Goal: Task Accomplishment & Management: Complete application form

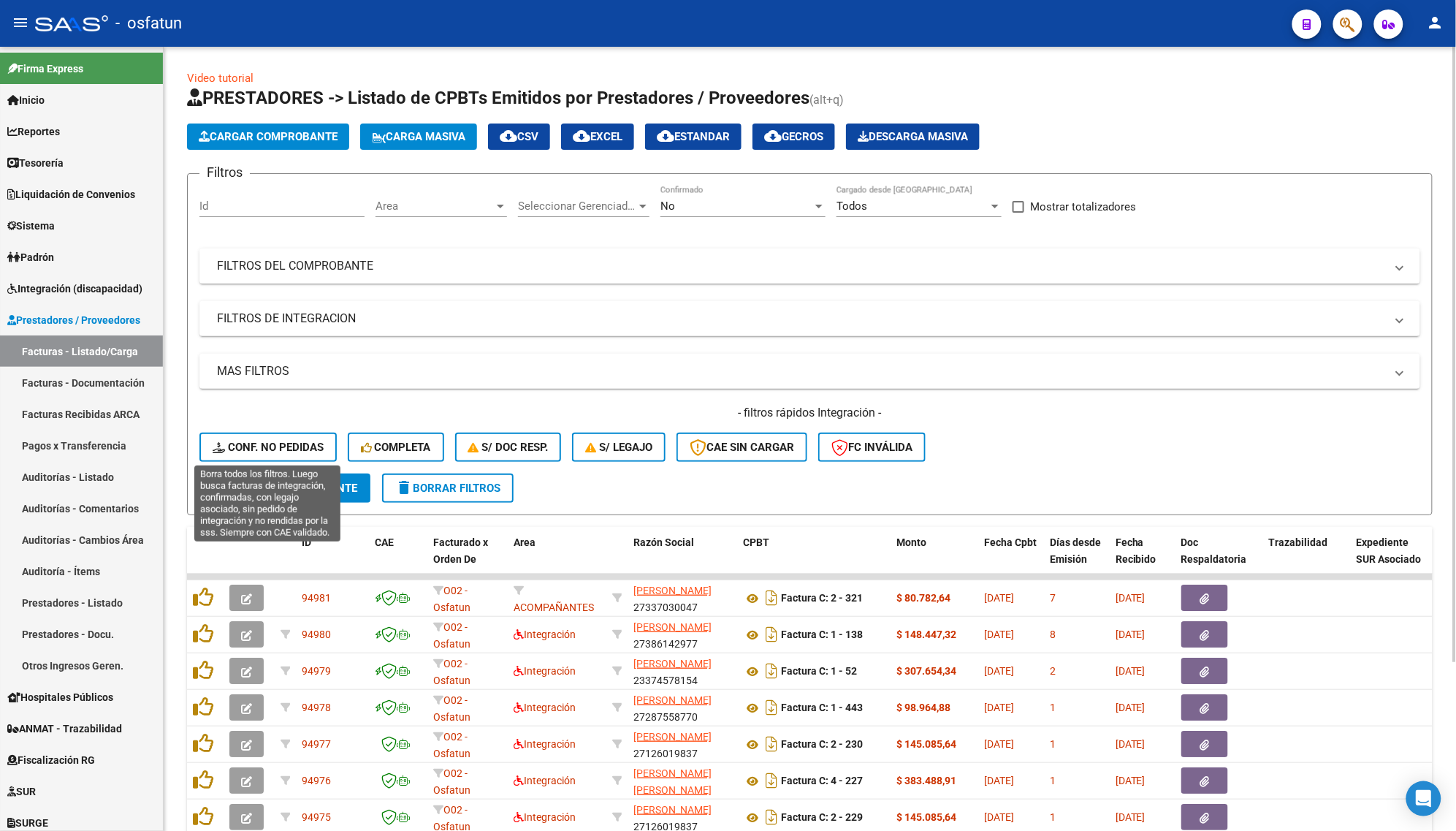
drag, startPoint x: 253, startPoint y: 442, endPoint x: 172, endPoint y: 830, distance: 396.4
click at [253, 443] on span "Conf. no pedidas" at bounding box center [267, 447] width 111 height 13
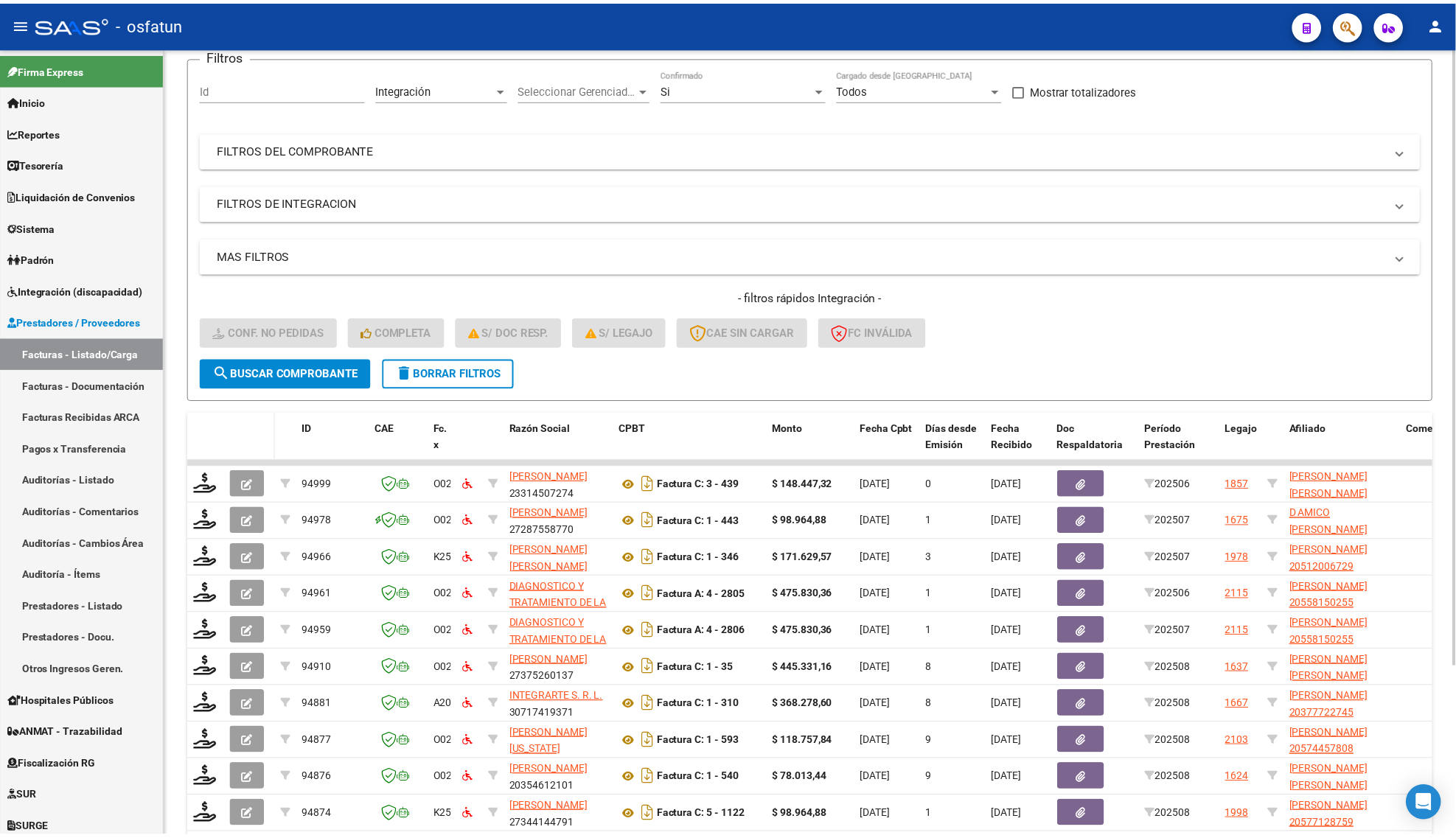
scroll to position [92, 0]
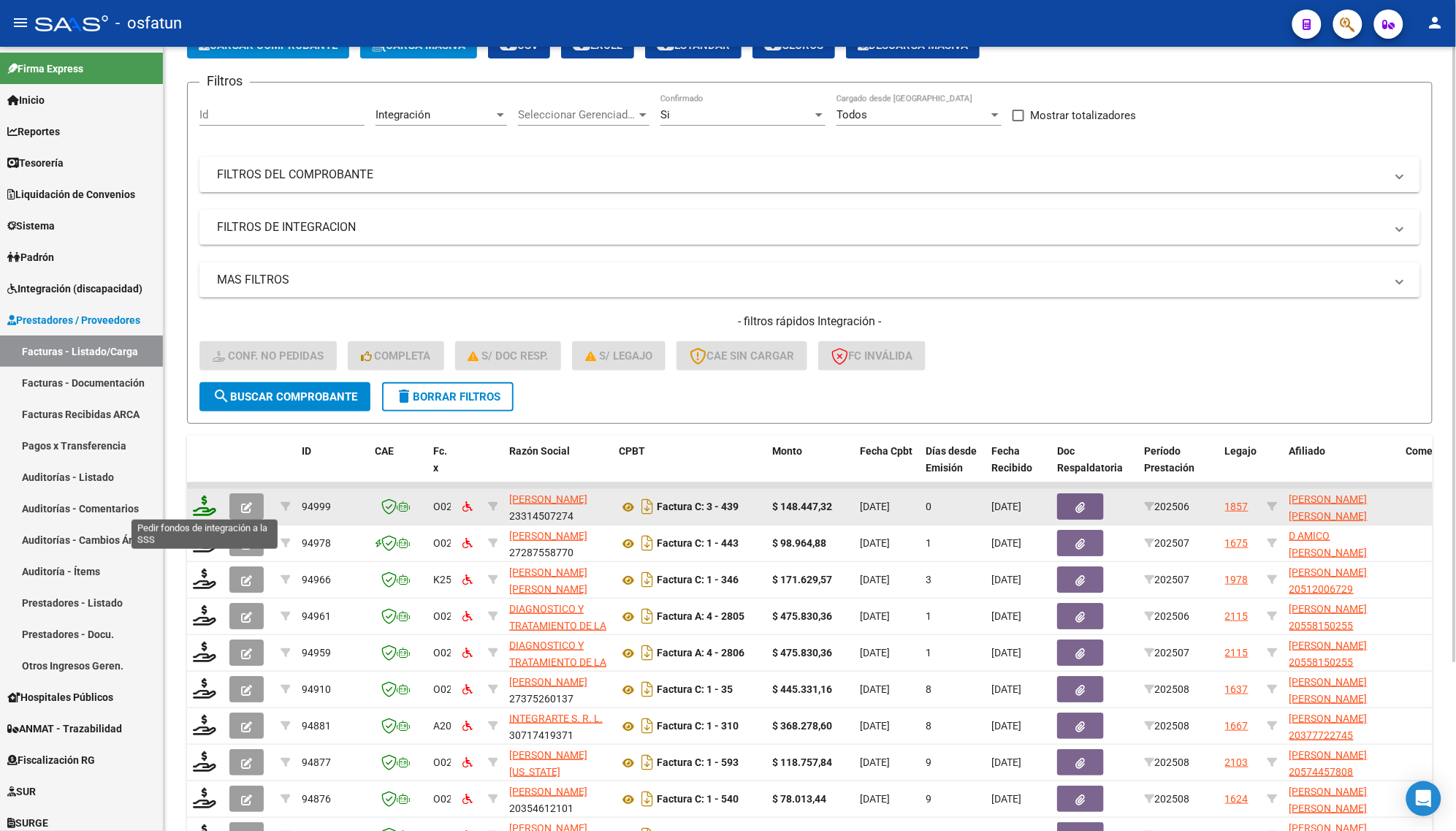
click at [199, 510] on icon at bounding box center [205, 505] width 24 height 21
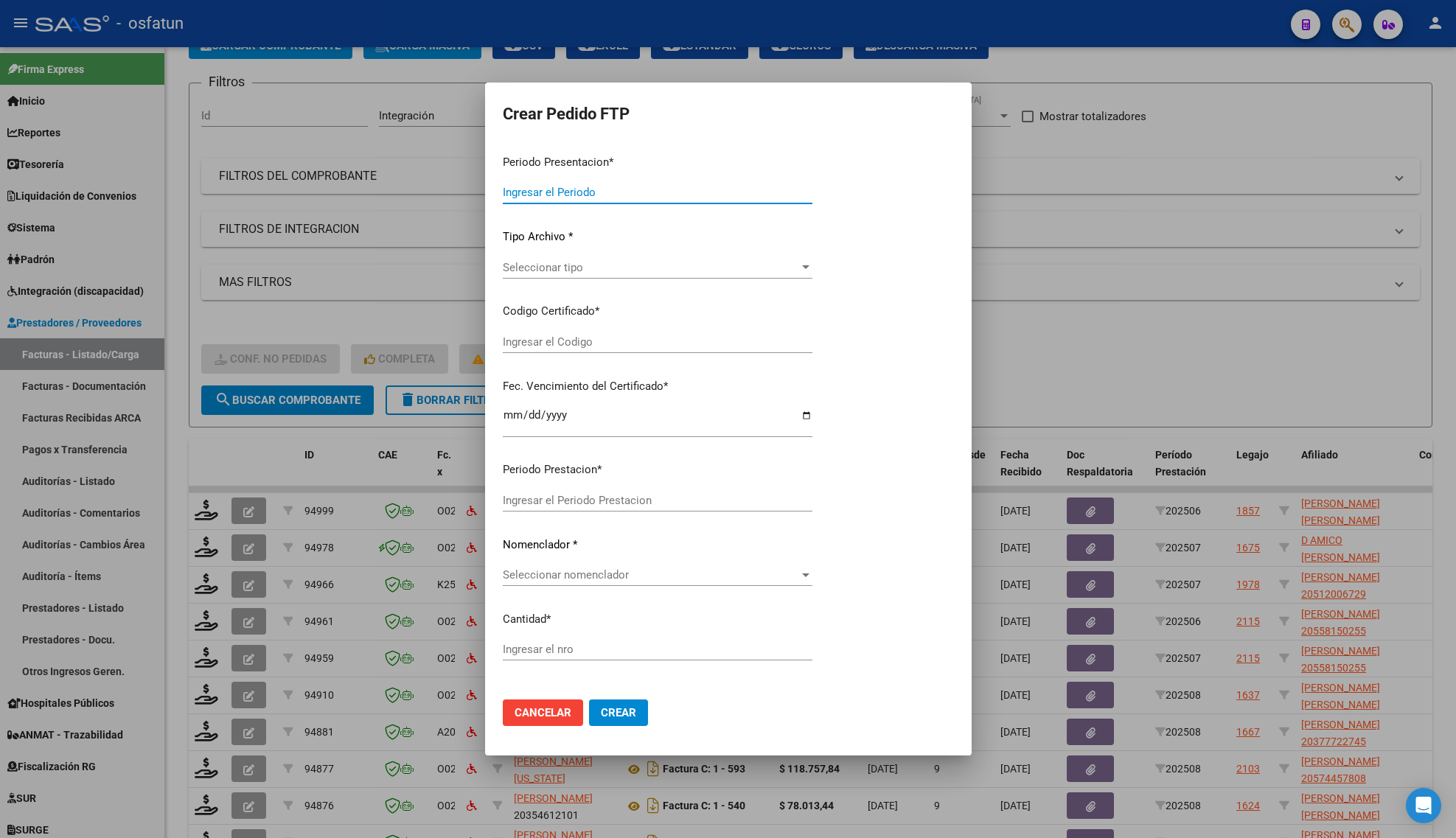
type input "202508"
type input "202506"
type input "$ 148.447,32"
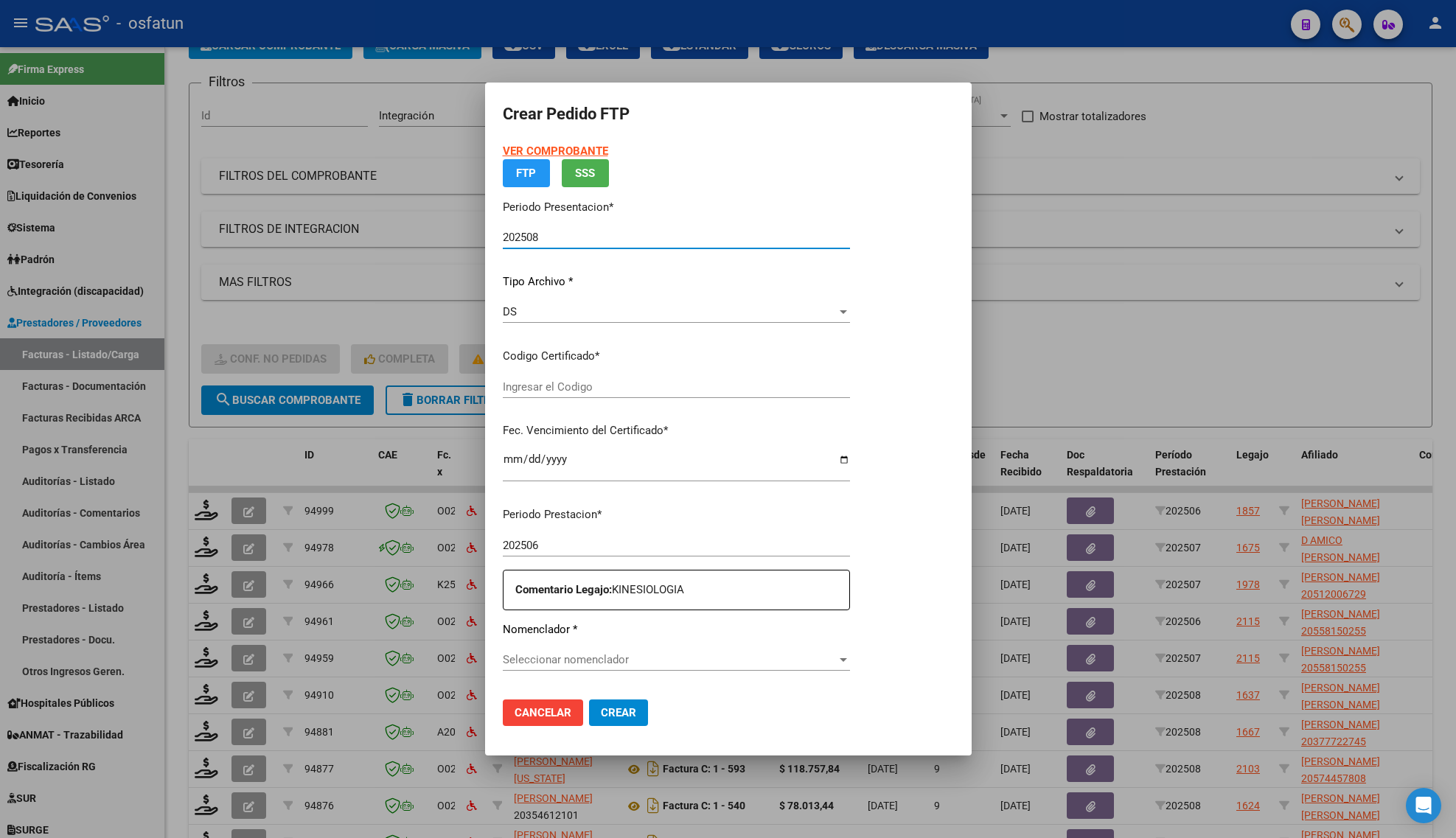
type input "ARG01000560914592022031720270317CAT242"
type input "[DATE]"
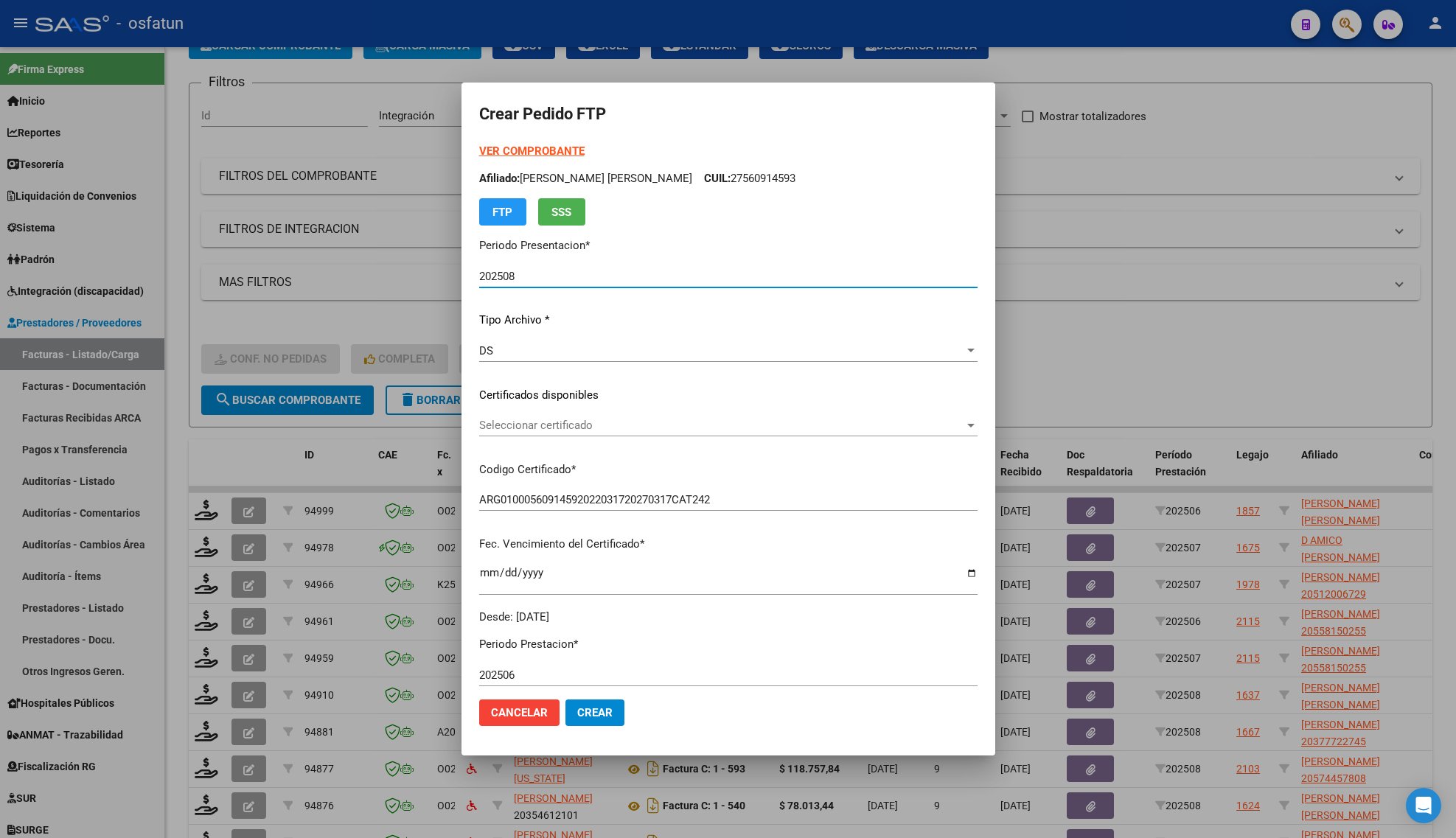
click at [544, 417] on div "Seleccionar certificado Seleccionar certificado" at bounding box center [728, 425] width 499 height 22
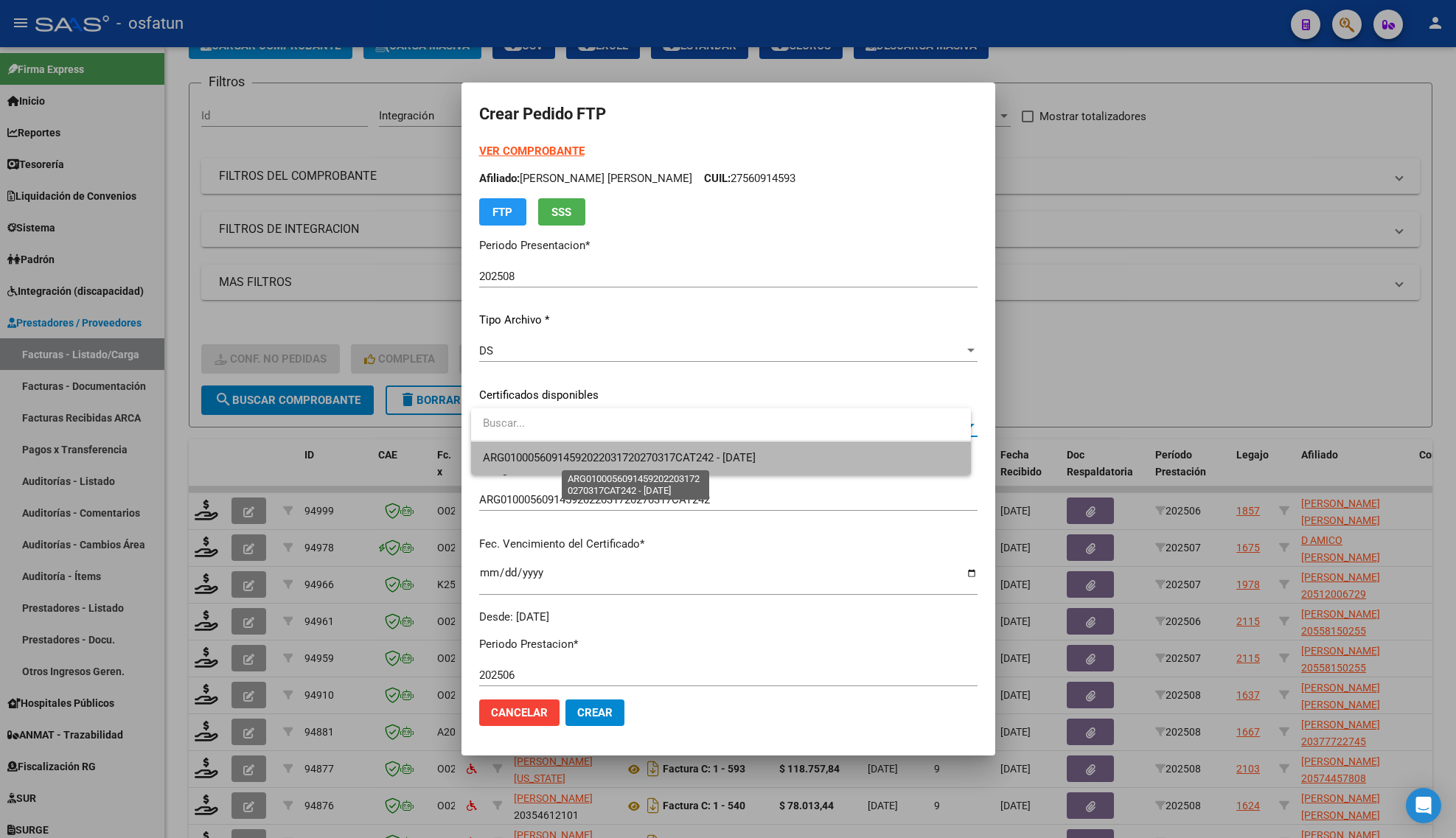
click at [535, 453] on span "ARG01000560914592022031720270317CAT242 - [DATE]" at bounding box center [619, 458] width 273 height 13
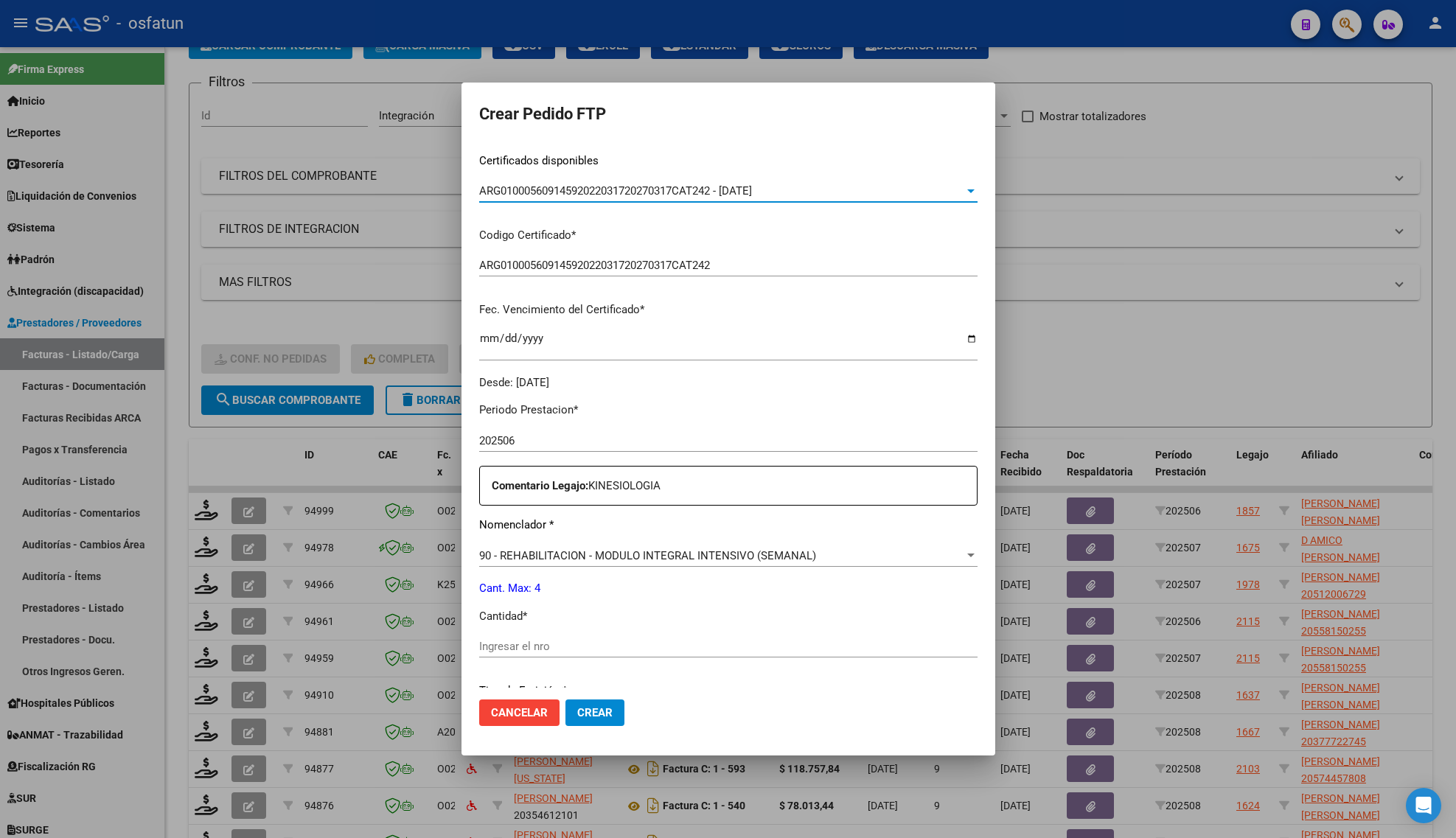
scroll to position [277, 0]
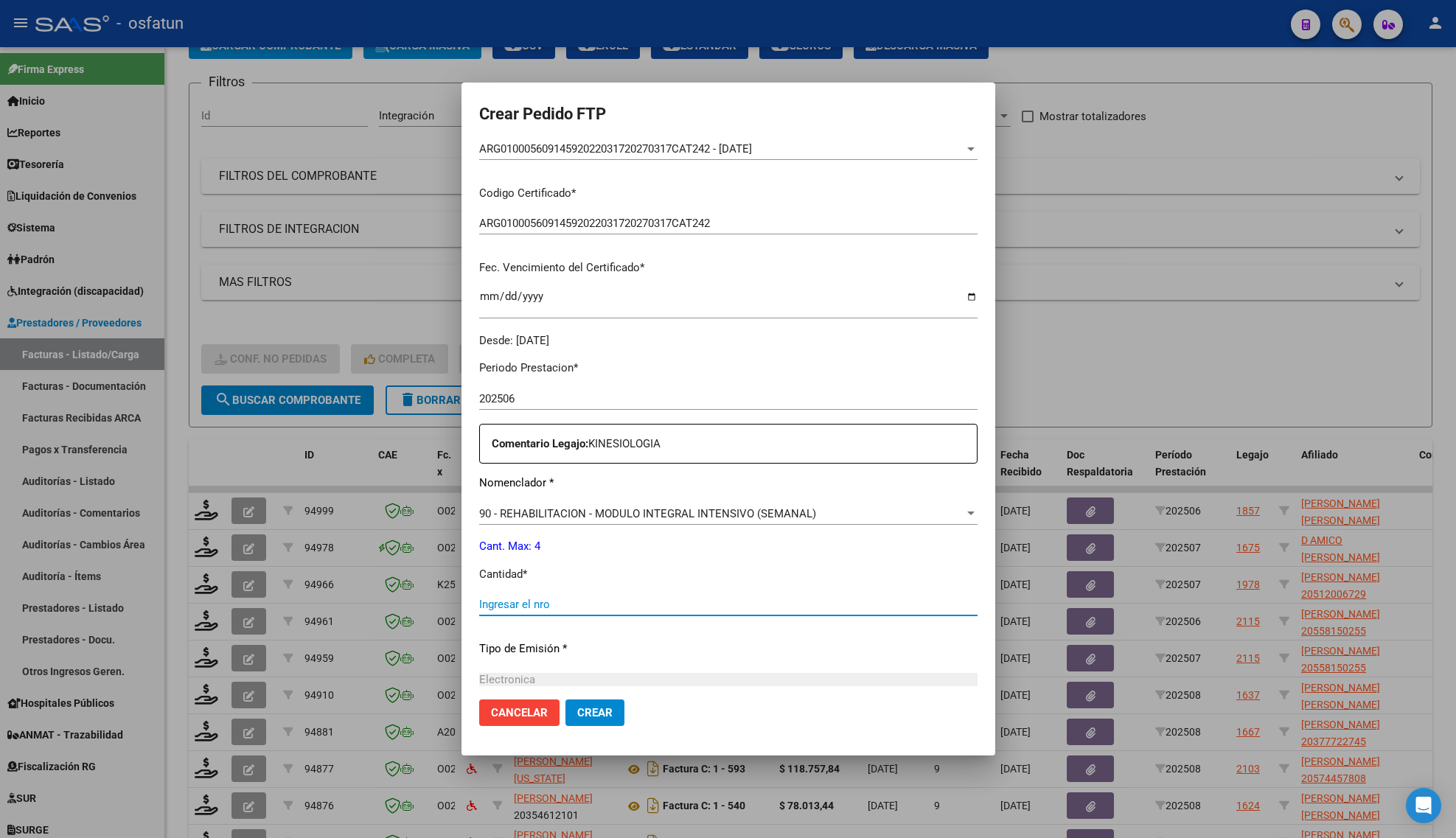
click at [539, 603] on input "Ingresar el nro" at bounding box center [728, 604] width 499 height 13
type input "4"
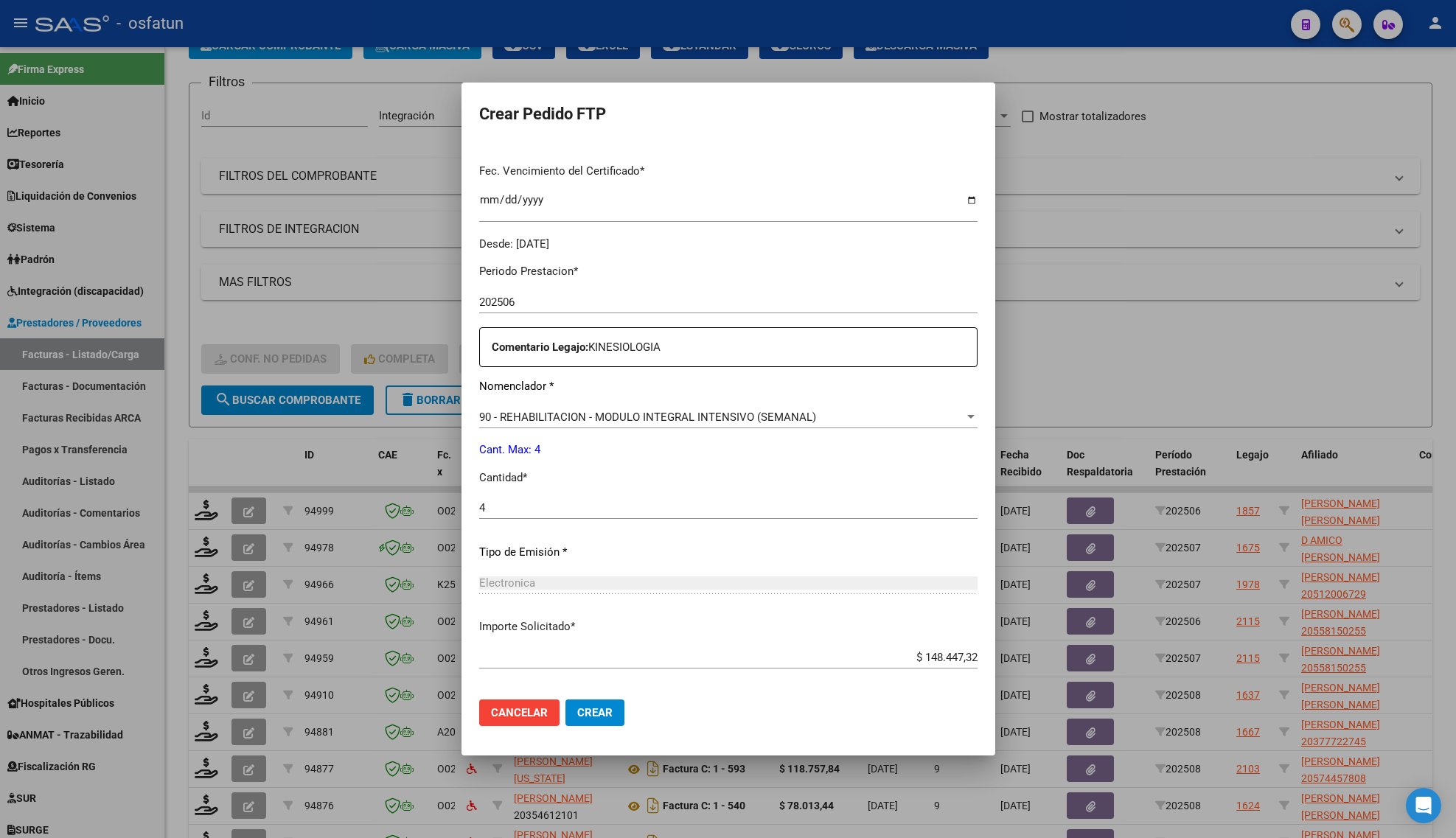
scroll to position [441, 0]
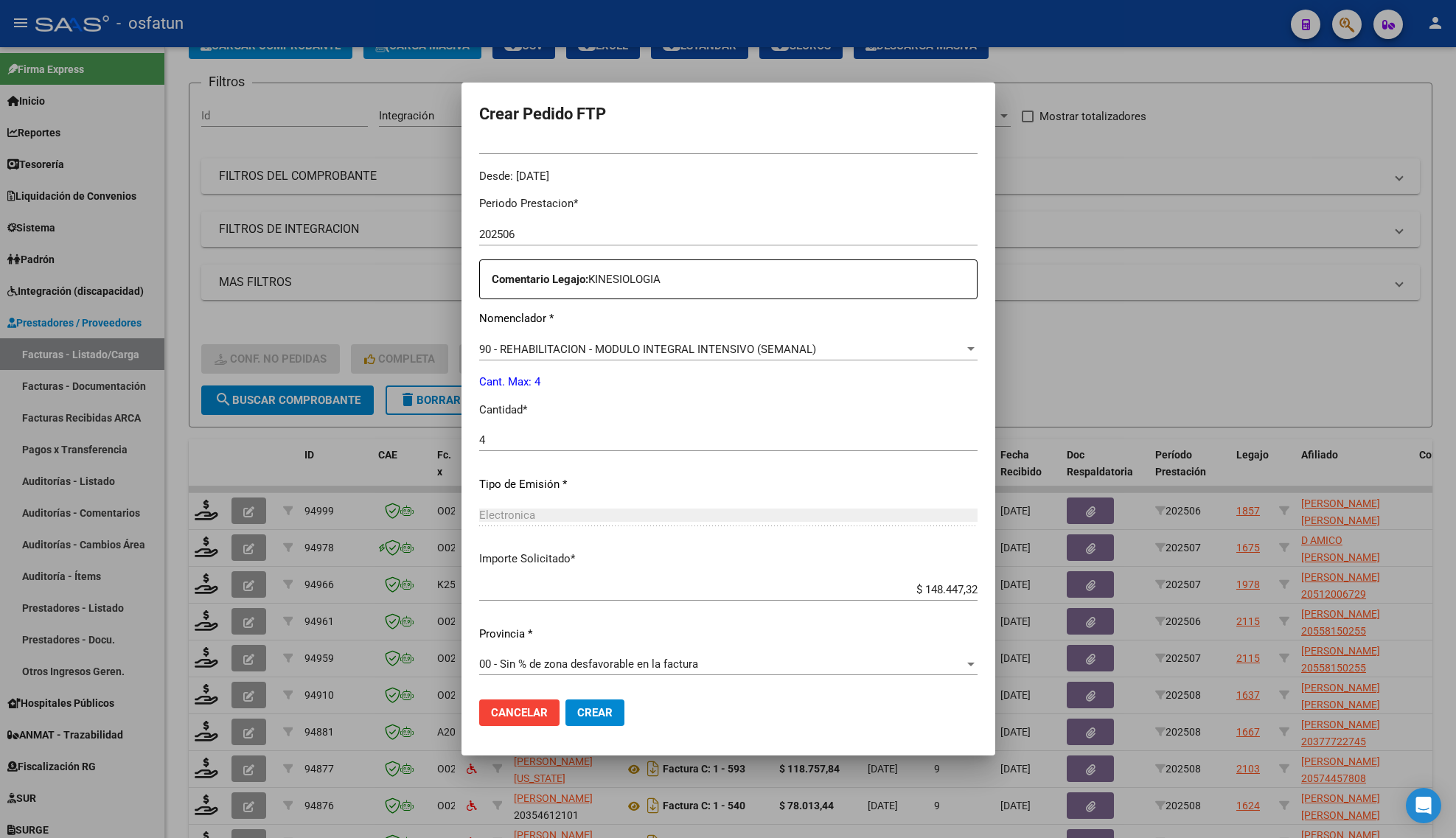
click at [612, 713] on span "Crear" at bounding box center [595, 712] width 36 height 13
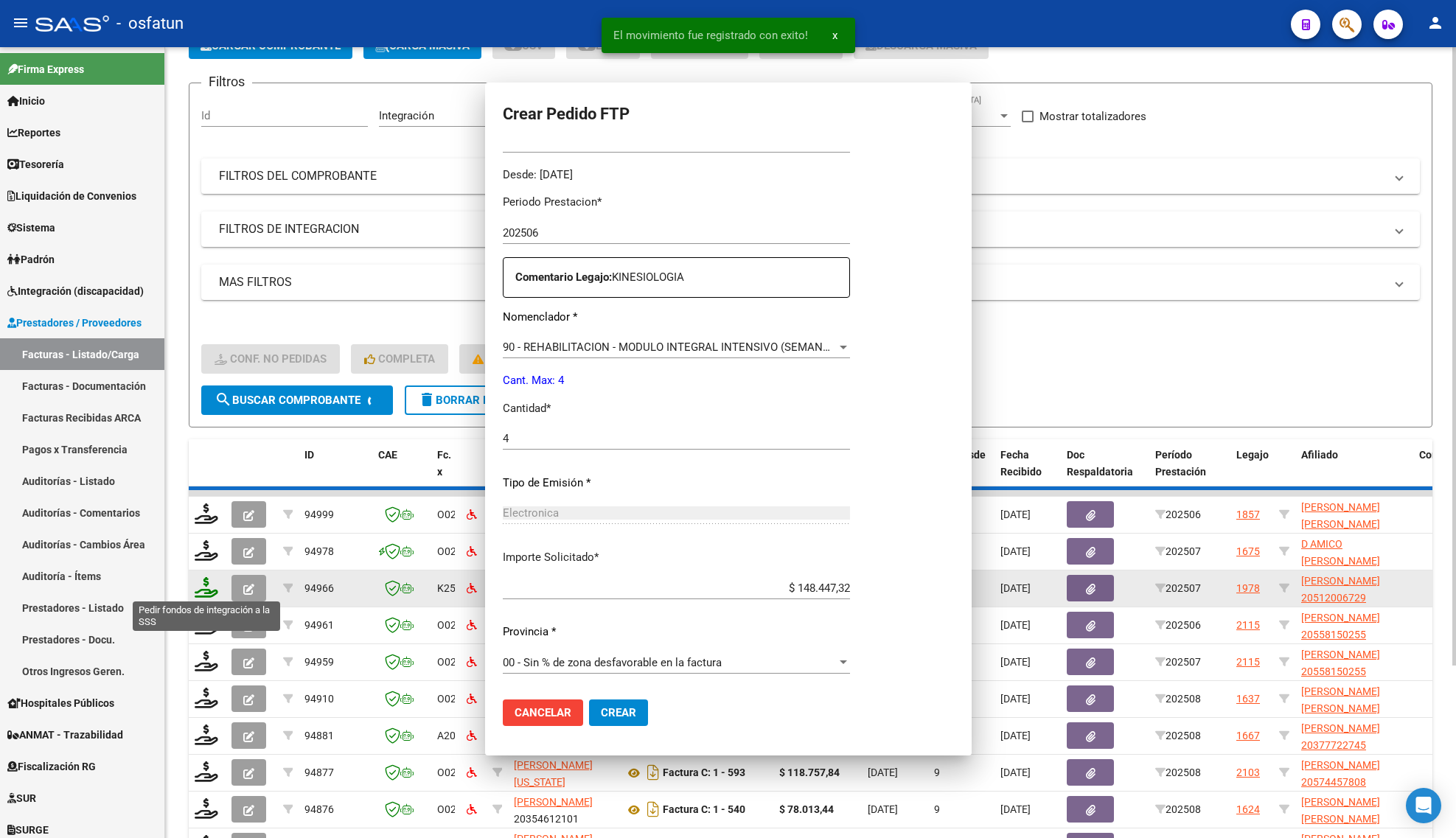
scroll to position [0, 0]
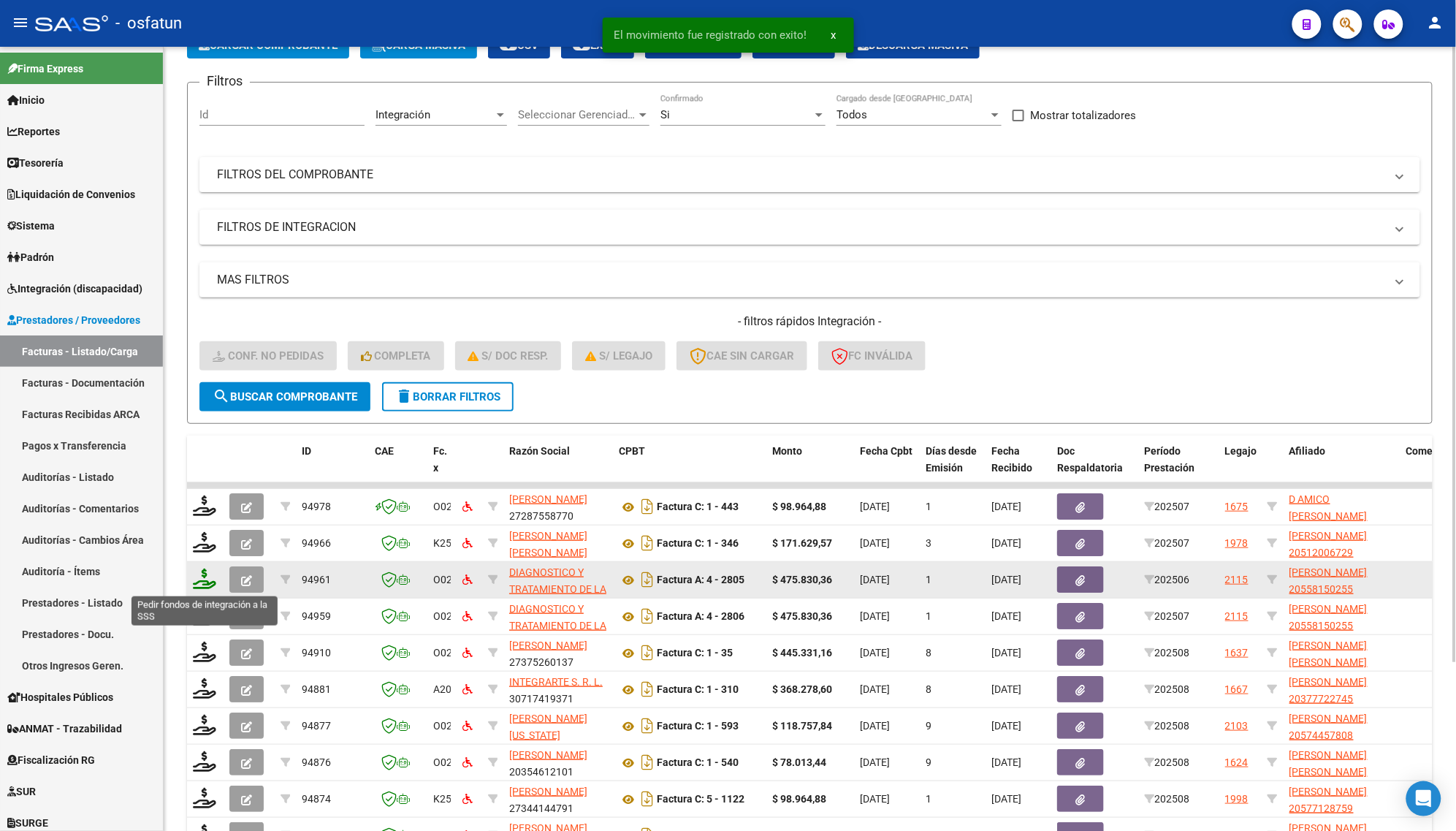
click at [198, 585] on icon at bounding box center [205, 579] width 24 height 21
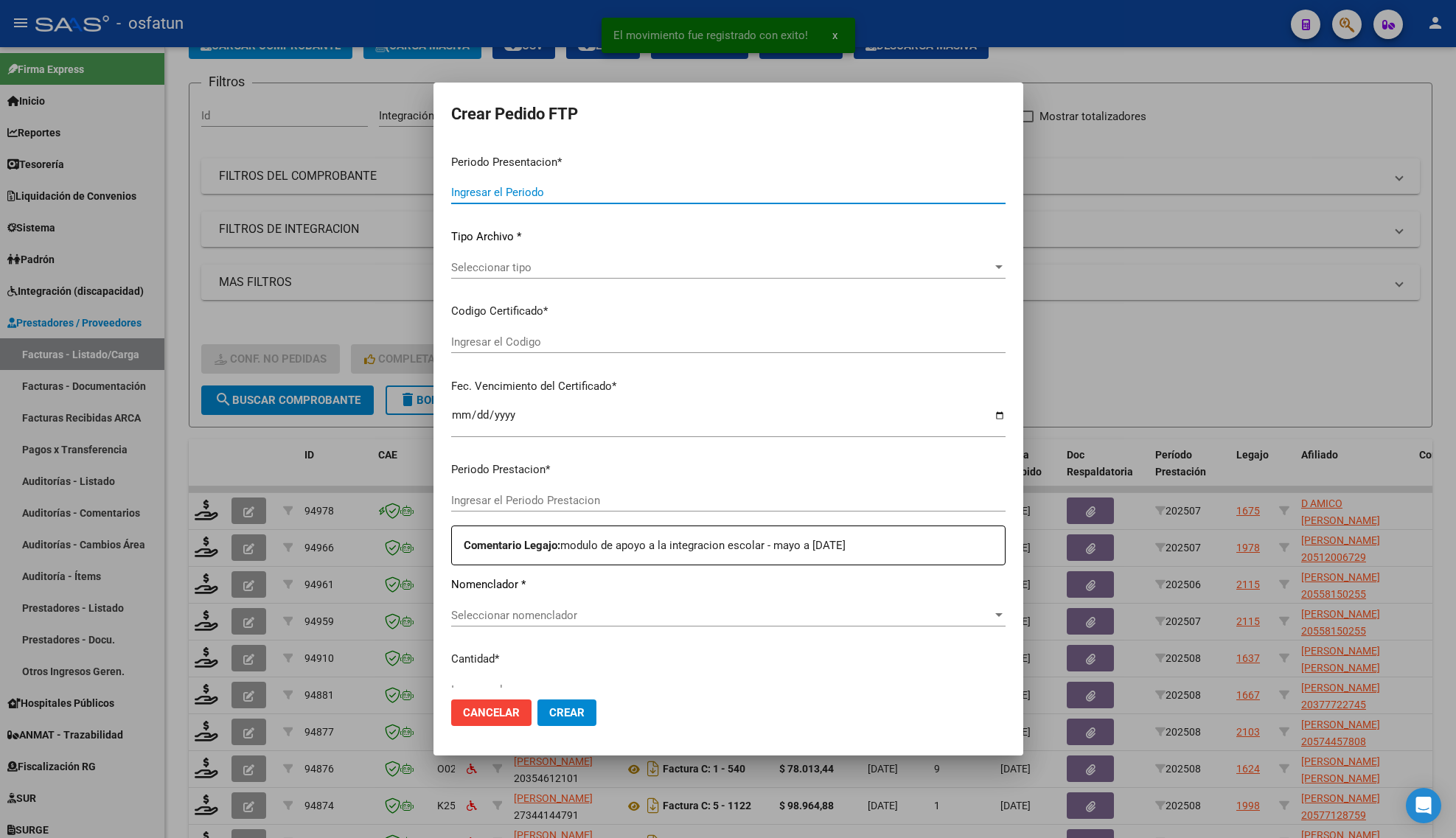
type input "202508"
type input "202506"
type input "$ 475.830,36"
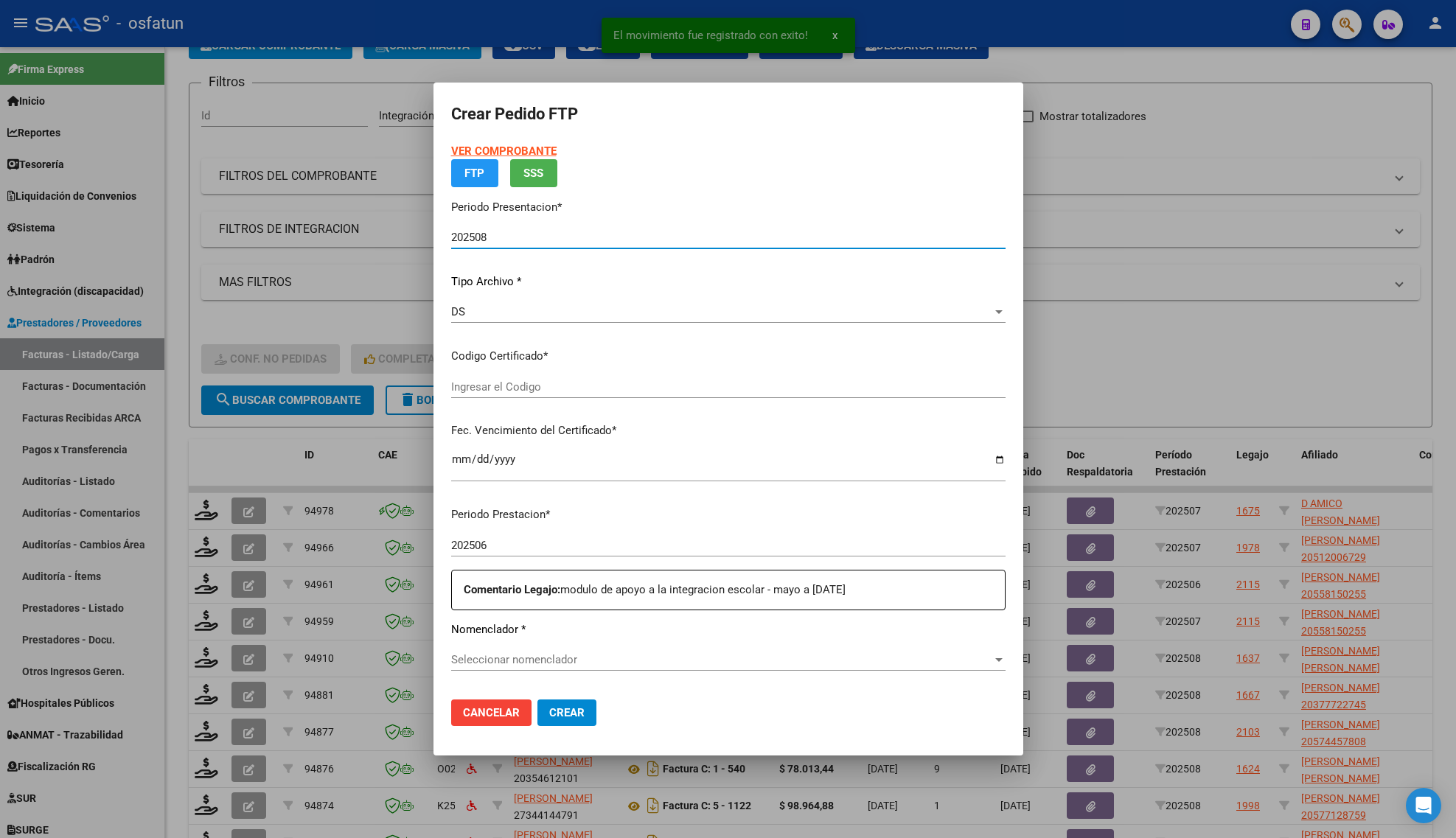
type input "ARG02000558150252023031420260314BS413"
type input "[DATE]"
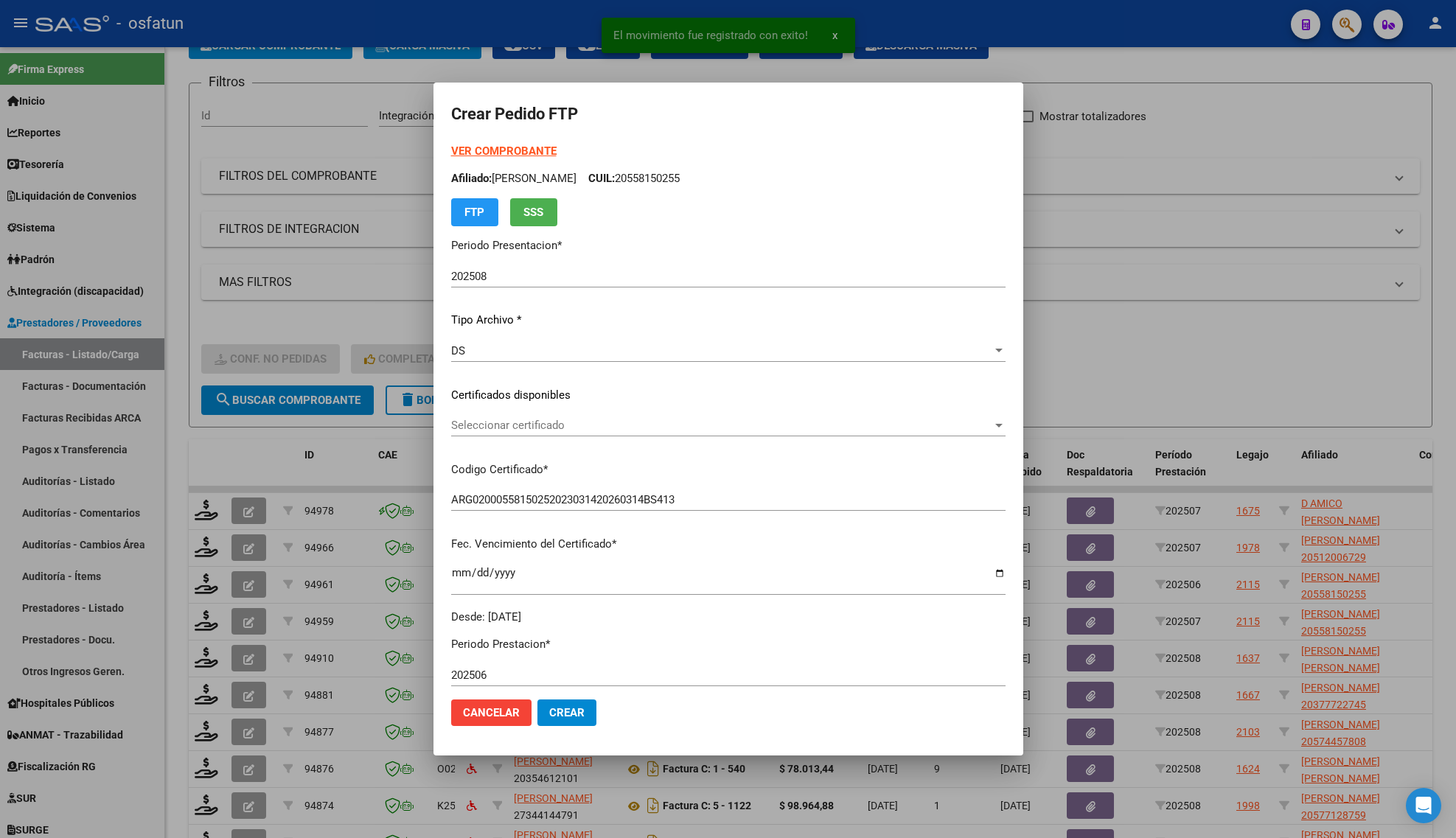
click at [489, 152] on strong "VER COMPROBANTE" at bounding box center [504, 151] width 105 height 13
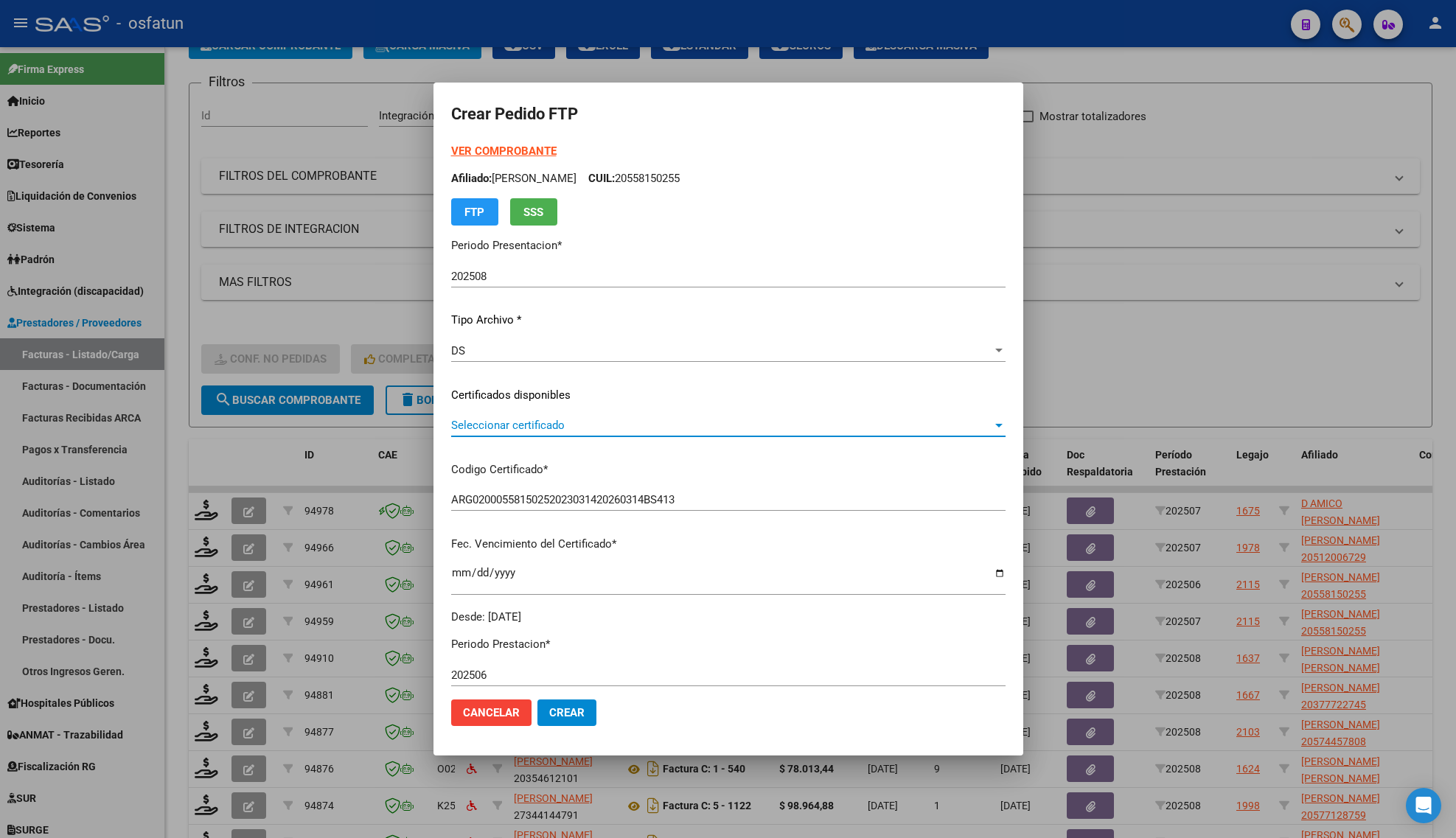
click at [521, 422] on span "Seleccionar certificado" at bounding box center [722, 425] width 541 height 13
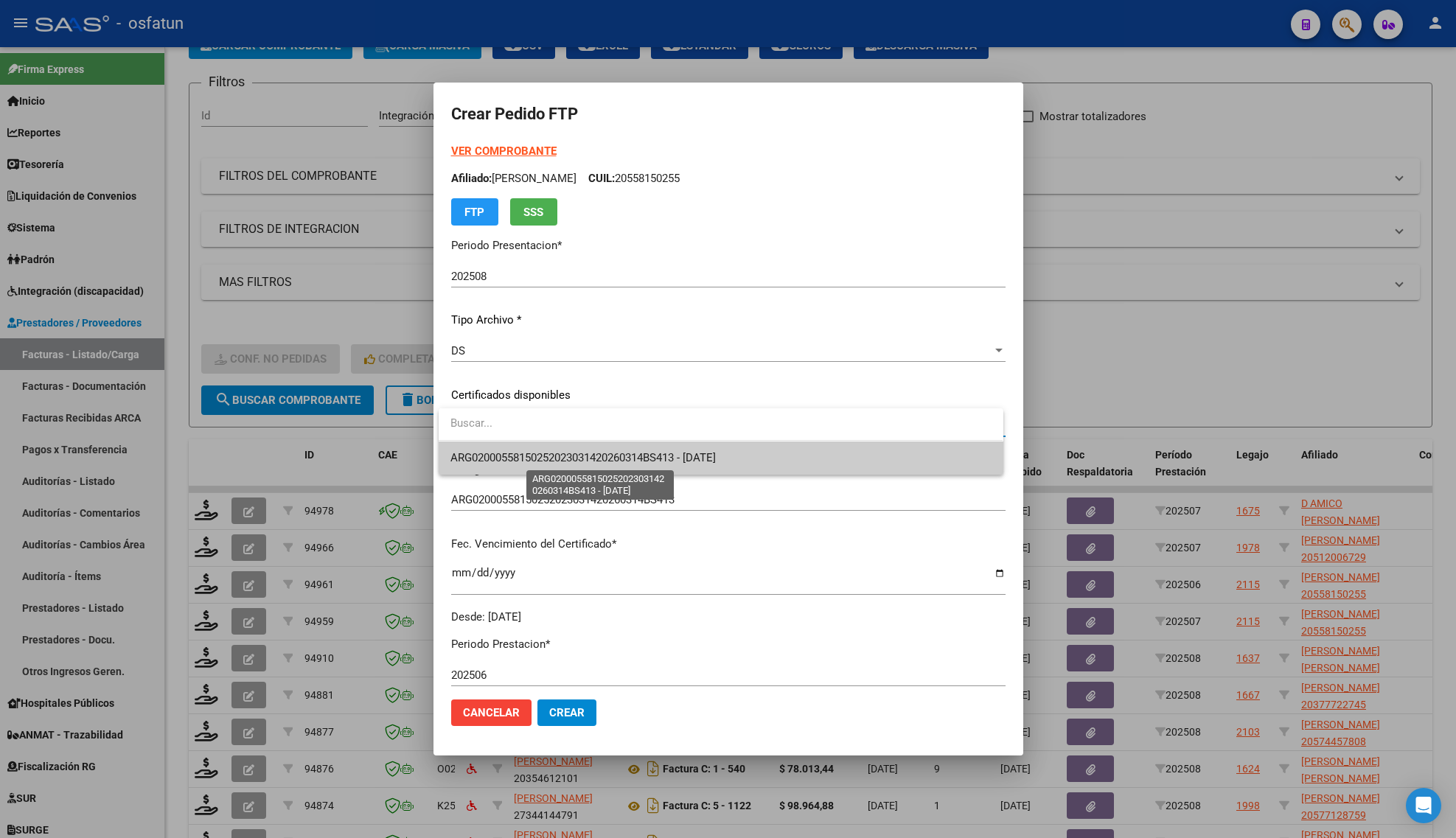
click at [521, 462] on span "ARG02000558150252023031420260314BS413 - [DATE]" at bounding box center [583, 458] width 265 height 13
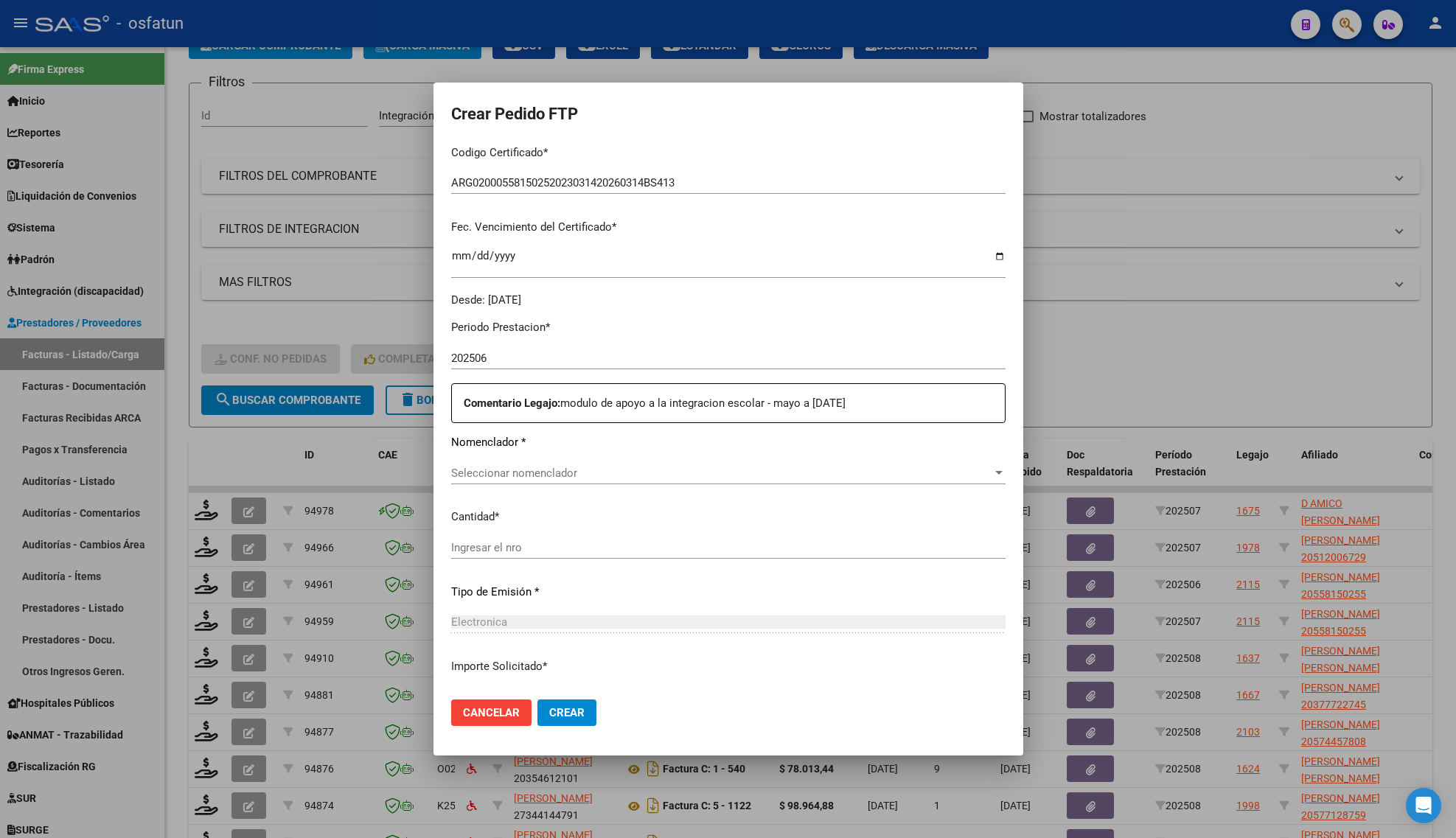
scroll to position [369, 0]
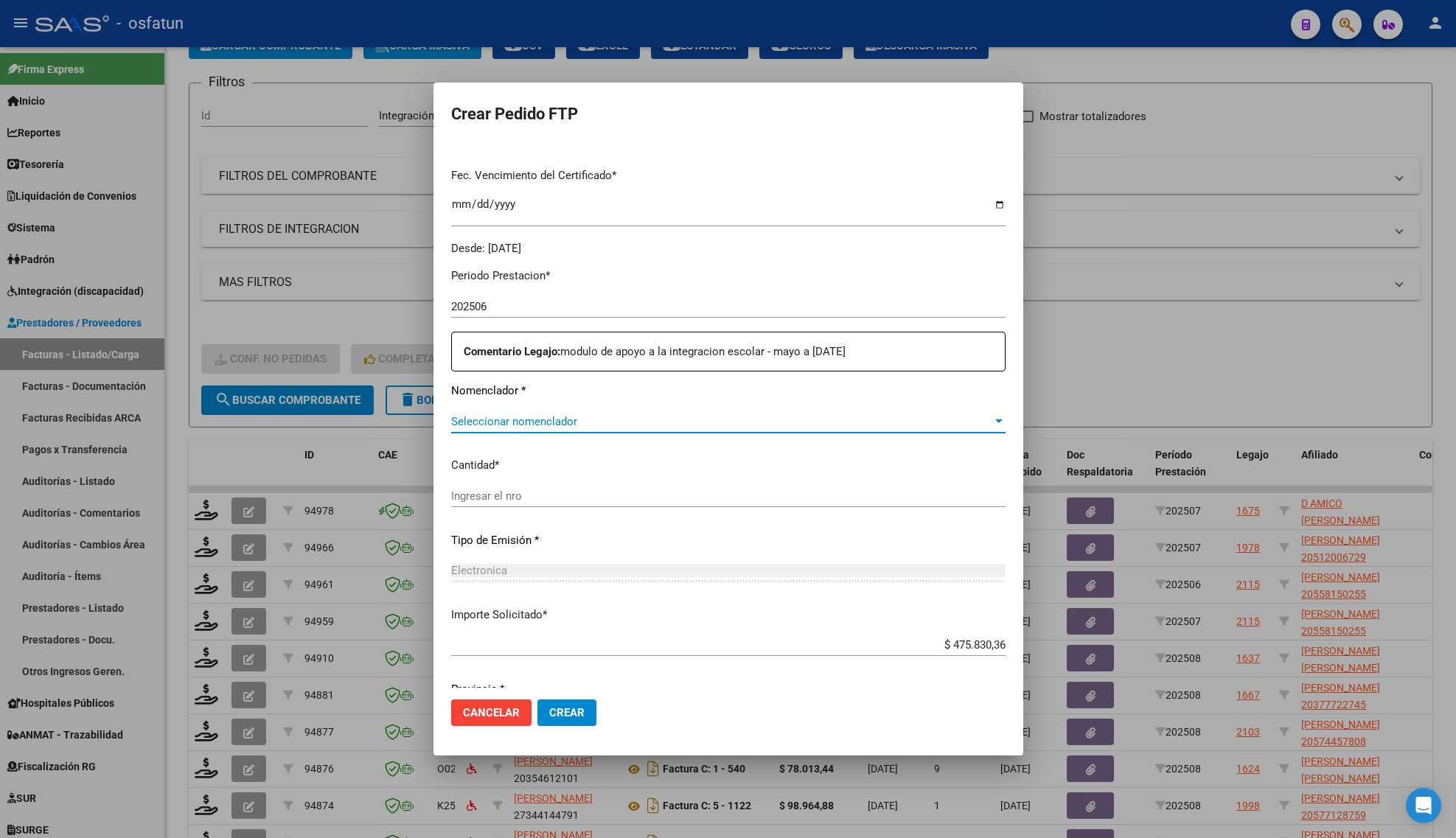
click at [514, 424] on span "Seleccionar nomenclador" at bounding box center [722, 421] width 541 height 13
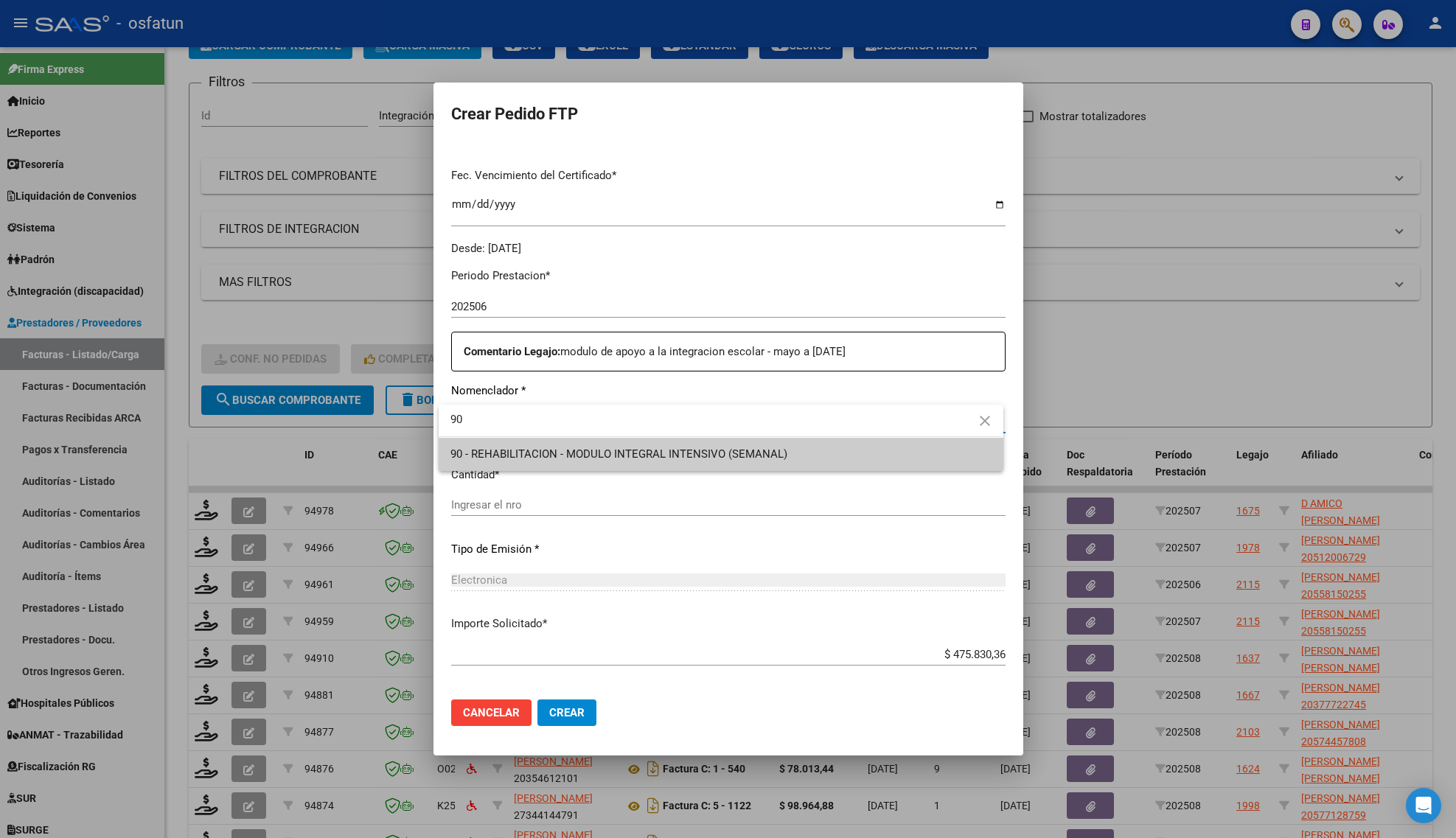
type input "90"
click at [613, 399] on div at bounding box center [728, 419] width 1456 height 838
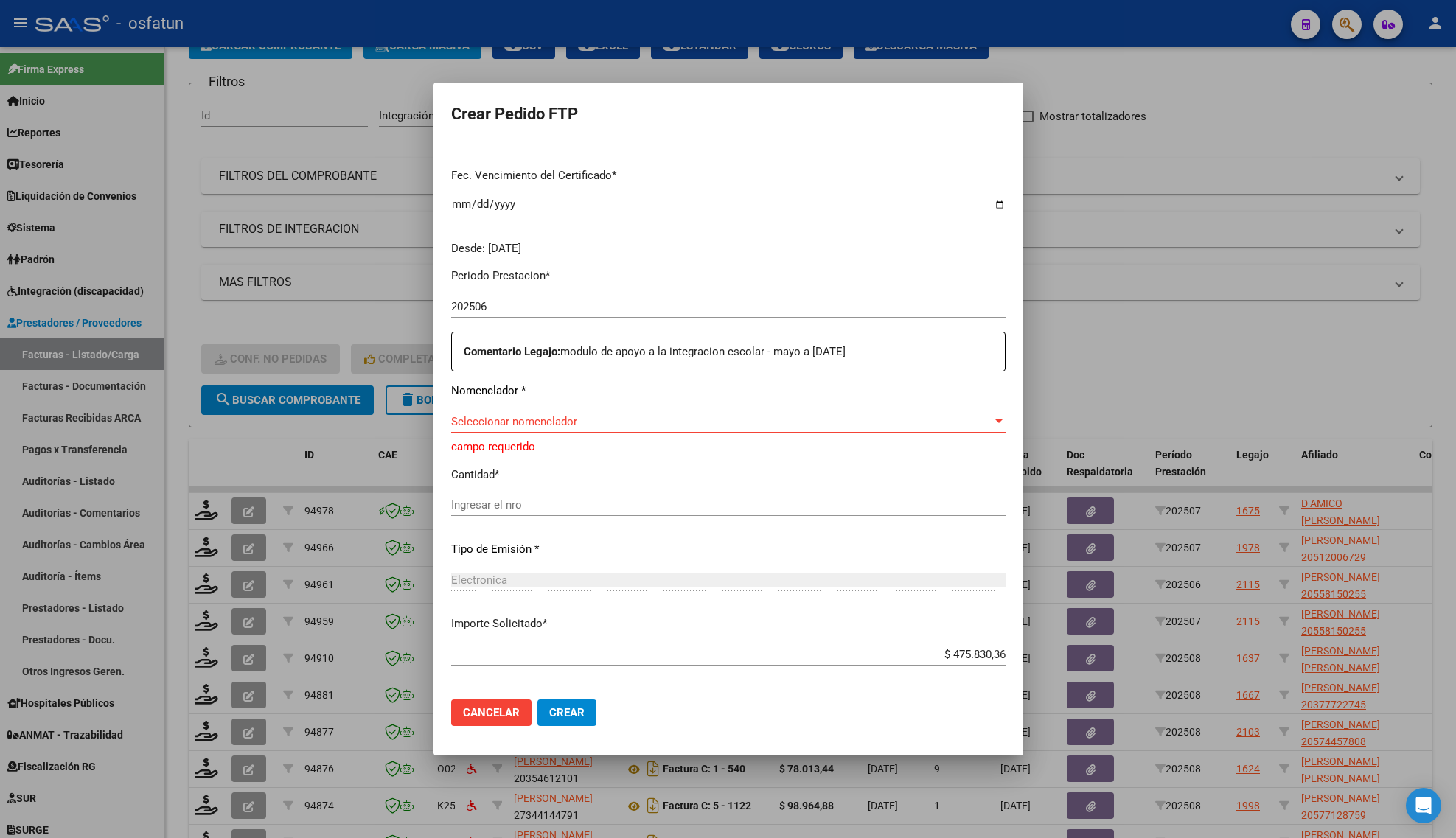
click at [612, 413] on div "Seleccionar nomenclador Seleccionar nomenclador" at bounding box center [728, 421] width 554 height 22
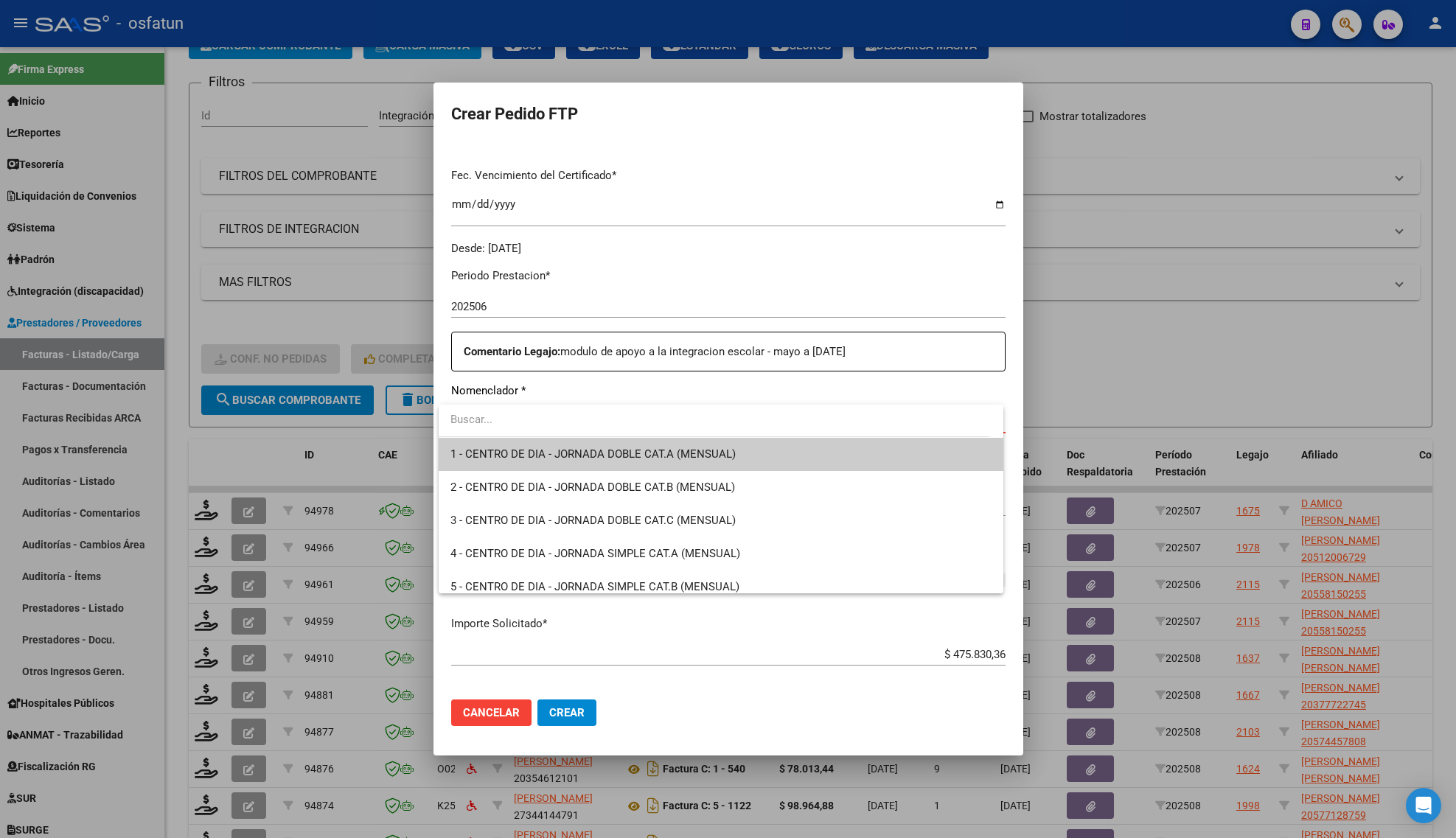
click at [612, 413] on input "dropdown search" at bounding box center [714, 420] width 551 height 33
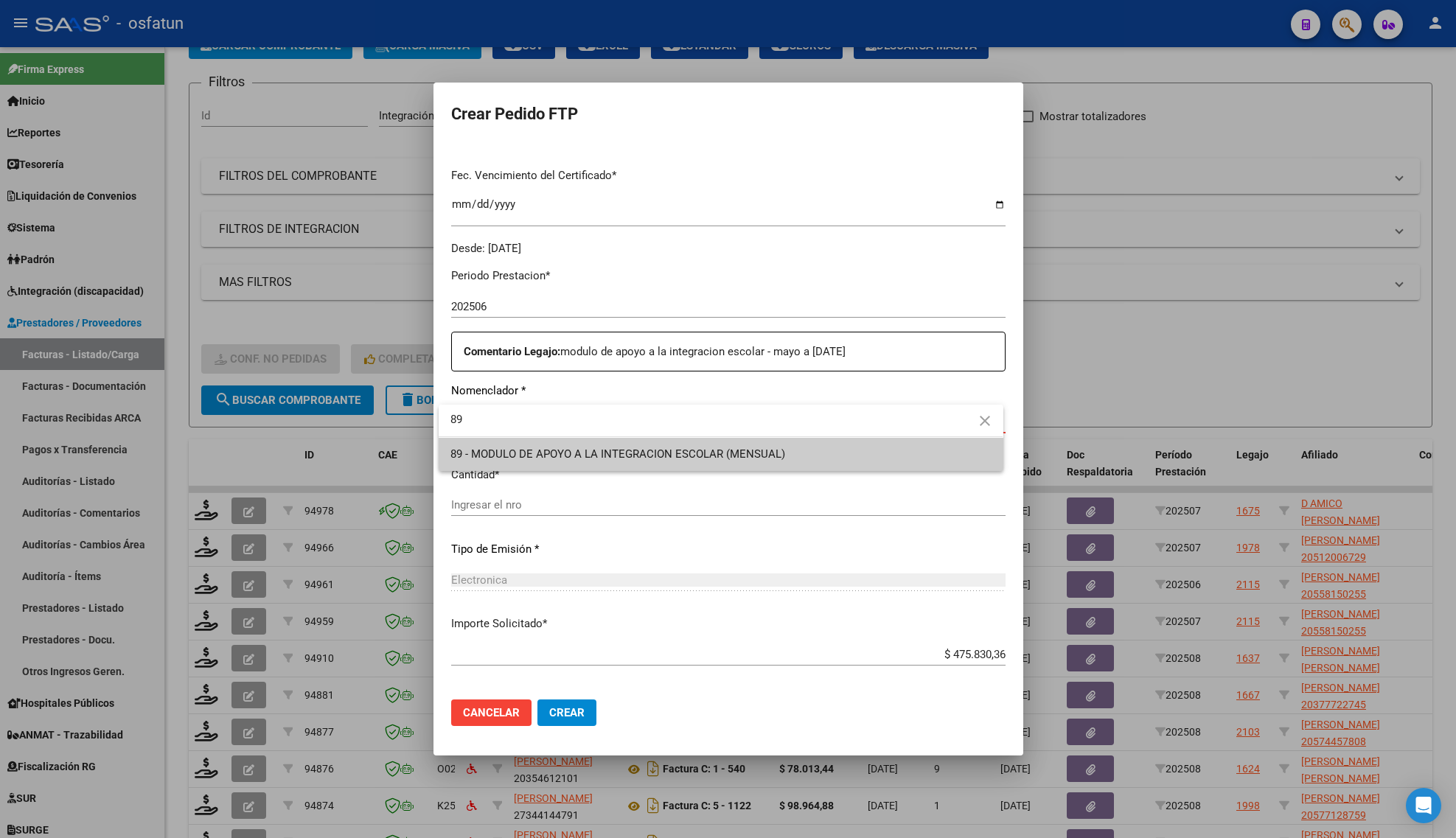
type input "89"
click at [613, 444] on span "89 - MODULO DE APOYO A LA INTEGRACION ESCOLAR (MENSUAL)" at bounding box center [721, 454] width 540 height 33
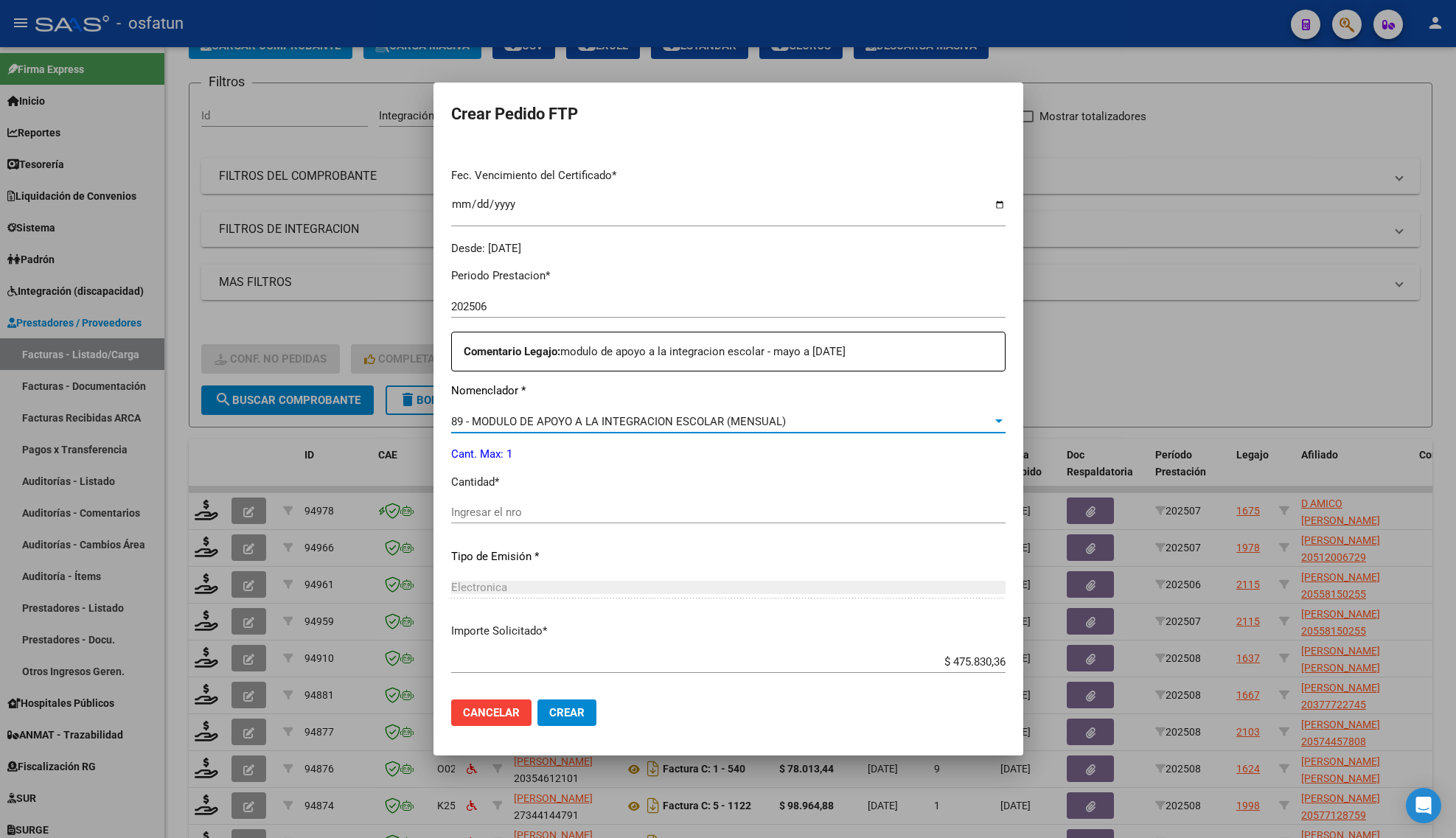
click at [537, 516] on input "Ingresar el nro" at bounding box center [728, 512] width 554 height 13
type input "1"
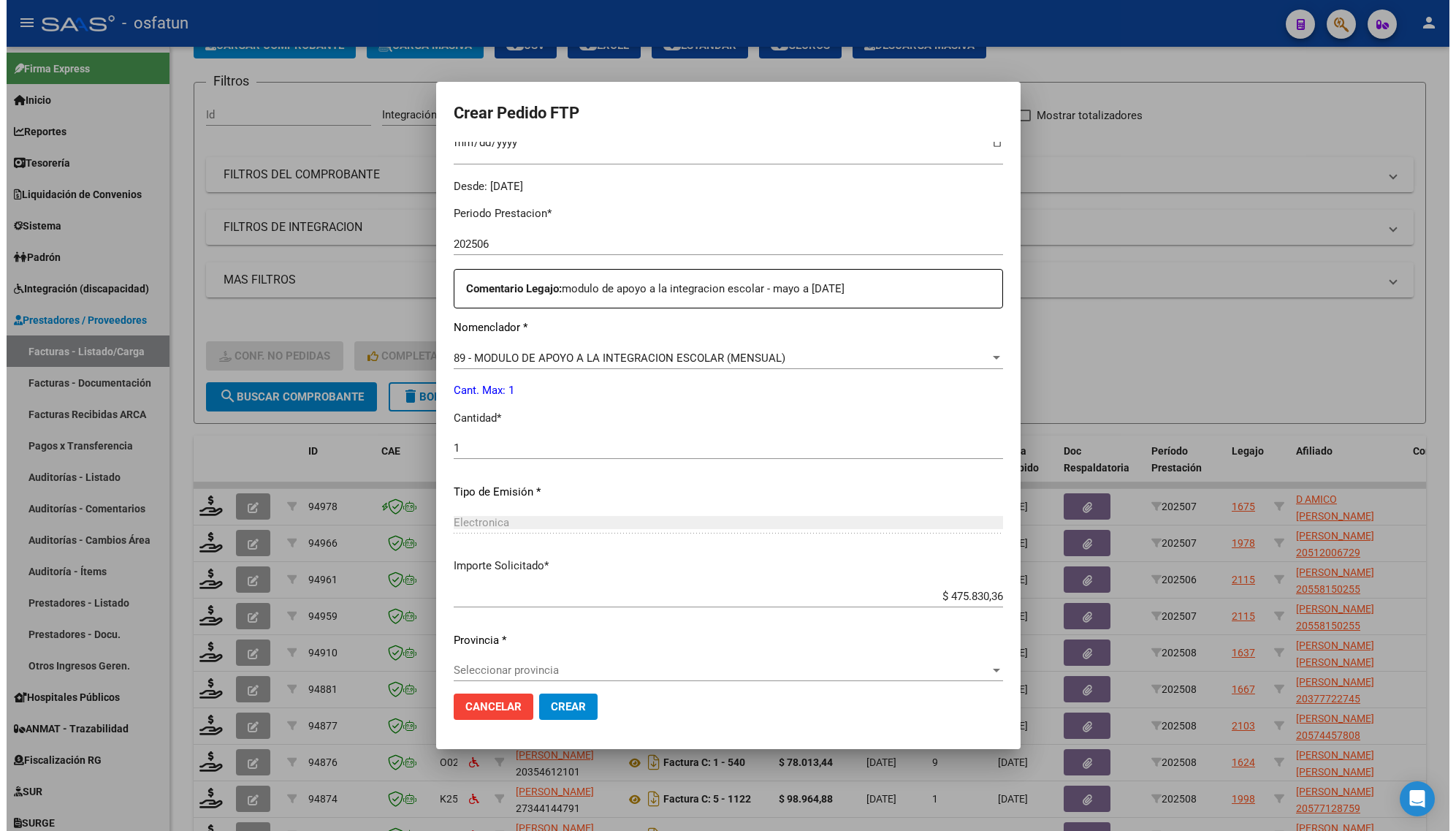
scroll to position [437, 0]
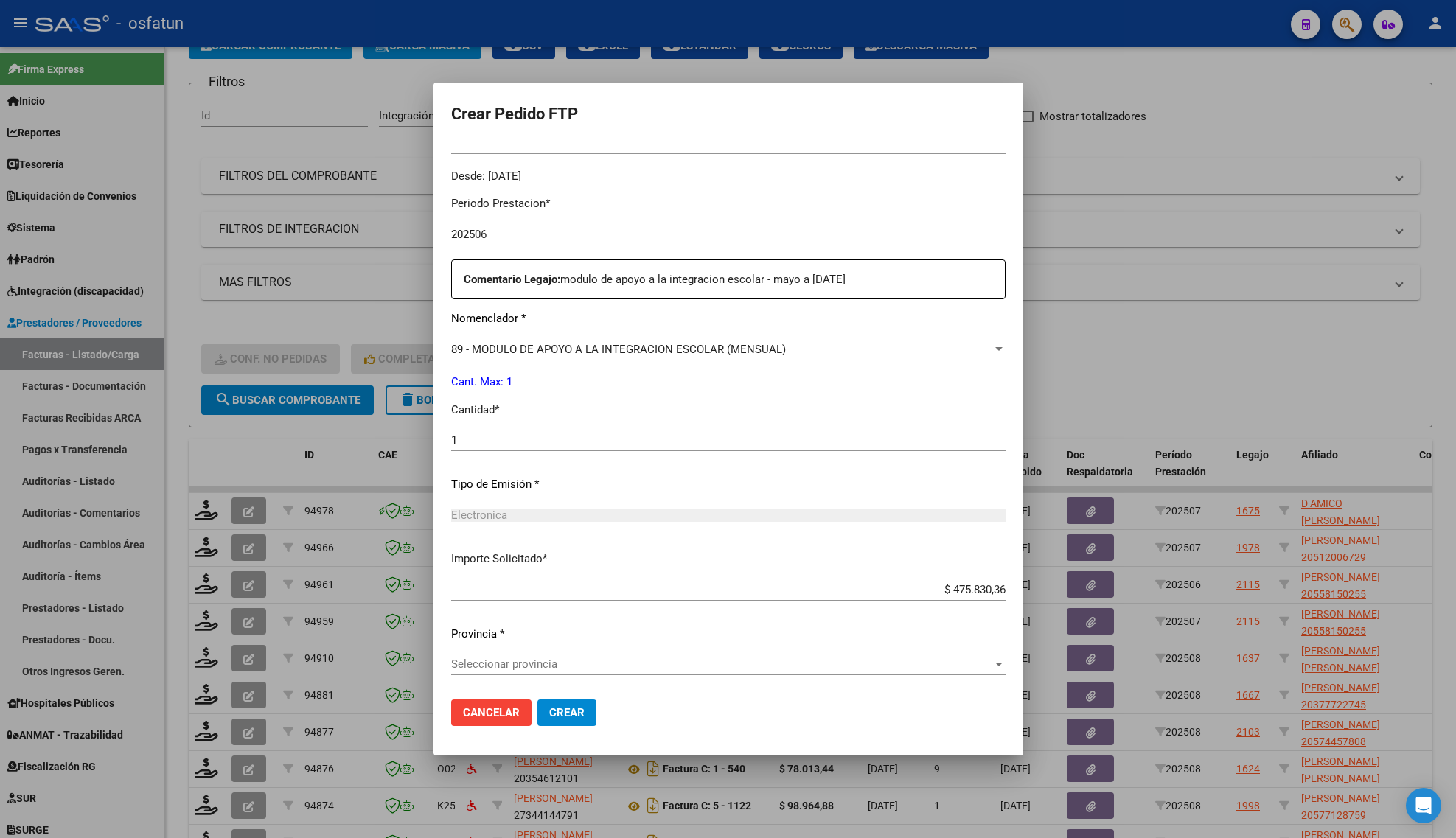
click at [561, 717] on span "Crear" at bounding box center [567, 712] width 36 height 13
click at [557, 663] on span "Seleccionar provincia" at bounding box center [722, 663] width 541 height 13
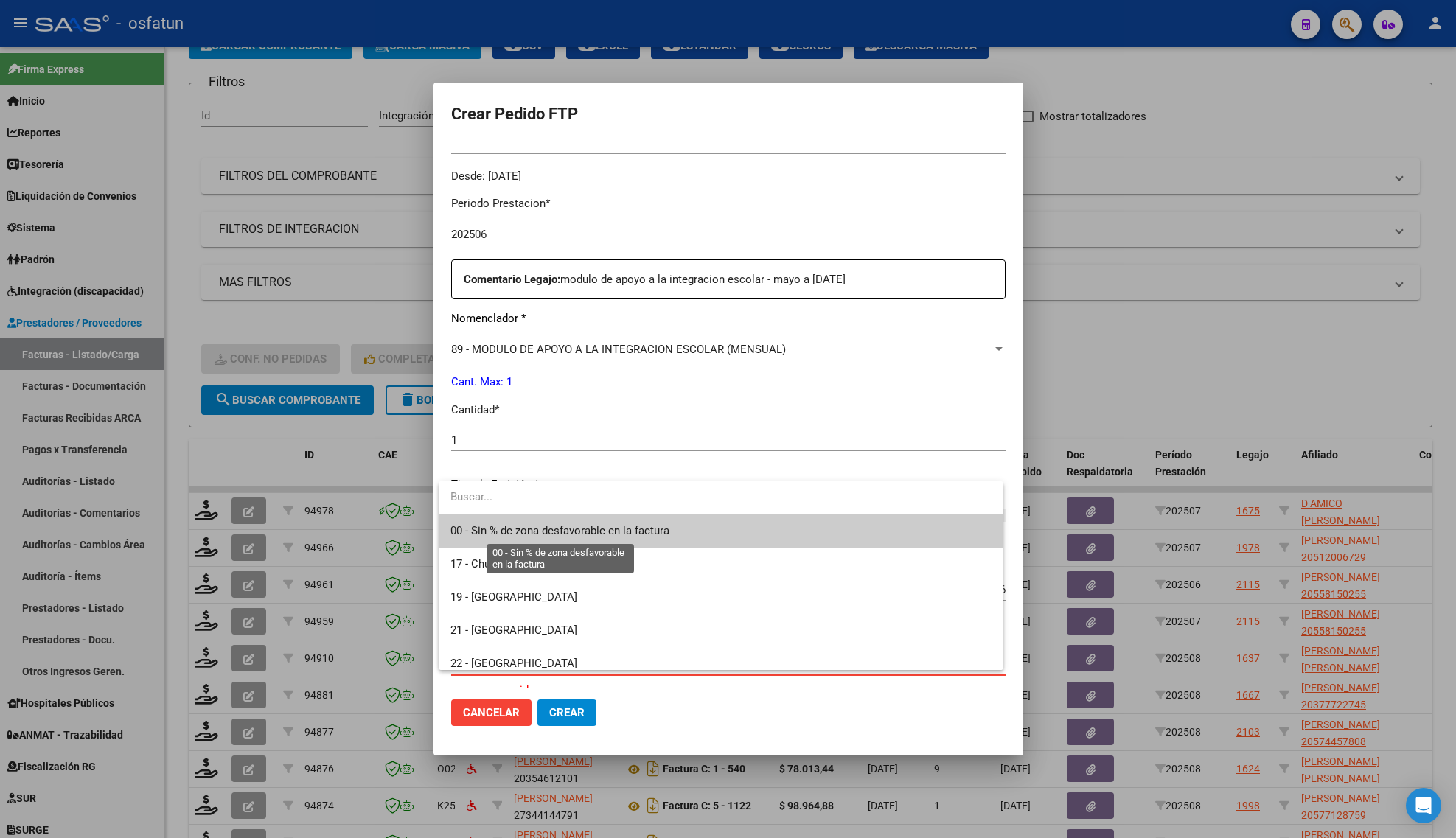
click at [470, 530] on span "00 - Sin % de zona desfavorable en la factura" at bounding box center [560, 530] width 219 height 13
click at [470, 530] on div "Electronica Seleccionar tipo" at bounding box center [728, 522] width 554 height 36
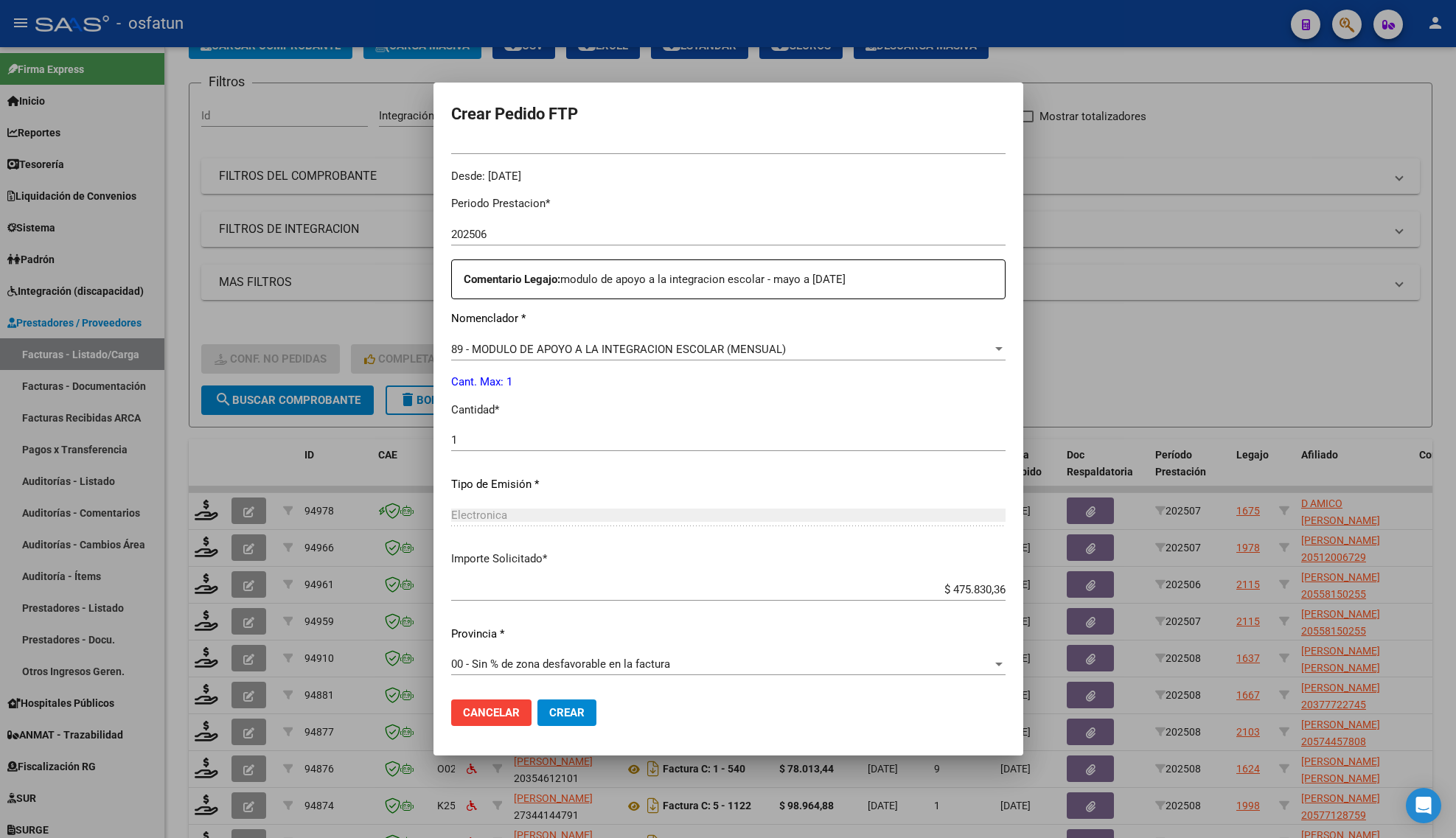
click at [1209, 326] on div at bounding box center [728, 419] width 1456 height 838
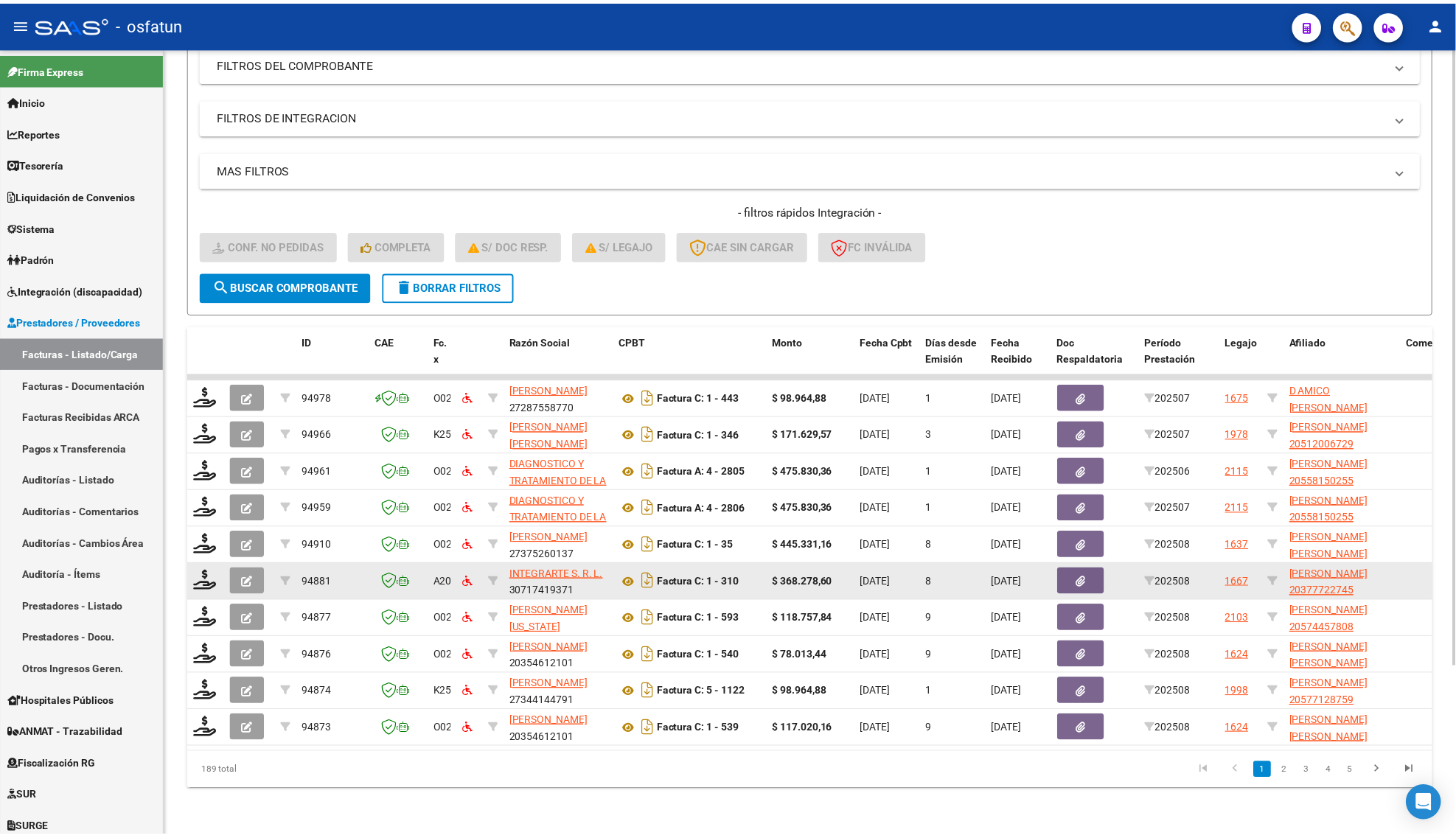
scroll to position [216, 0]
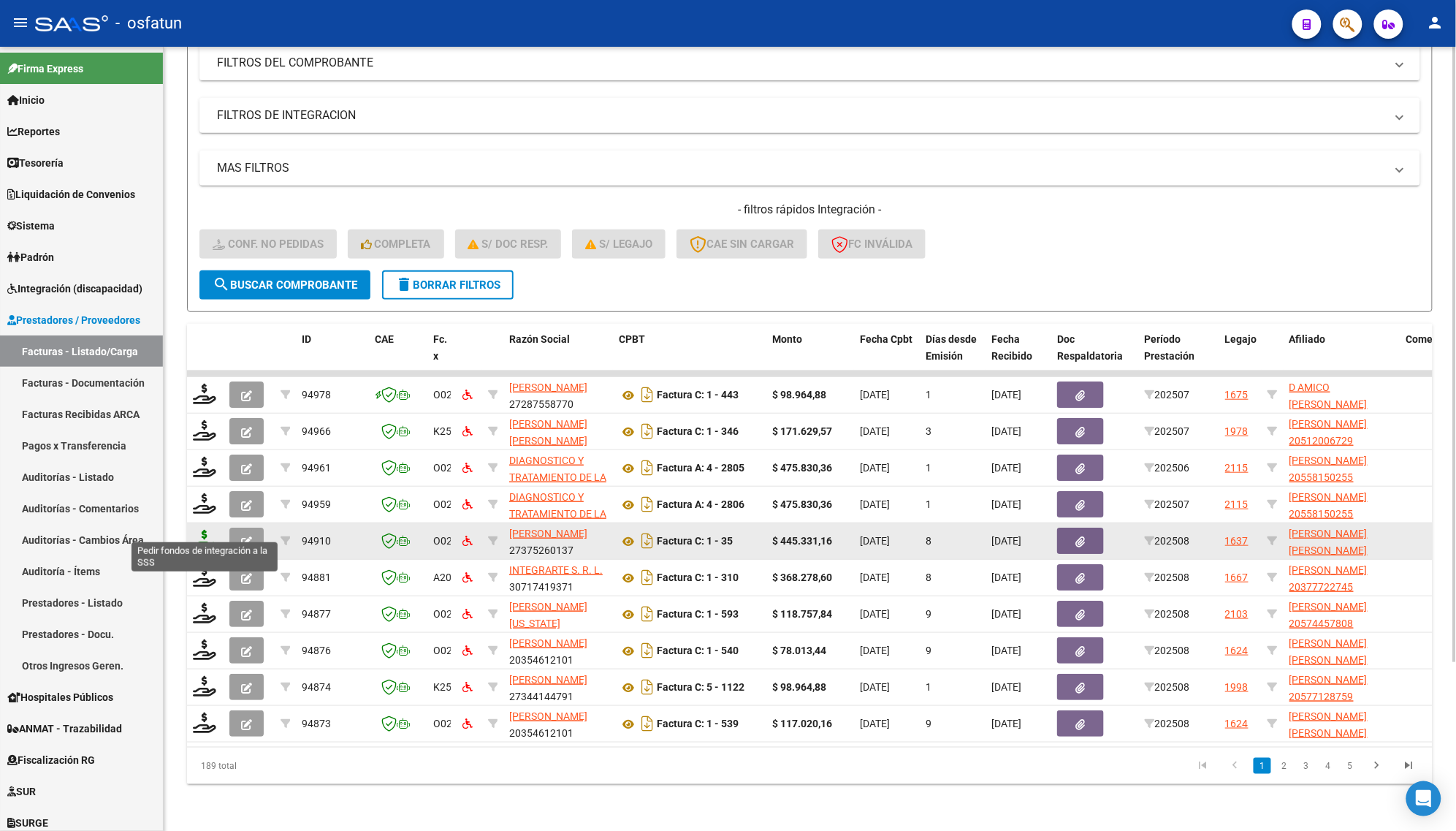
click at [206, 530] on icon at bounding box center [205, 540] width 24 height 21
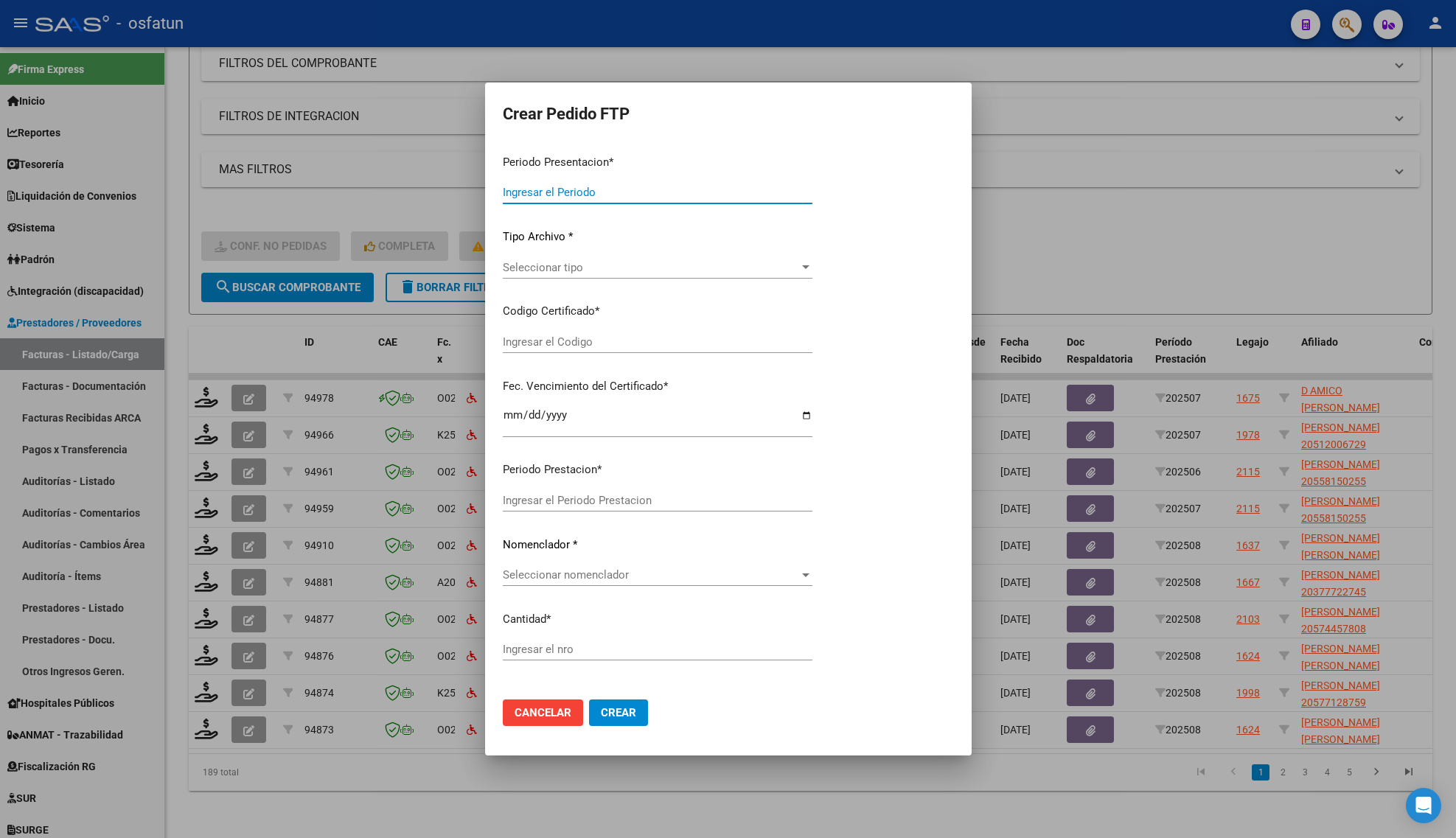
type input "202508"
type input "$ 445.331,16"
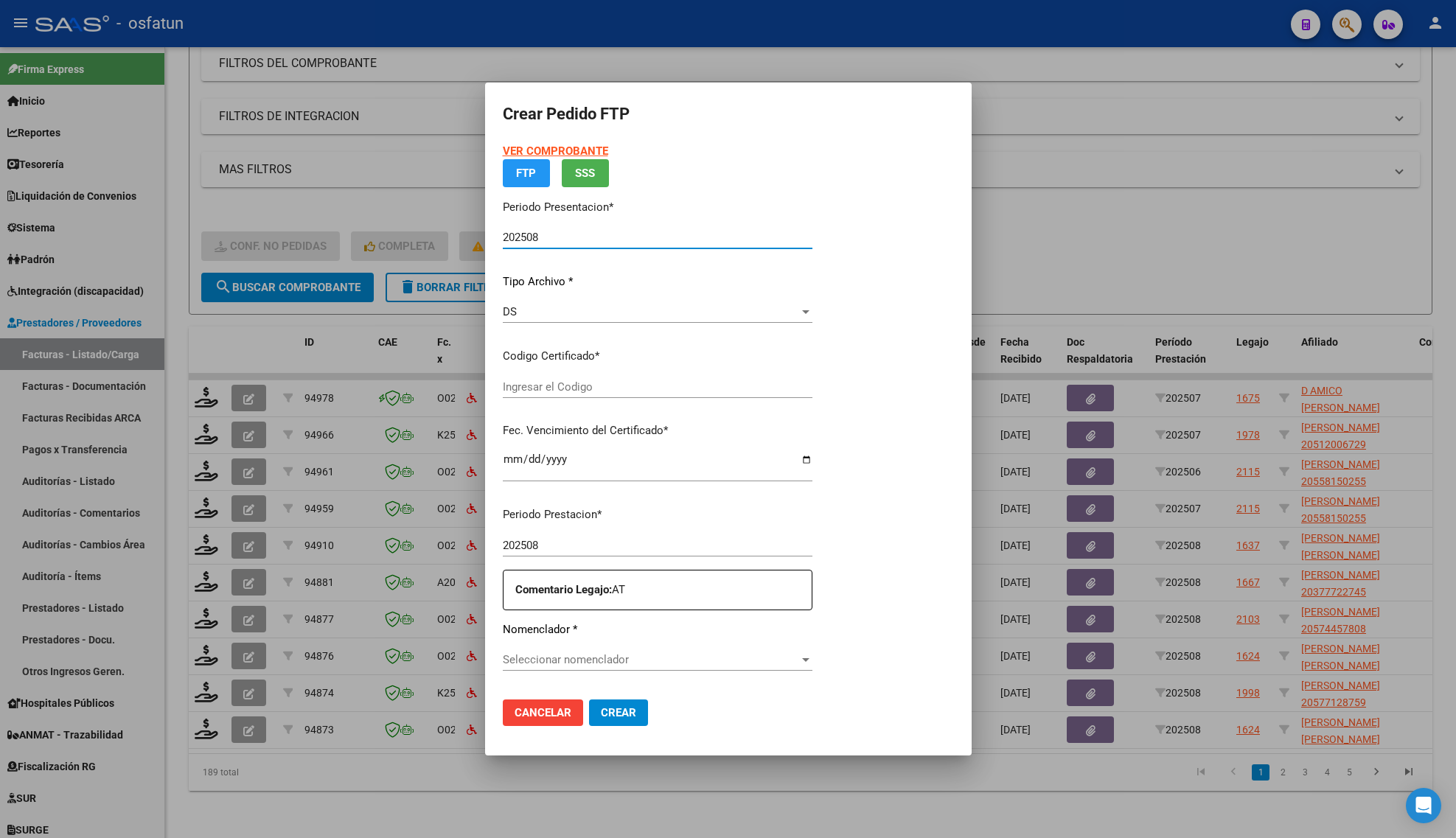
type input "ARG02000544974052021072020260720COR263"
type input "[DATE]"
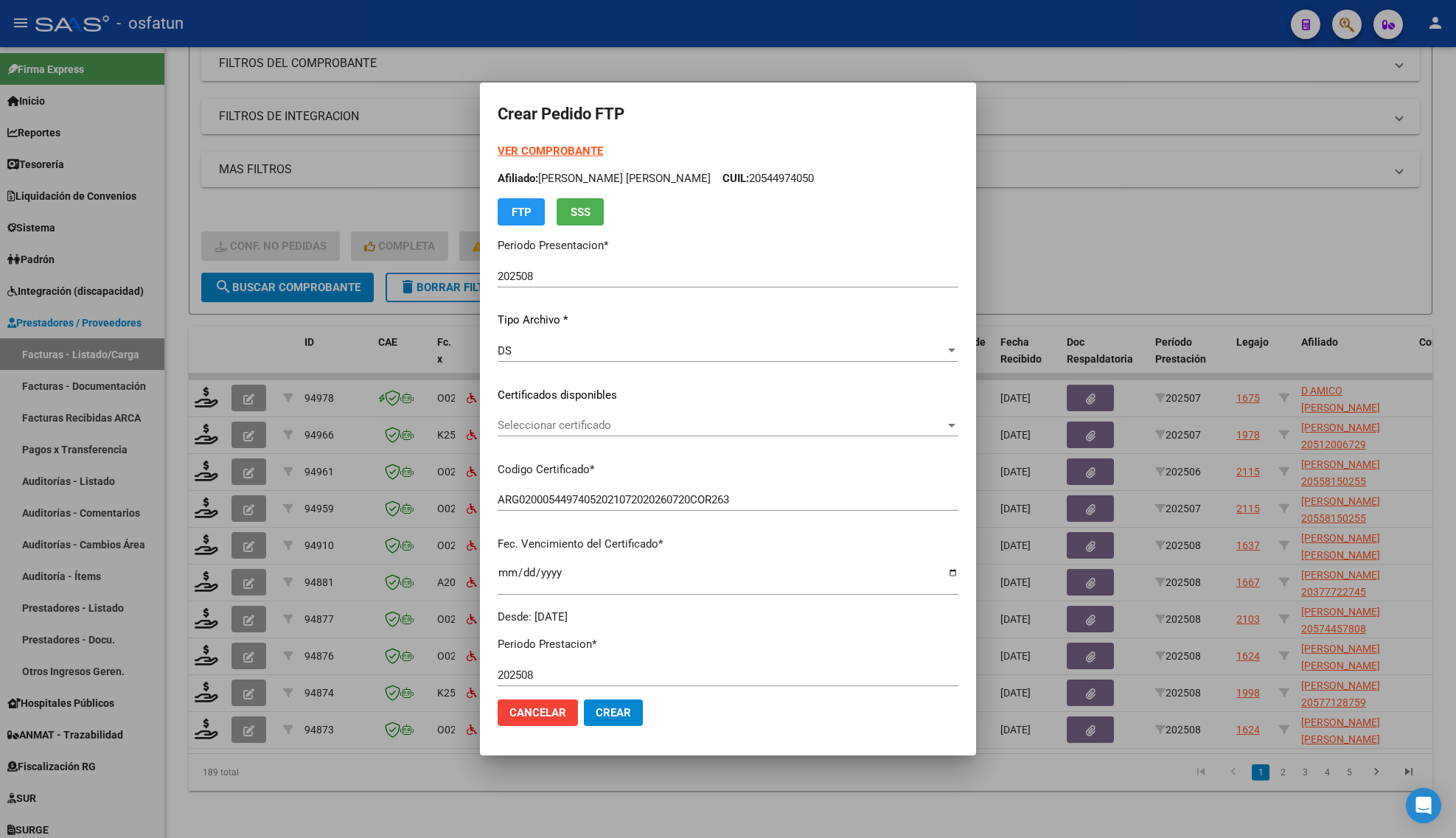
click at [514, 150] on strong "VER COMPROBANTE" at bounding box center [551, 151] width 105 height 13
click at [530, 414] on div "Seleccionar certificado Seleccionar certificado" at bounding box center [728, 425] width 461 height 22
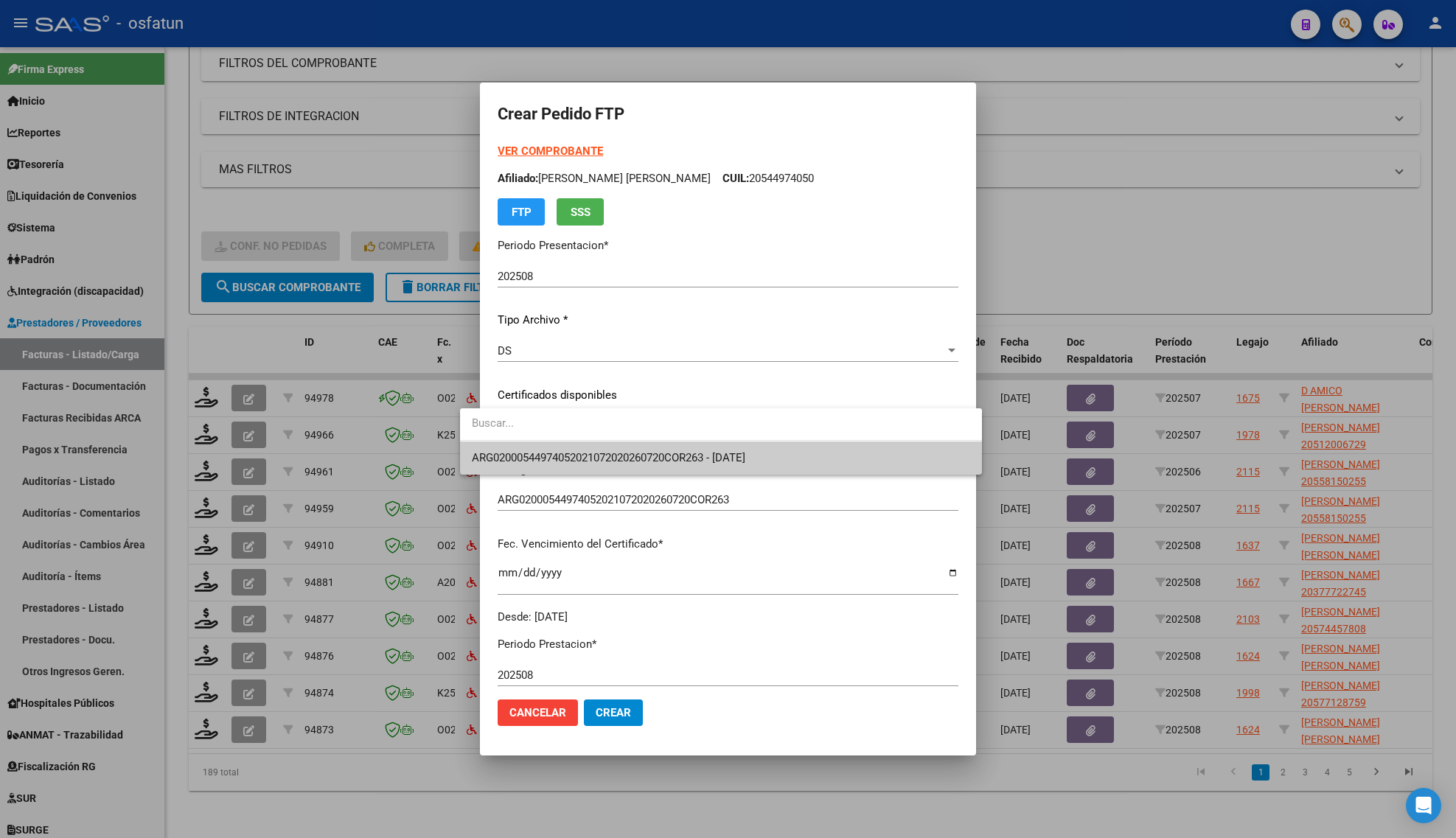
click at [525, 448] on span "ARG02000544974052021072020260720COR263 - [DATE]" at bounding box center [721, 458] width 499 height 33
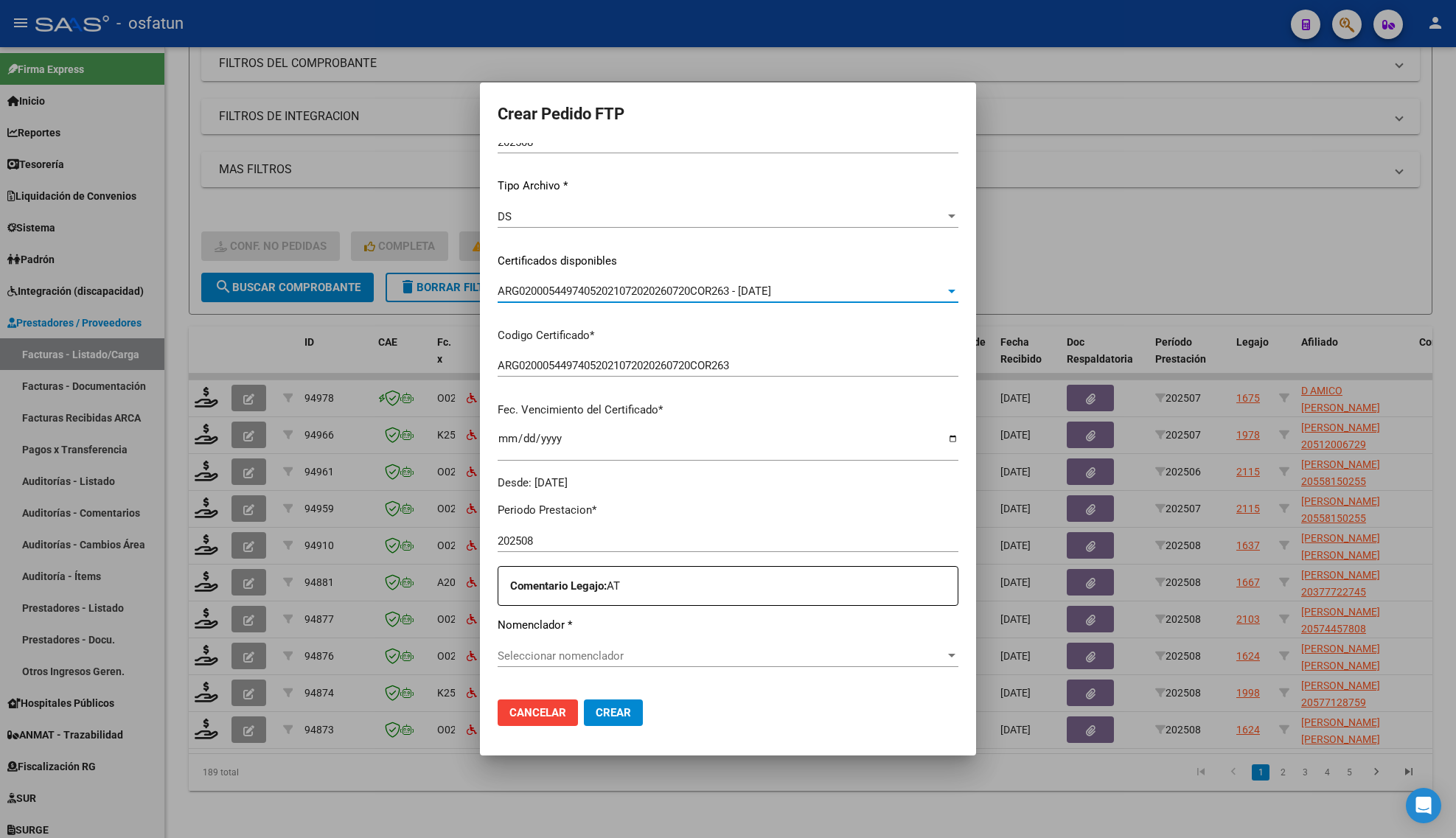
scroll to position [184, 0]
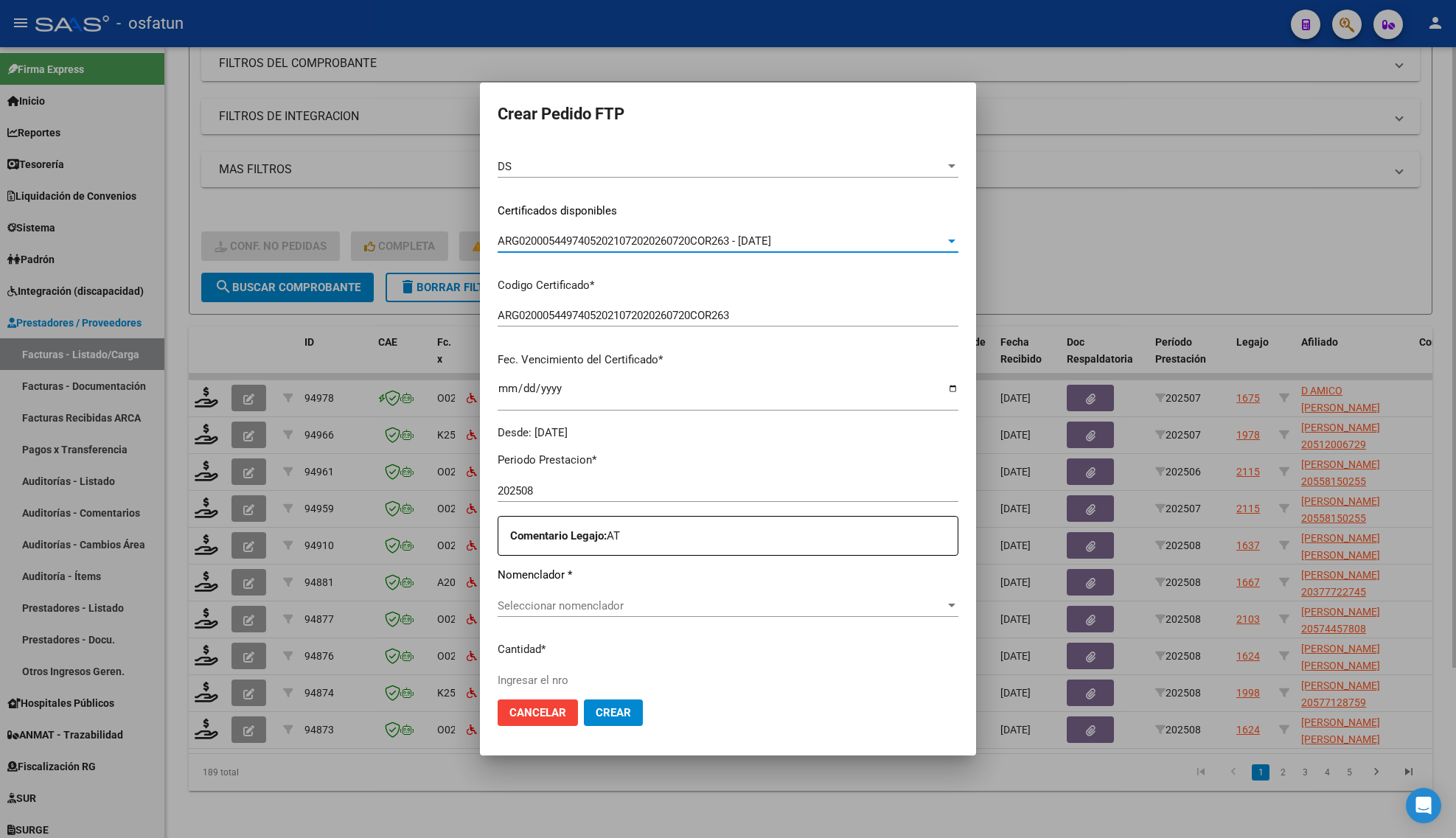
click at [378, 189] on div at bounding box center [728, 419] width 1456 height 838
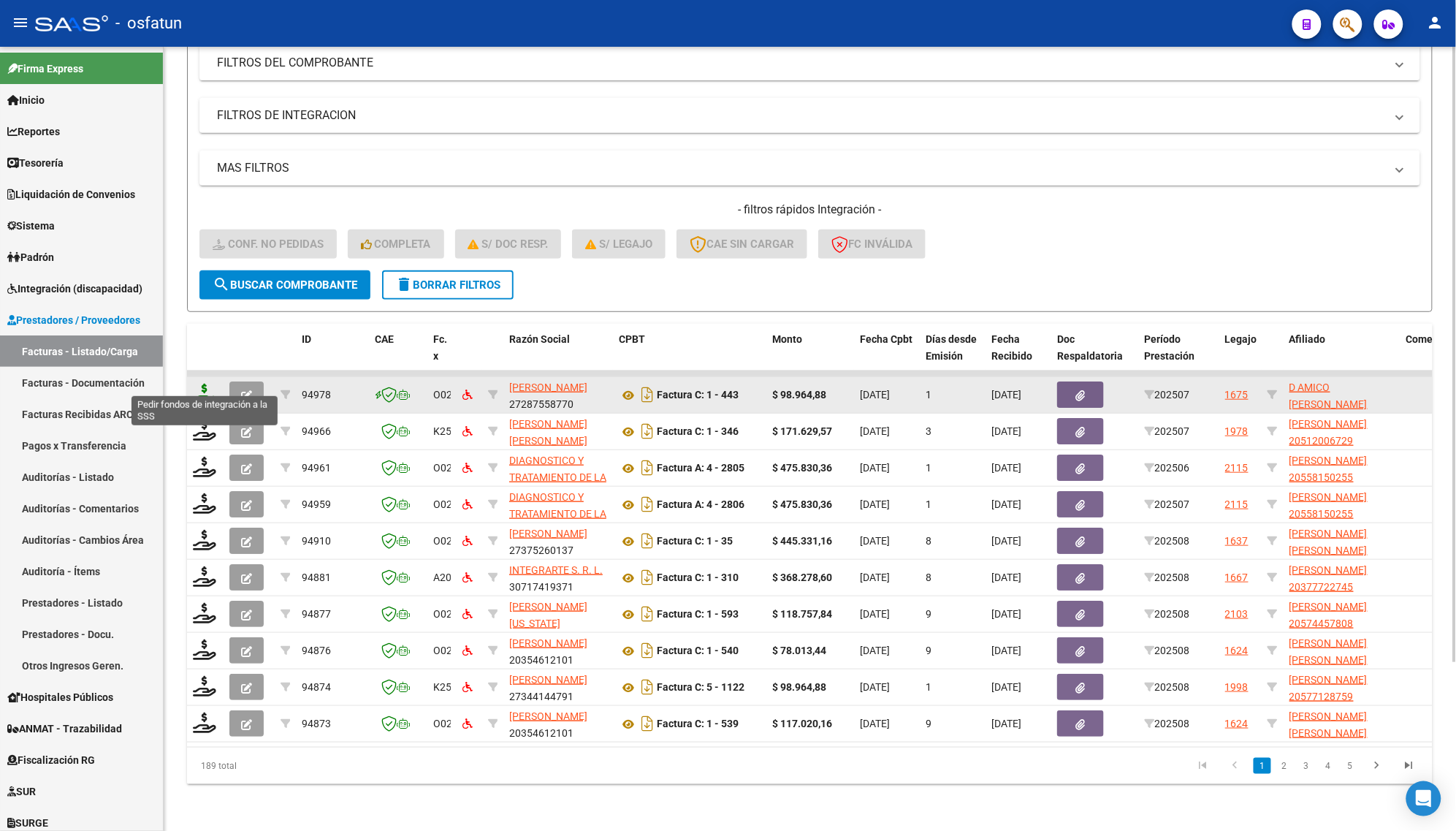
click at [199, 384] on icon at bounding box center [205, 394] width 24 height 21
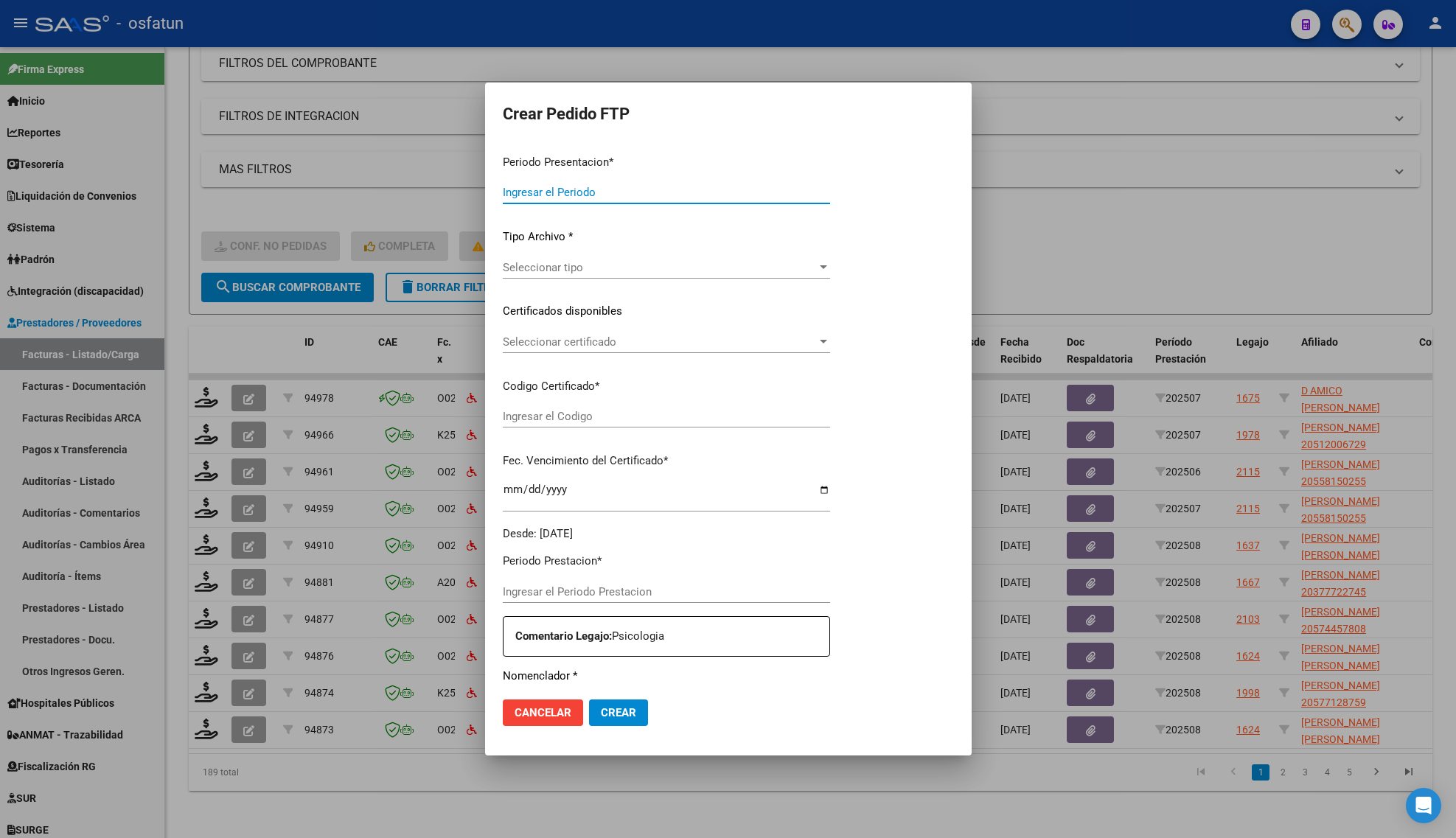
type input "202508"
type input "202507"
type input "$ 98.964,88"
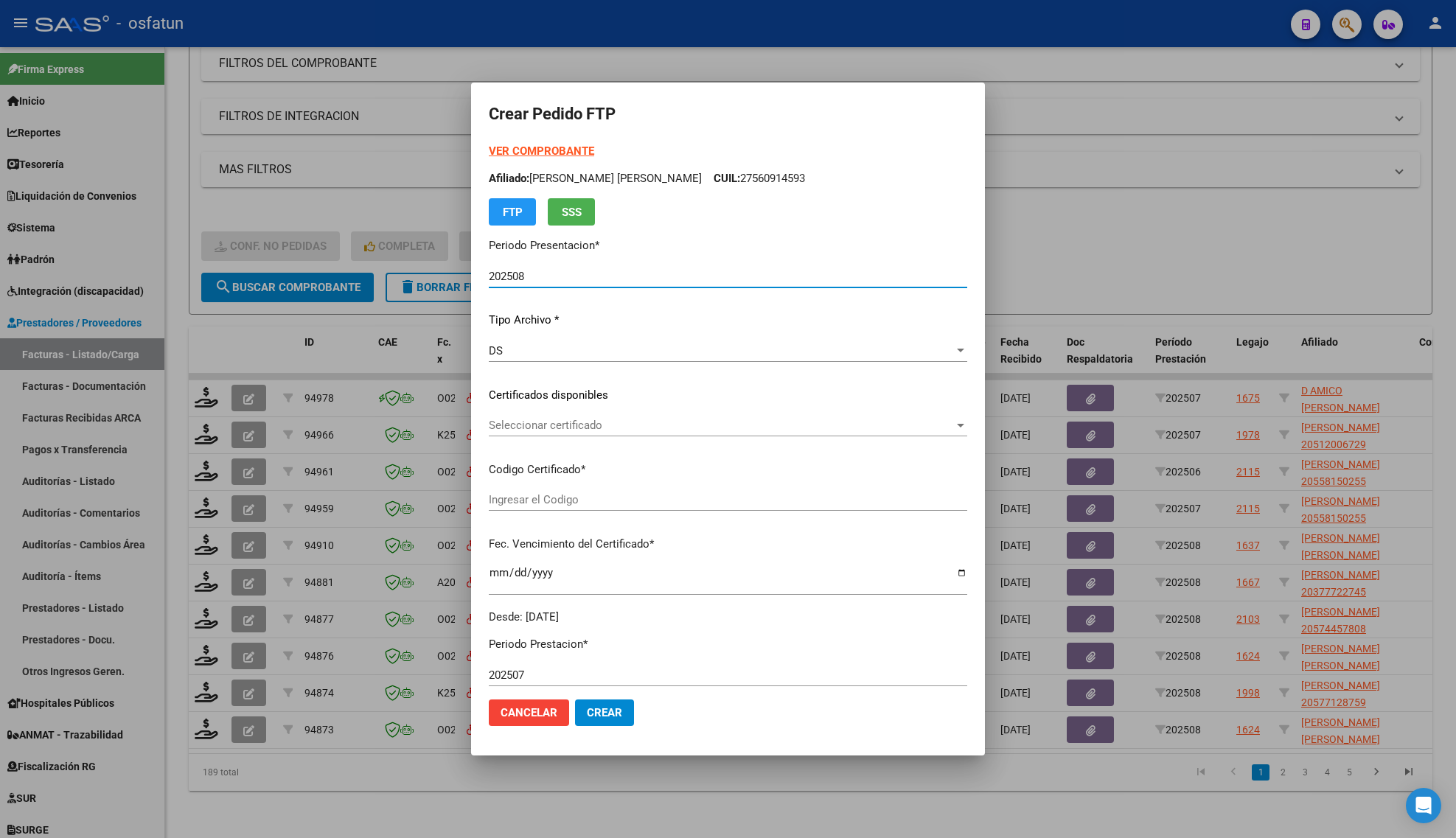
type input "ARG01000539903312024070320290703BUE320"
type input "[DATE]"
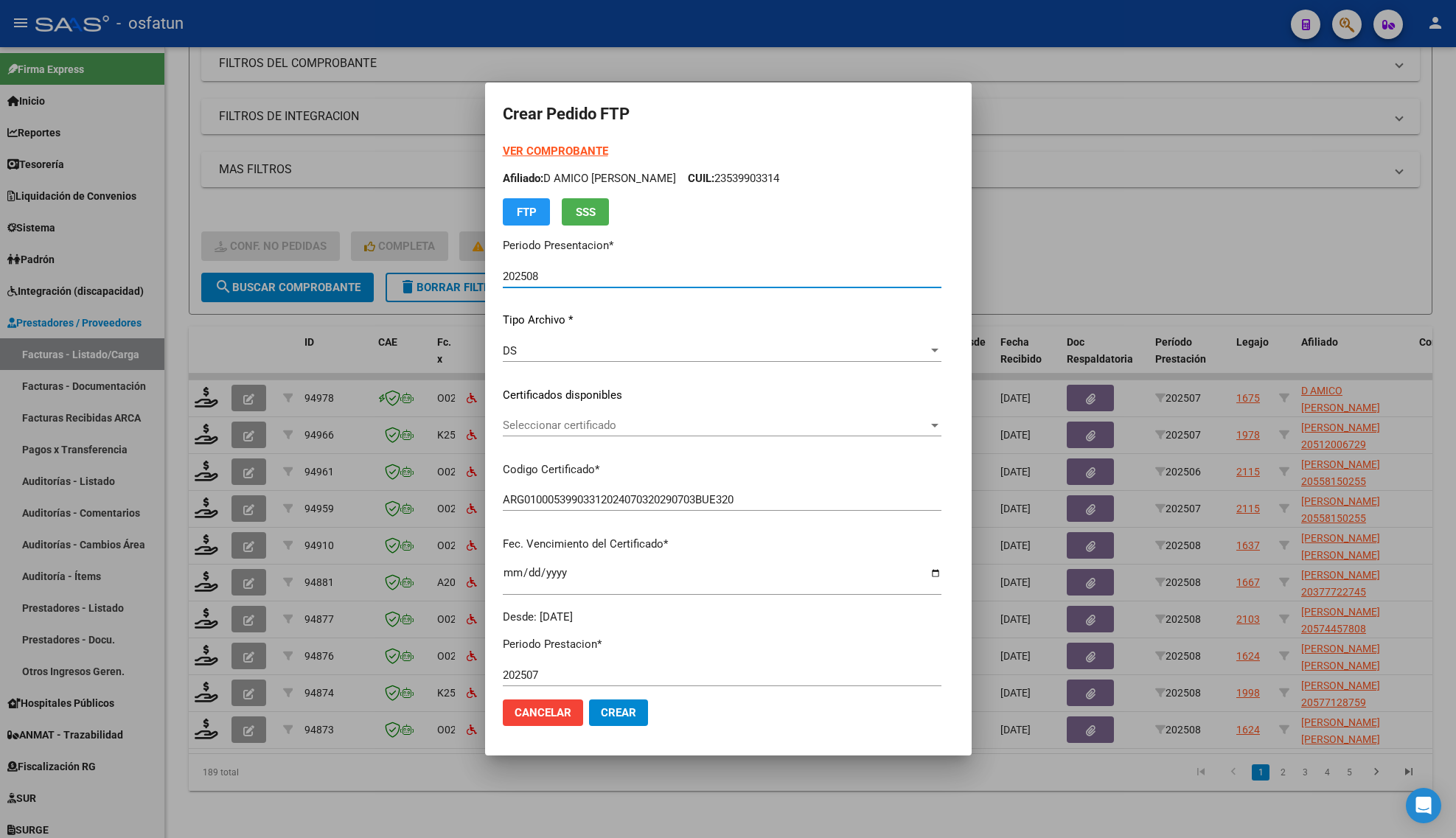
click at [554, 148] on strong "VER COMPROBANTE" at bounding box center [555, 151] width 105 height 13
click at [595, 434] on div "Seleccionar certificado Seleccionar certificado" at bounding box center [721, 425] width 438 height 22
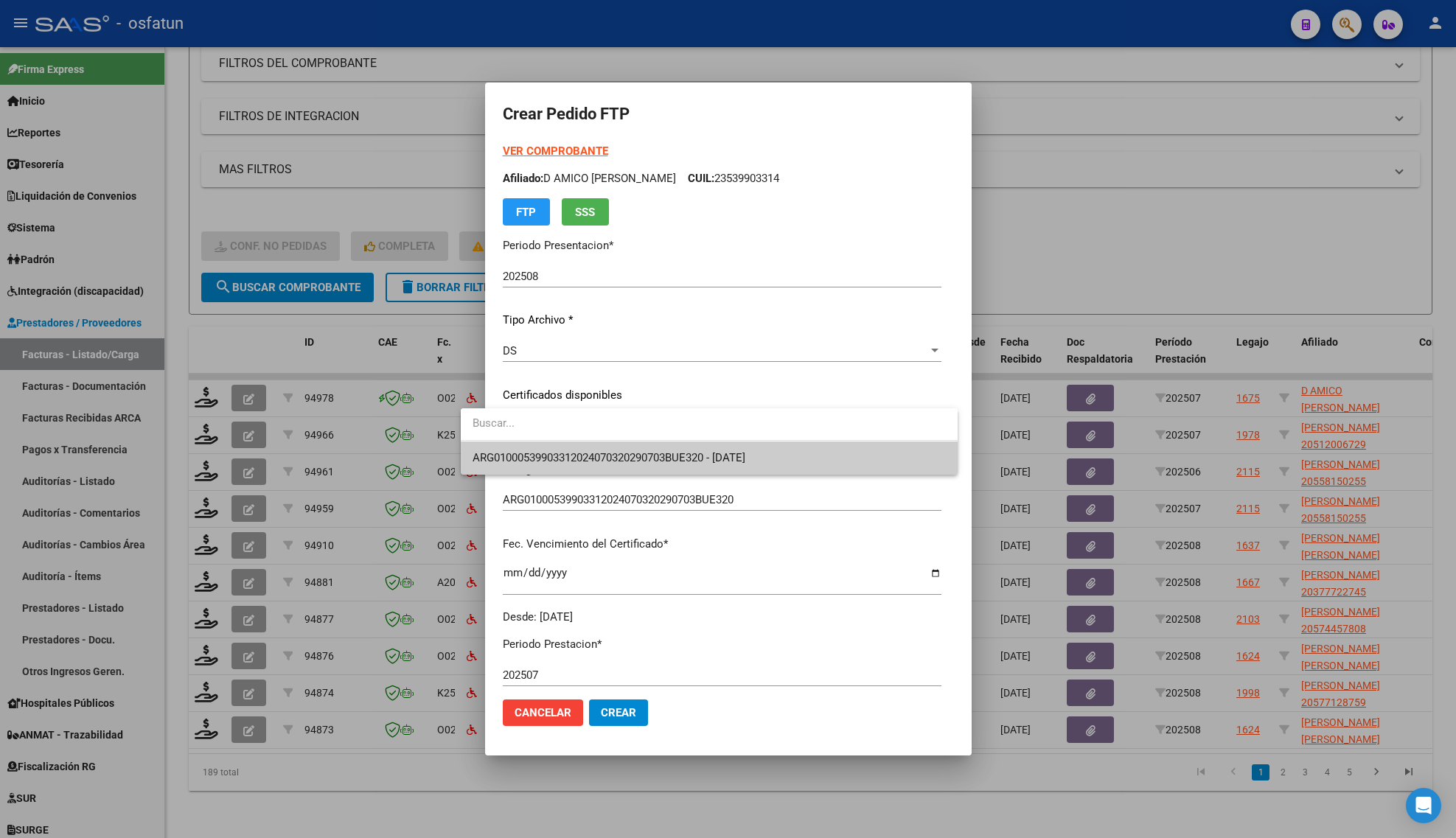
click at [595, 455] on span "ARG01000539903312024070320290703BUE320 - [DATE]" at bounding box center [609, 458] width 273 height 13
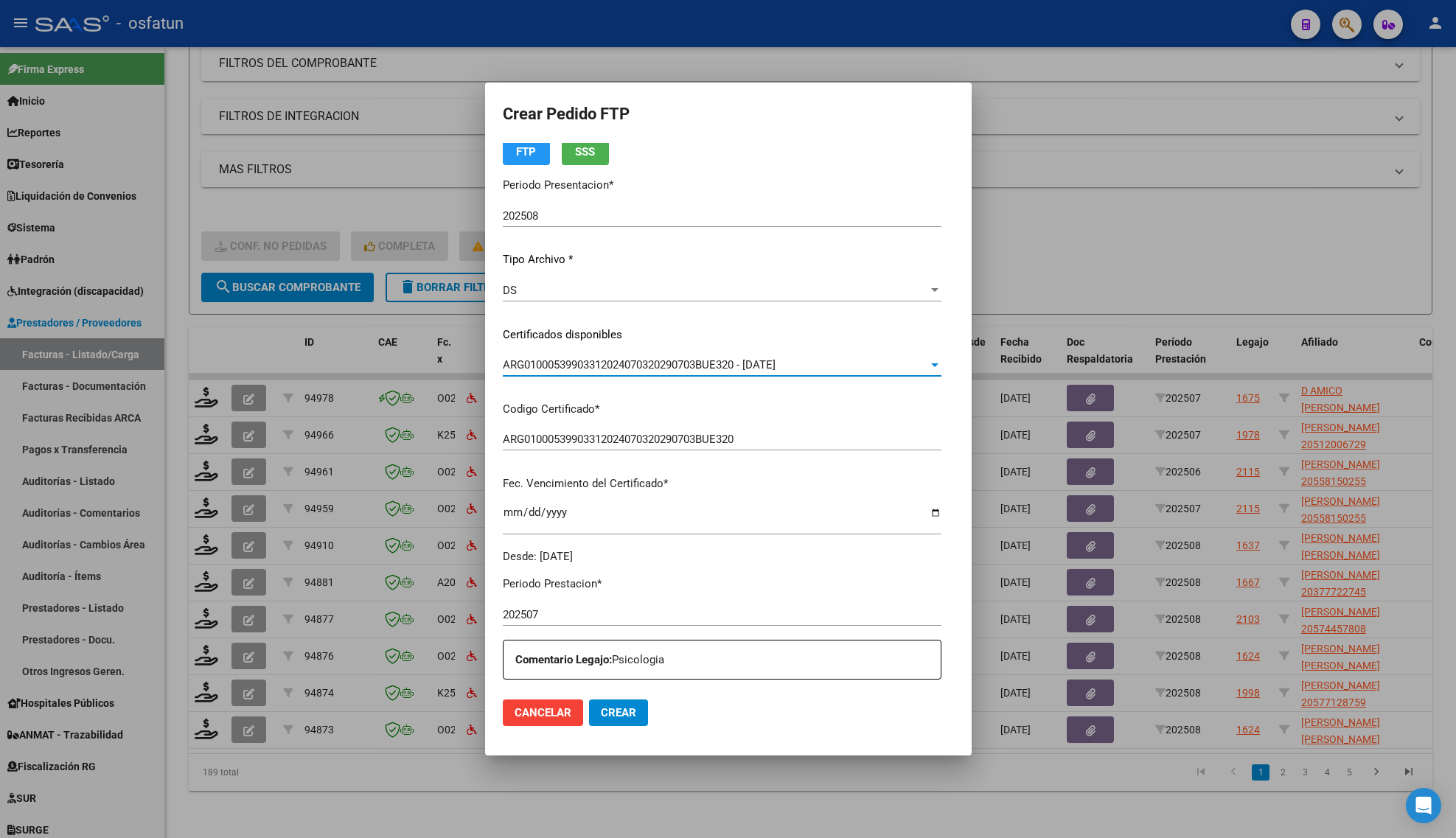
scroll to position [277, 0]
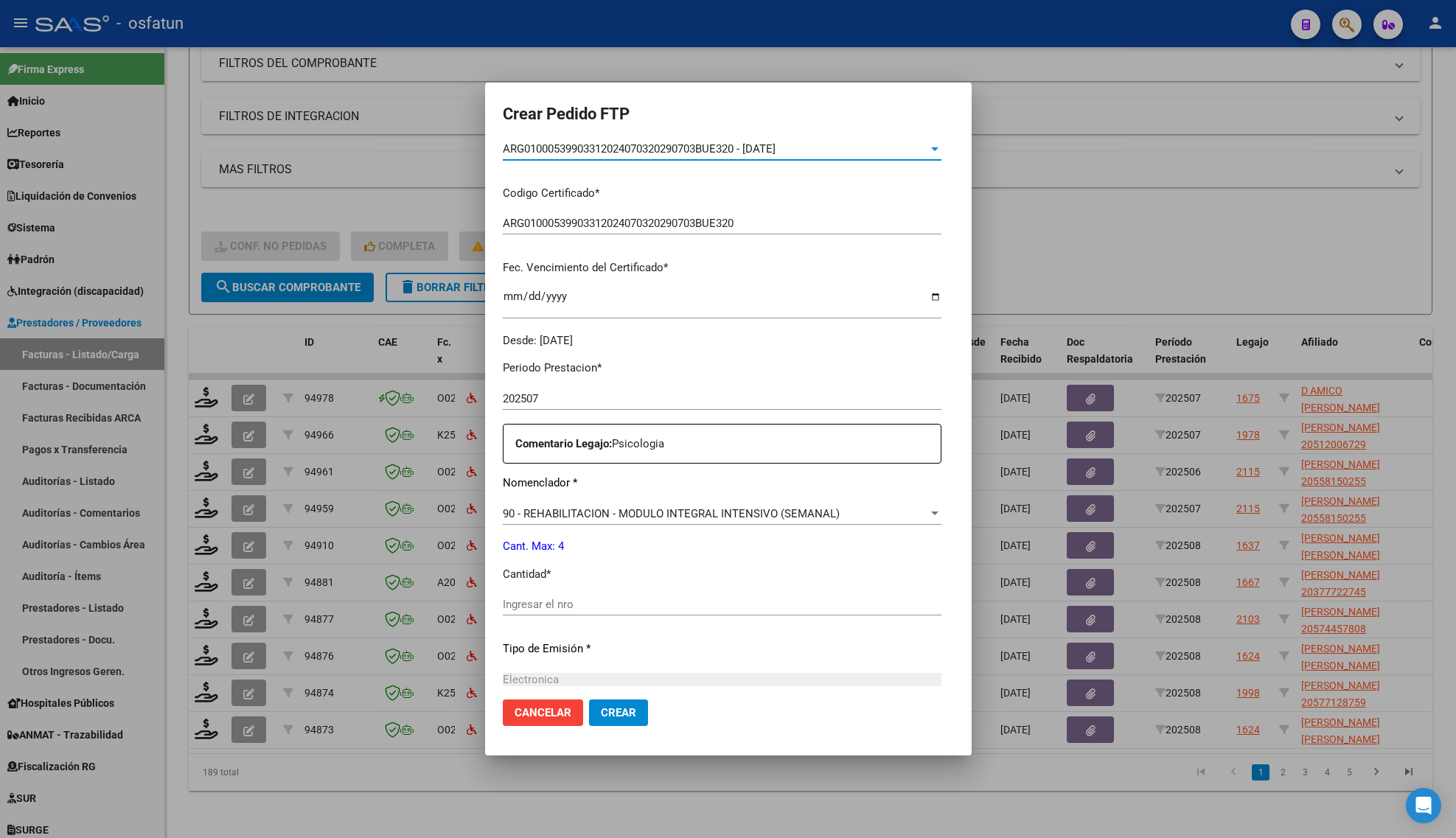
click at [529, 599] on input "Ingresar el nro" at bounding box center [721, 604] width 438 height 13
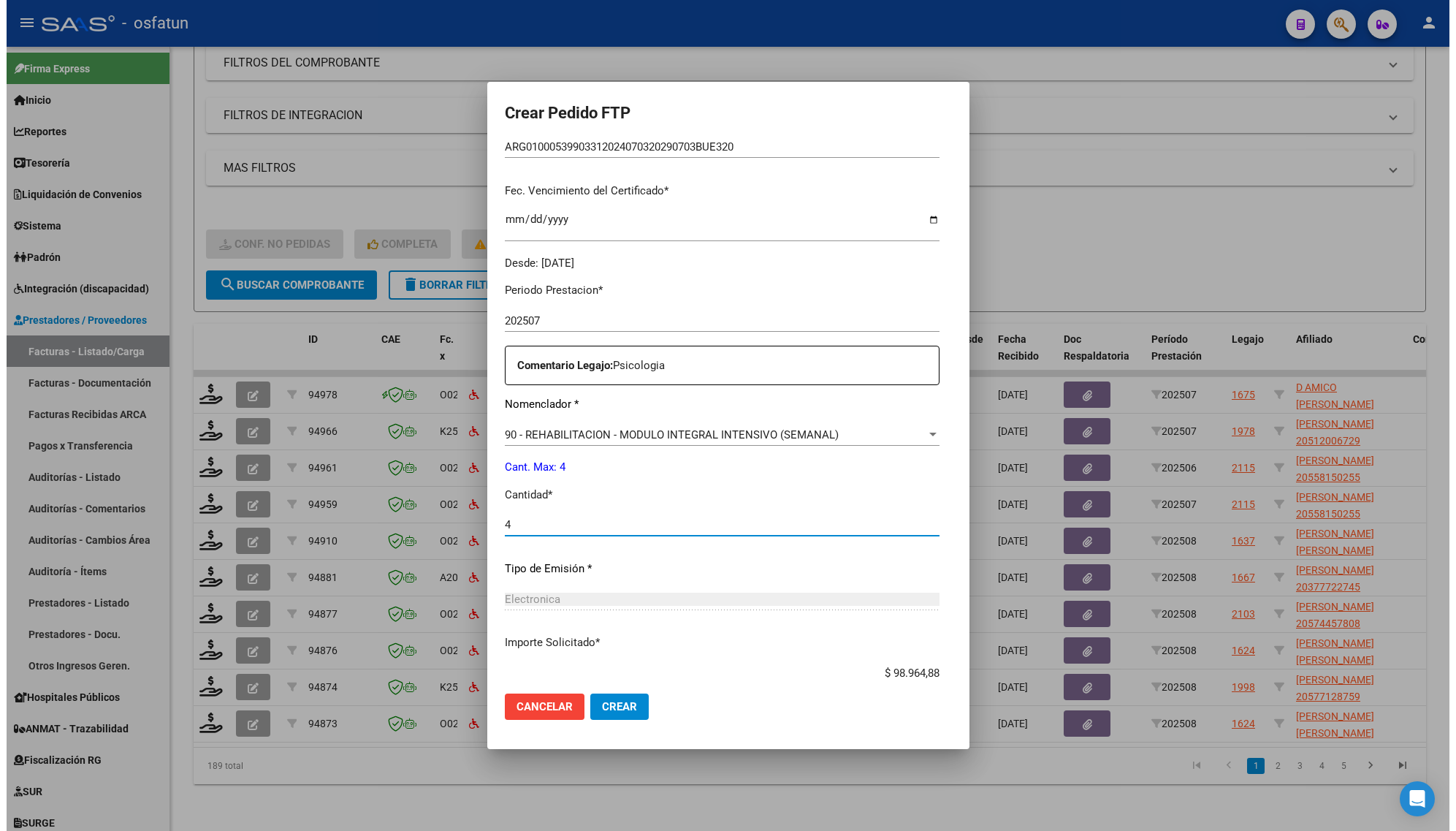
scroll to position [437, 0]
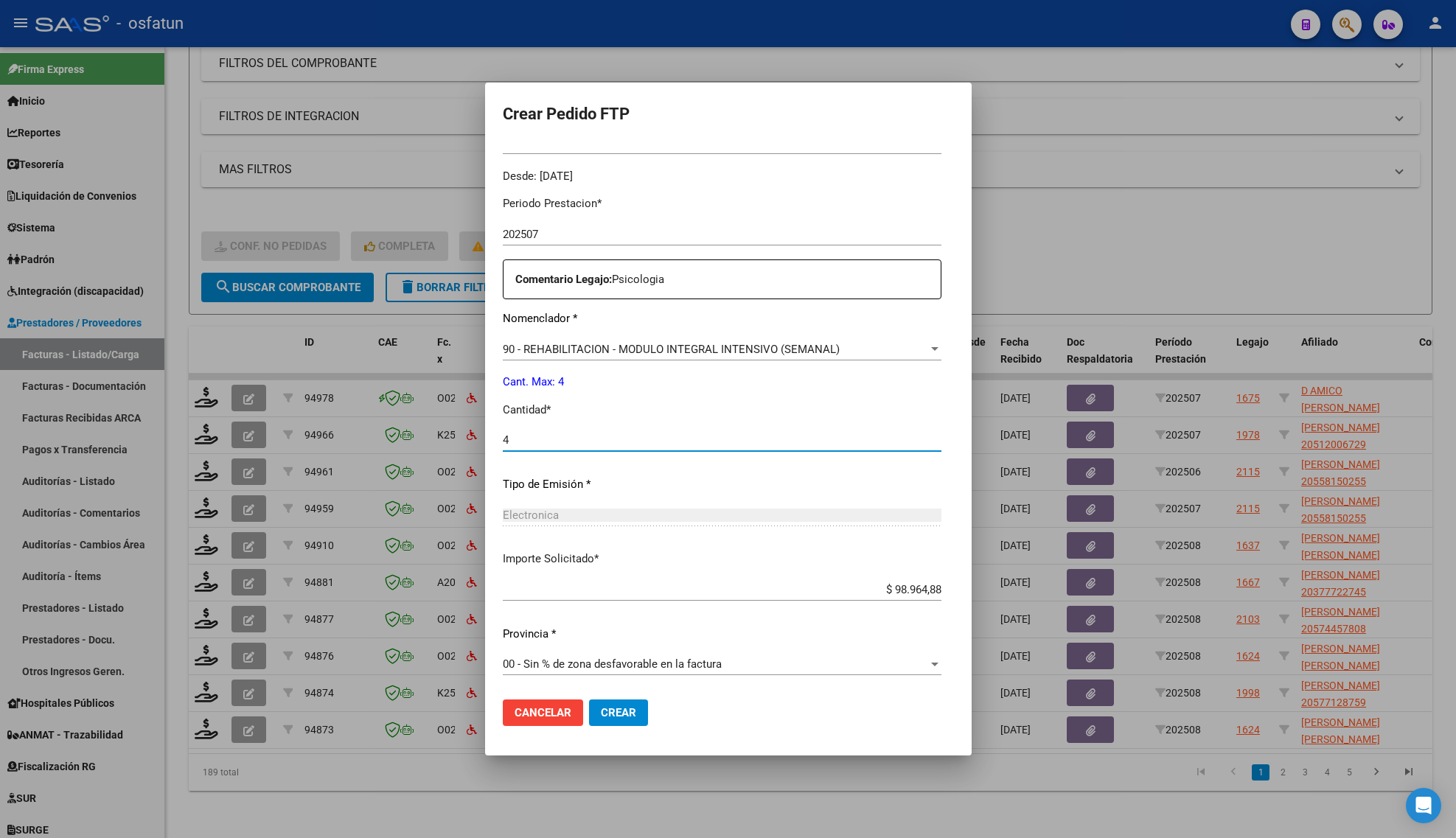
type input "4"
drag, startPoint x: 595, startPoint y: 713, endPoint x: 369, endPoint y: 778, distance: 235.2
click at [601, 714] on span "Crear" at bounding box center [619, 712] width 36 height 13
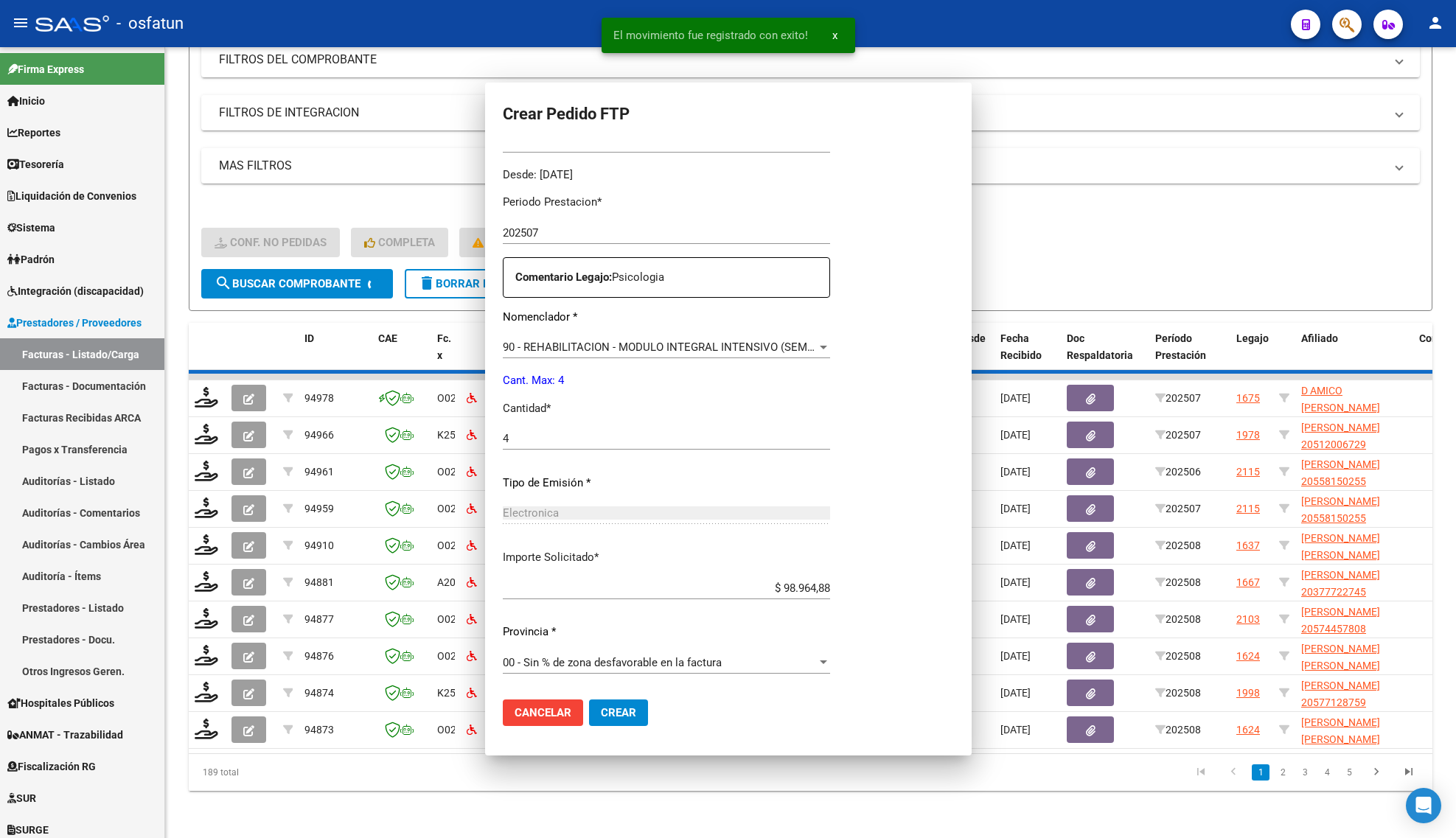
scroll to position [0, 0]
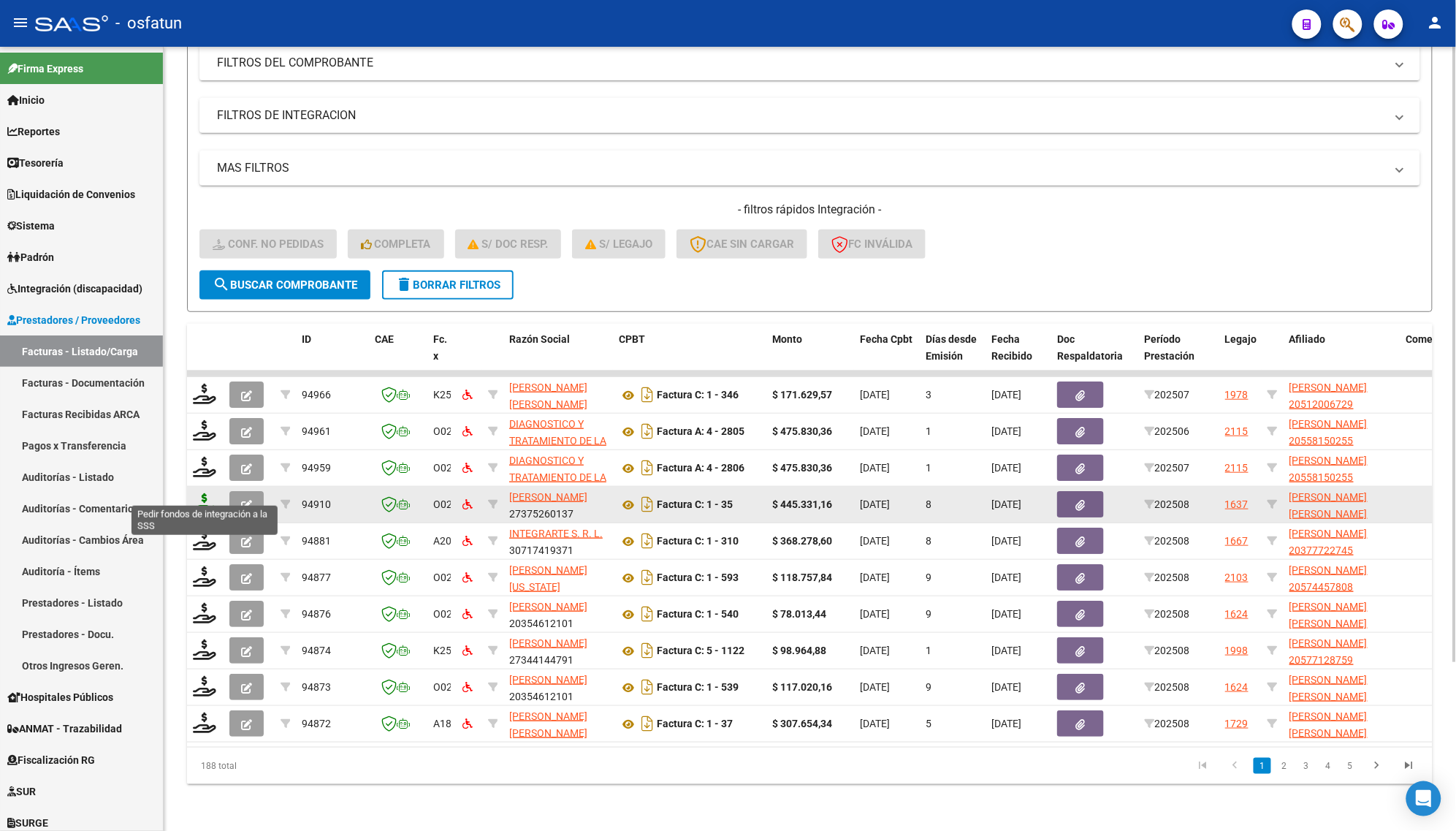
click at [205, 494] on icon at bounding box center [205, 504] width 24 height 21
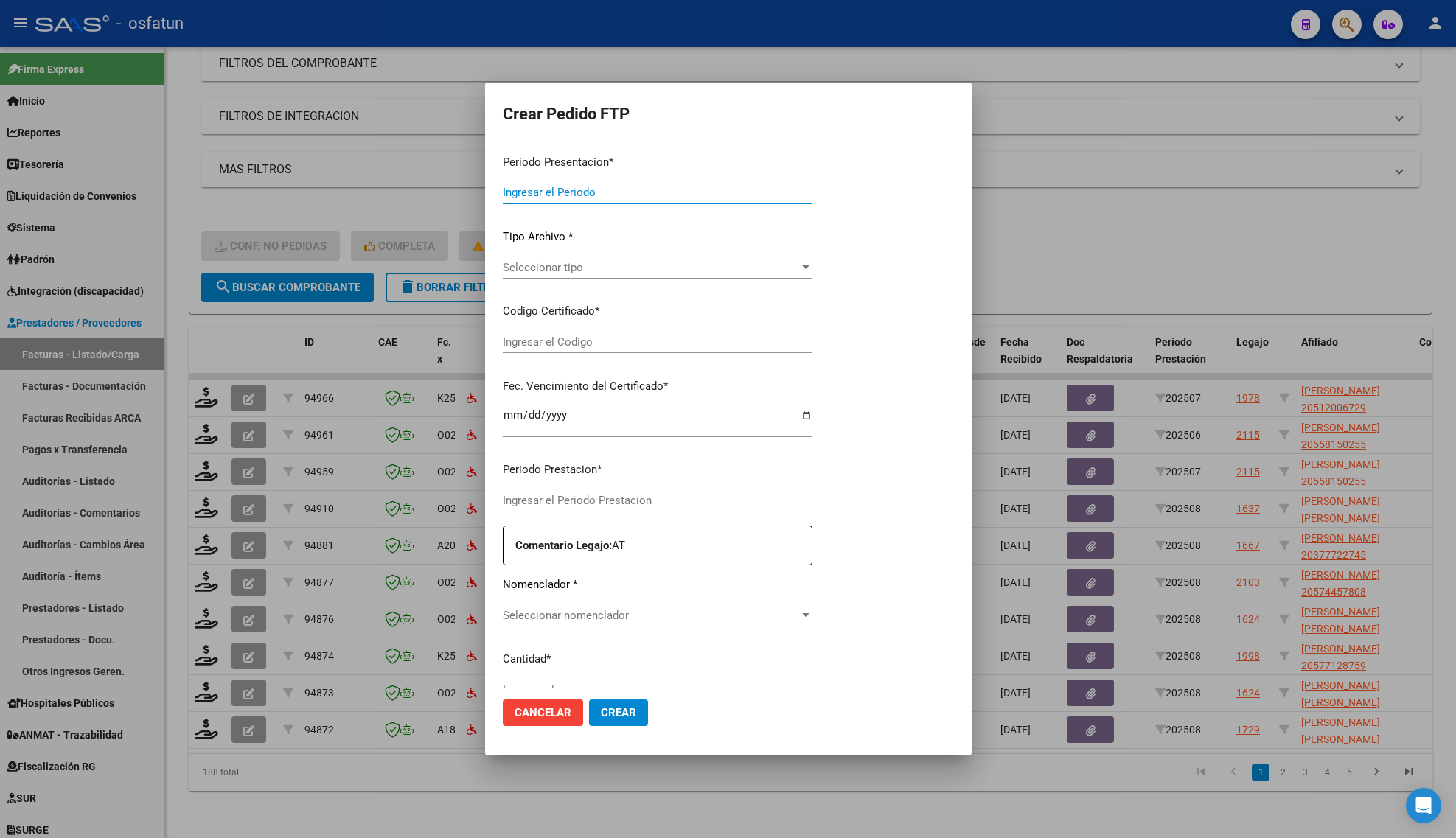
type input "202508"
type input "$ 445.331,16"
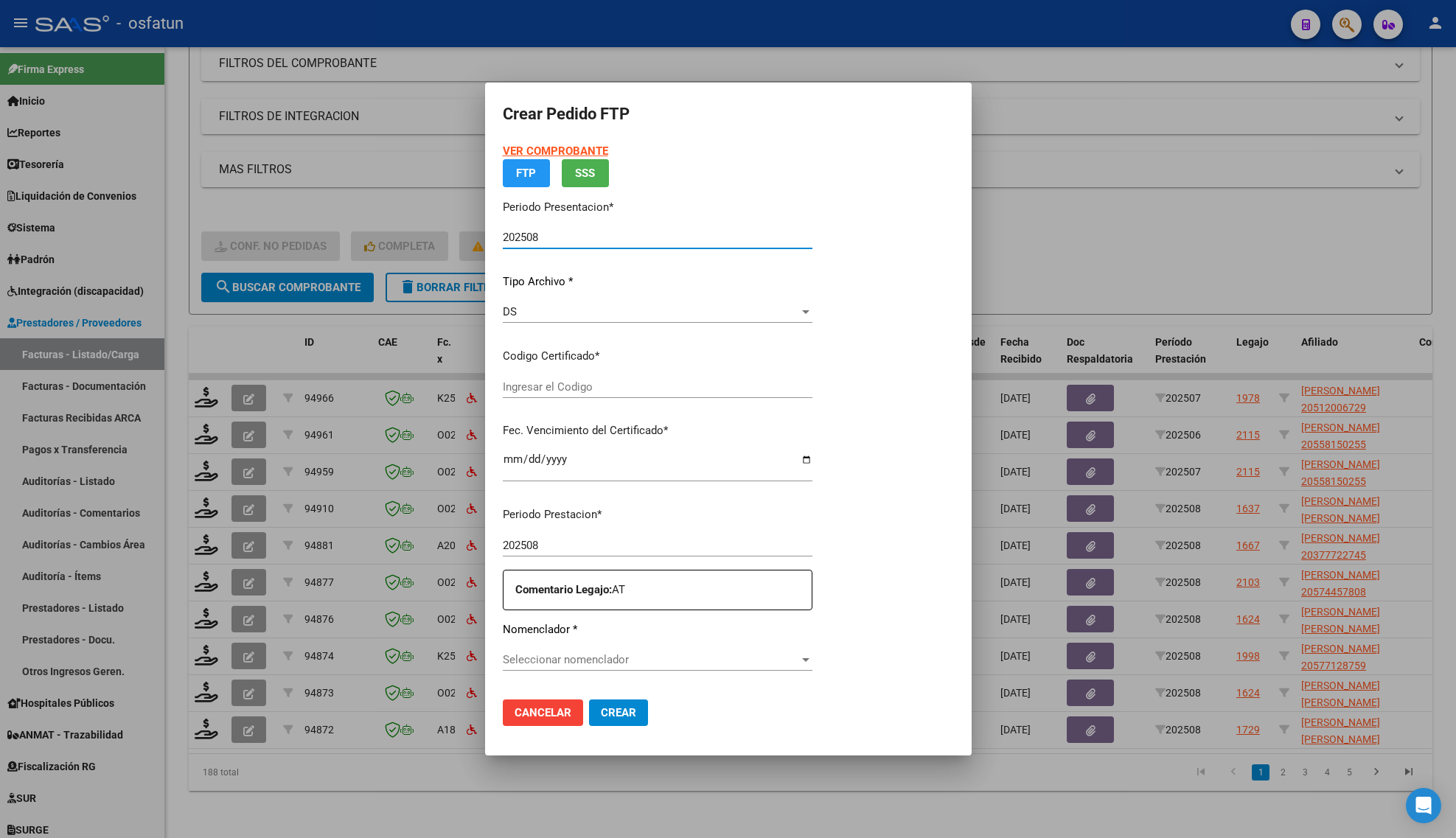
type input "ARG02000544974052021072020260720COR263"
type input "[DATE]"
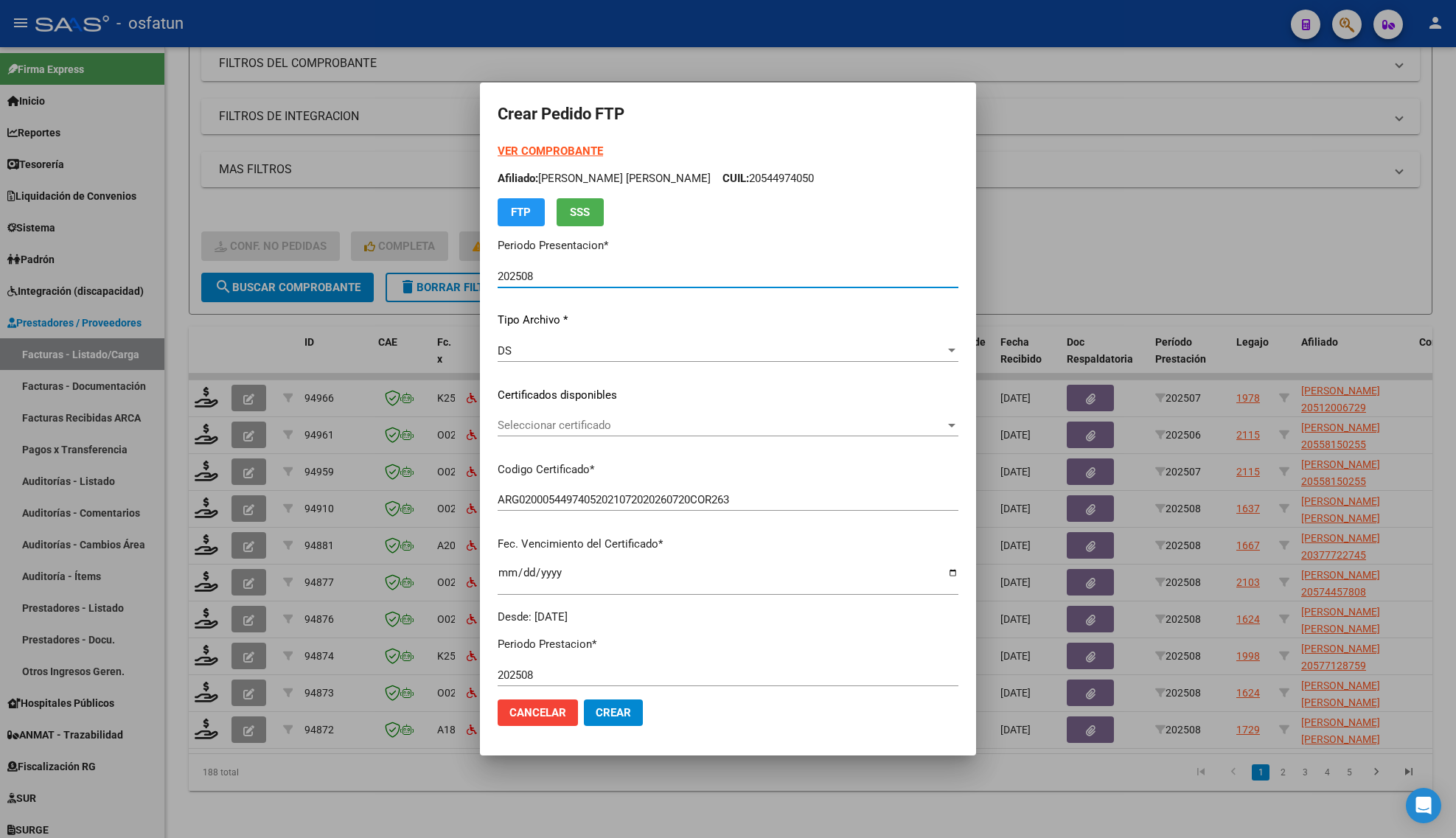
click at [529, 148] on strong "VER COMPROBANTE" at bounding box center [551, 151] width 105 height 13
click at [289, 196] on div at bounding box center [728, 419] width 1456 height 838
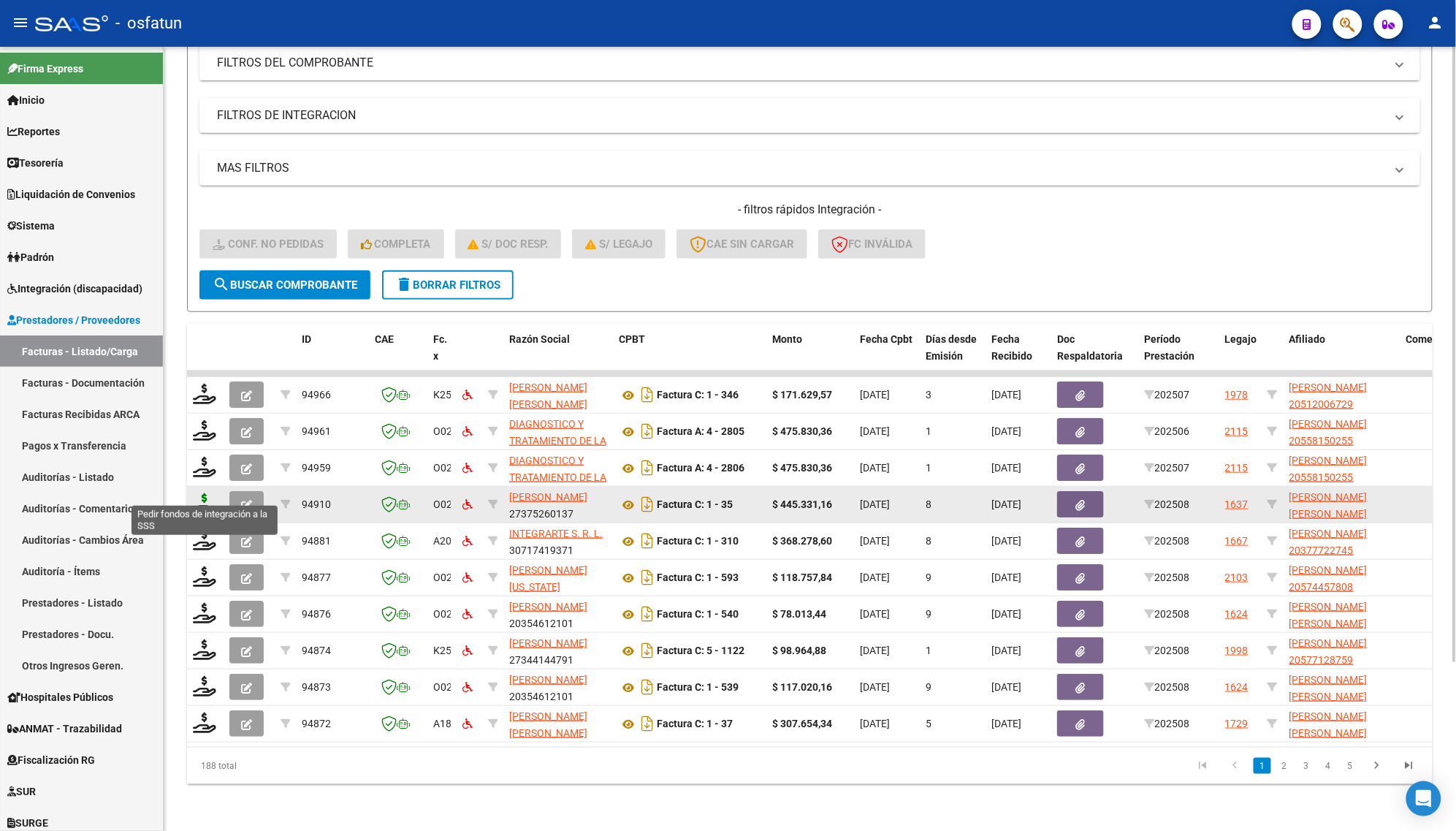
click at [203, 494] on icon at bounding box center [205, 504] width 24 height 21
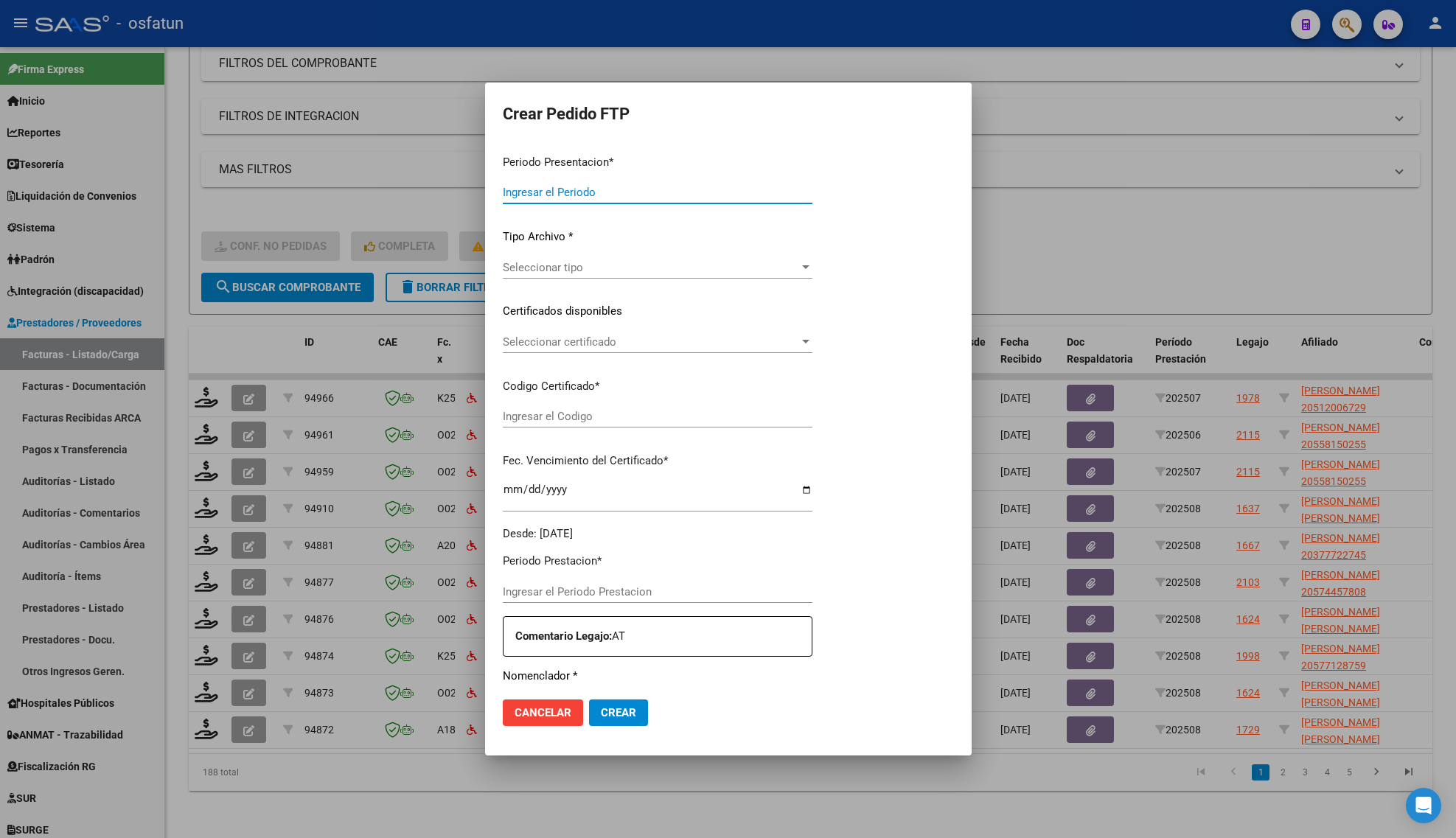
type input "202508"
type input "$ 445.331,16"
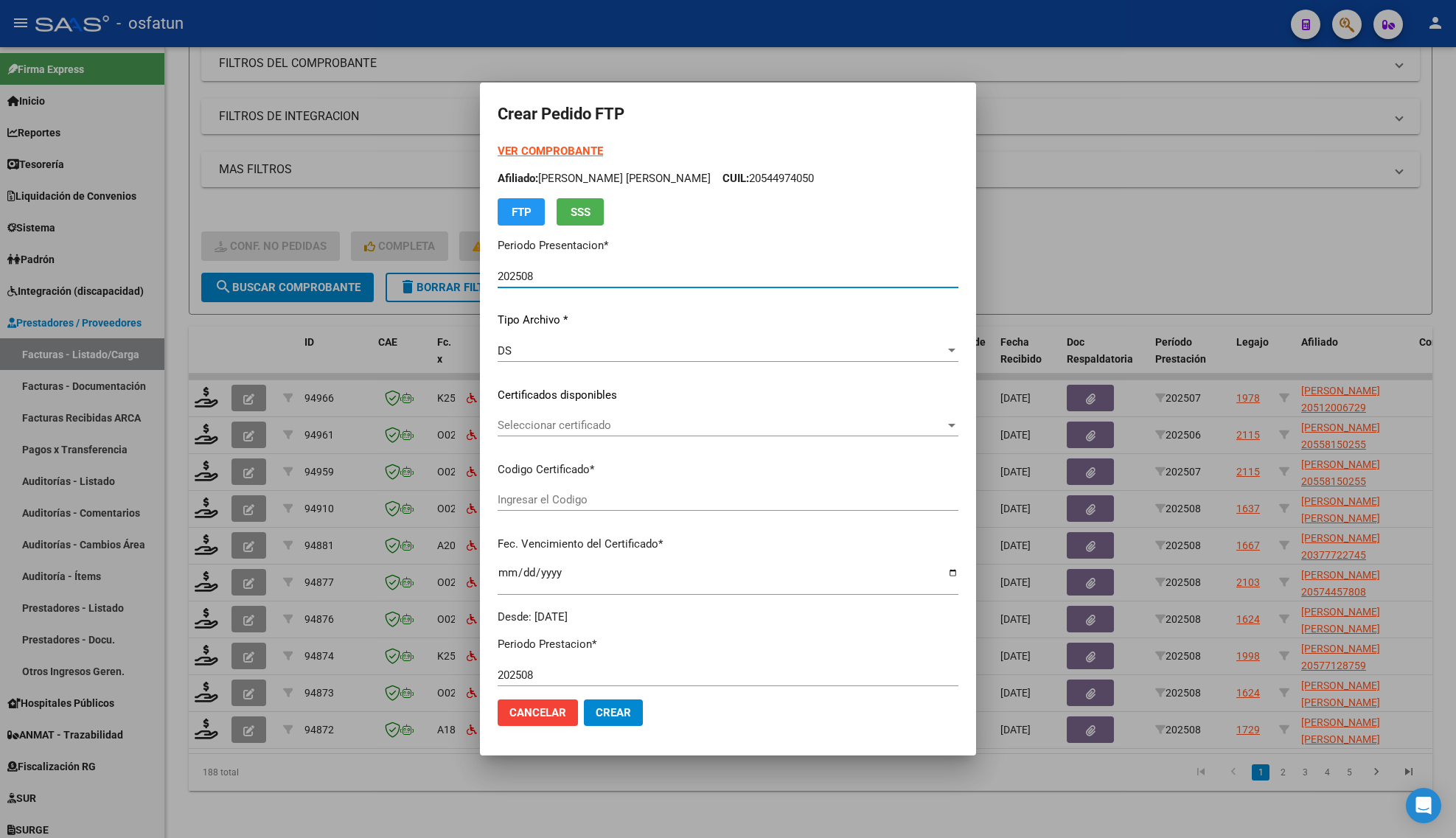
type input "ARG02000544974052021072020260720COR263"
type input "[DATE]"
click at [514, 148] on strong "VER COMPROBANTE" at bounding box center [551, 151] width 105 height 13
click at [203, 720] on div at bounding box center [728, 419] width 1456 height 838
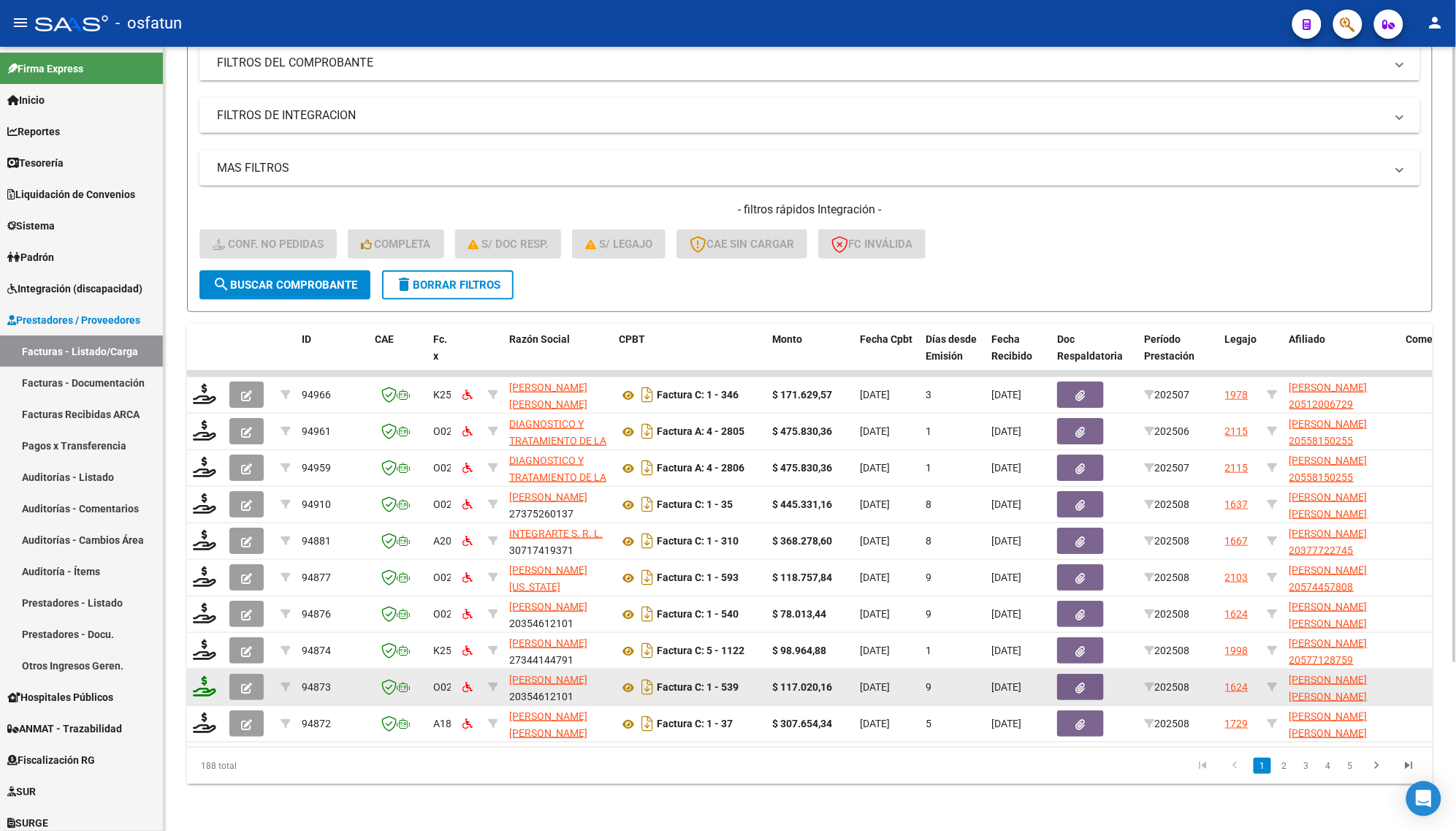
click at [199, 678] on icon at bounding box center [205, 686] width 24 height 21
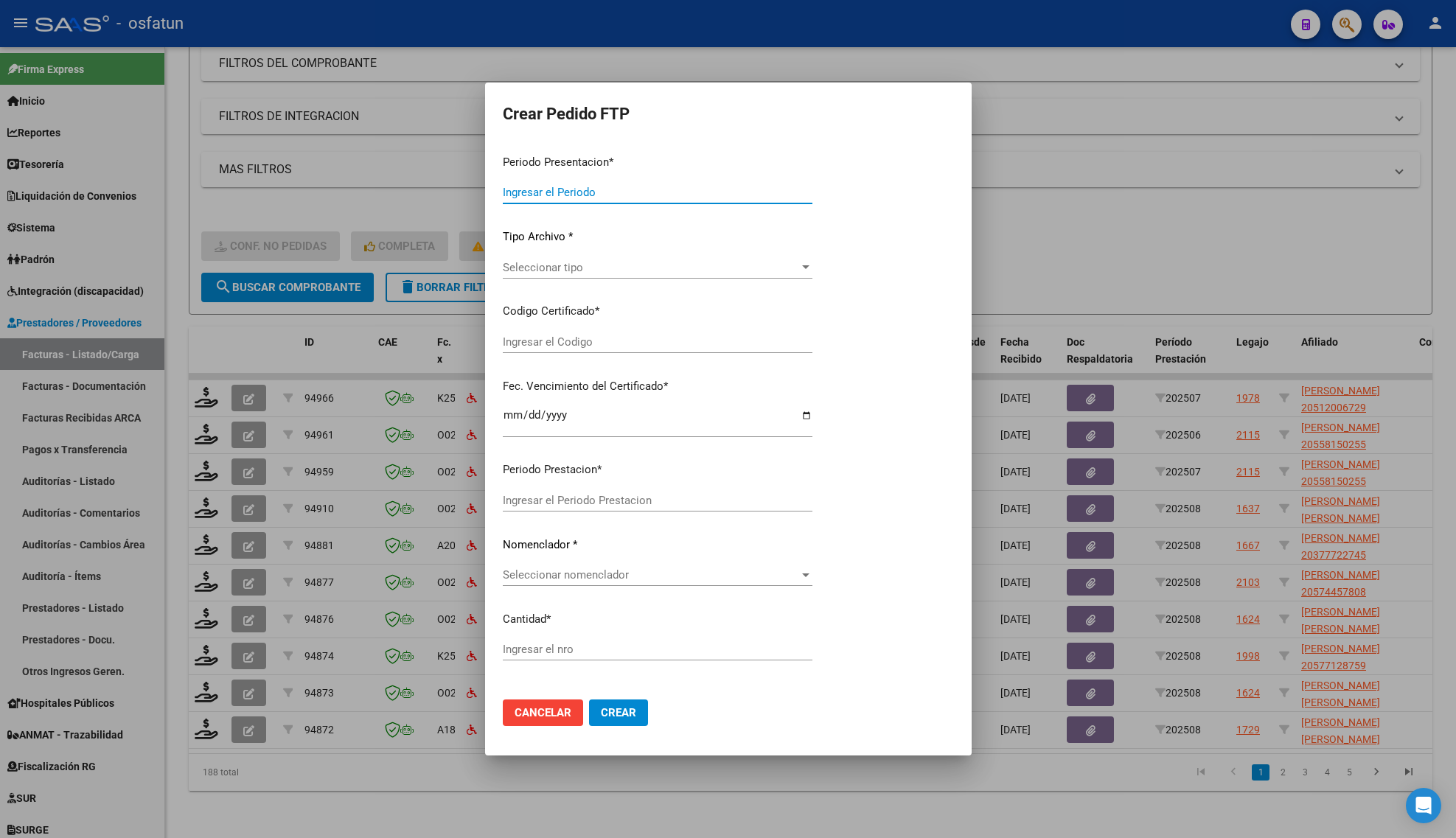
type input "202508"
type input "$ 117.020,16"
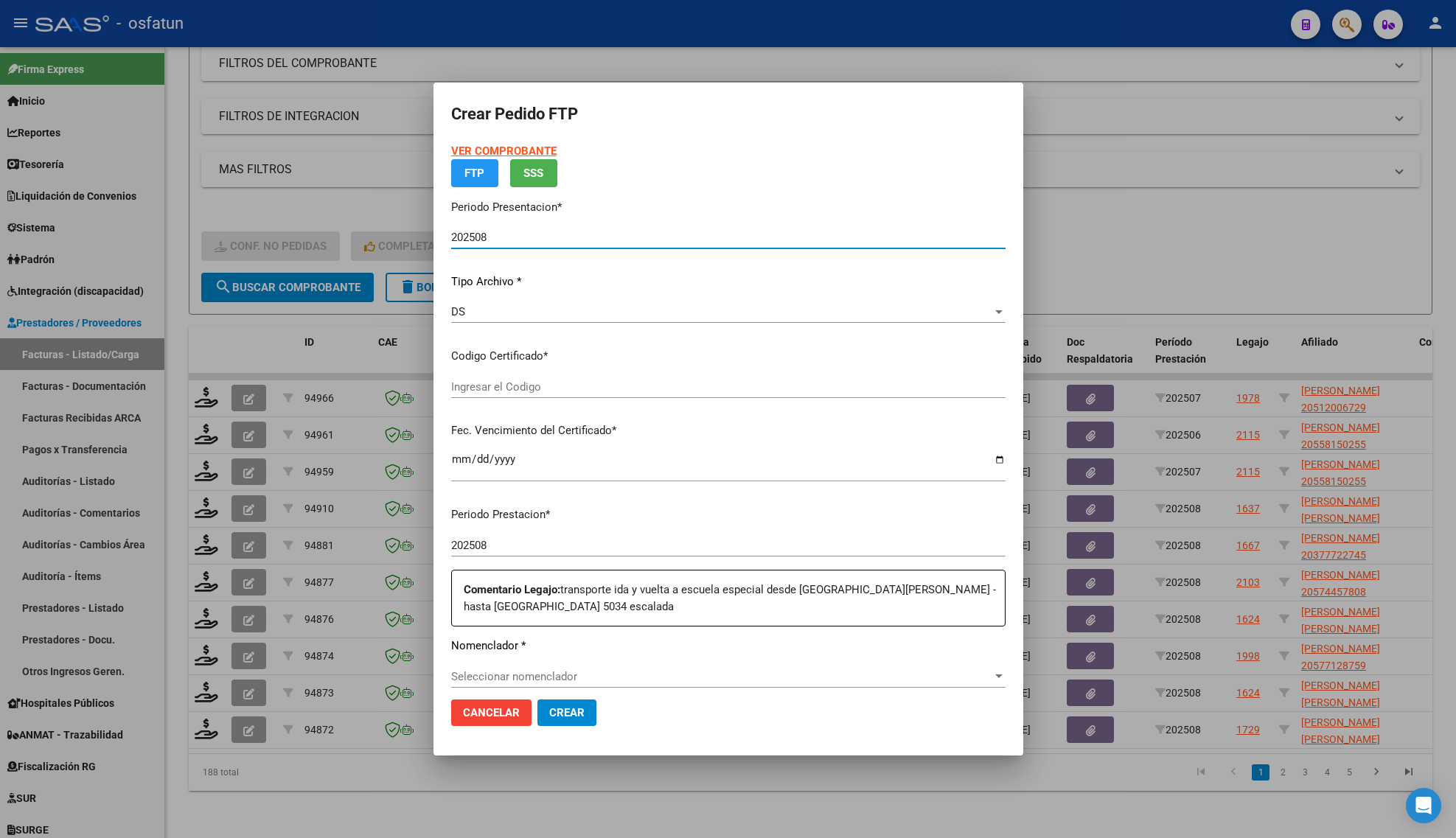
type input "ARG02000493086892021101220261012BS315"
type input "[DATE]"
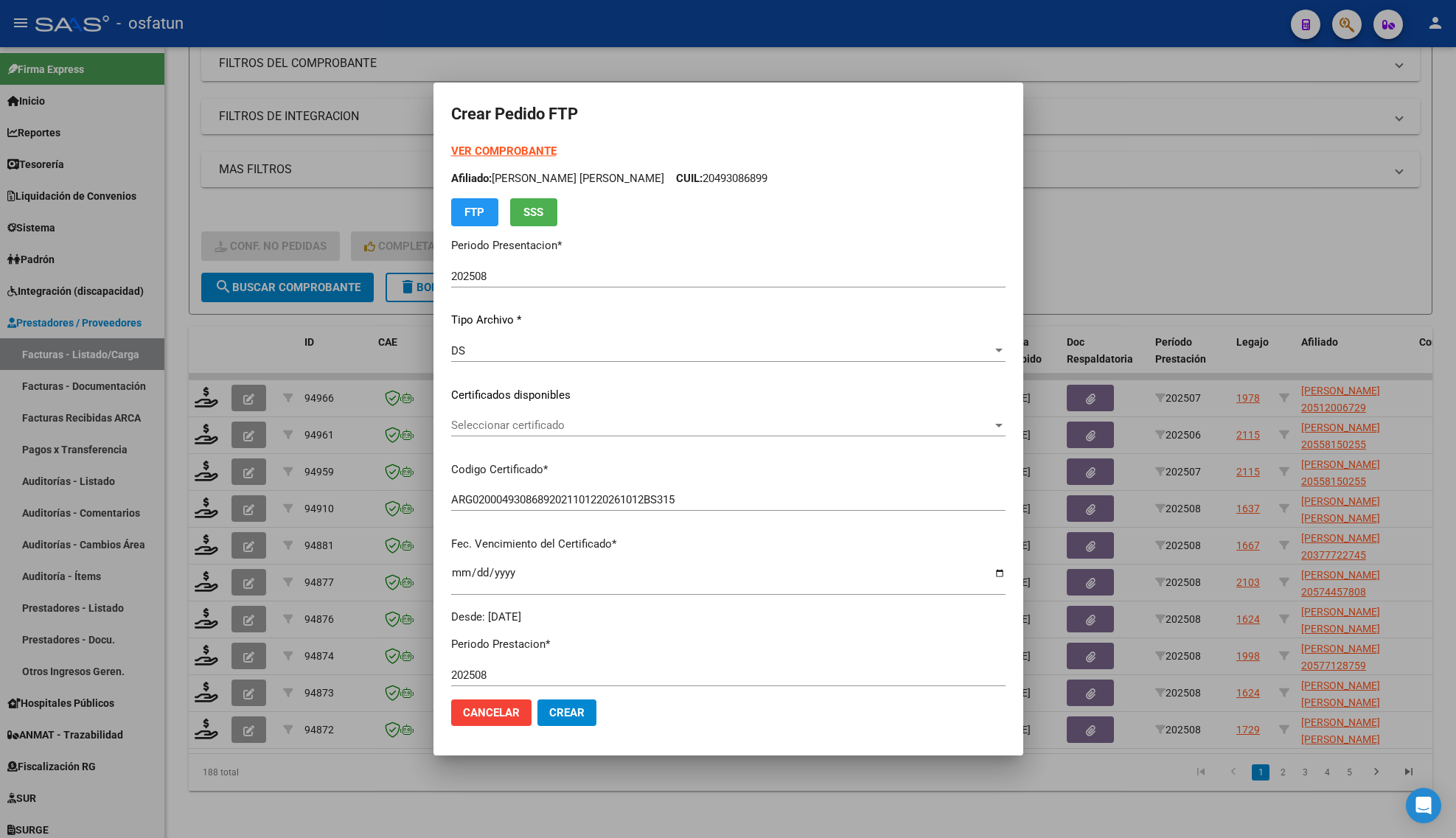
click at [489, 151] on strong "VER COMPROBANTE" at bounding box center [504, 151] width 105 height 13
click at [488, 428] on span "Seleccionar certificado" at bounding box center [722, 425] width 541 height 13
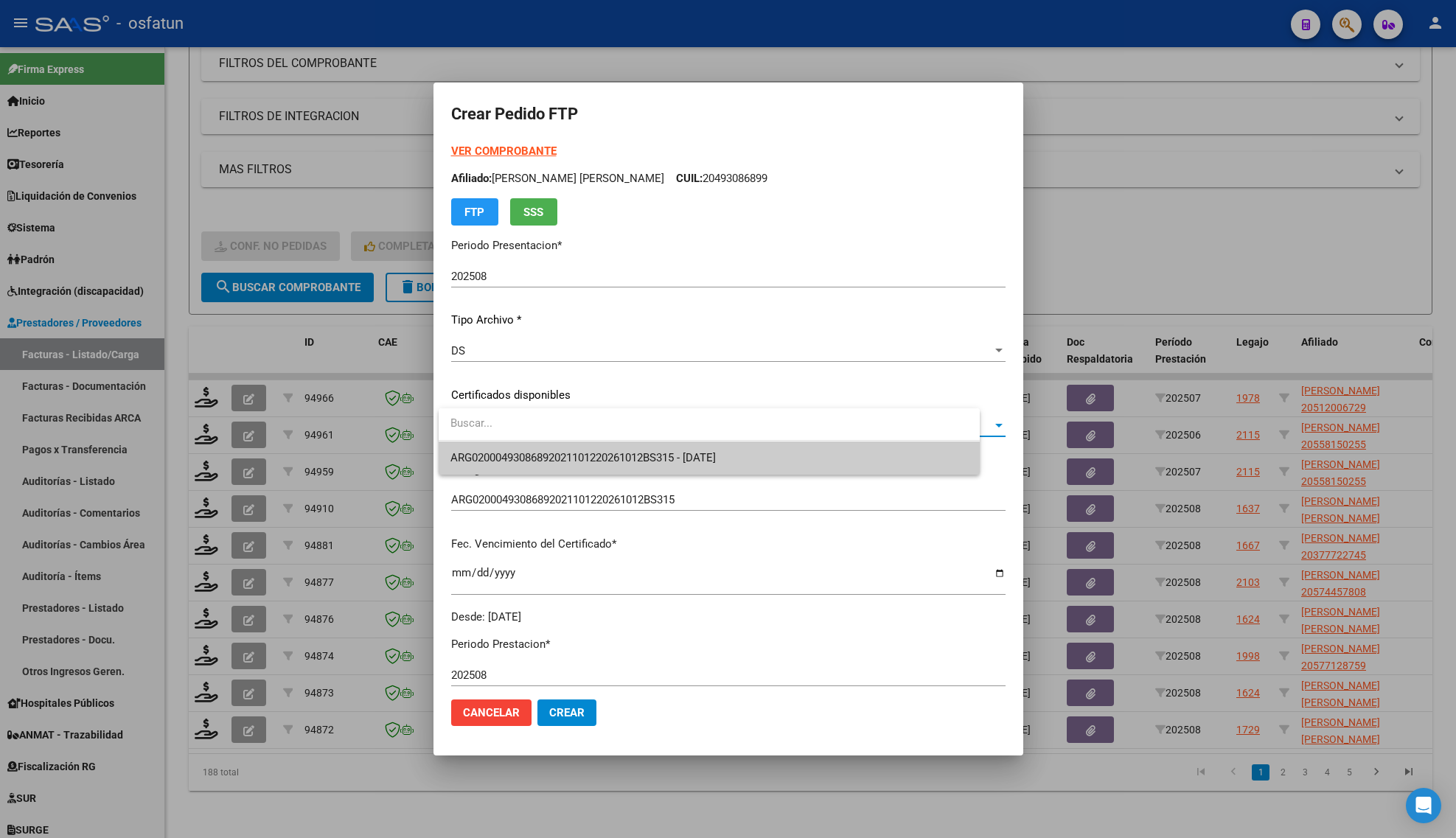
click at [488, 453] on span "ARG02000493086892021101220261012BS315 - [DATE]" at bounding box center [583, 458] width 265 height 13
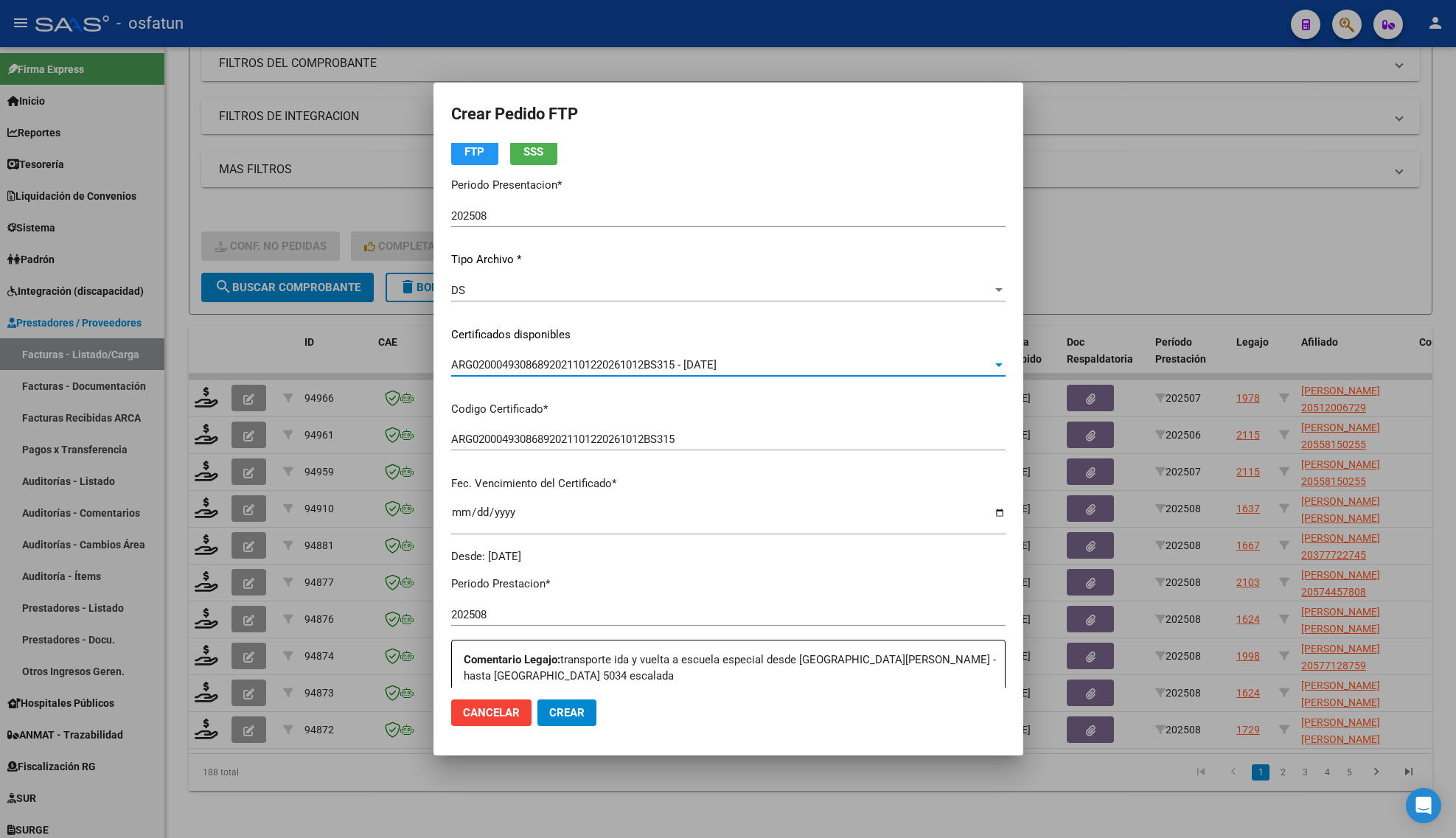
scroll to position [369, 0]
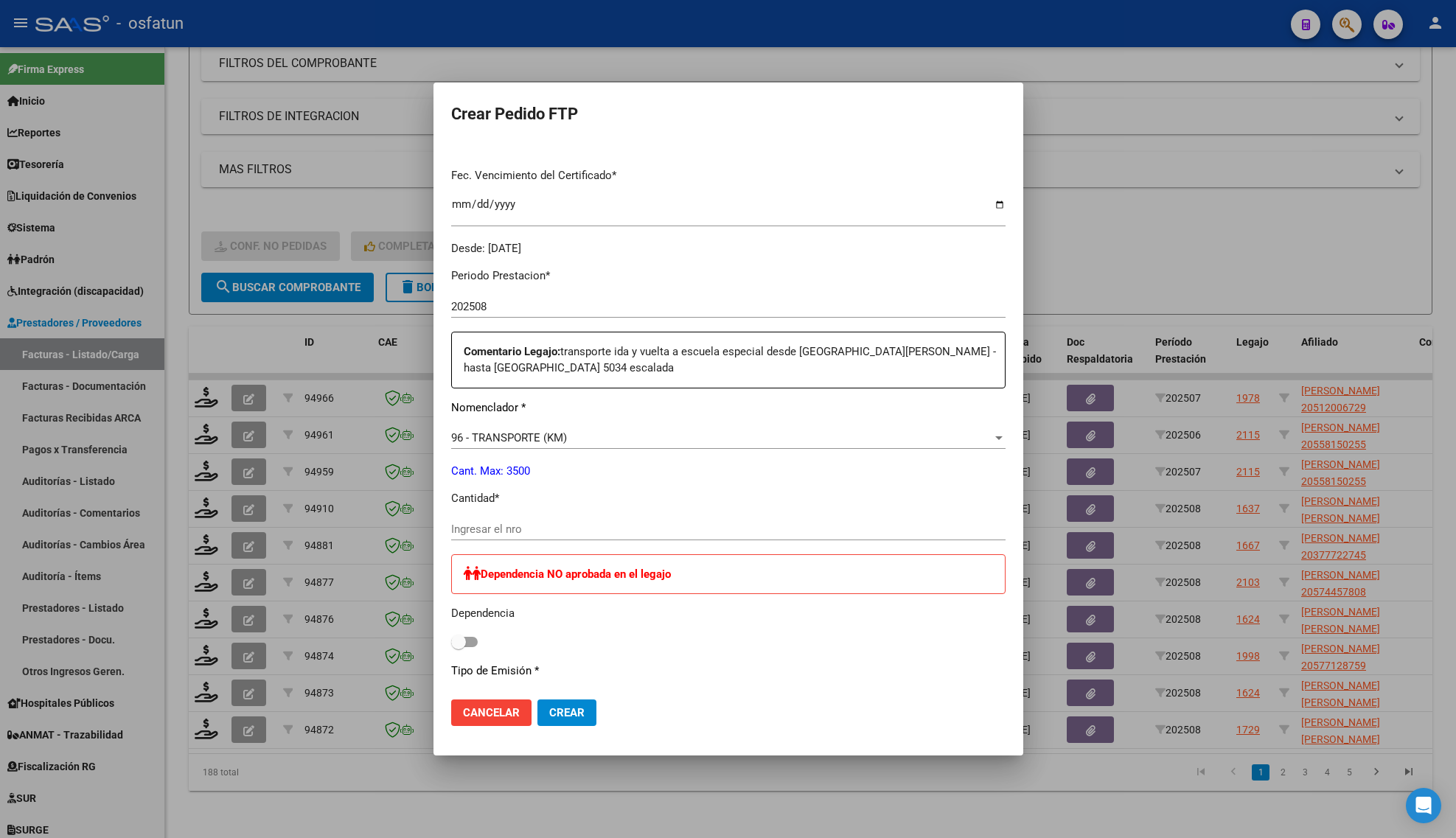
click at [536, 537] on div "Ingresar el nro" at bounding box center [728, 529] width 554 height 22
type input "216"
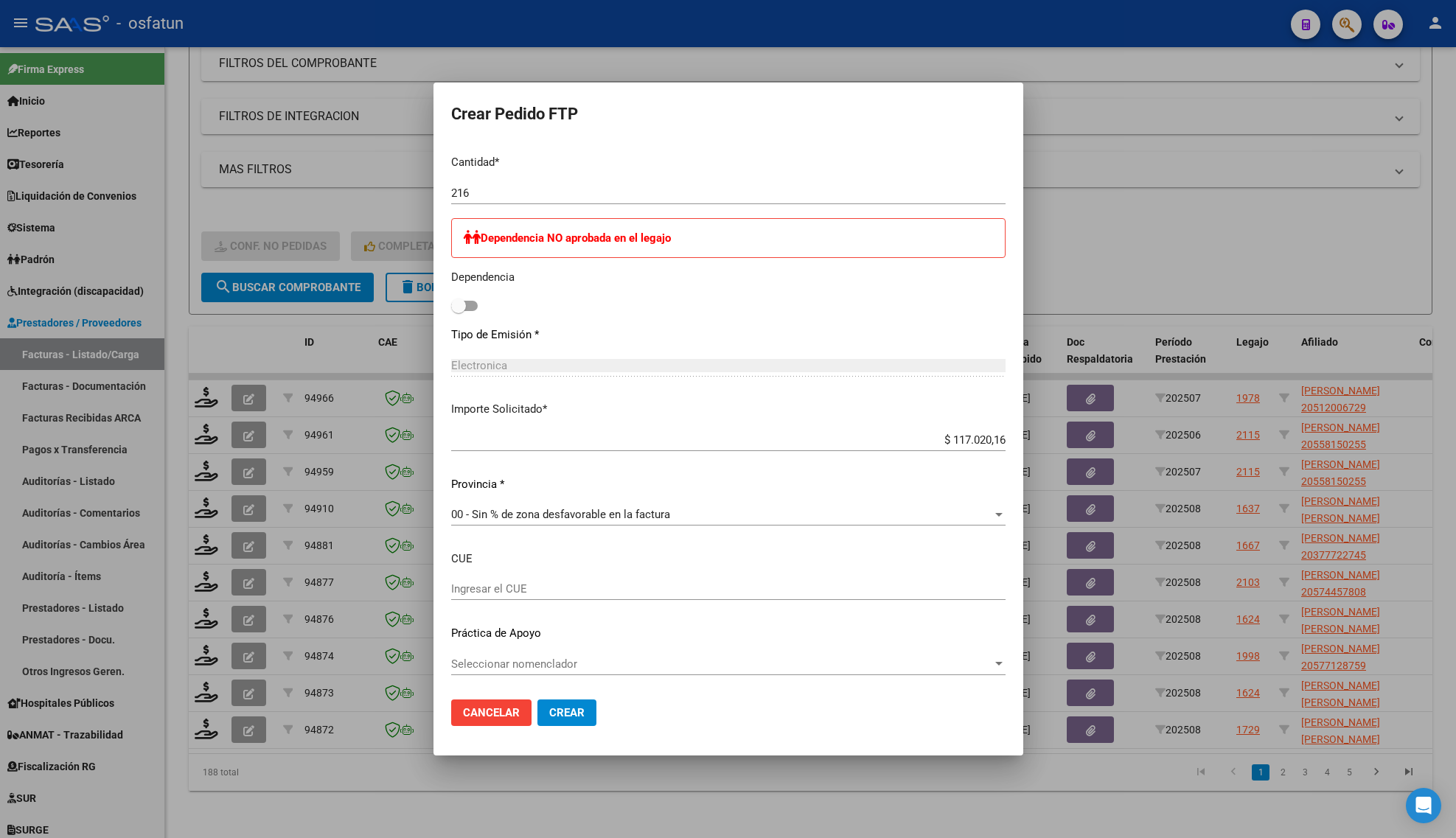
click at [573, 720] on button "Crear" at bounding box center [567, 713] width 59 height 26
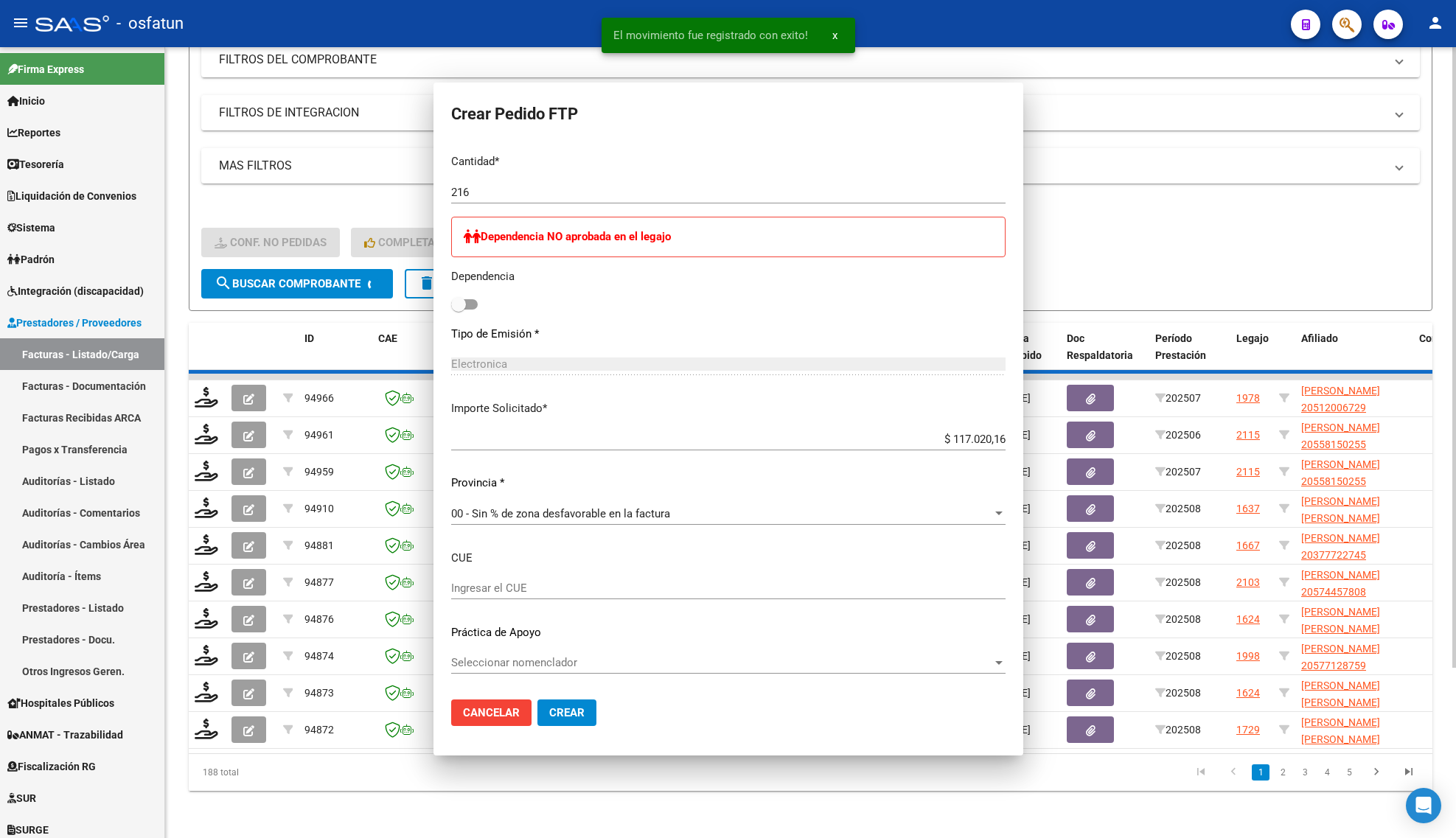
scroll to position [0, 0]
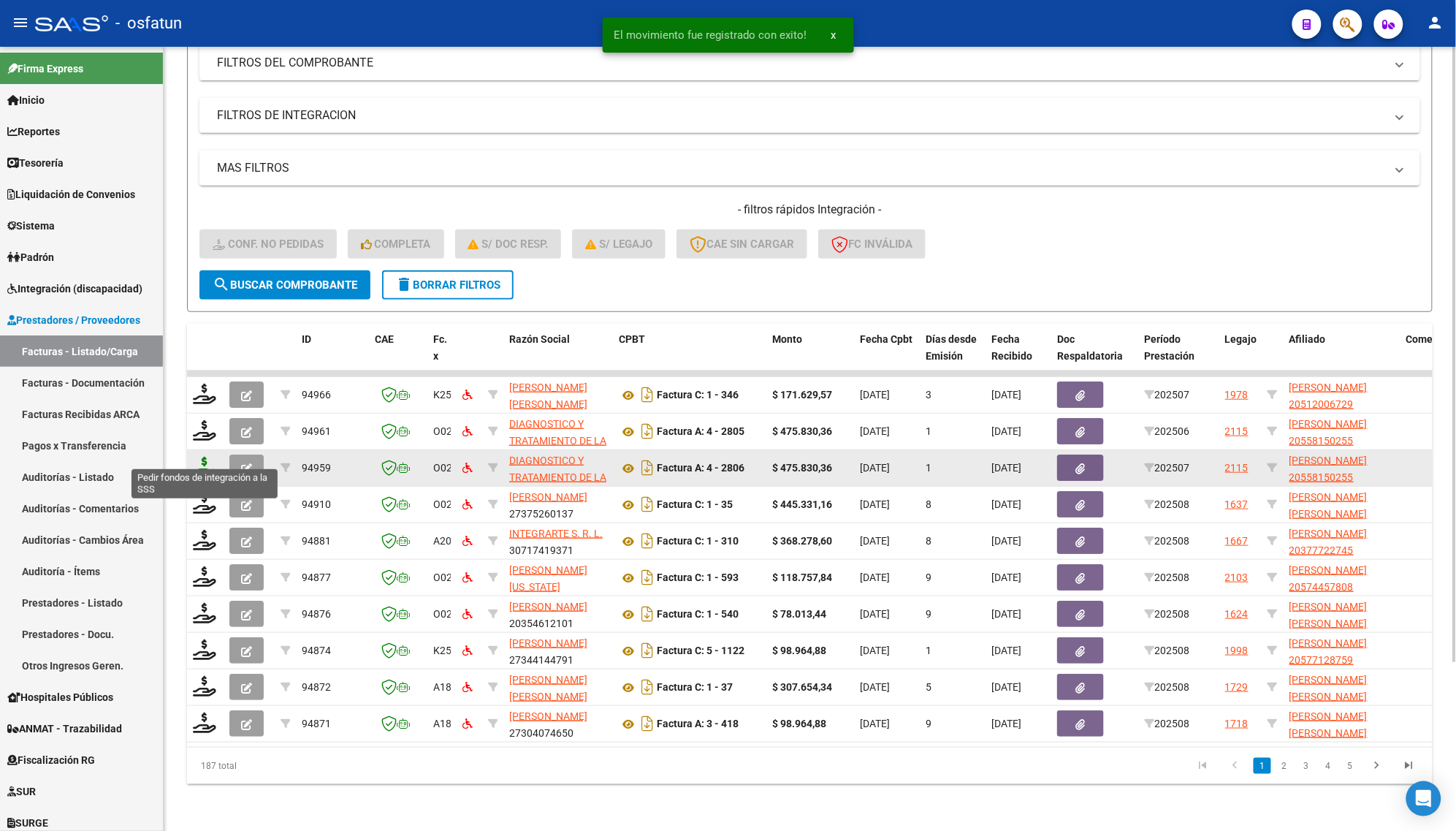
click at [202, 457] on icon at bounding box center [205, 467] width 24 height 21
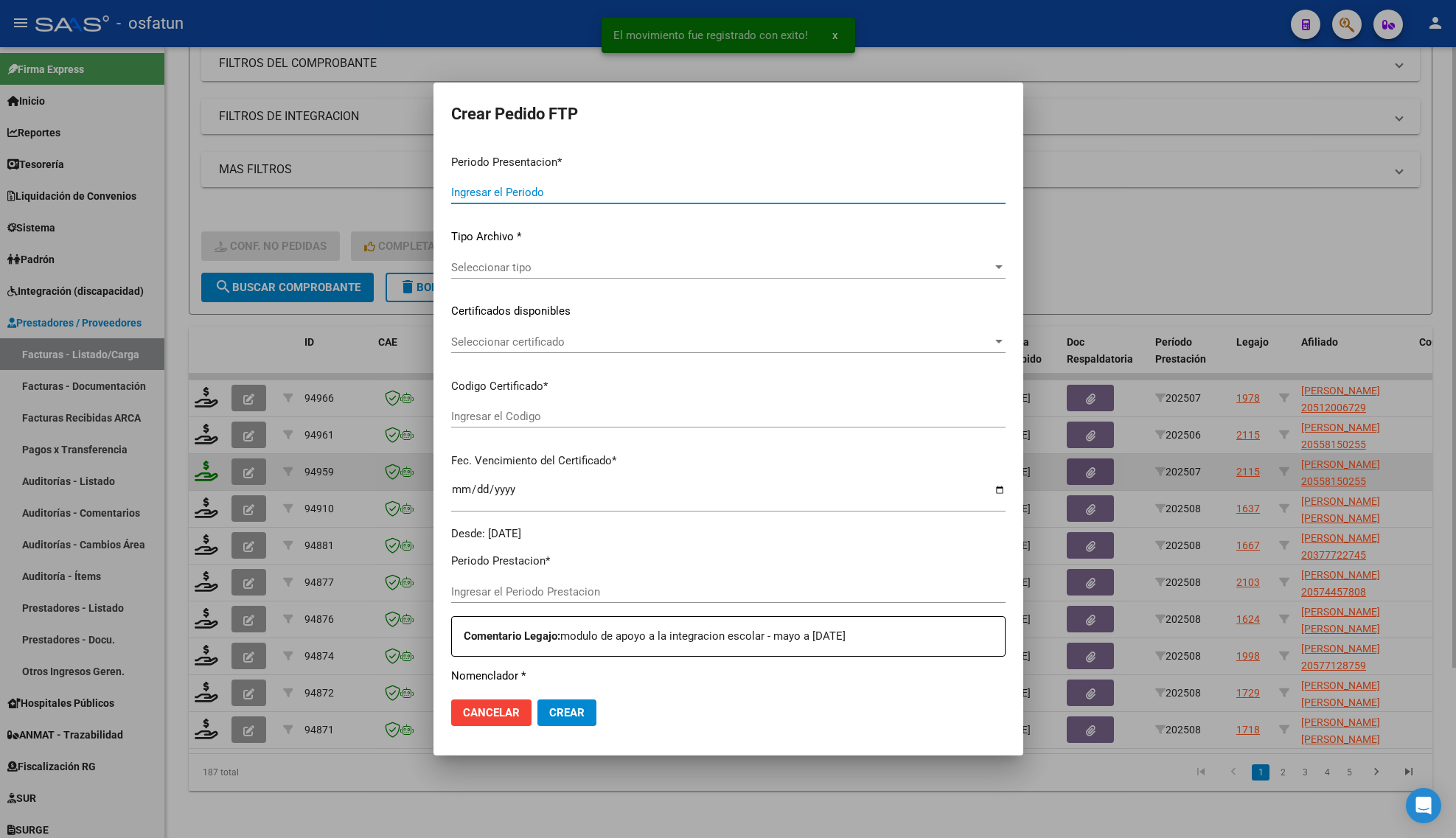
type input "202508"
type input "202507"
type input "$ 475.830,36"
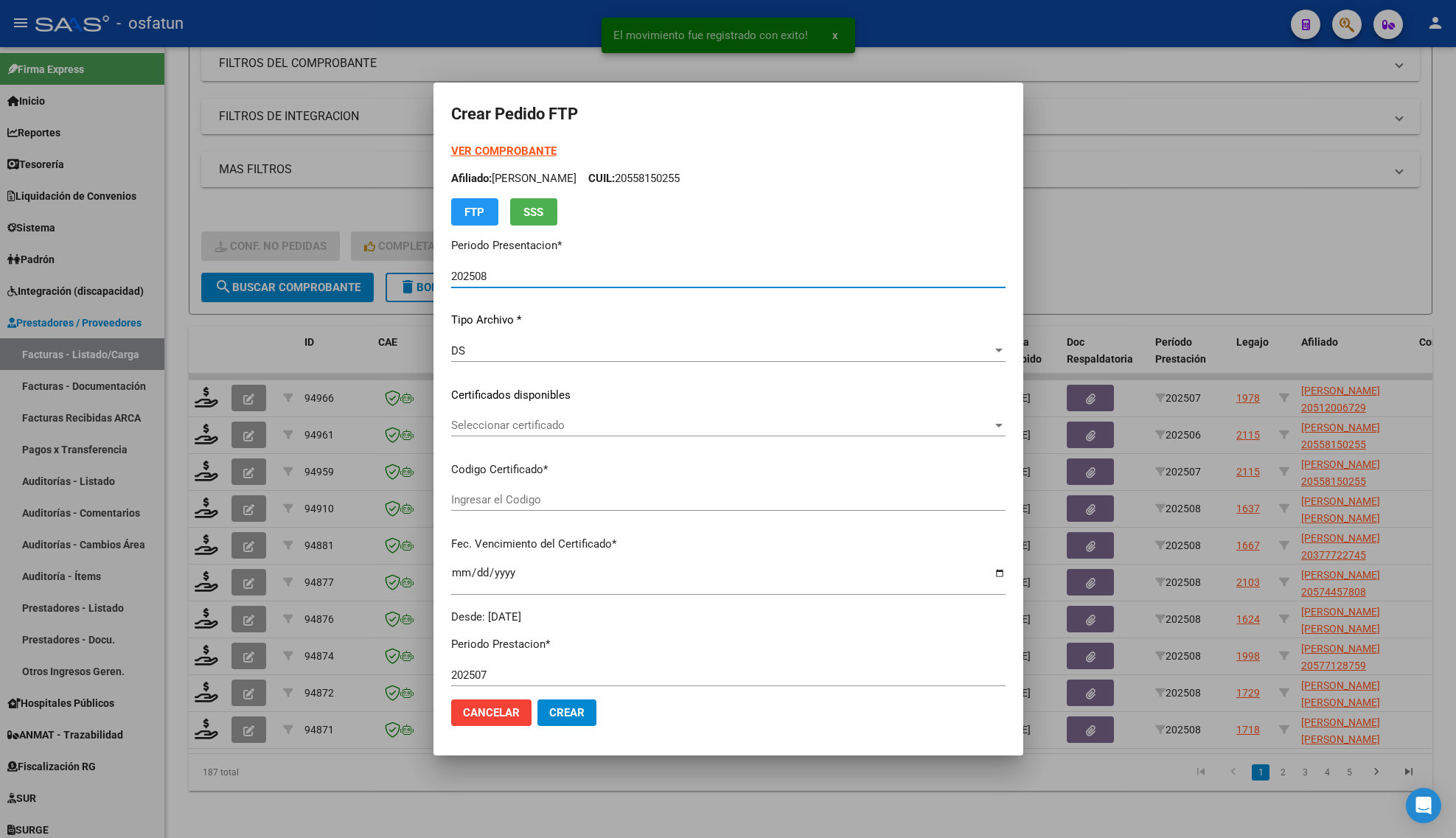
type input "ARG02000558150252023031420260314BS413"
type input "[DATE]"
click at [492, 148] on strong "VER COMPROBANTE" at bounding box center [504, 151] width 105 height 13
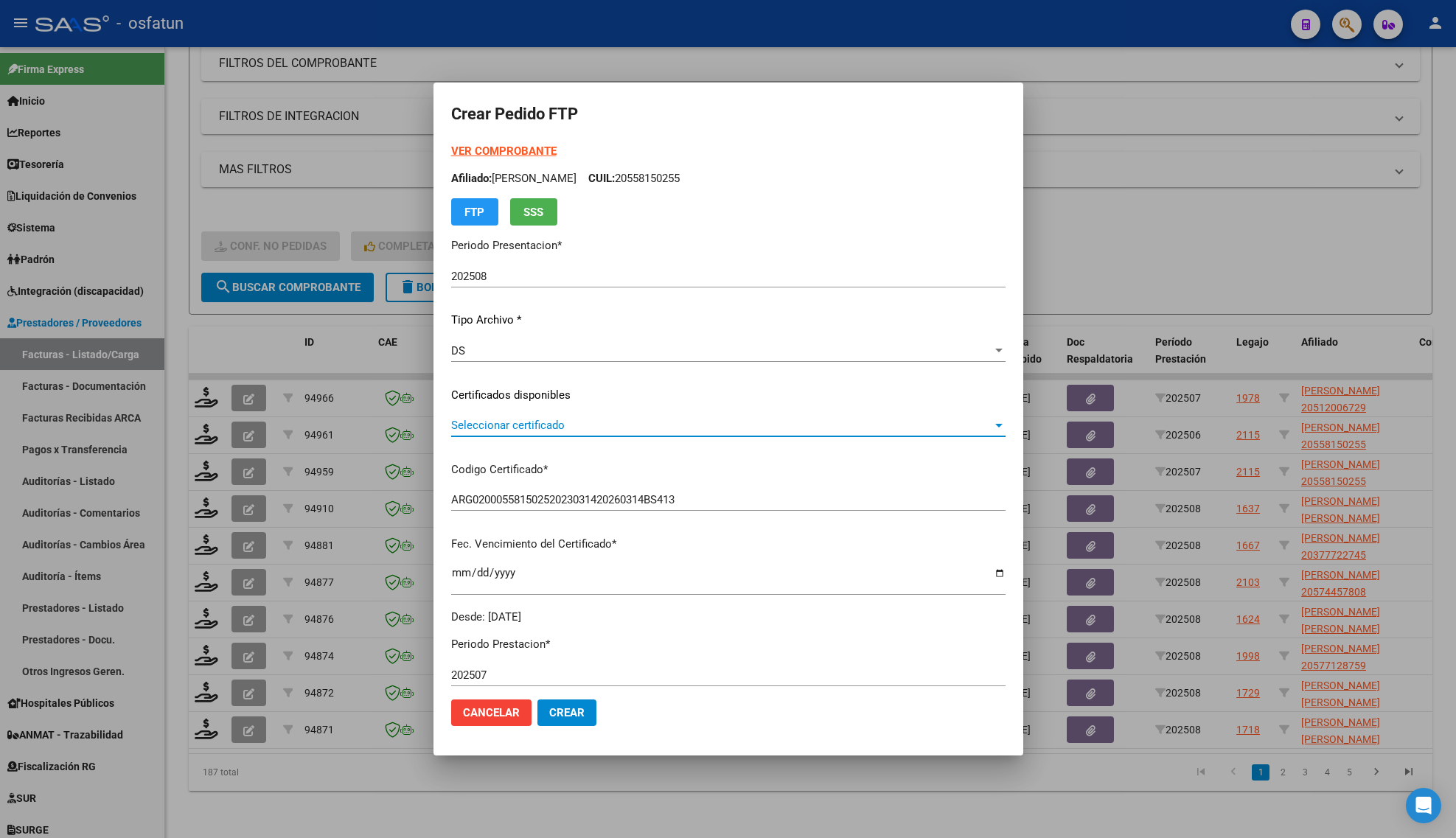
click at [496, 425] on span "Seleccionar certificado" at bounding box center [722, 425] width 541 height 13
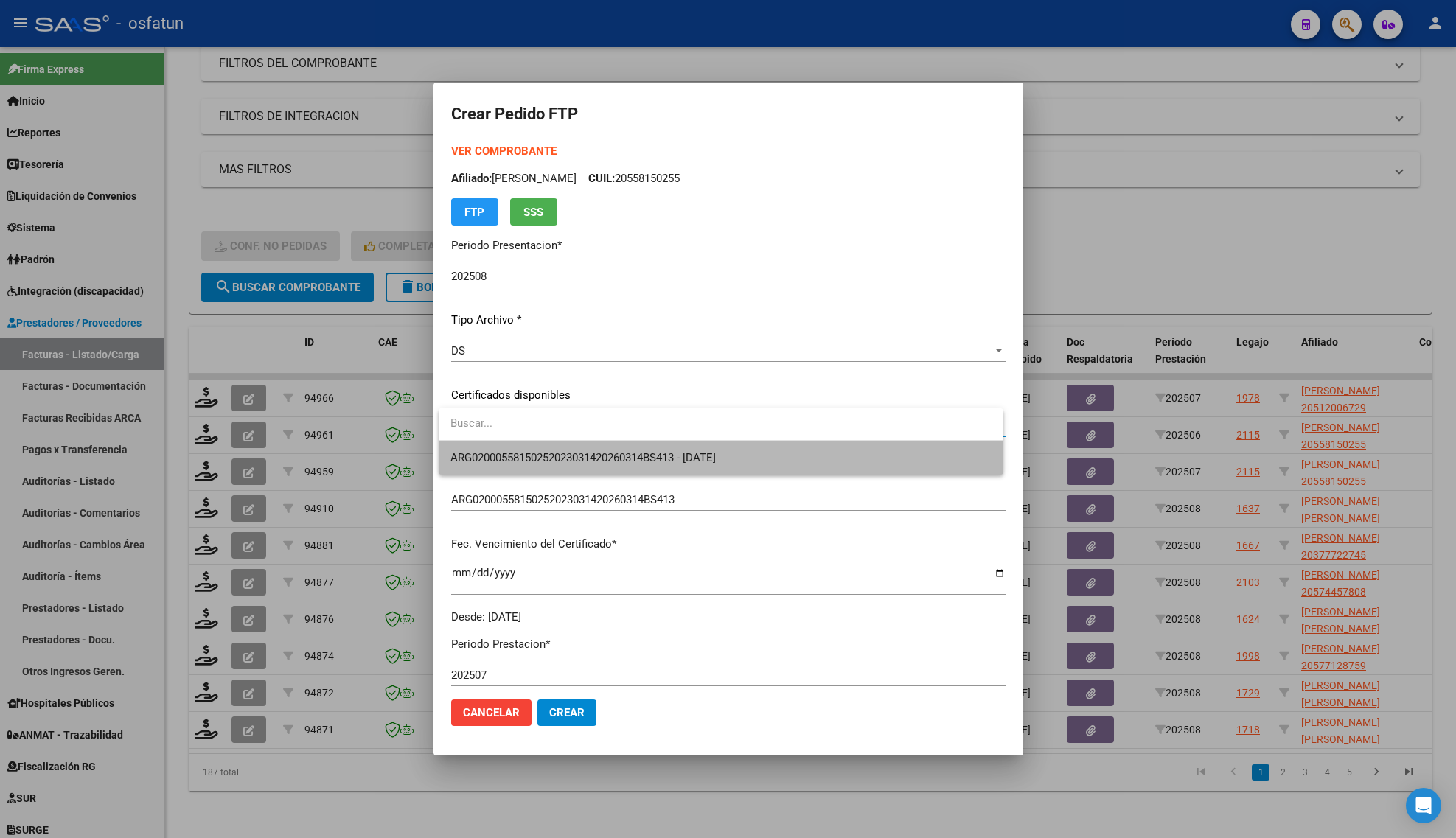
click at [491, 448] on span "ARG02000558150252023031420260314BS413 - [DATE]" at bounding box center [721, 458] width 540 height 33
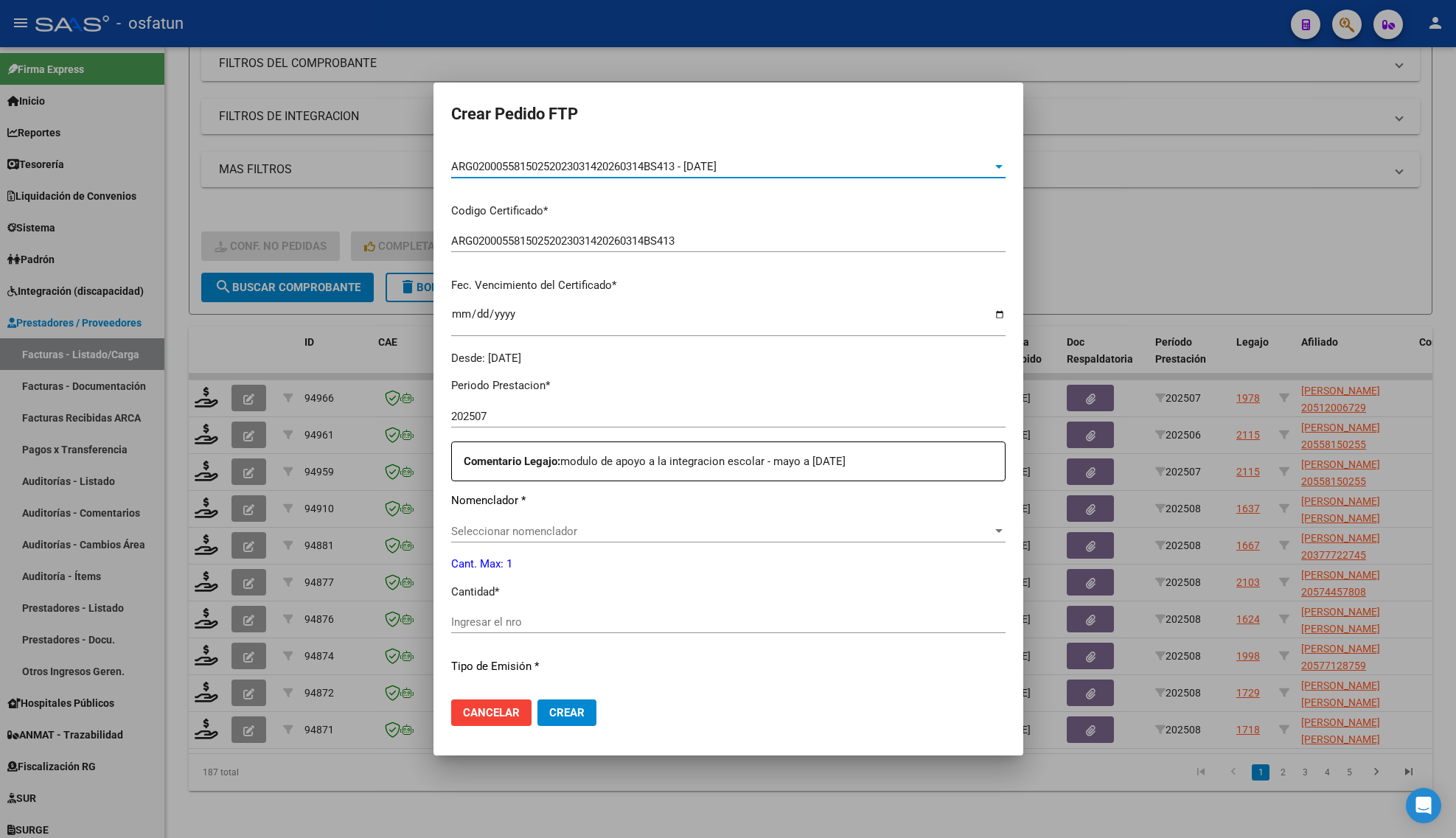
scroll to position [369, 0]
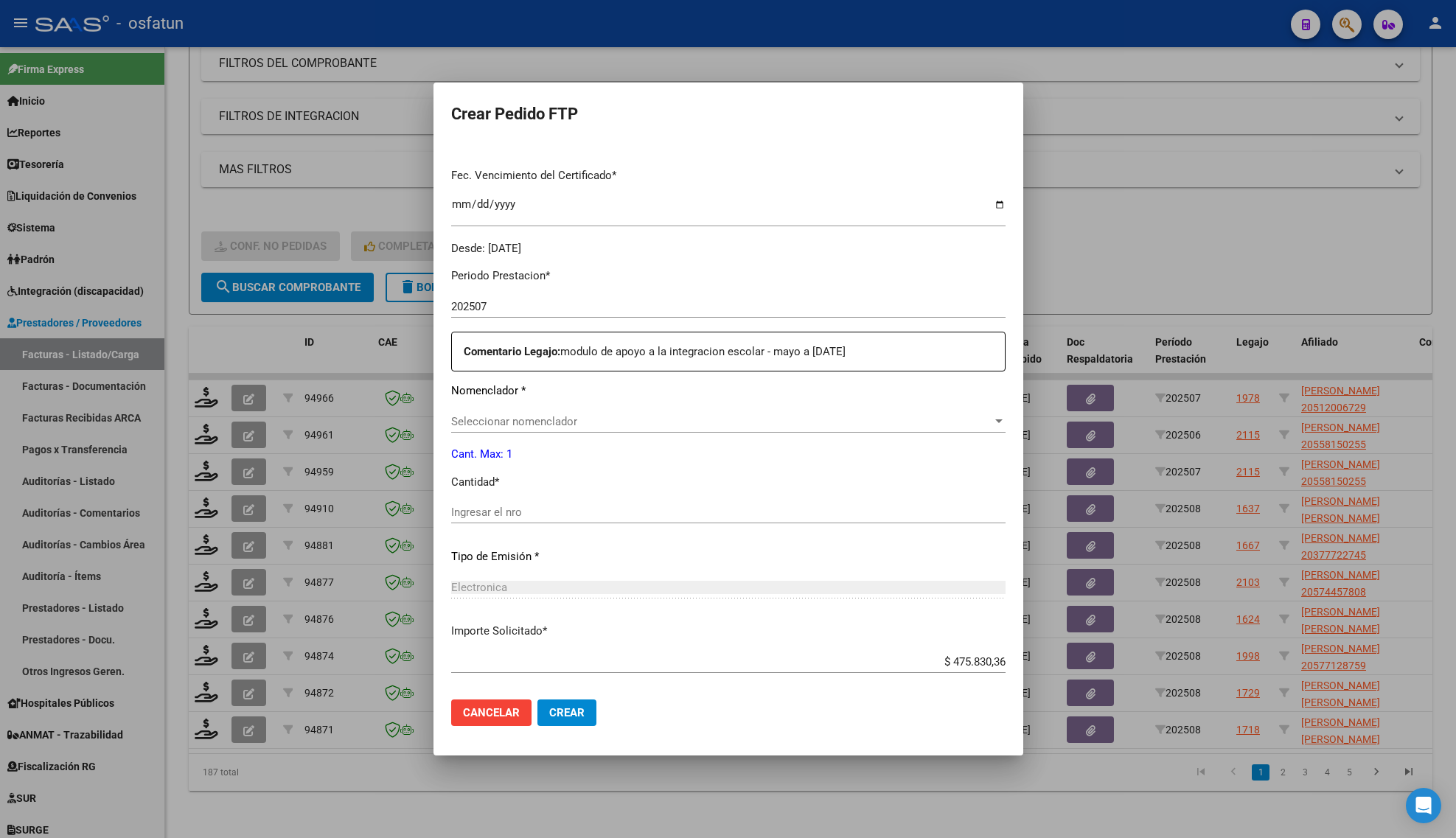
click at [510, 421] on span "Seleccionar nomenclador" at bounding box center [722, 421] width 541 height 13
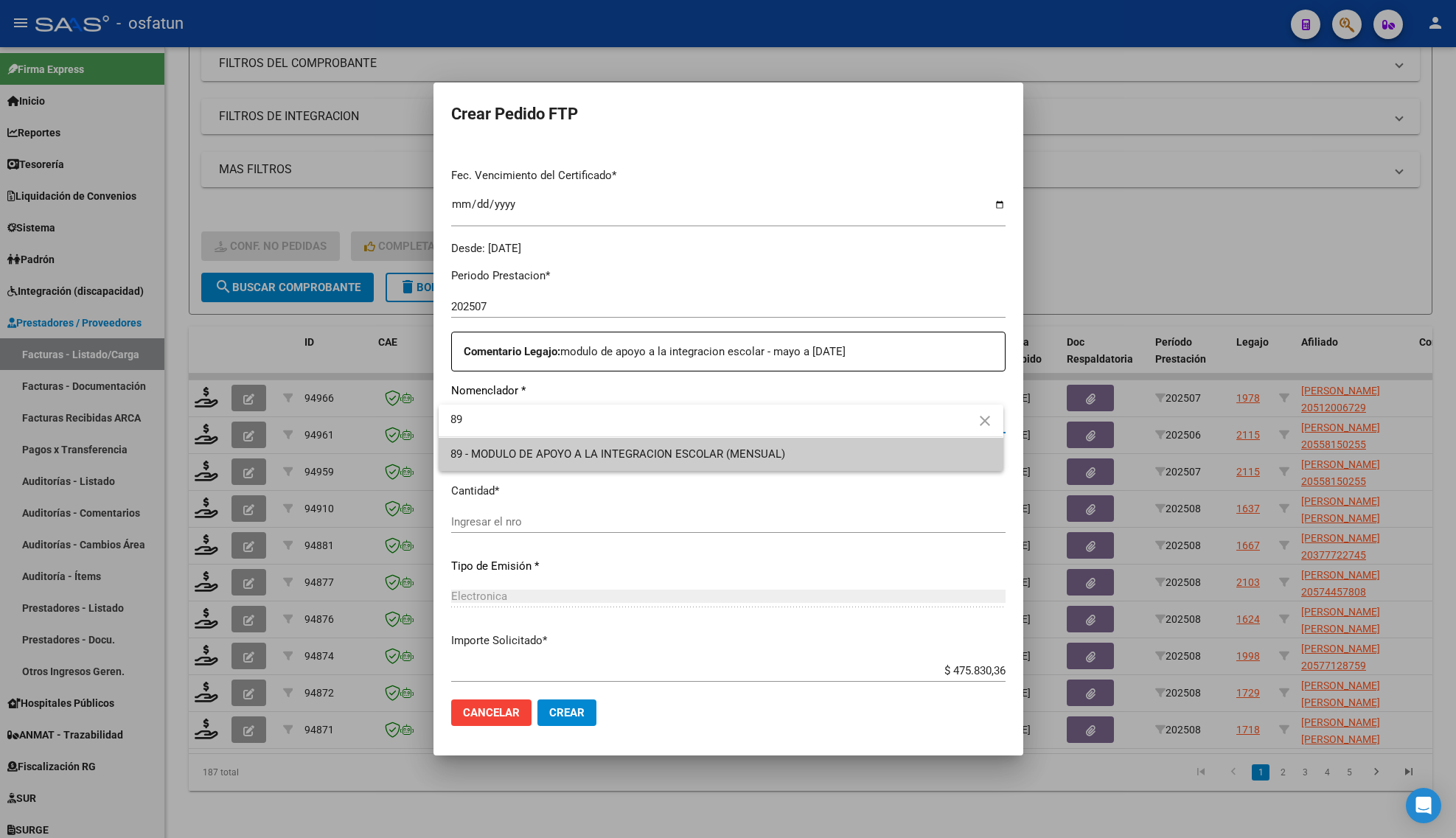
type input "89"
click at [653, 444] on span "89 - MODULO DE APOYO A LA INTEGRACION ESCOLAR (MENSUAL)" at bounding box center [721, 454] width 540 height 33
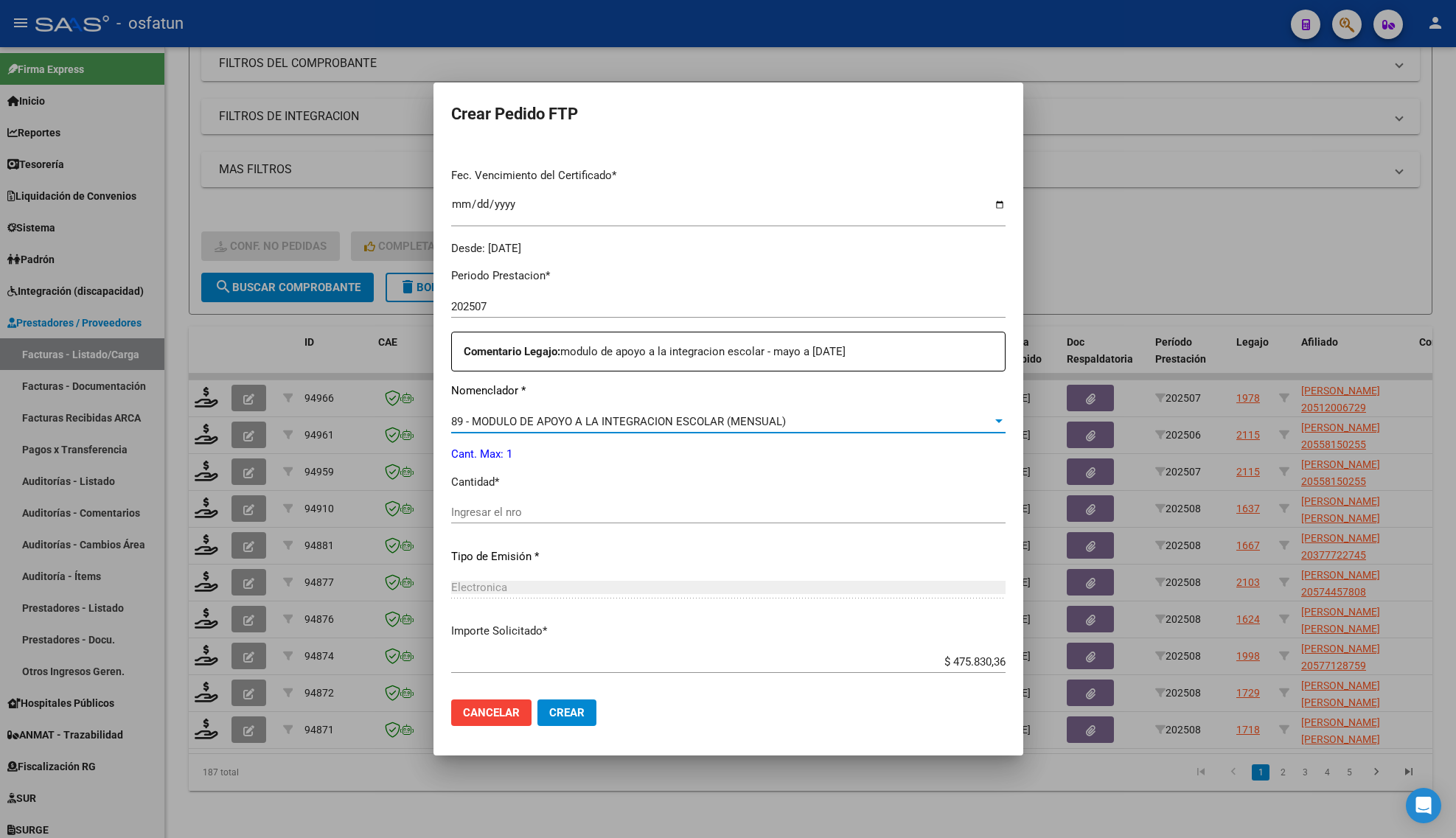
click at [573, 513] on input "Ingresar el nro" at bounding box center [728, 512] width 554 height 13
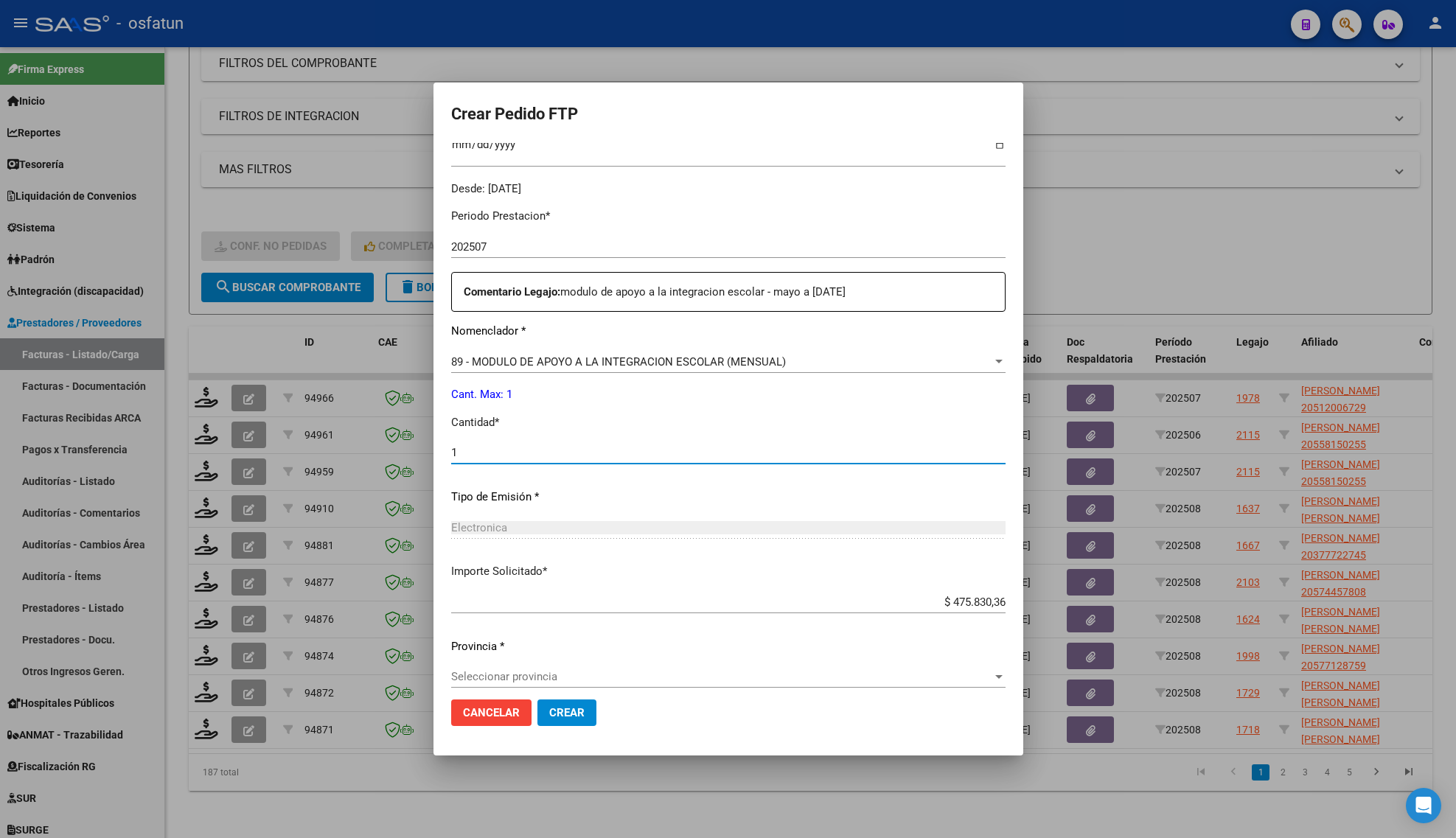
scroll to position [441, 0]
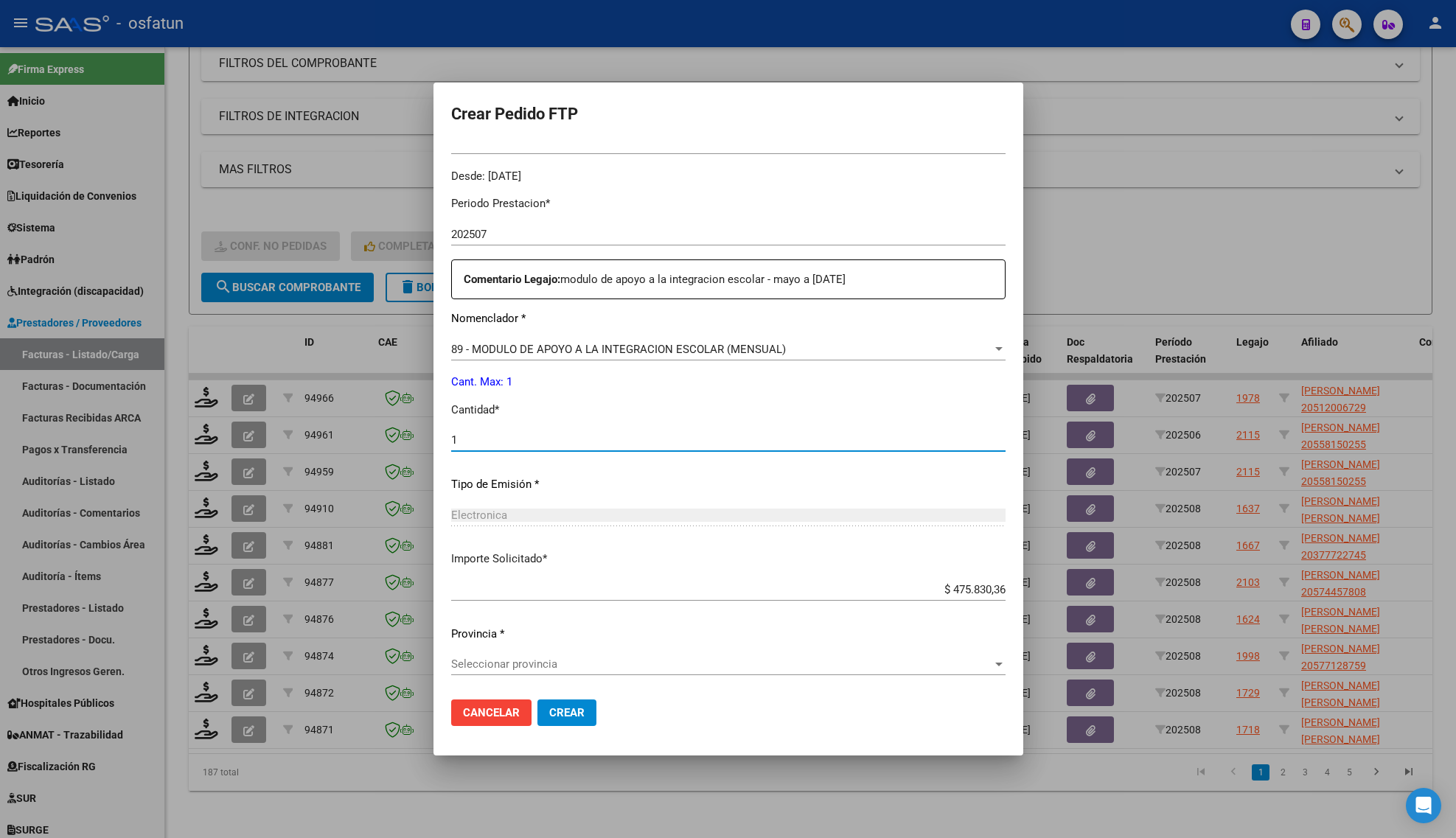
type input "1"
click at [561, 714] on span "Crear" at bounding box center [567, 712] width 36 height 13
click at [559, 661] on span "Seleccionar provincia" at bounding box center [722, 663] width 541 height 13
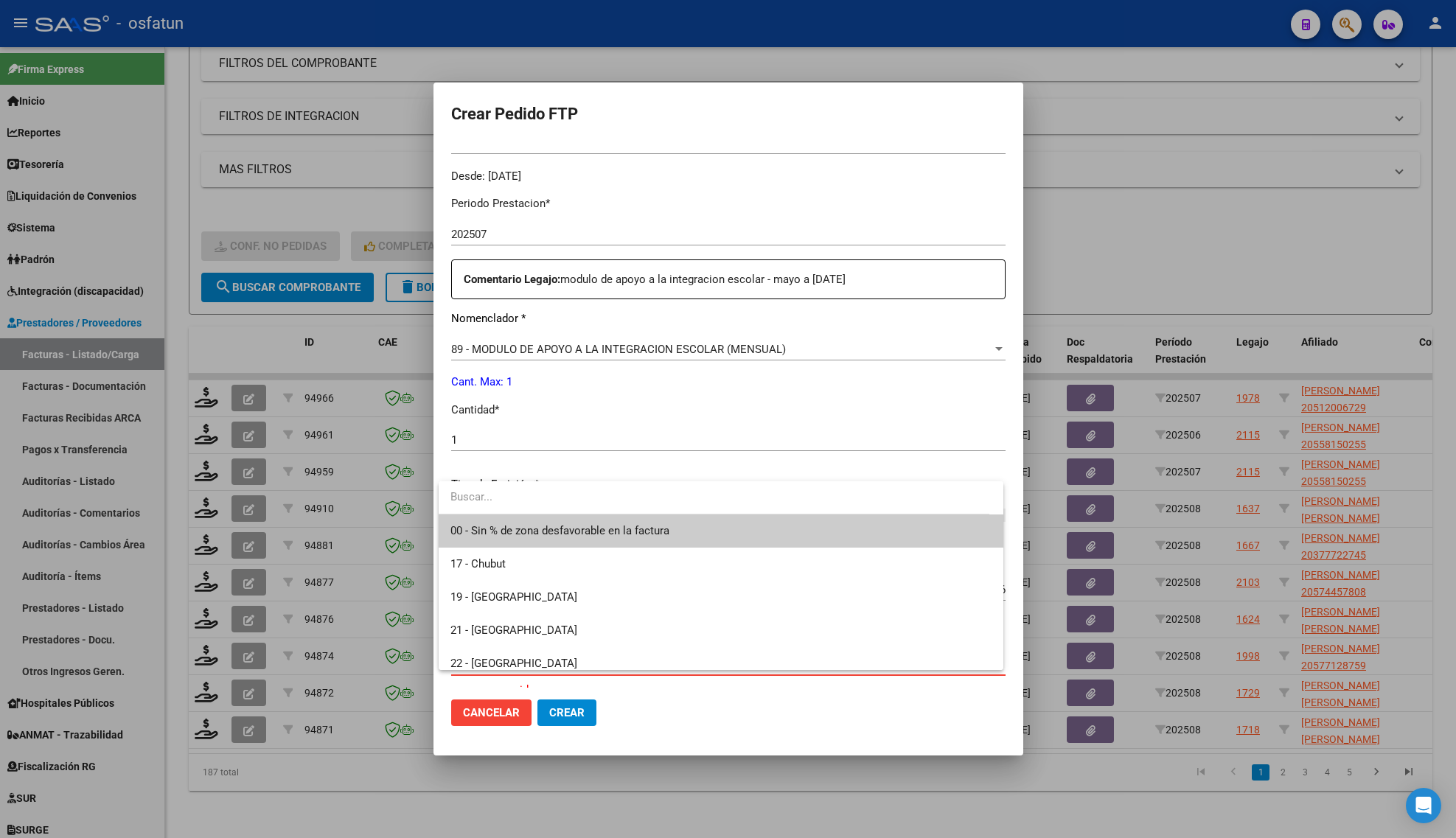
click at [540, 520] on span "00 - Sin % de zona desfavorable en la factura" at bounding box center [721, 531] width 540 height 33
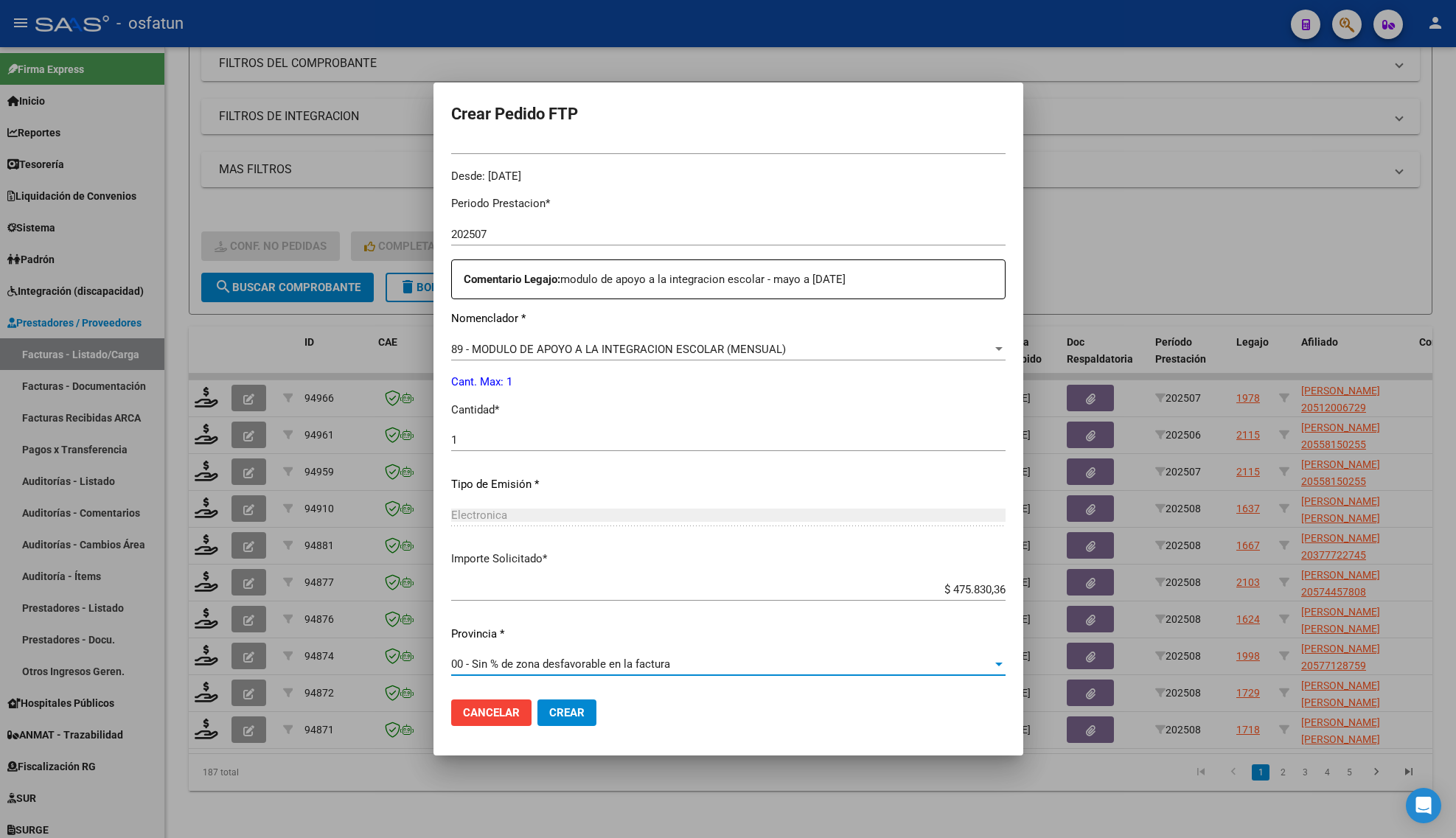
click at [572, 707] on span "Crear" at bounding box center [567, 712] width 36 height 13
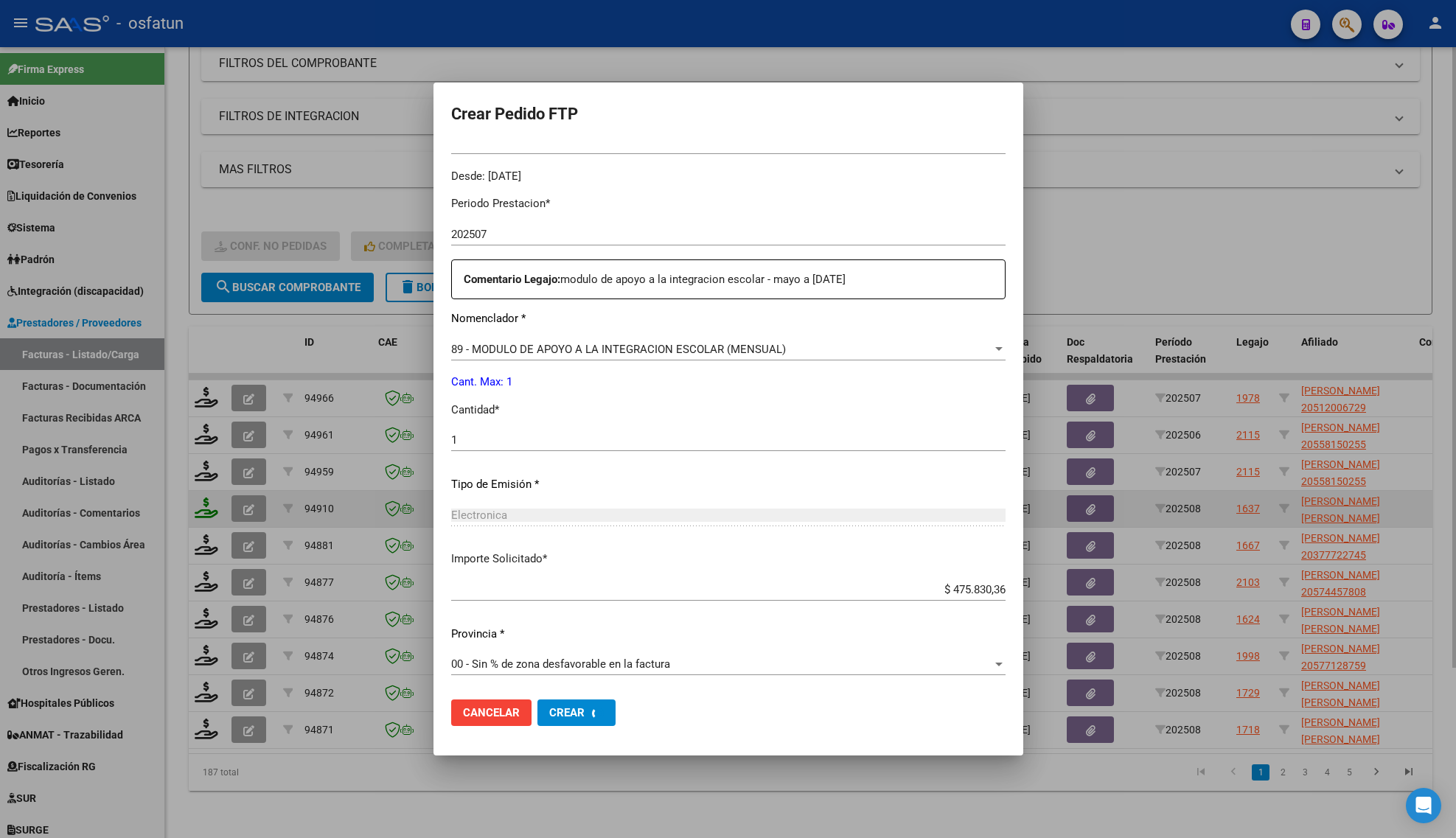
scroll to position [358, 0]
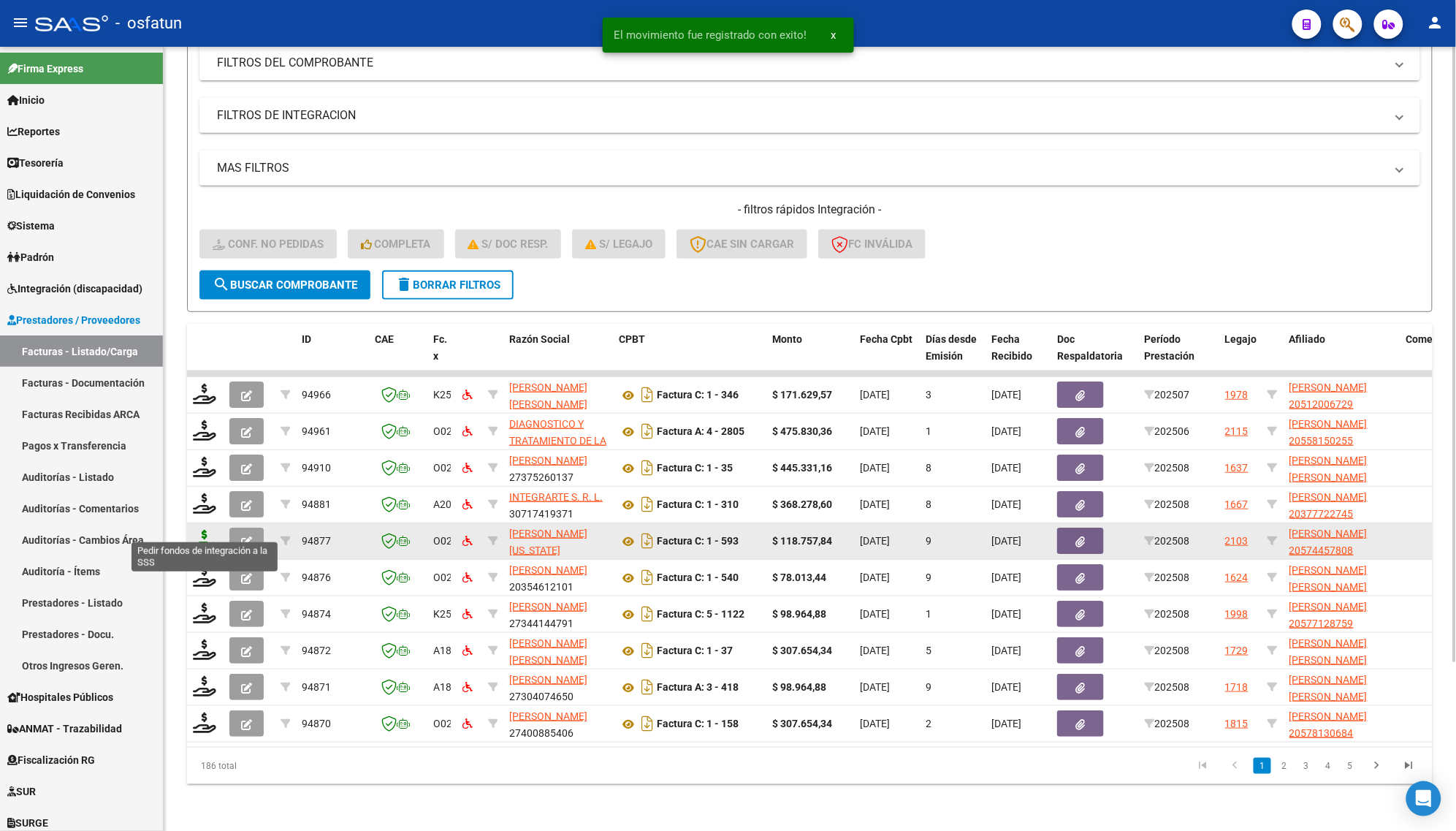
click at [195, 530] on icon at bounding box center [205, 540] width 24 height 21
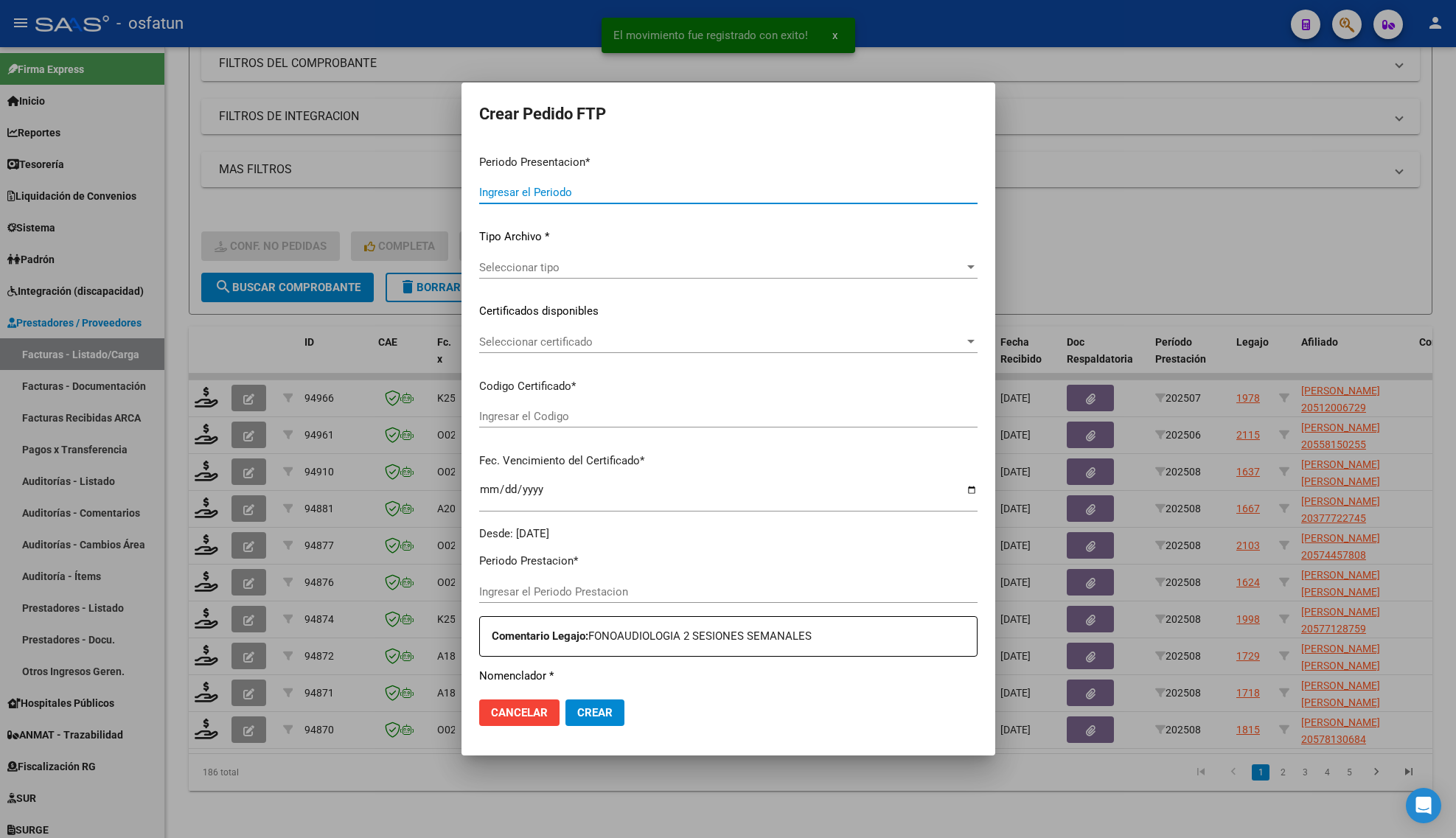
type input "202508"
type input "$ 118.757,84"
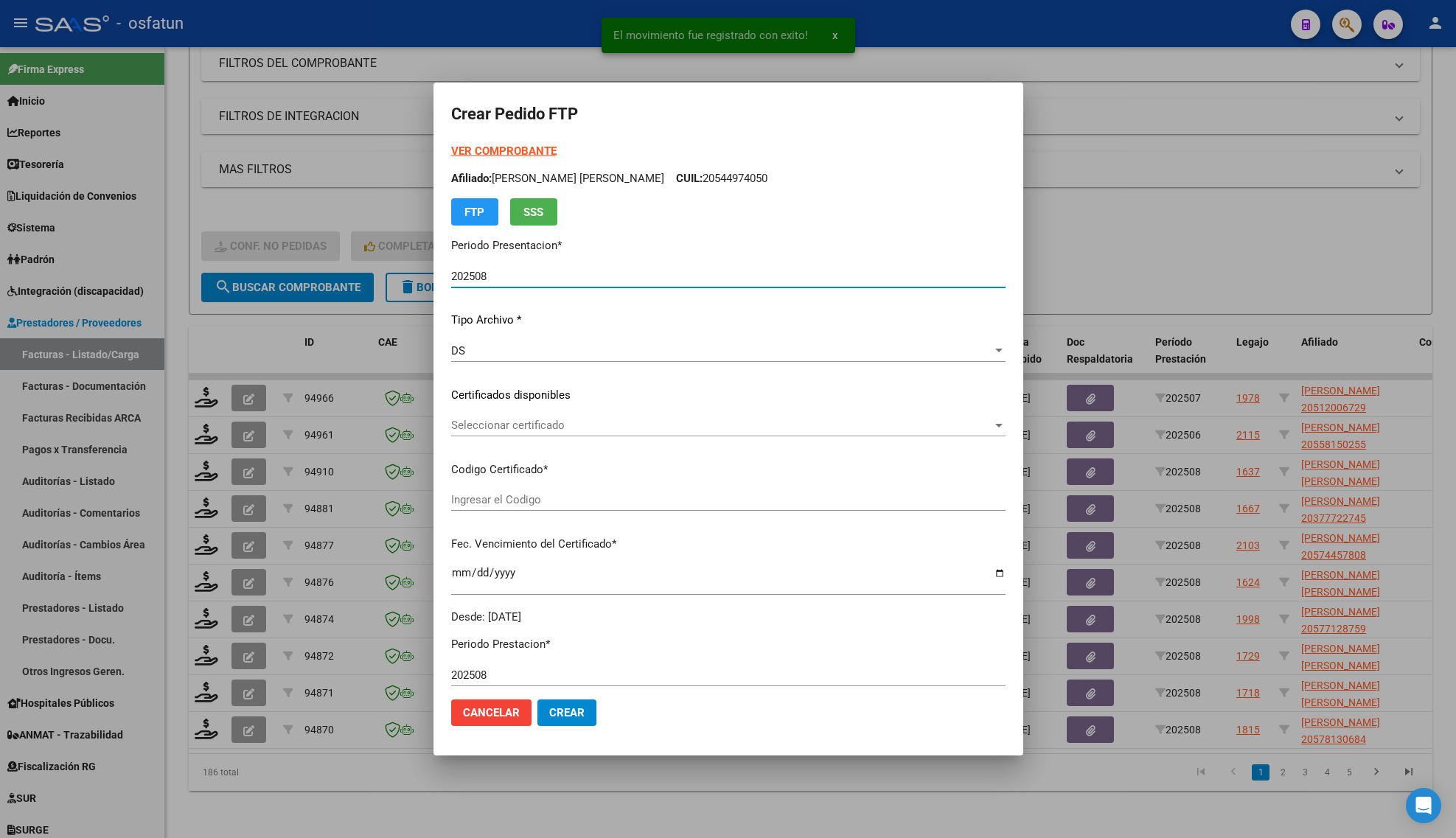
type input "ARG02000574457802023022220270222RIO145"
type input "[DATE]"
click at [498, 149] on strong "VER COMPROBANTE" at bounding box center [504, 151] width 105 height 13
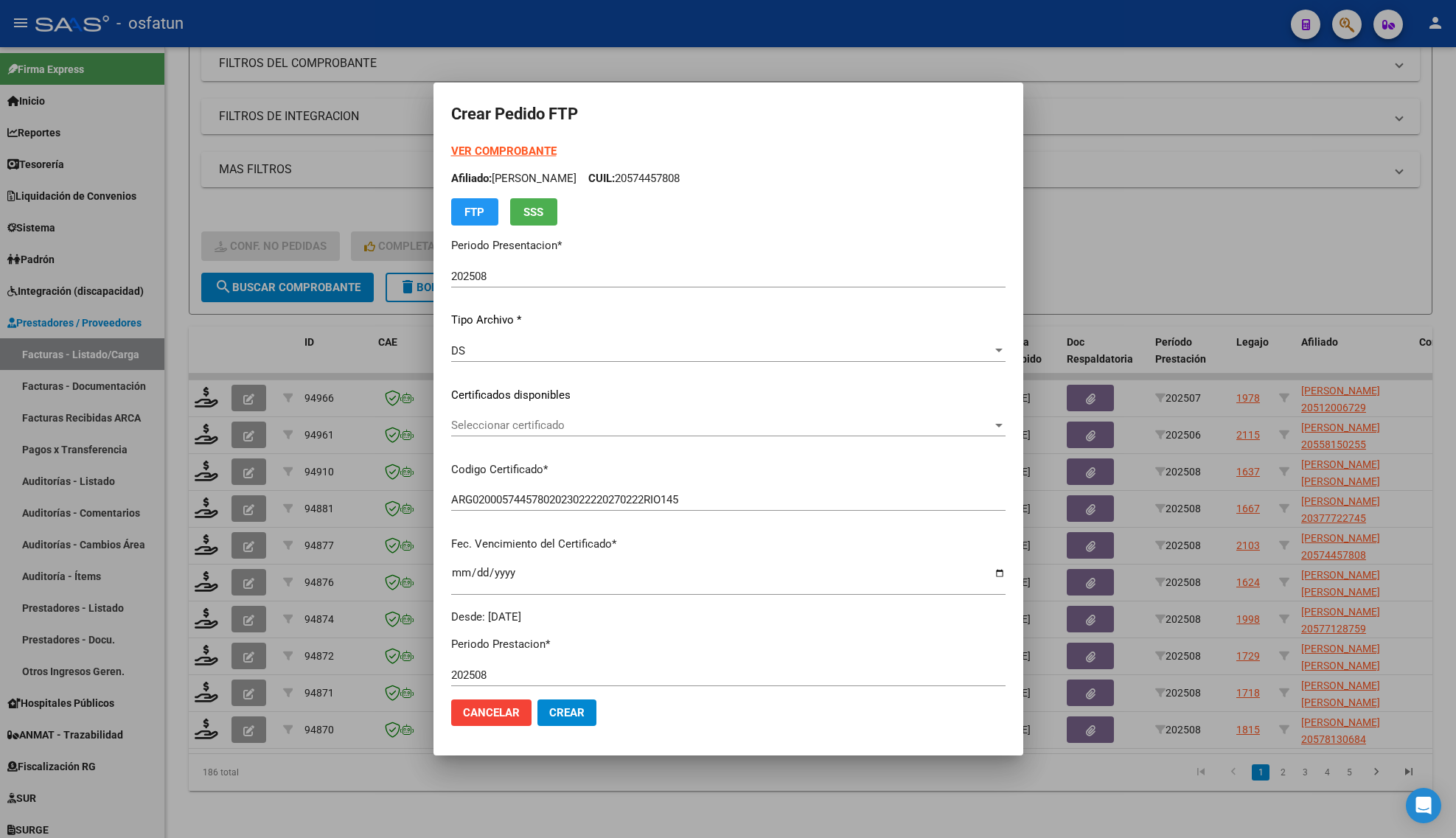
click at [510, 445] on div "Seleccionar certificado Seleccionar certificado" at bounding box center [728, 432] width 554 height 36
click at [543, 424] on span "Seleccionar certificado" at bounding box center [722, 425] width 541 height 13
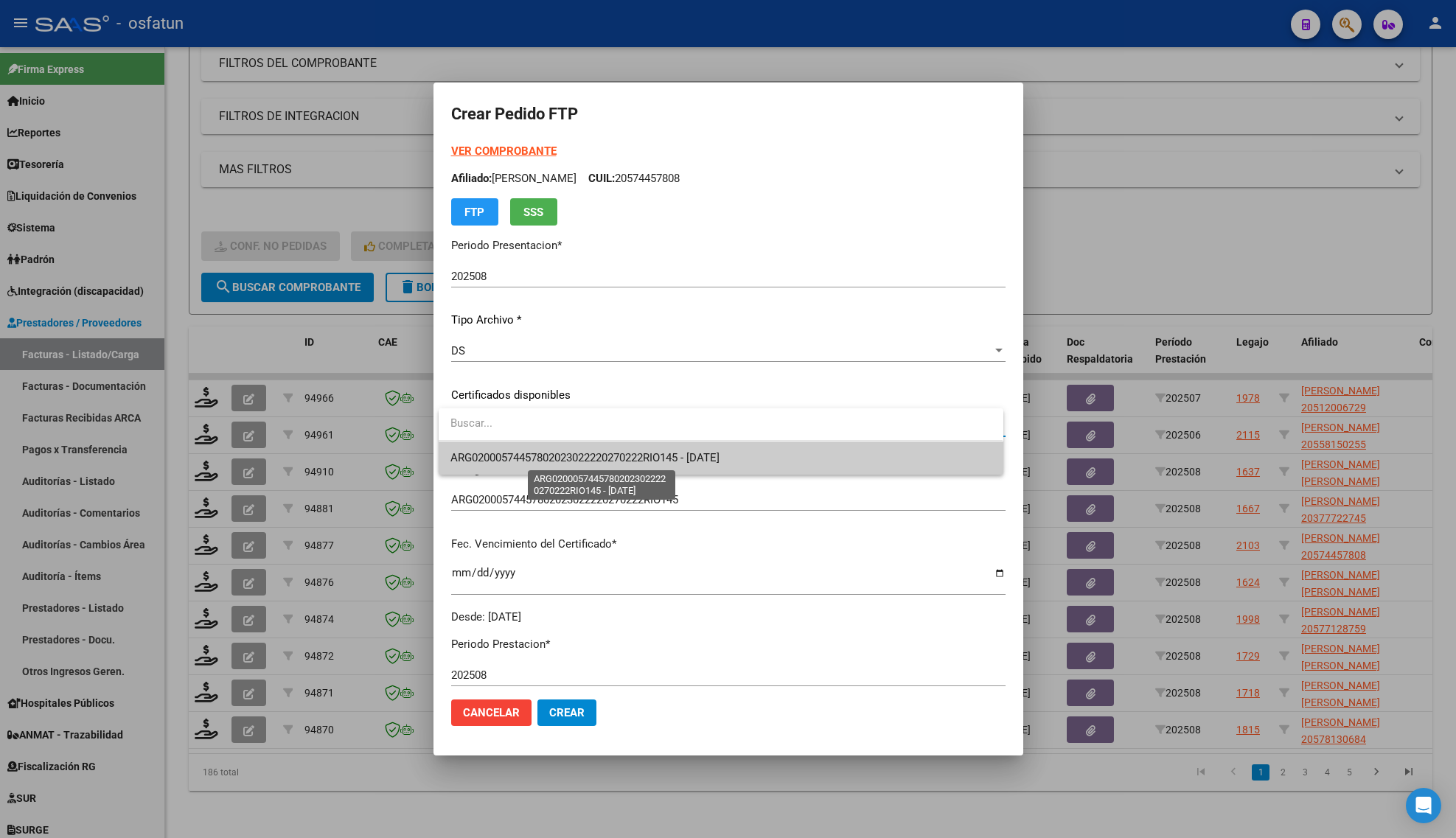
click at [551, 463] on span "ARG02000574457802023022220270222RIO145 - [DATE]" at bounding box center [585, 458] width 269 height 13
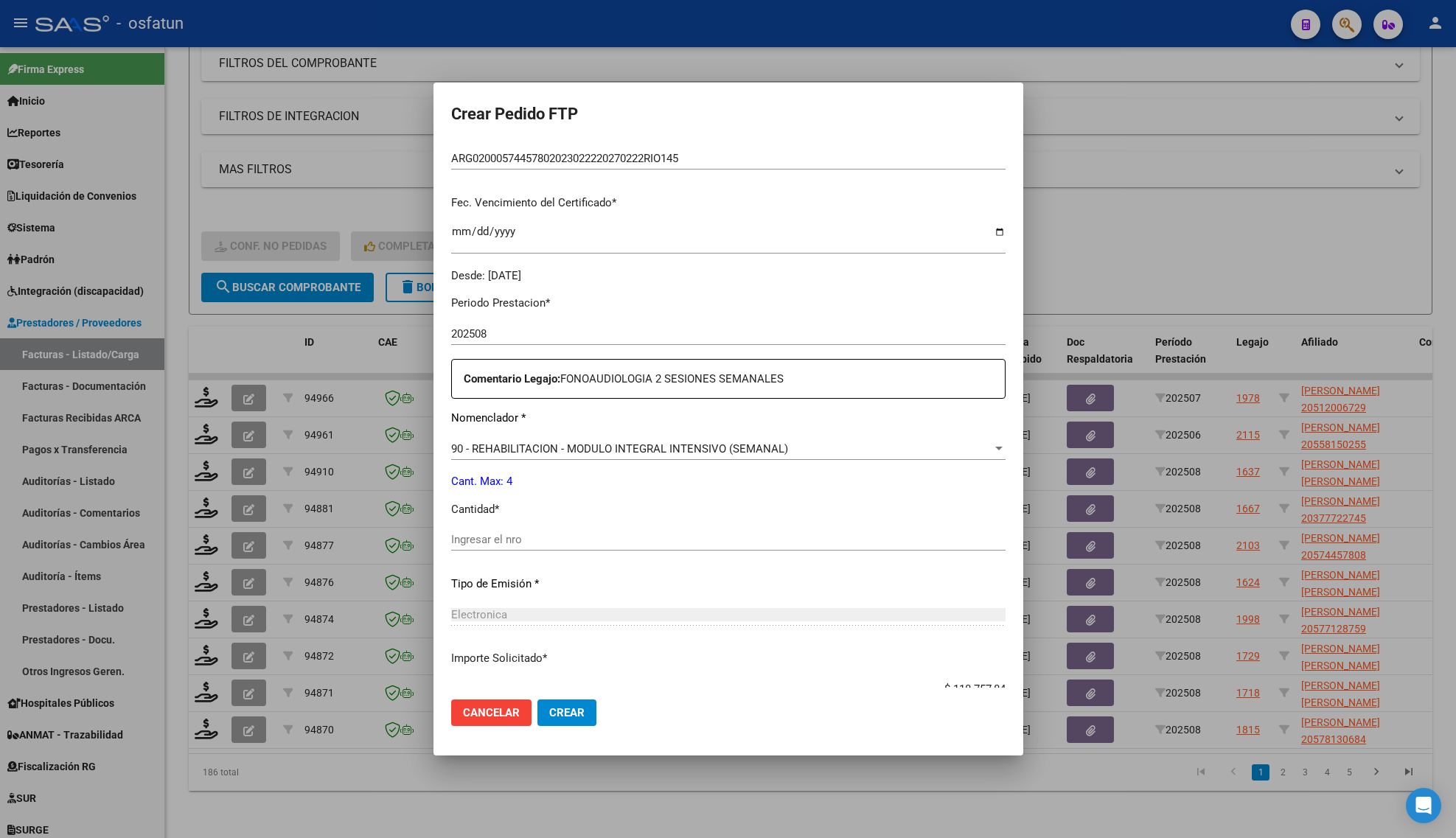
scroll to position [369, 0]
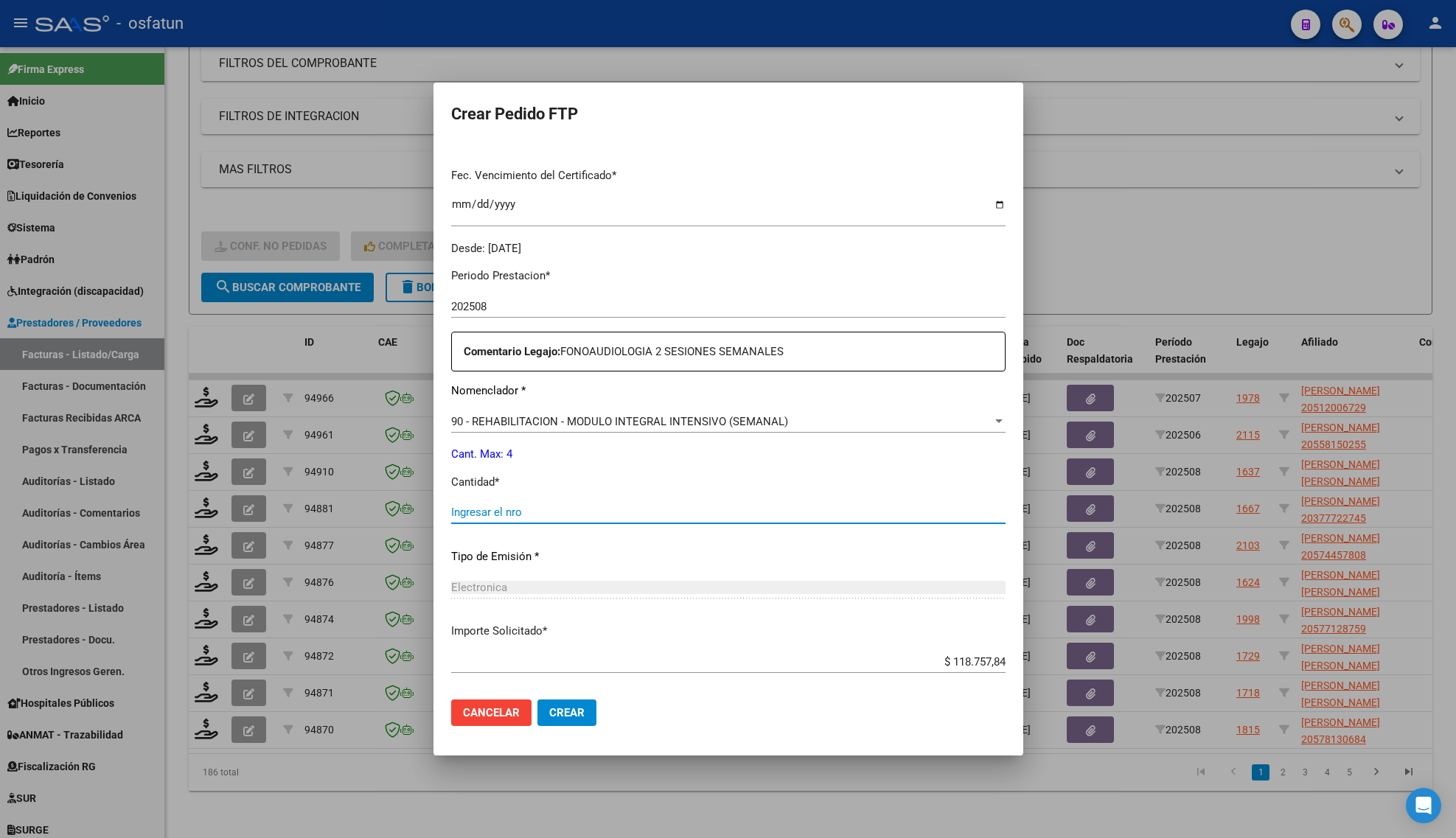
click at [493, 516] on input "Ingresar el nro" at bounding box center [728, 512] width 554 height 13
type input "4"
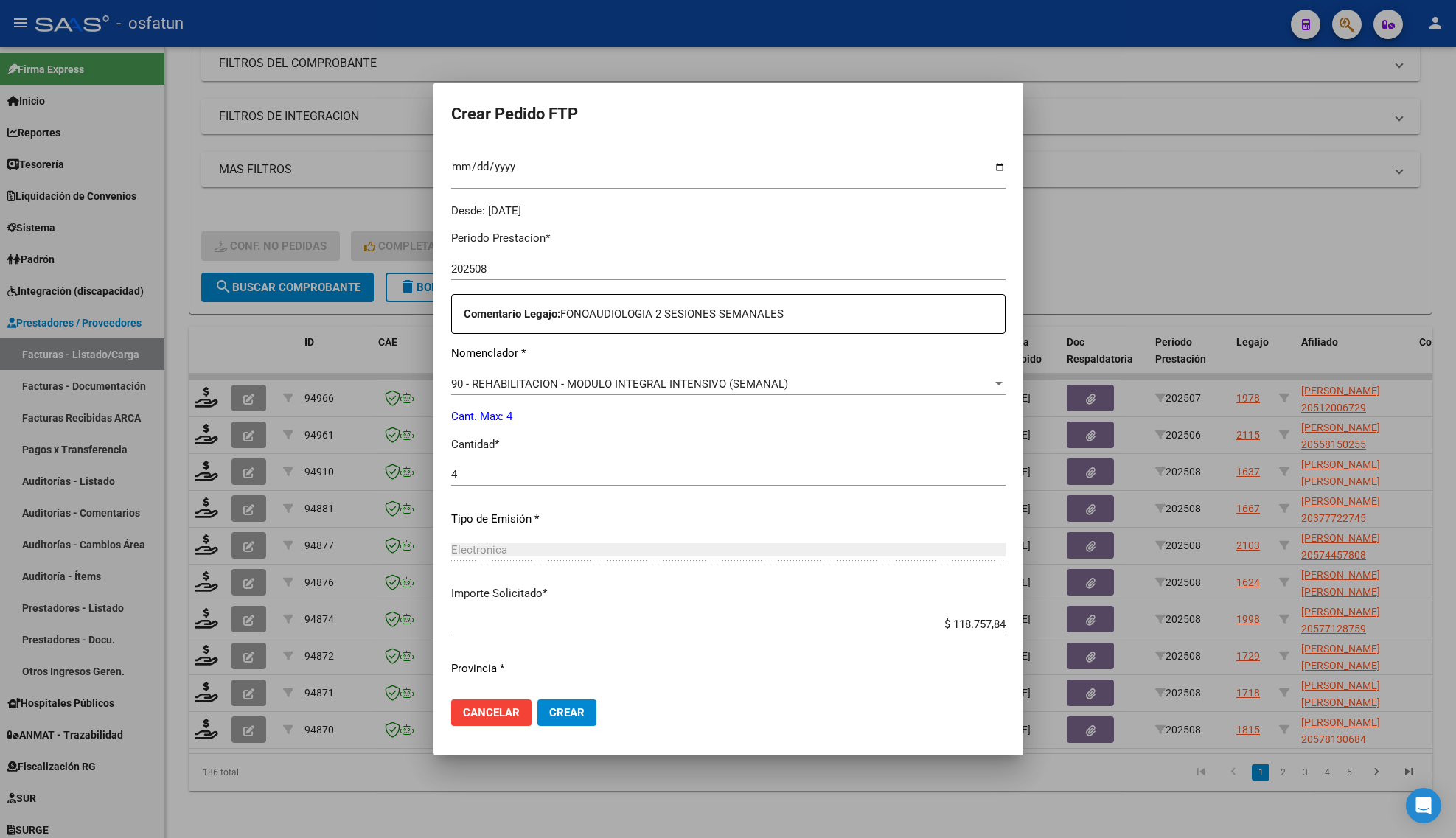
scroll to position [441, 0]
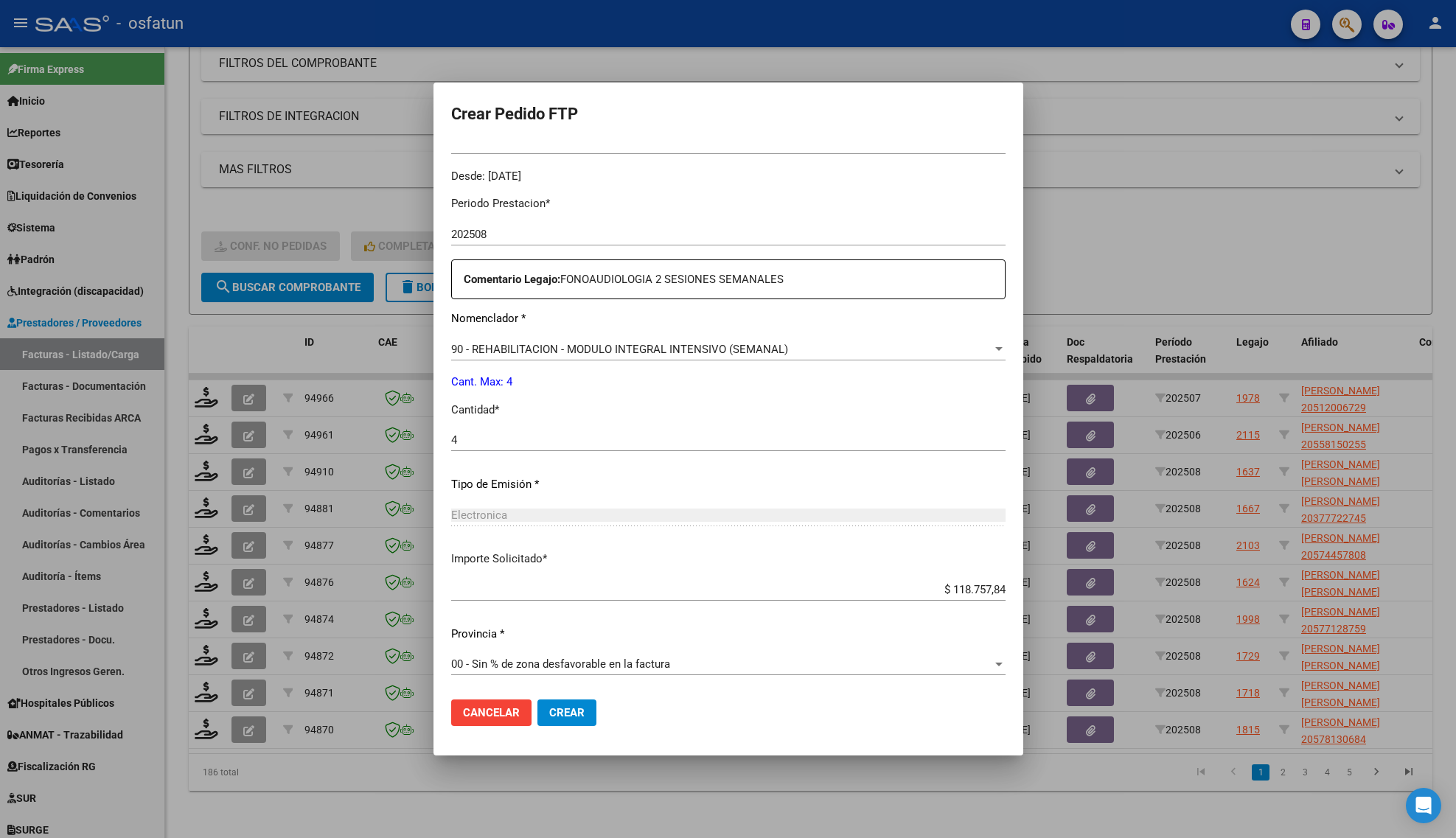
click at [585, 712] on button "Crear" at bounding box center [567, 713] width 59 height 26
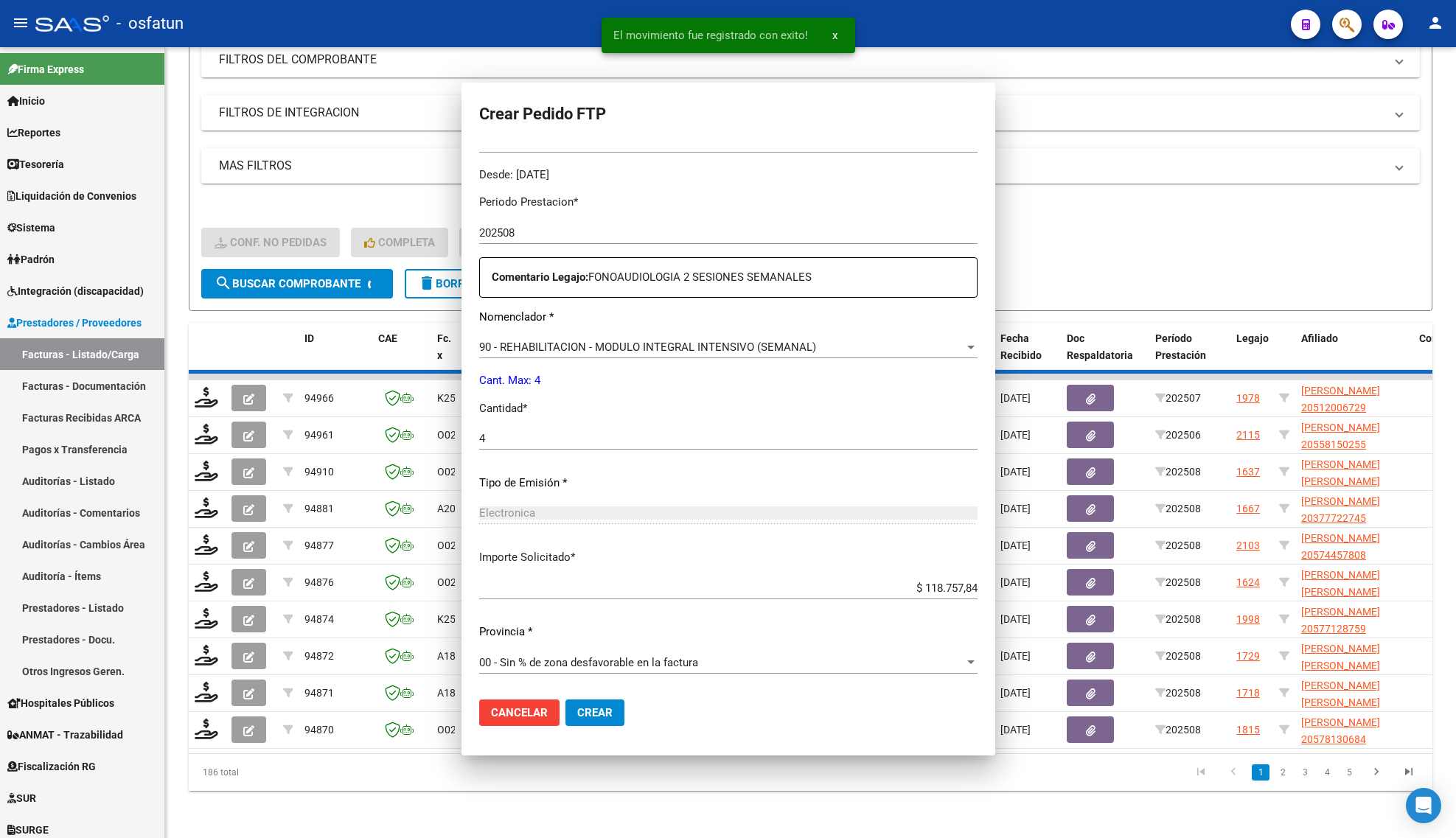
scroll to position [358, 0]
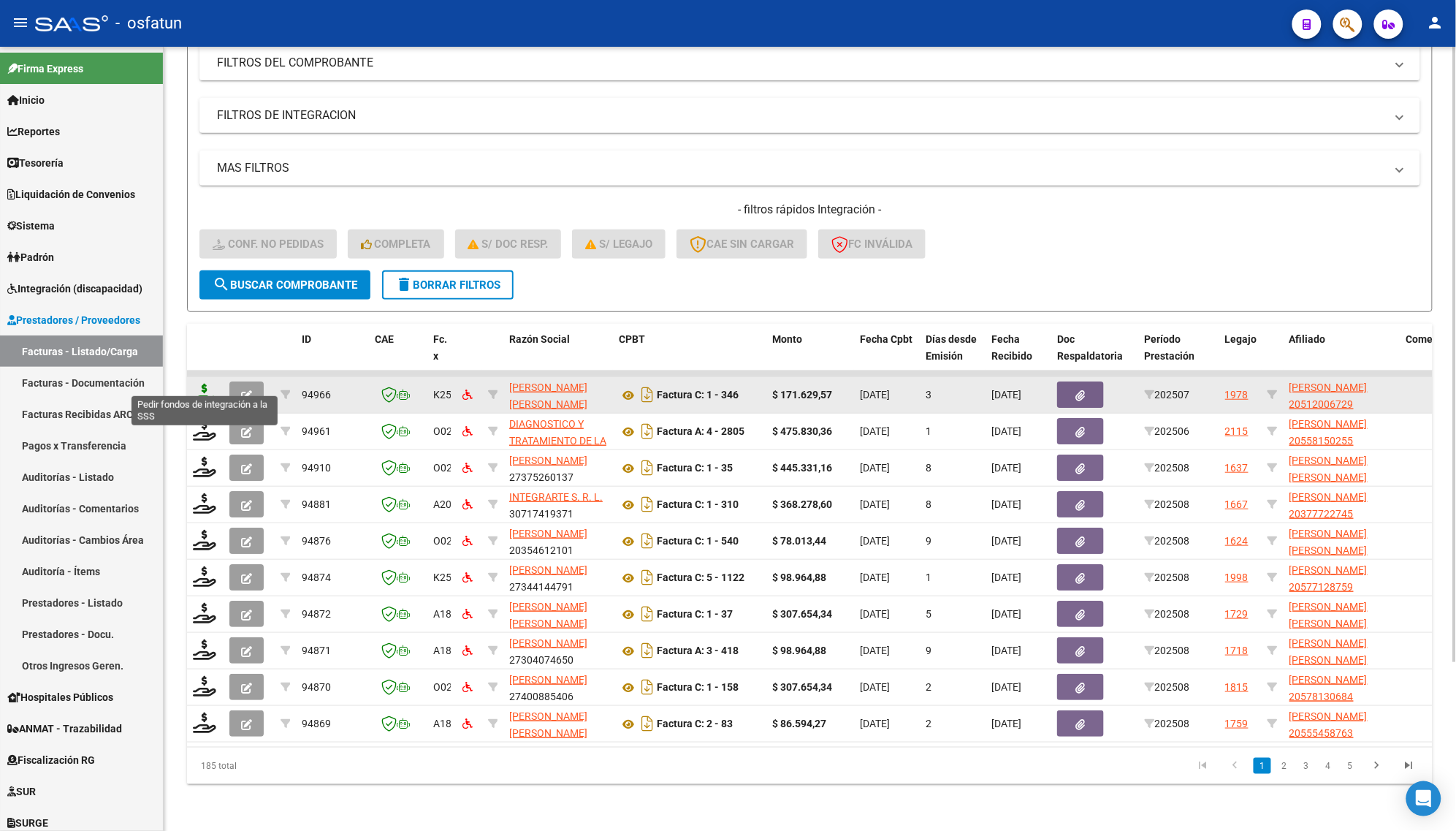
click at [199, 384] on icon at bounding box center [205, 394] width 24 height 21
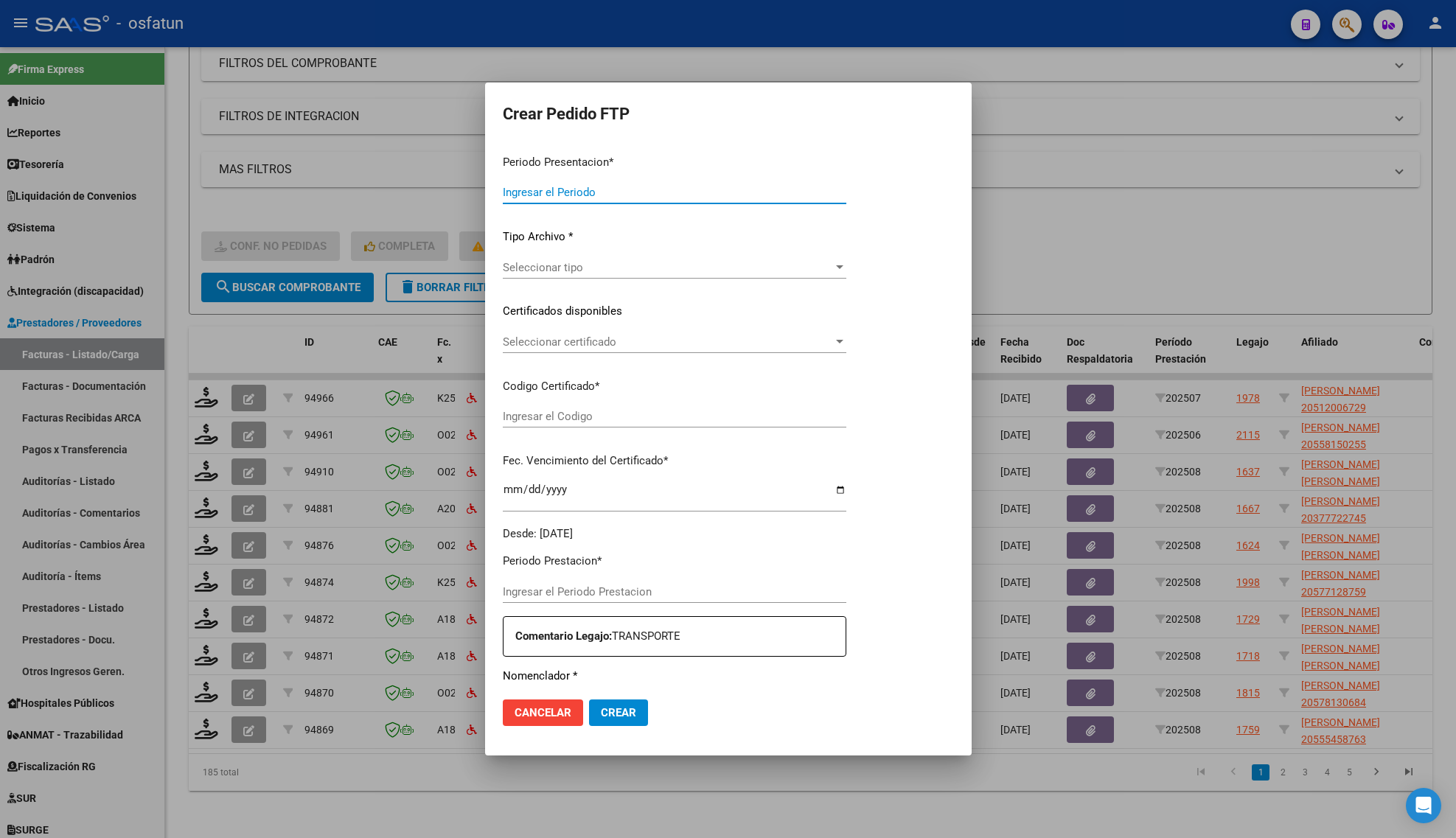
type input "202508"
type input "202507"
type input "$ 171.629,57"
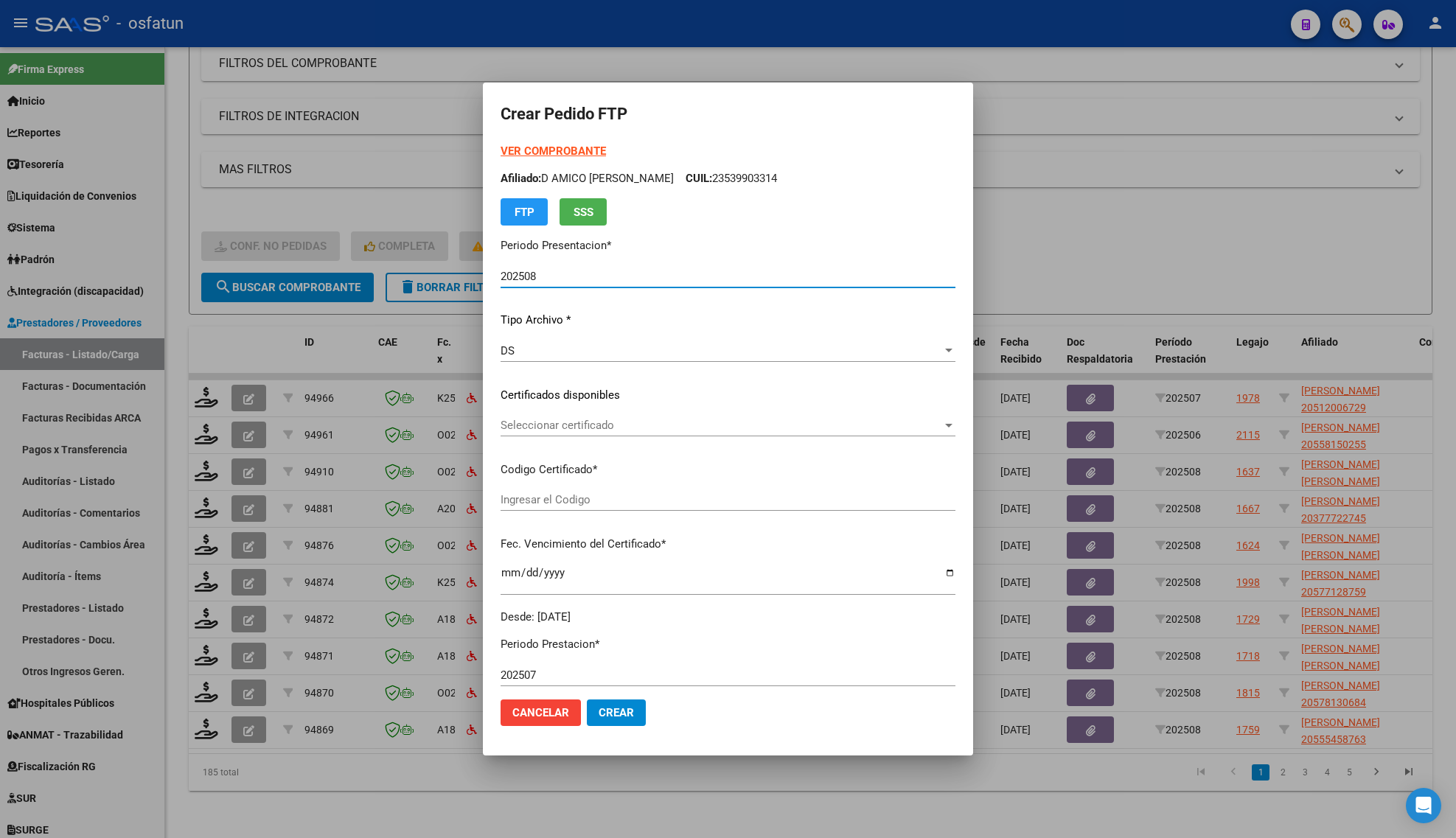
type input "ARG02000512006722018062920250629COR467"
type input "[DATE]"
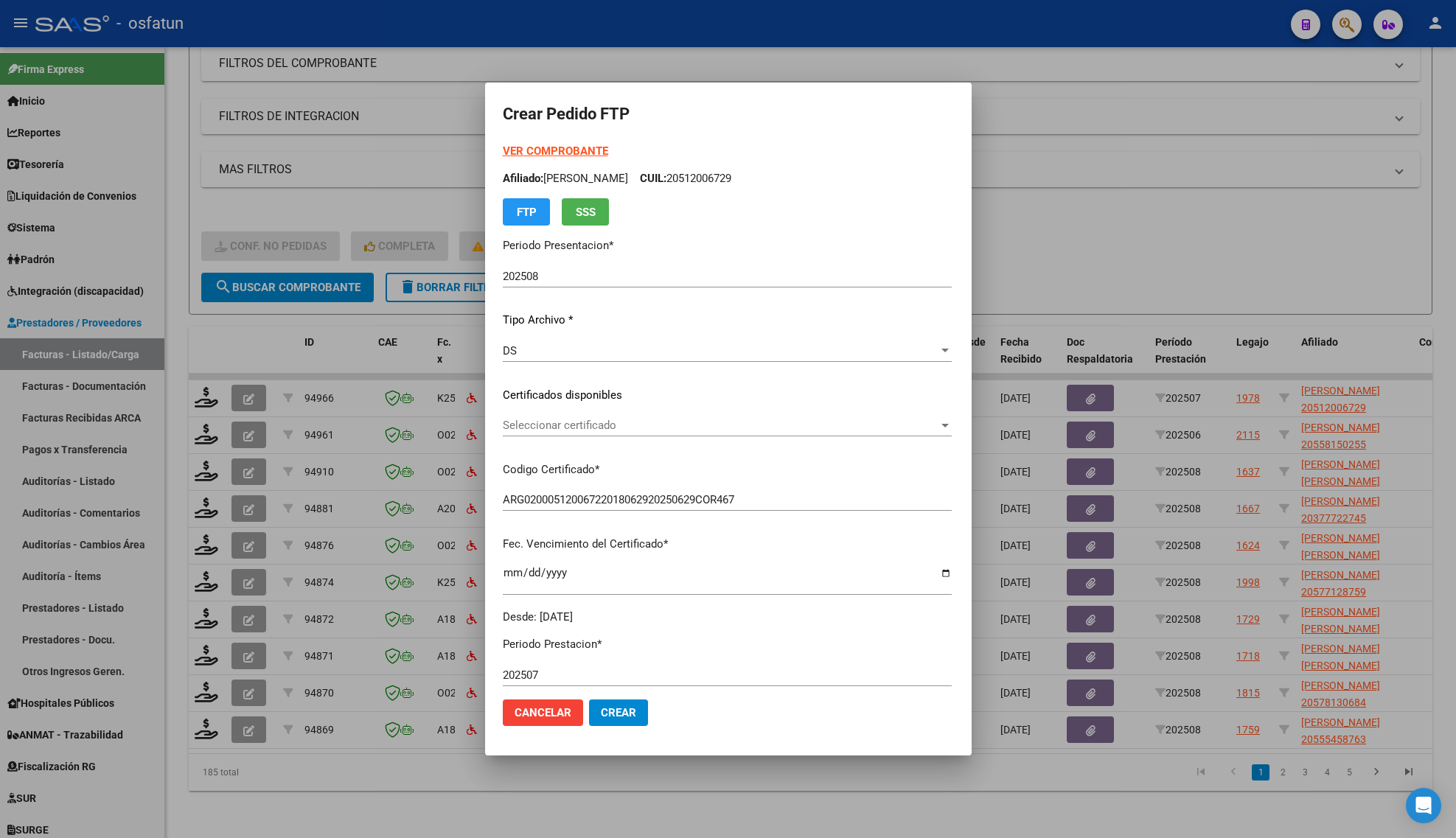
click at [503, 151] on strong "VER COMPROBANTE" at bounding box center [555, 151] width 105 height 13
click at [1241, 249] on div at bounding box center [728, 419] width 1456 height 838
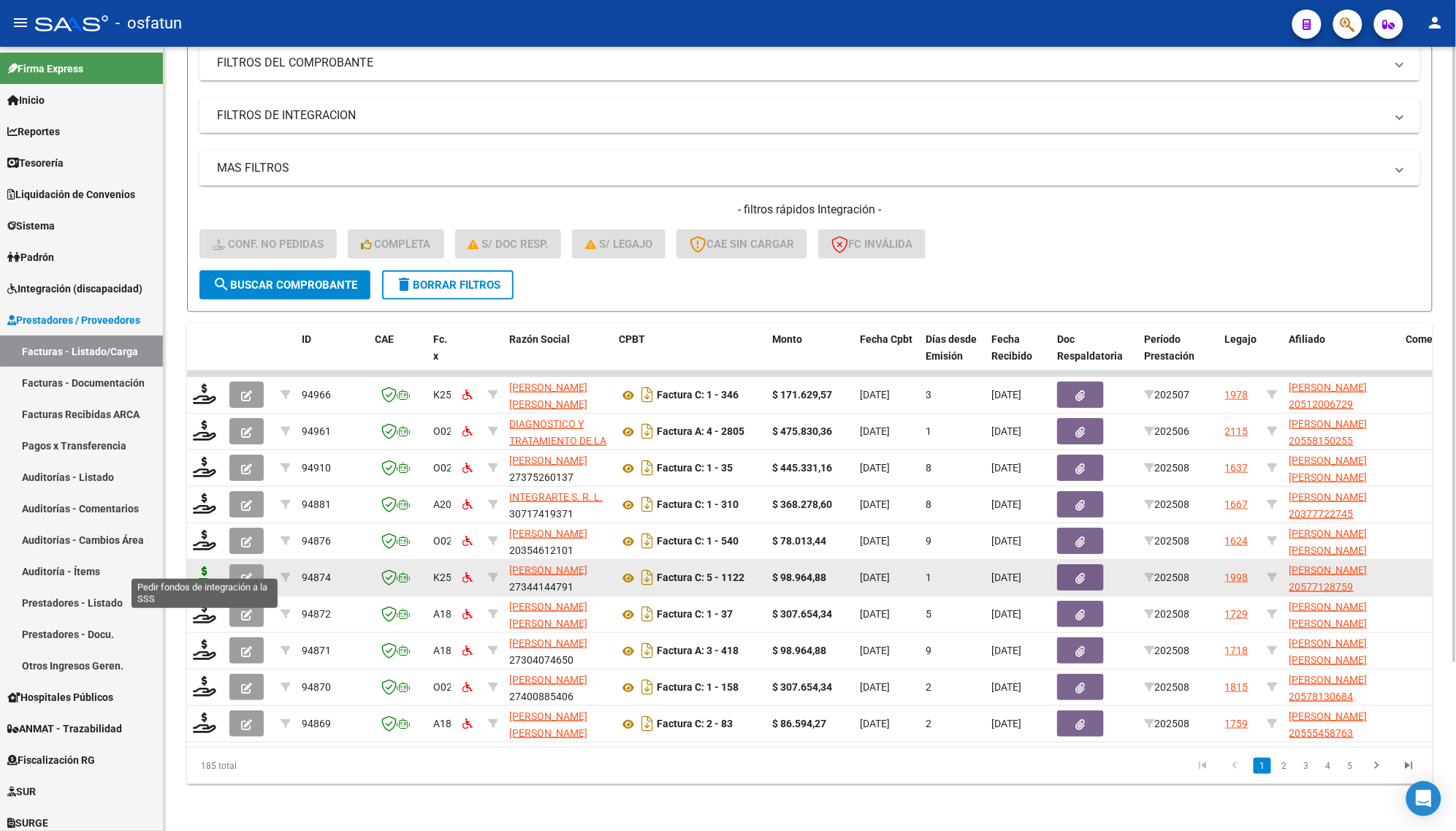
click at [209, 567] on icon at bounding box center [205, 576] width 24 height 21
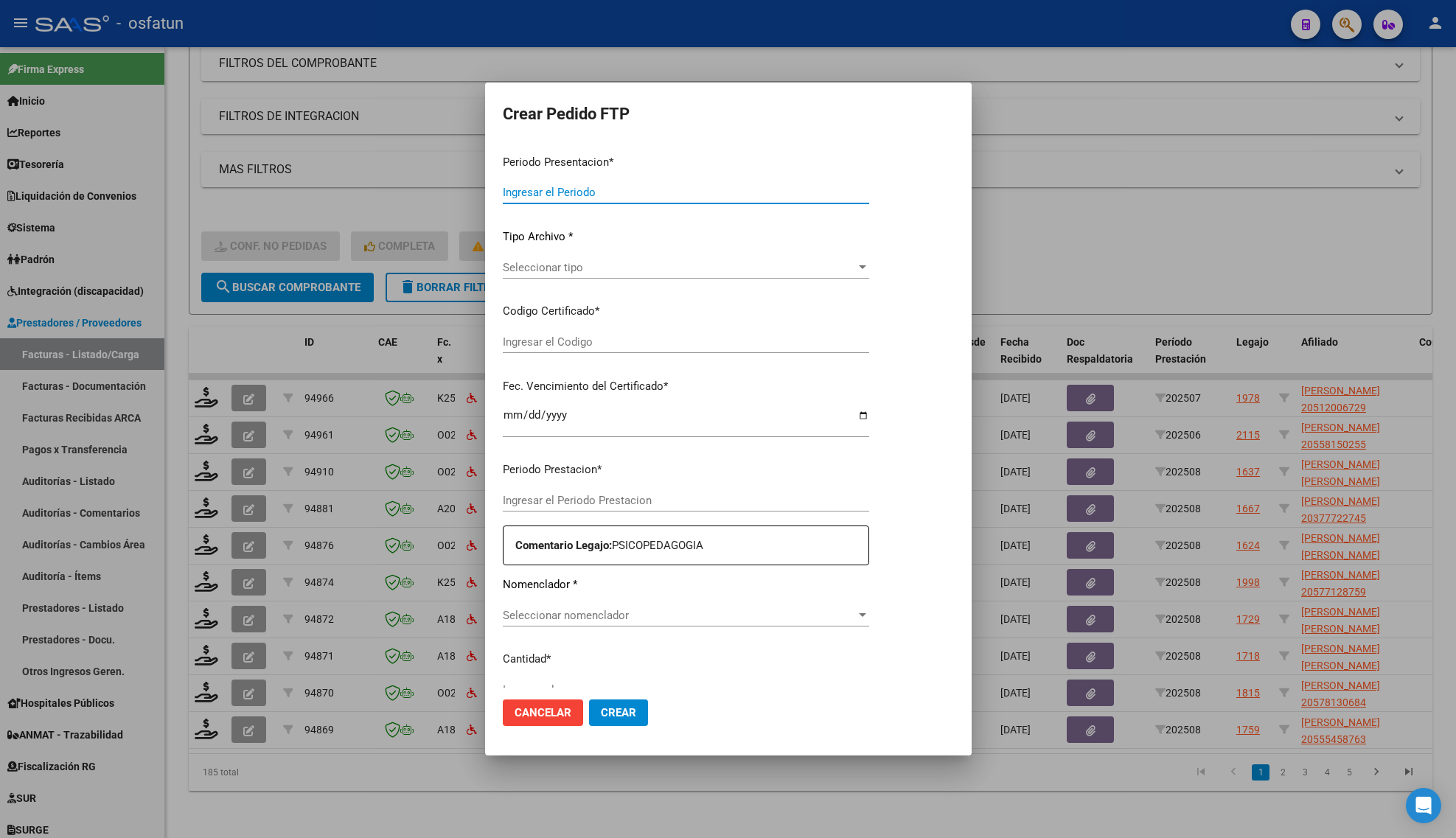
type input "202508"
type input "$ 98.964,88"
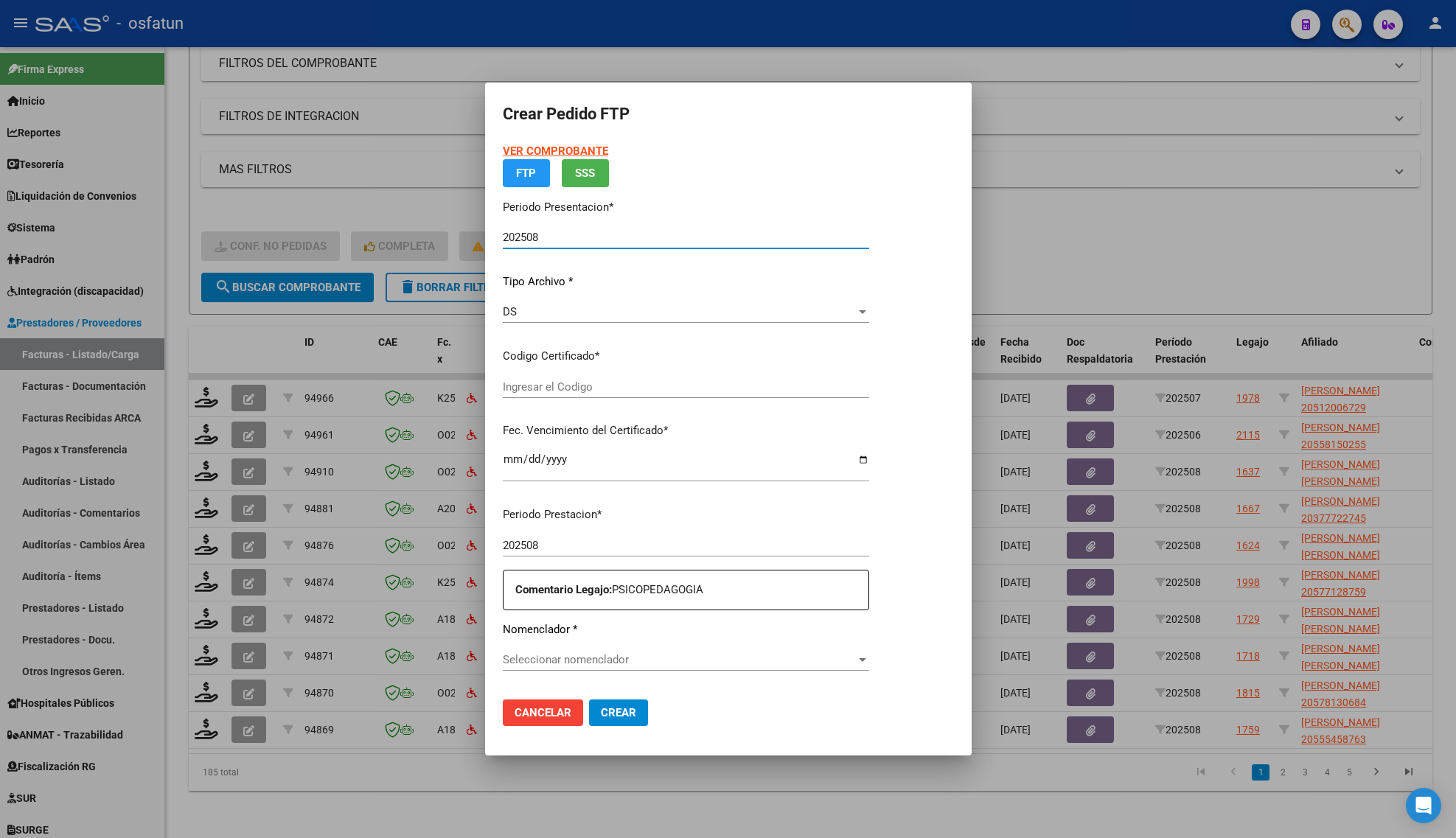
type input "ARG02000577128752024012520280125COR467"
type input "[DATE]"
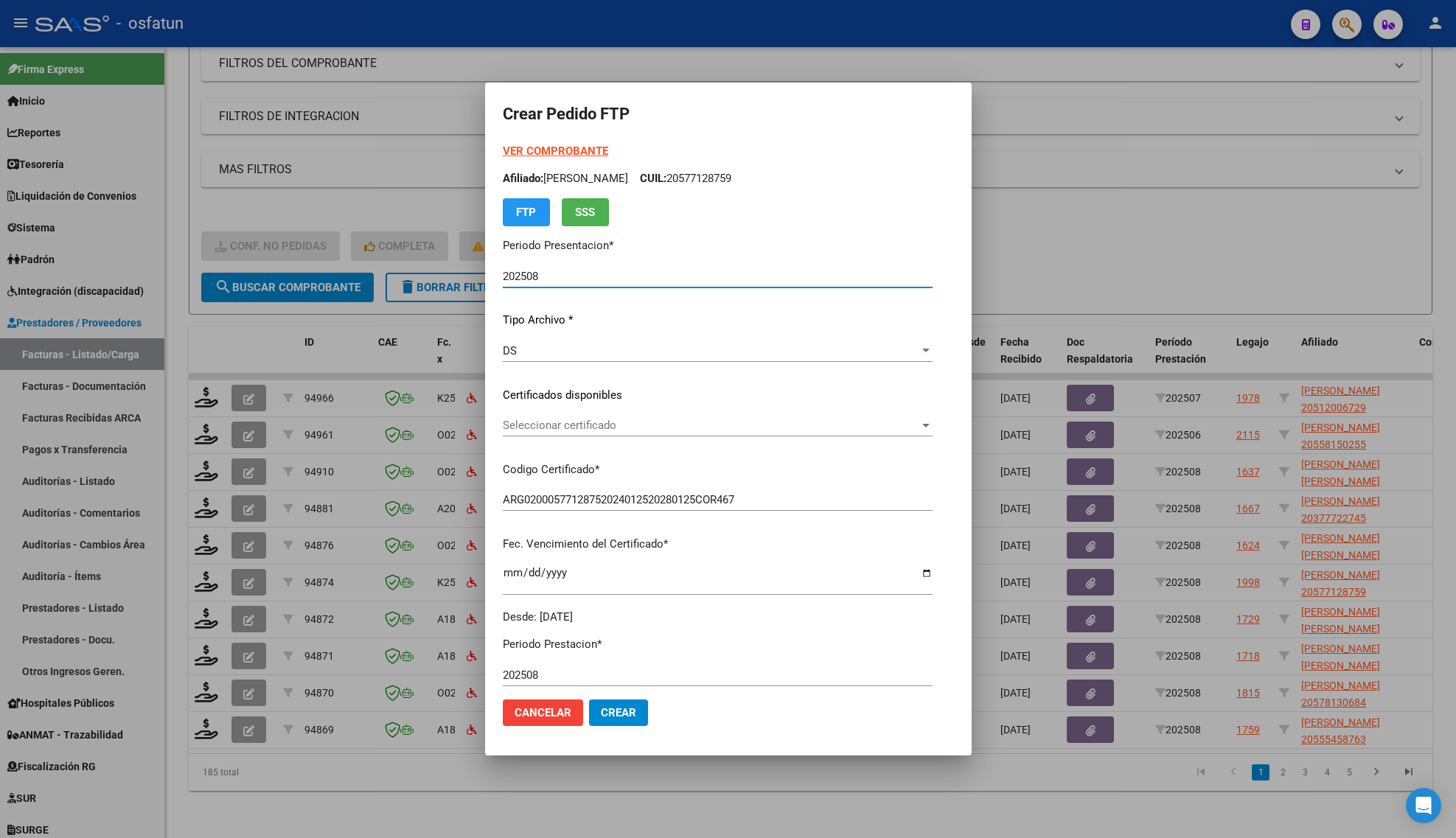
click at [532, 148] on strong "VER COMPROBANTE" at bounding box center [555, 151] width 105 height 13
click at [518, 420] on span "Seleccionar certificado" at bounding box center [711, 425] width 417 height 13
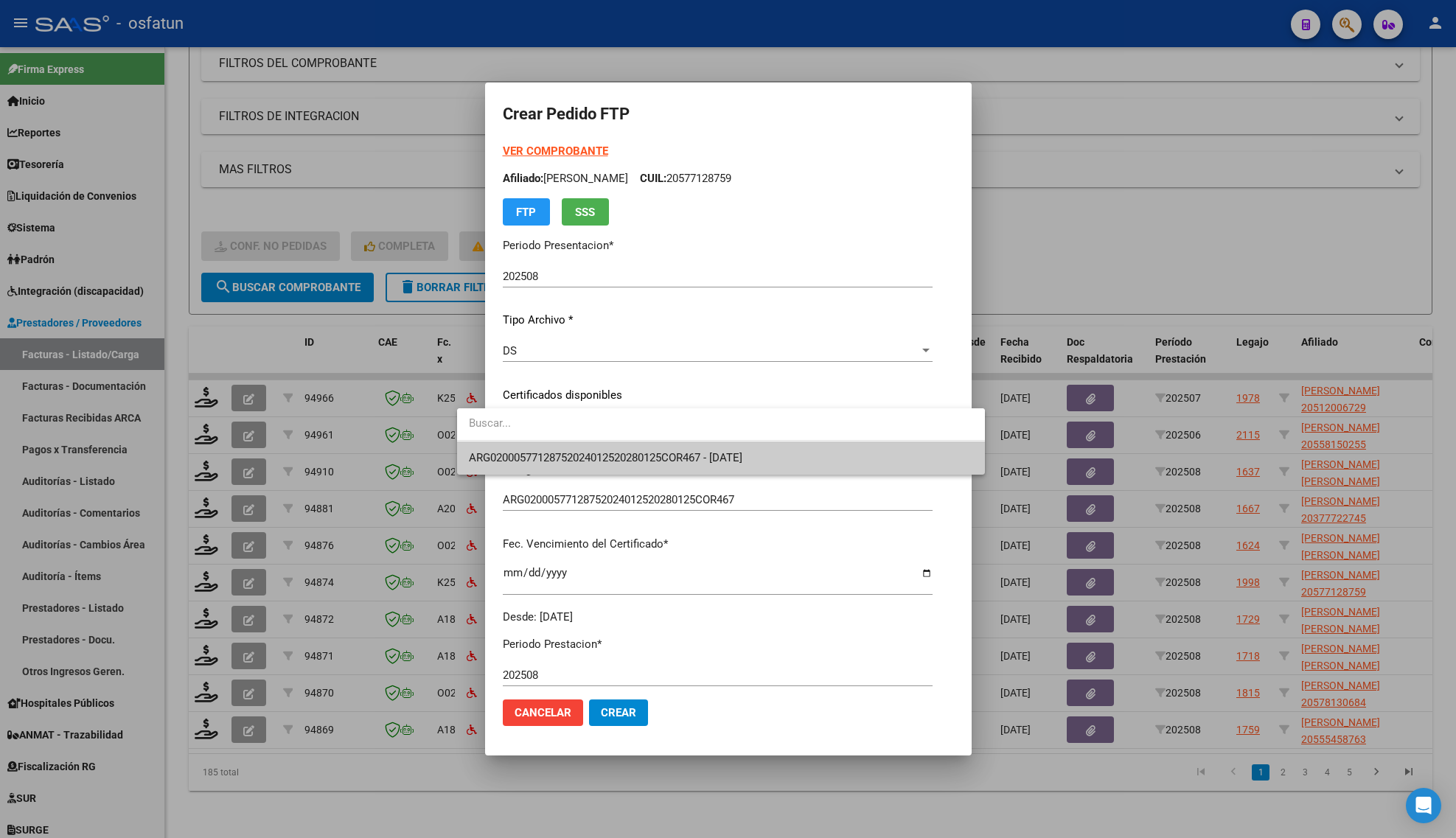
click at [523, 448] on span "ARG02000577128752024012520280125COR467 - [DATE]" at bounding box center [721, 458] width 504 height 33
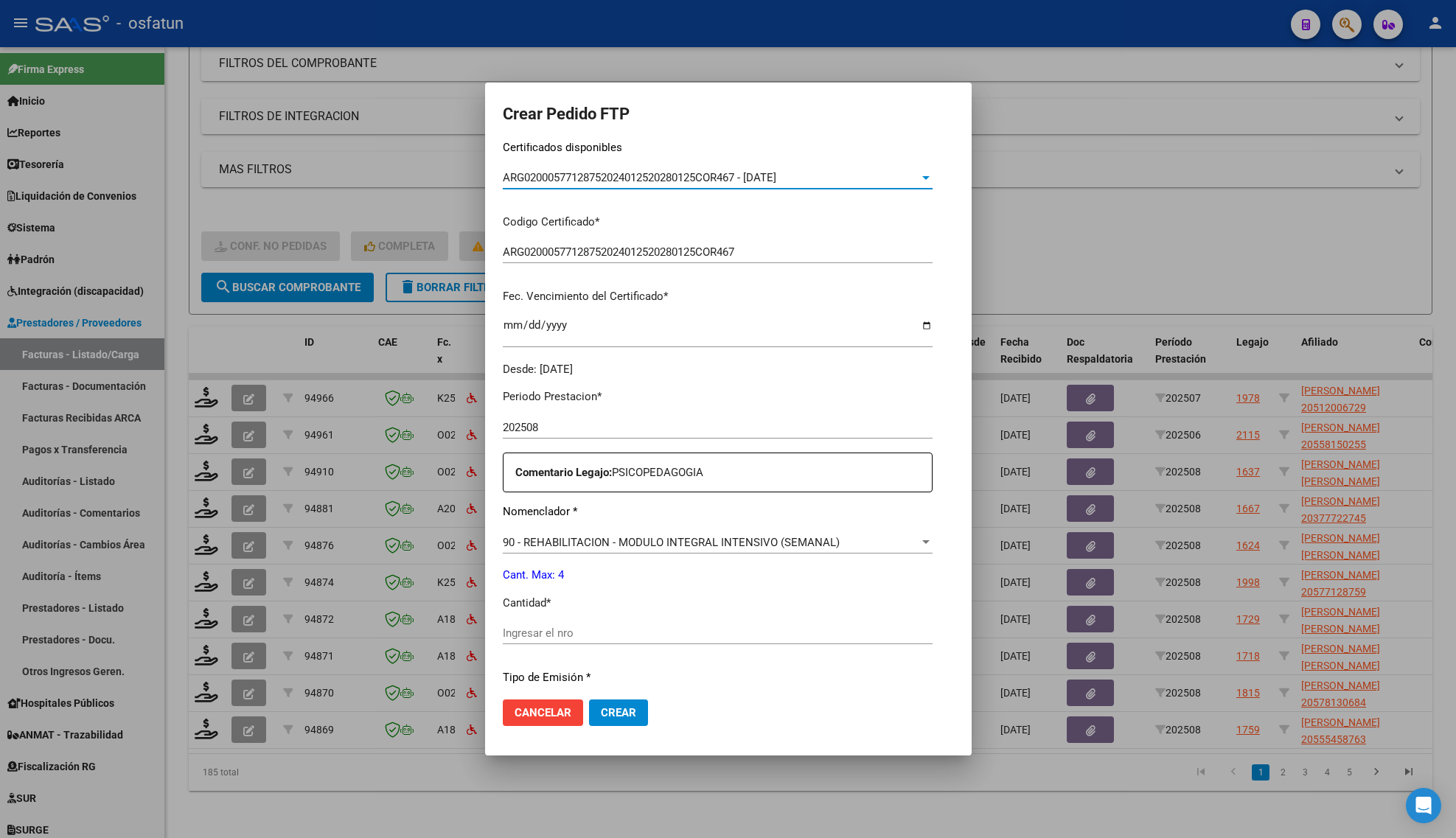
scroll to position [369, 0]
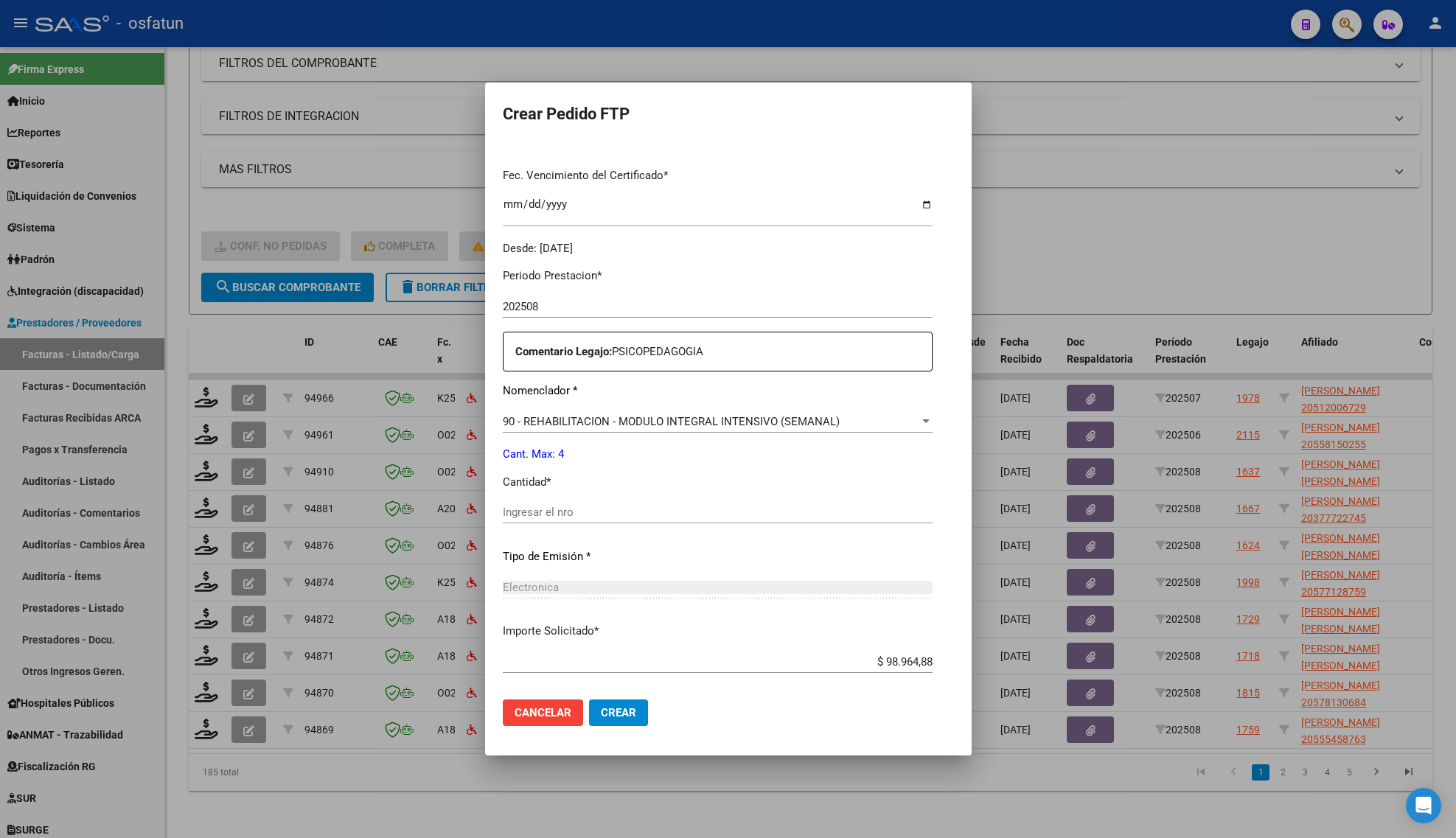
click at [521, 514] on input "Ingresar el nro" at bounding box center [718, 512] width 430 height 13
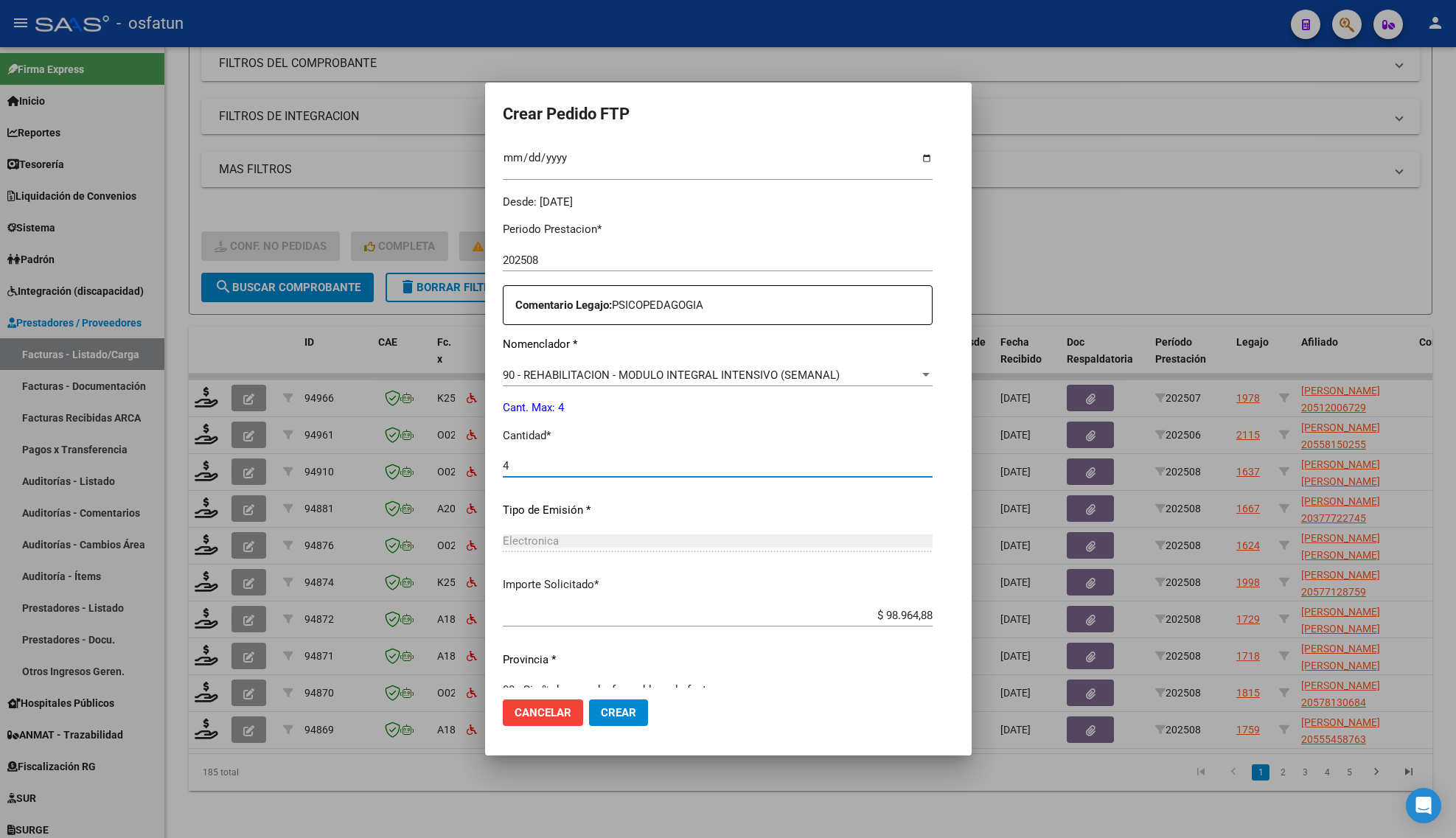
scroll to position [441, 0]
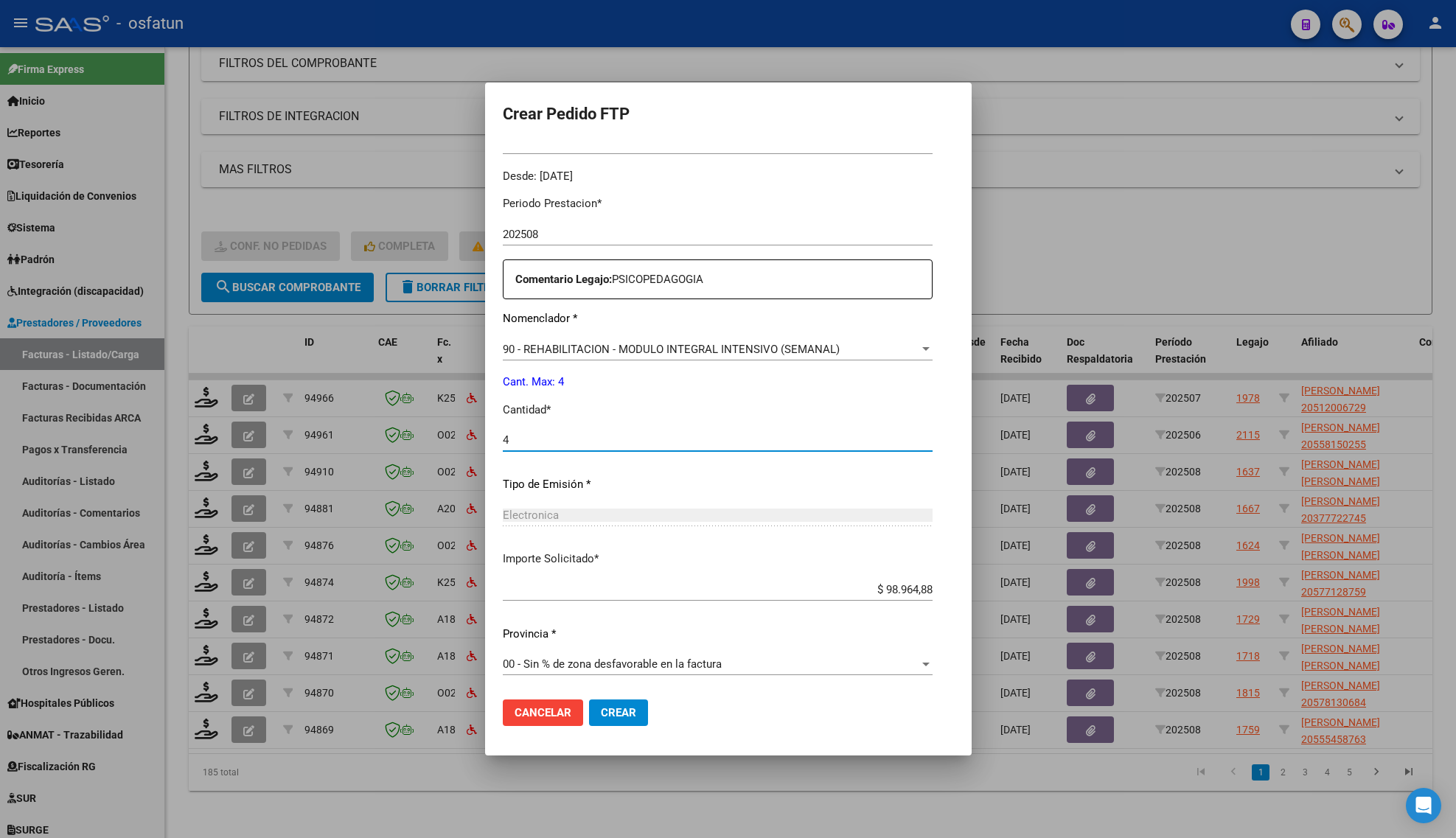
type input "4"
click at [601, 711] on span "Crear" at bounding box center [619, 712] width 36 height 13
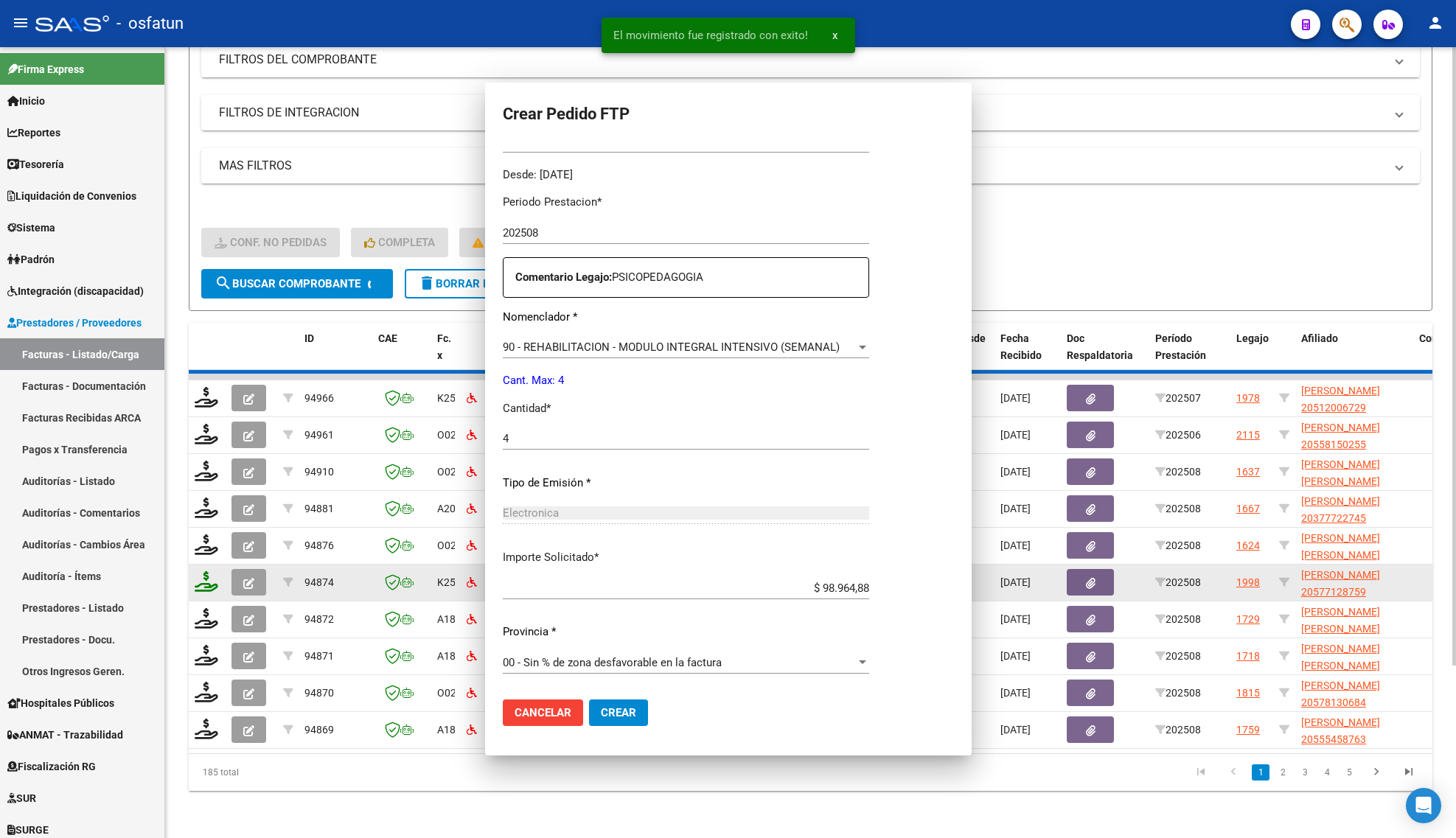
scroll to position [358, 0]
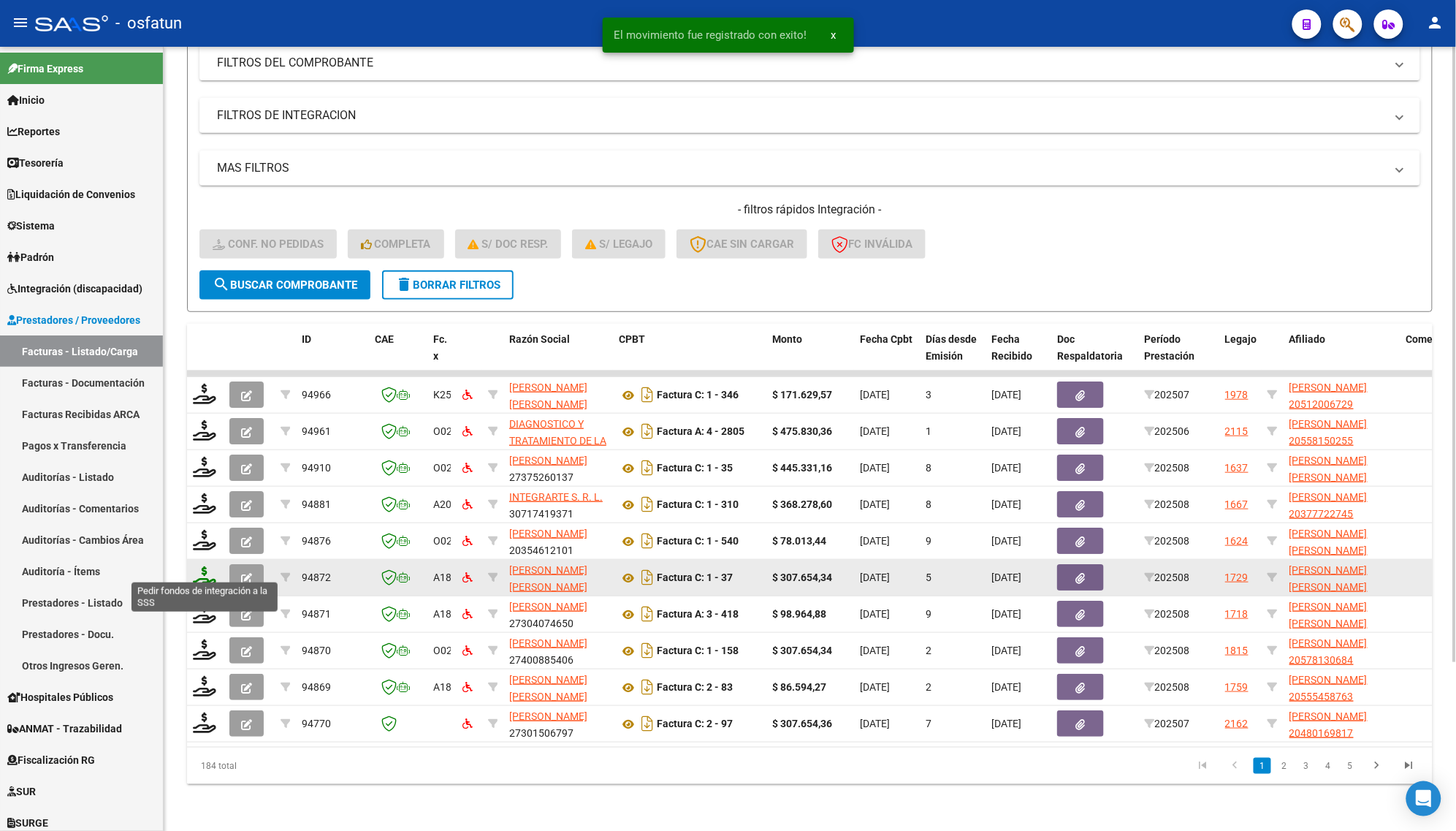
click at [201, 567] on icon at bounding box center [205, 576] width 24 height 21
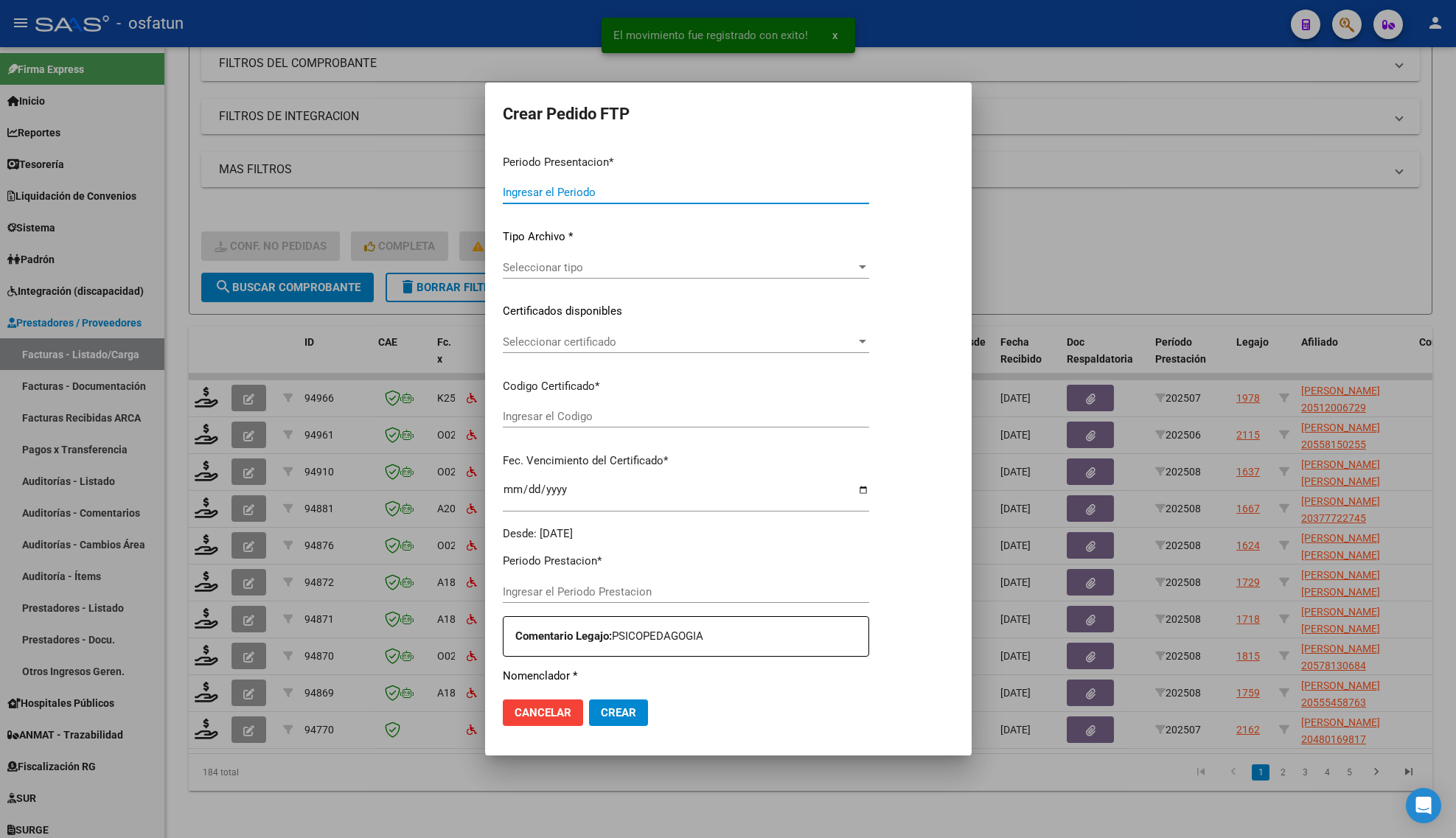
type input "202508"
type input "$ 307.654,34"
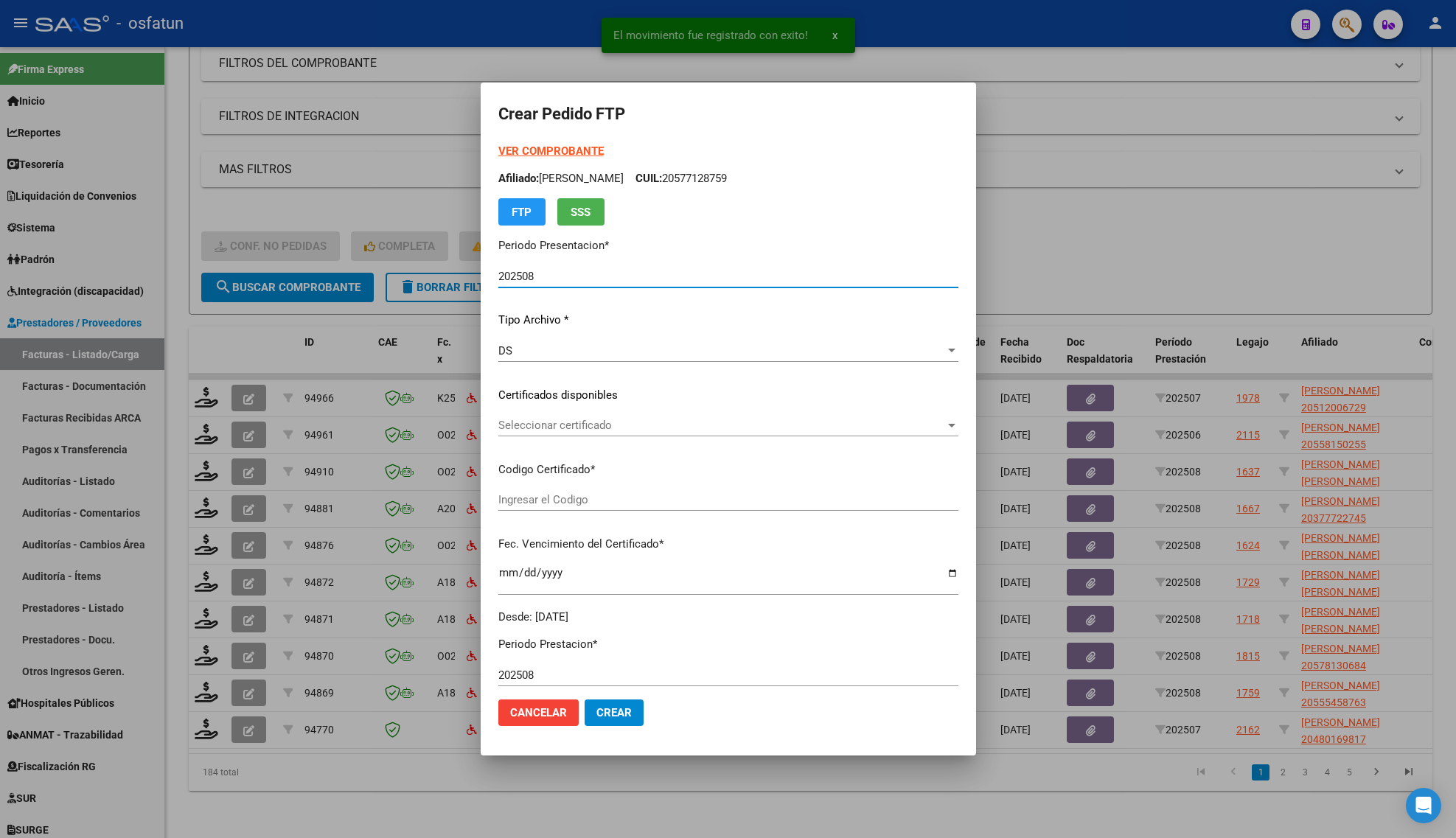
type input "ARG02000575807192023032020260320-MZA202"
type input "[DATE]"
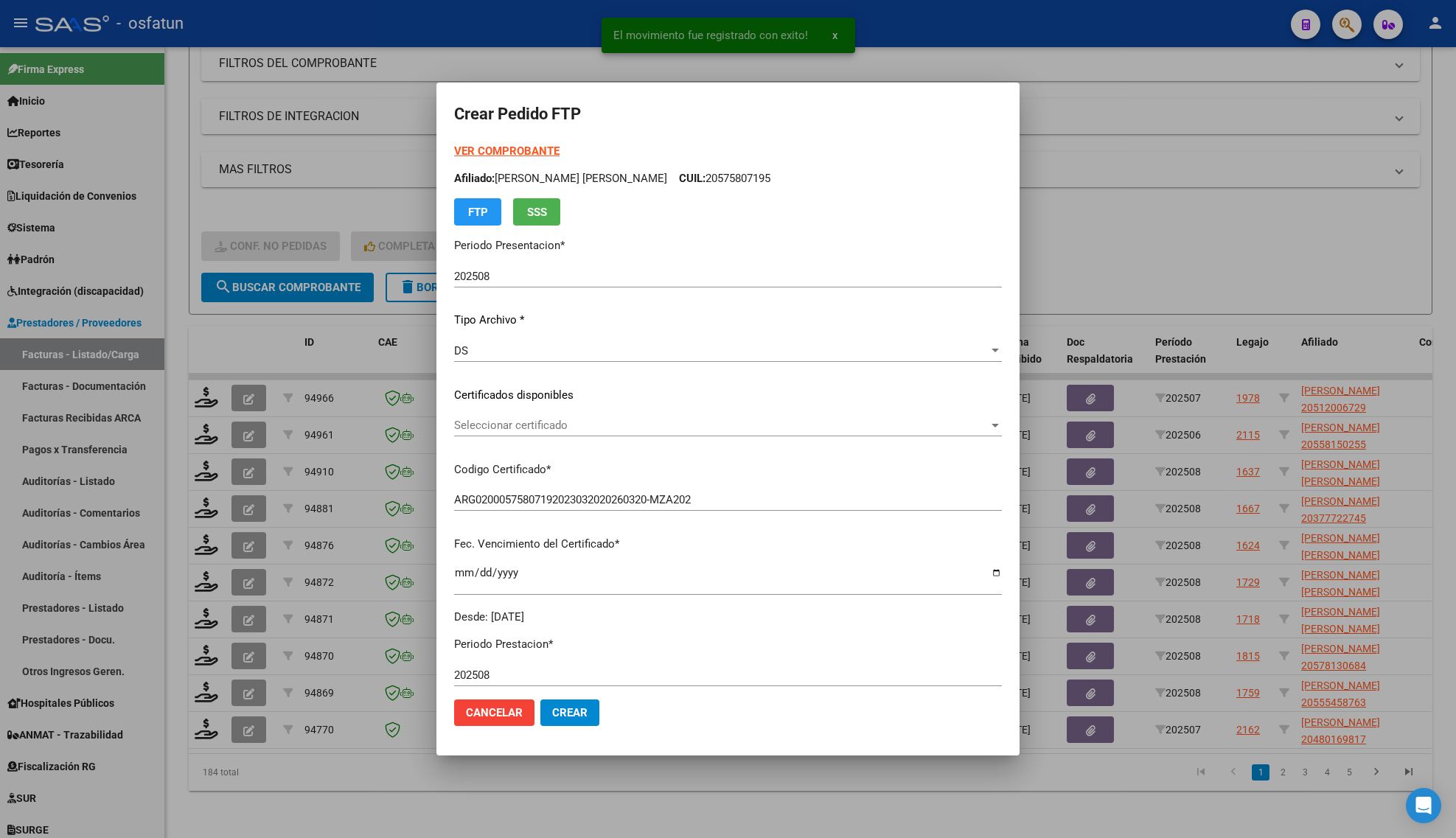
click at [492, 150] on strong "VER COMPROBANTE" at bounding box center [506, 151] width 105 height 13
click at [277, 196] on div at bounding box center [728, 419] width 1456 height 838
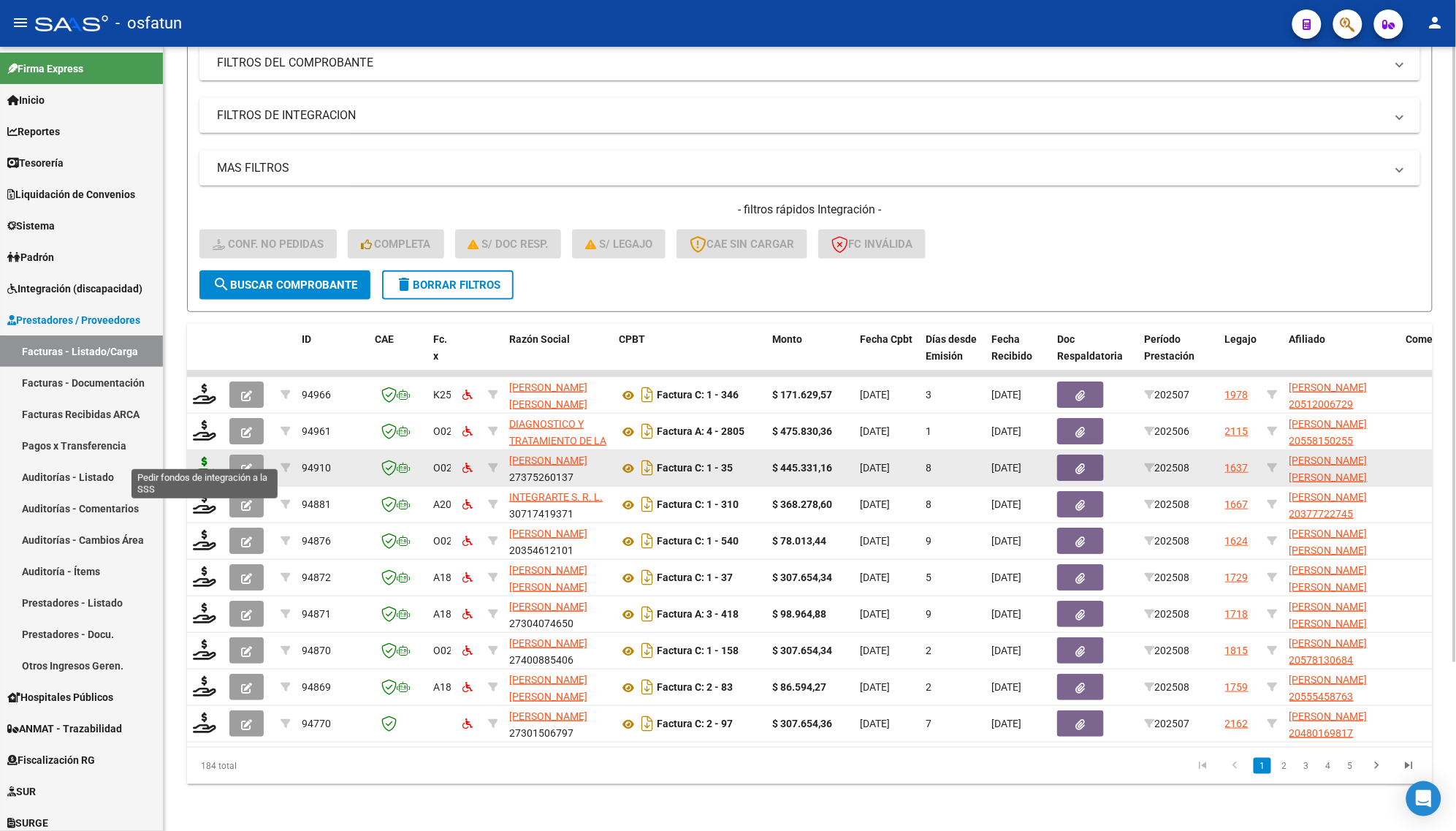
click at [202, 461] on icon at bounding box center [205, 467] width 24 height 21
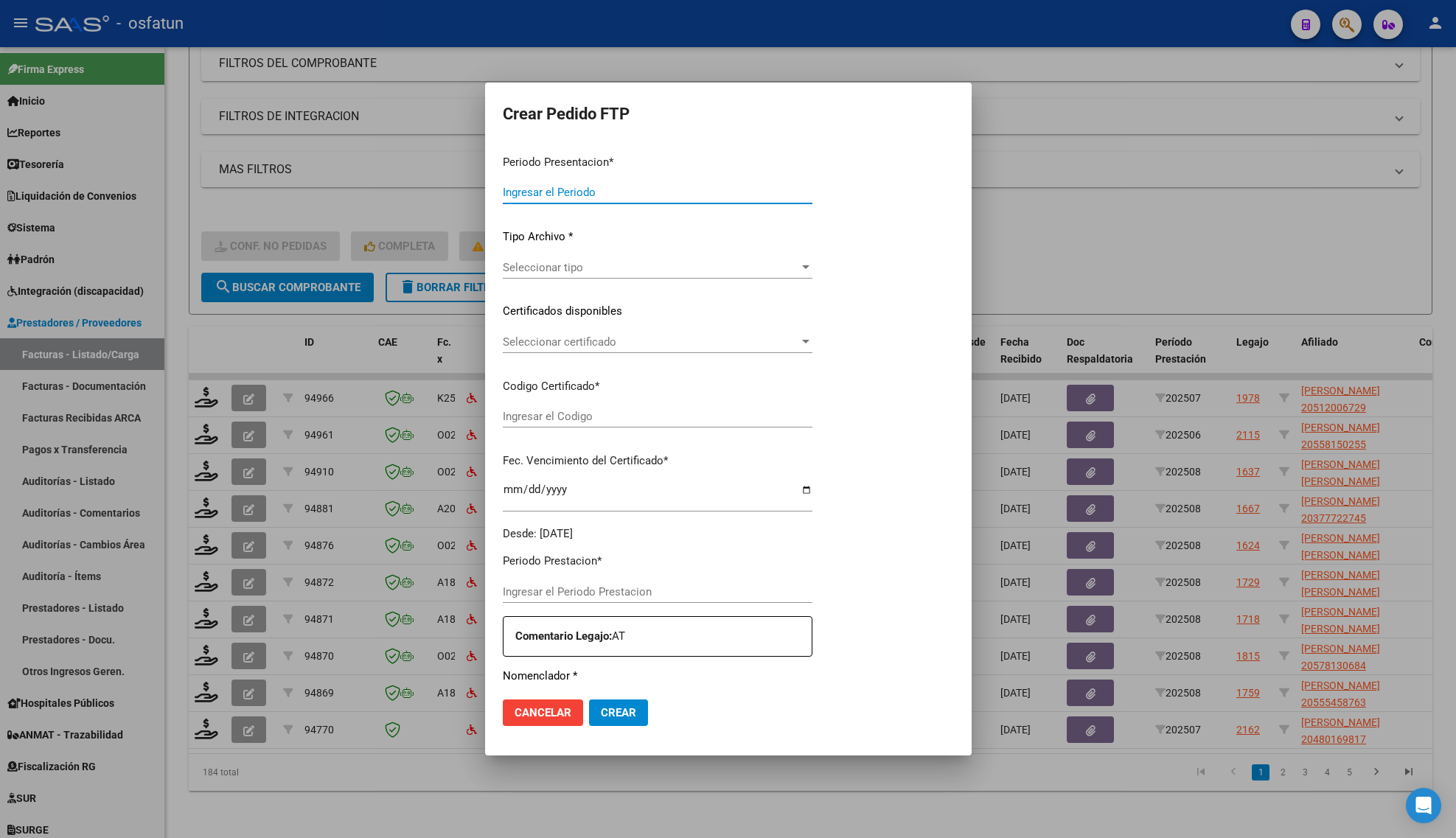
type input "202508"
type input "$ 445.331,16"
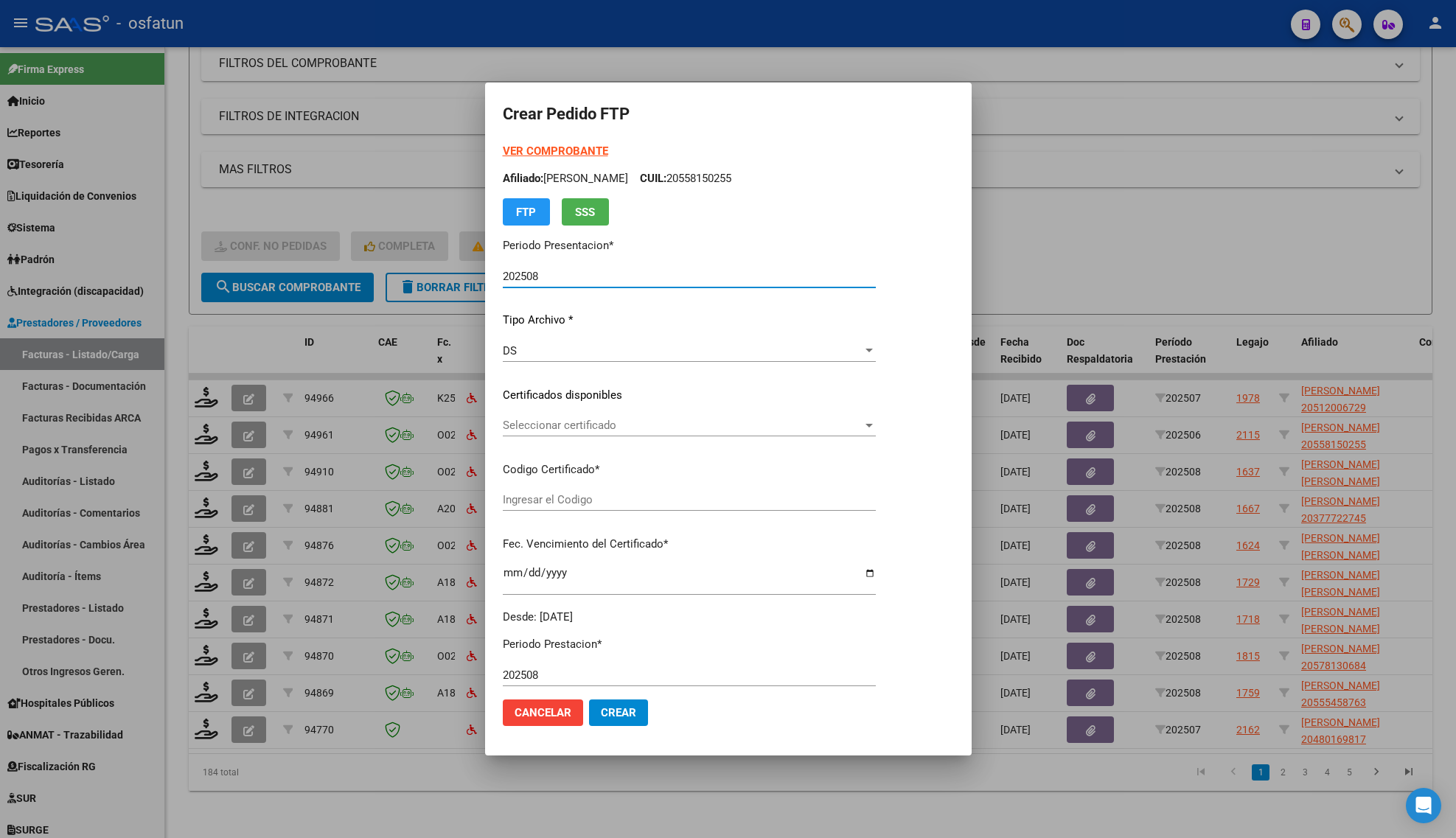
type input "ARG02000544974052021072020260720COR263"
type input "[DATE]"
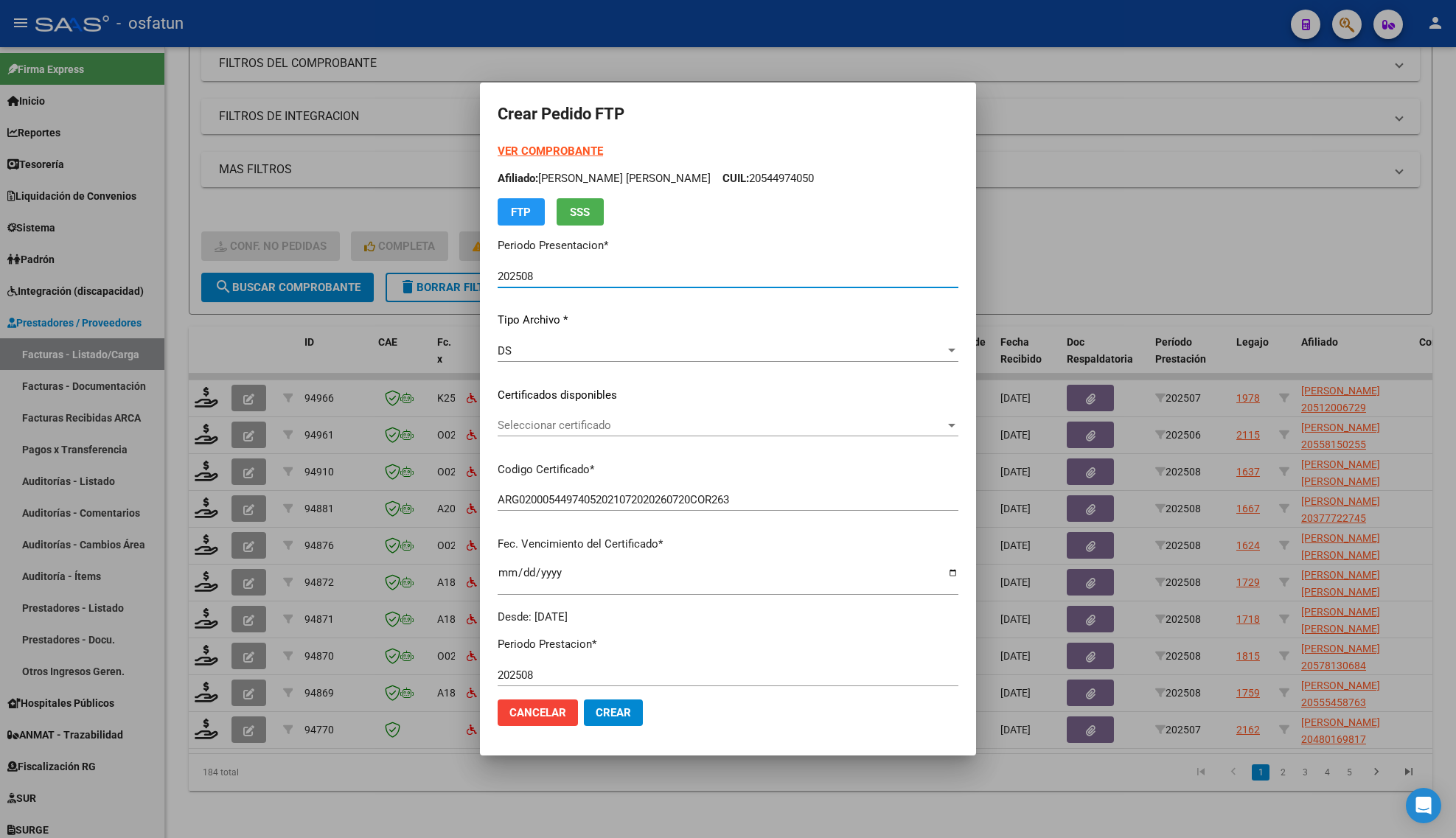
click at [530, 149] on strong "VER COMPROBANTE" at bounding box center [551, 151] width 105 height 13
click at [530, 148] on strong "VER COMPROBANTE" at bounding box center [551, 151] width 105 height 13
click at [1135, 220] on div at bounding box center [728, 419] width 1456 height 838
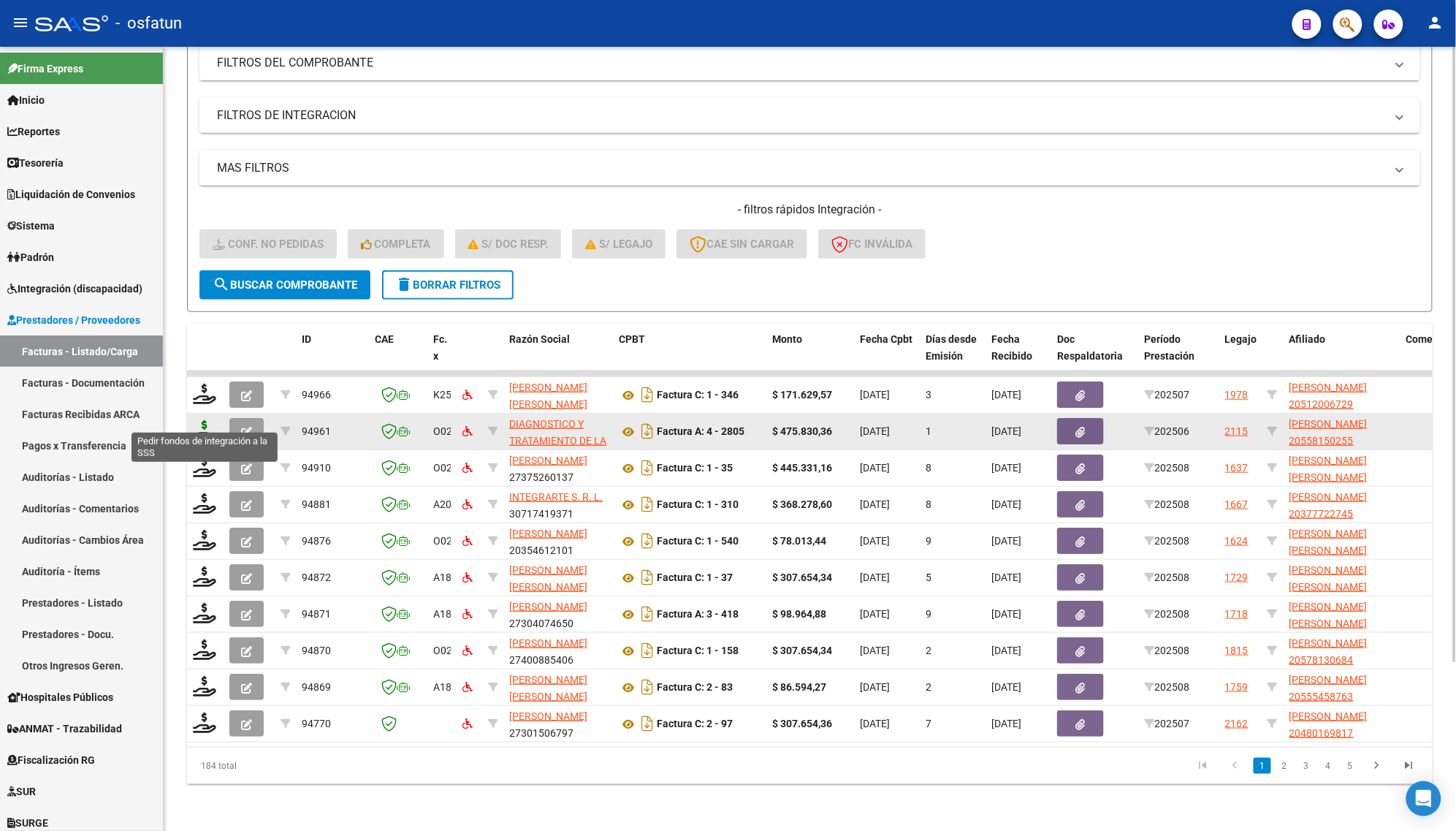
click at [209, 420] on icon at bounding box center [205, 430] width 24 height 21
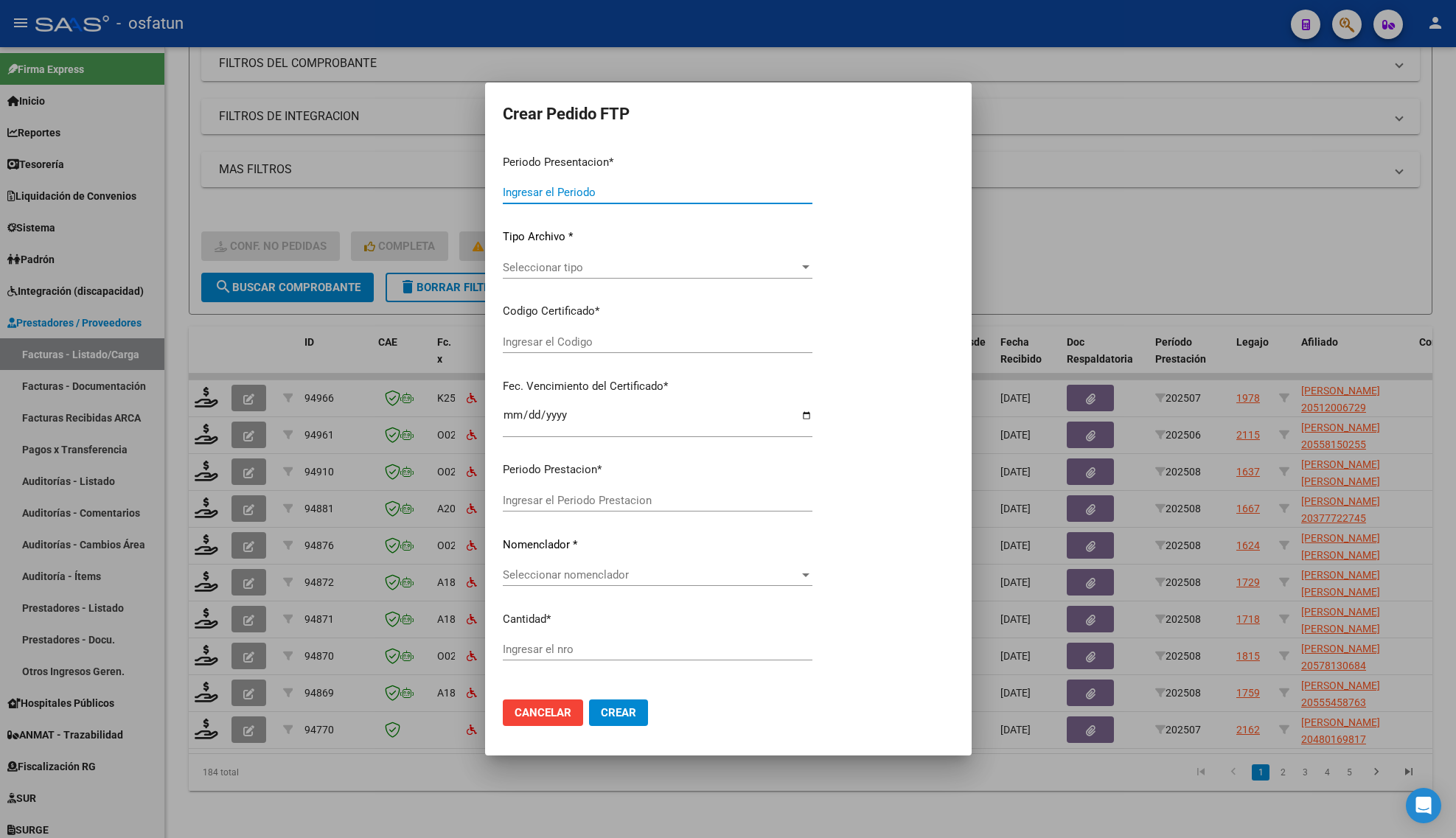
type input "202508"
type input "202506"
type input "$ 475.830,36"
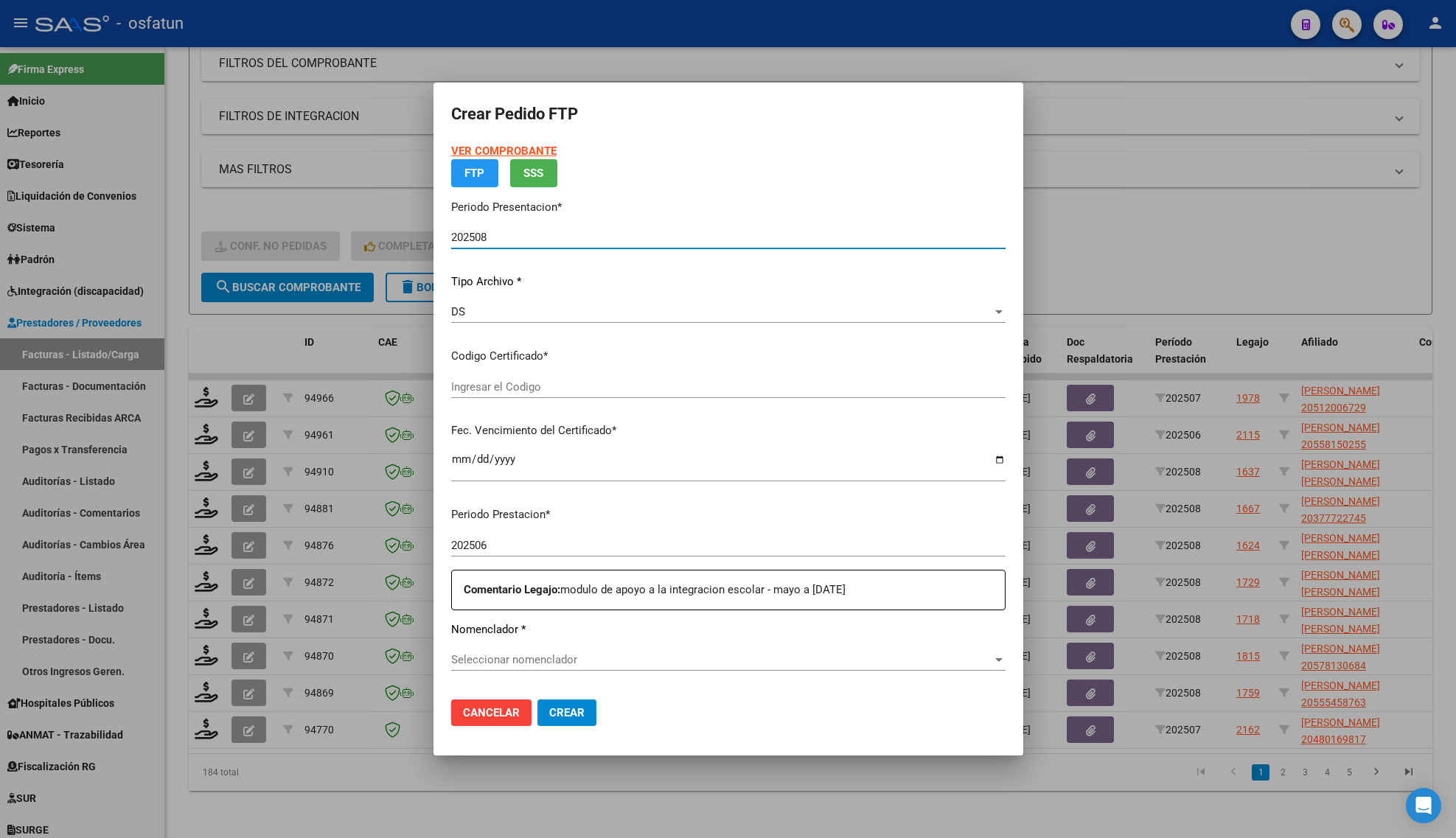
type input "ARG02000558150252023031420260314BS413"
type input "[DATE]"
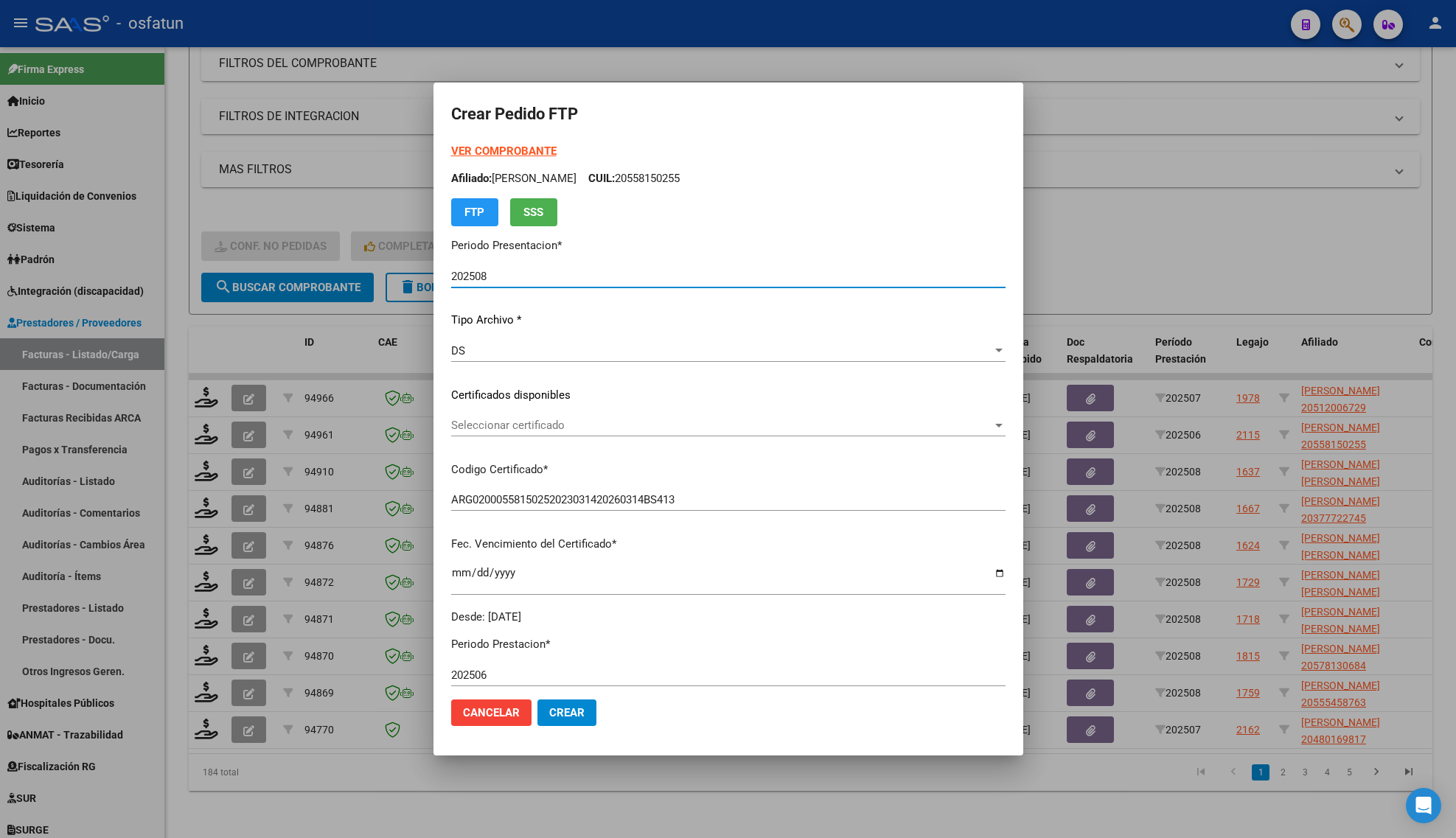
click at [499, 149] on strong "VER COMPROBANTE" at bounding box center [504, 151] width 105 height 13
click at [532, 414] on div "Seleccionar certificado Seleccionar certificado" at bounding box center [728, 425] width 554 height 22
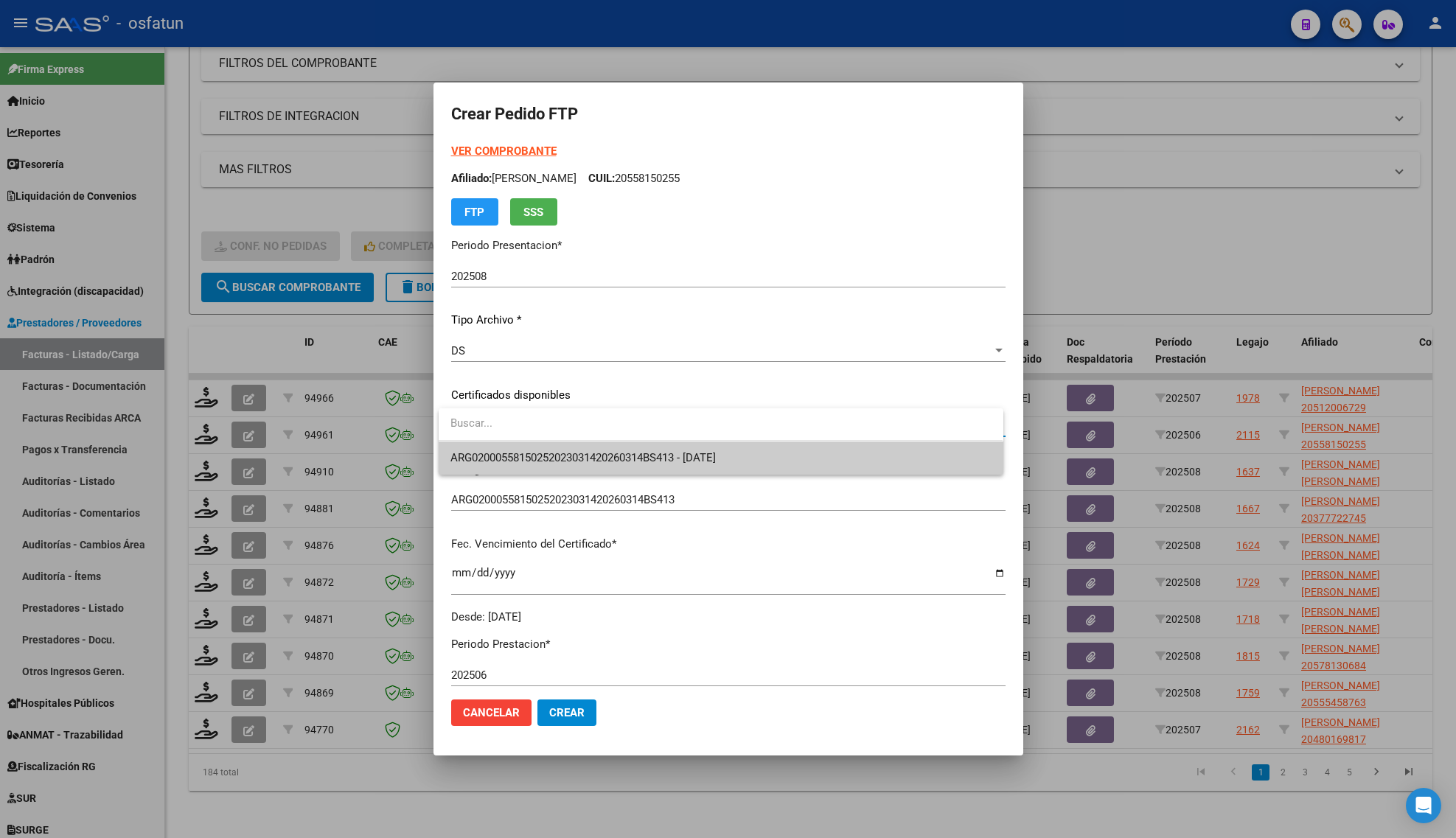
click at [542, 451] on span "ARG02000558150252023031420260314BS413 - [DATE]" at bounding box center [583, 458] width 265 height 13
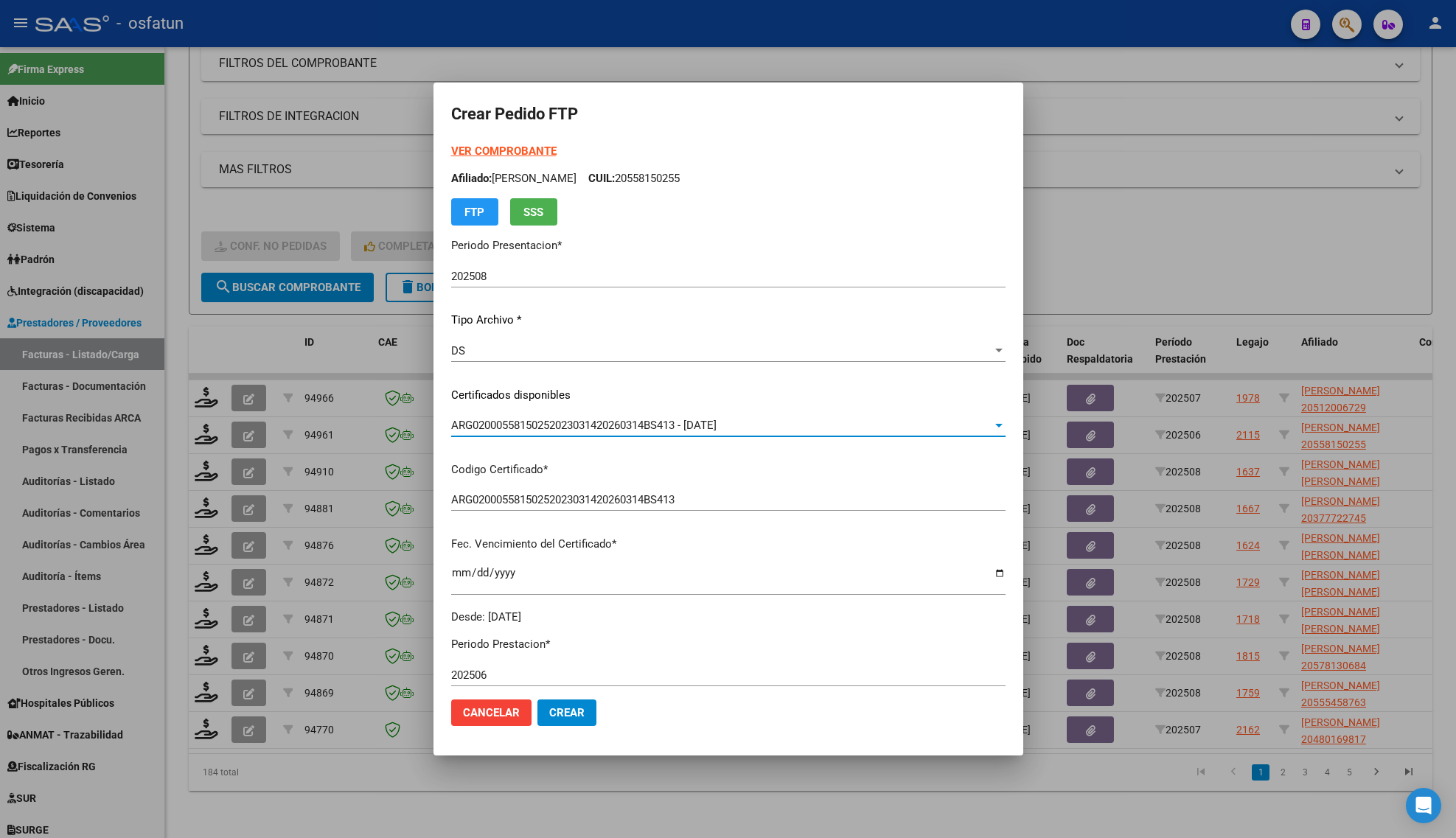
scroll to position [277, 0]
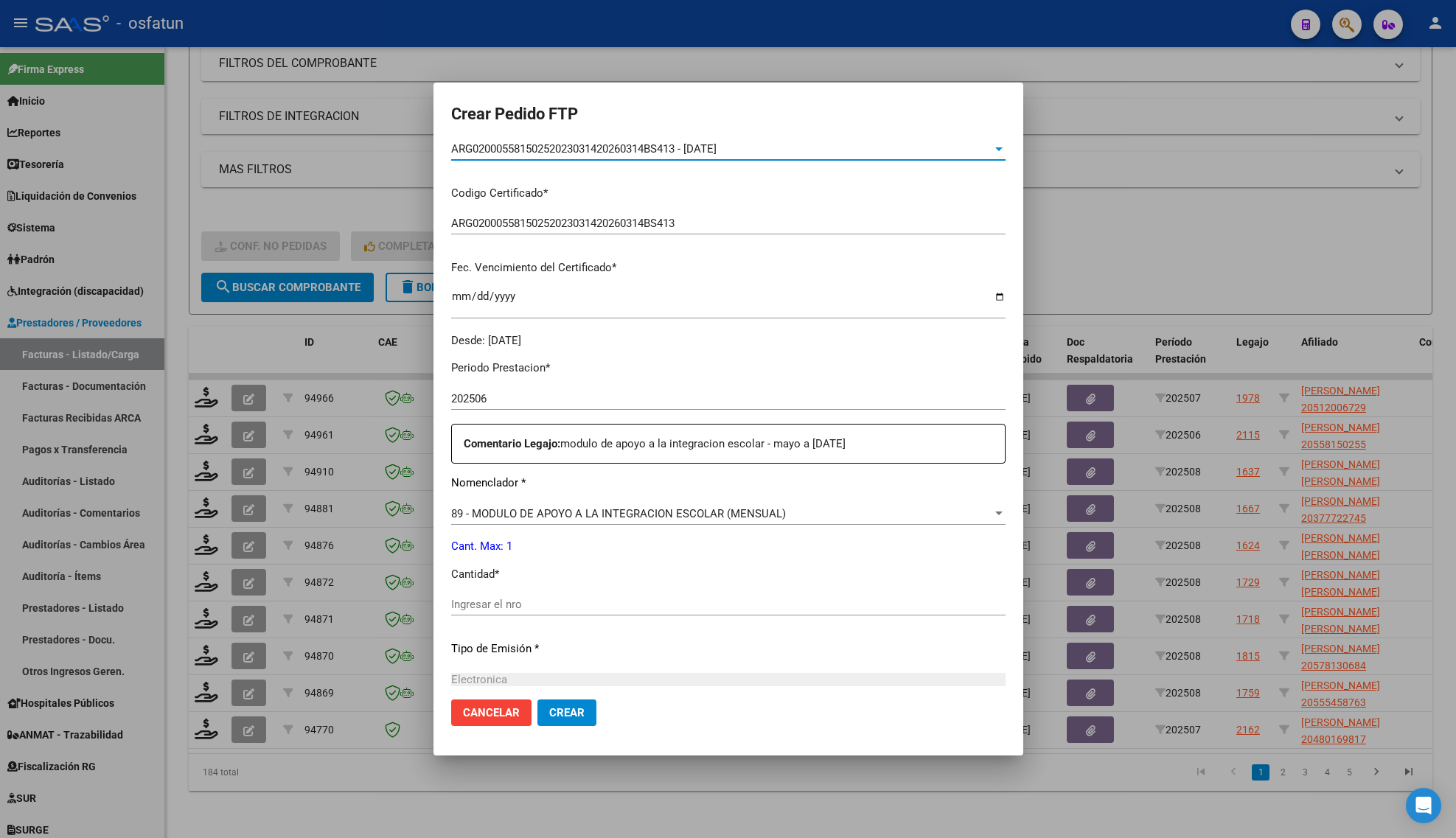
click at [523, 598] on input "Ingresar el nro" at bounding box center [728, 604] width 554 height 13
type input "1"
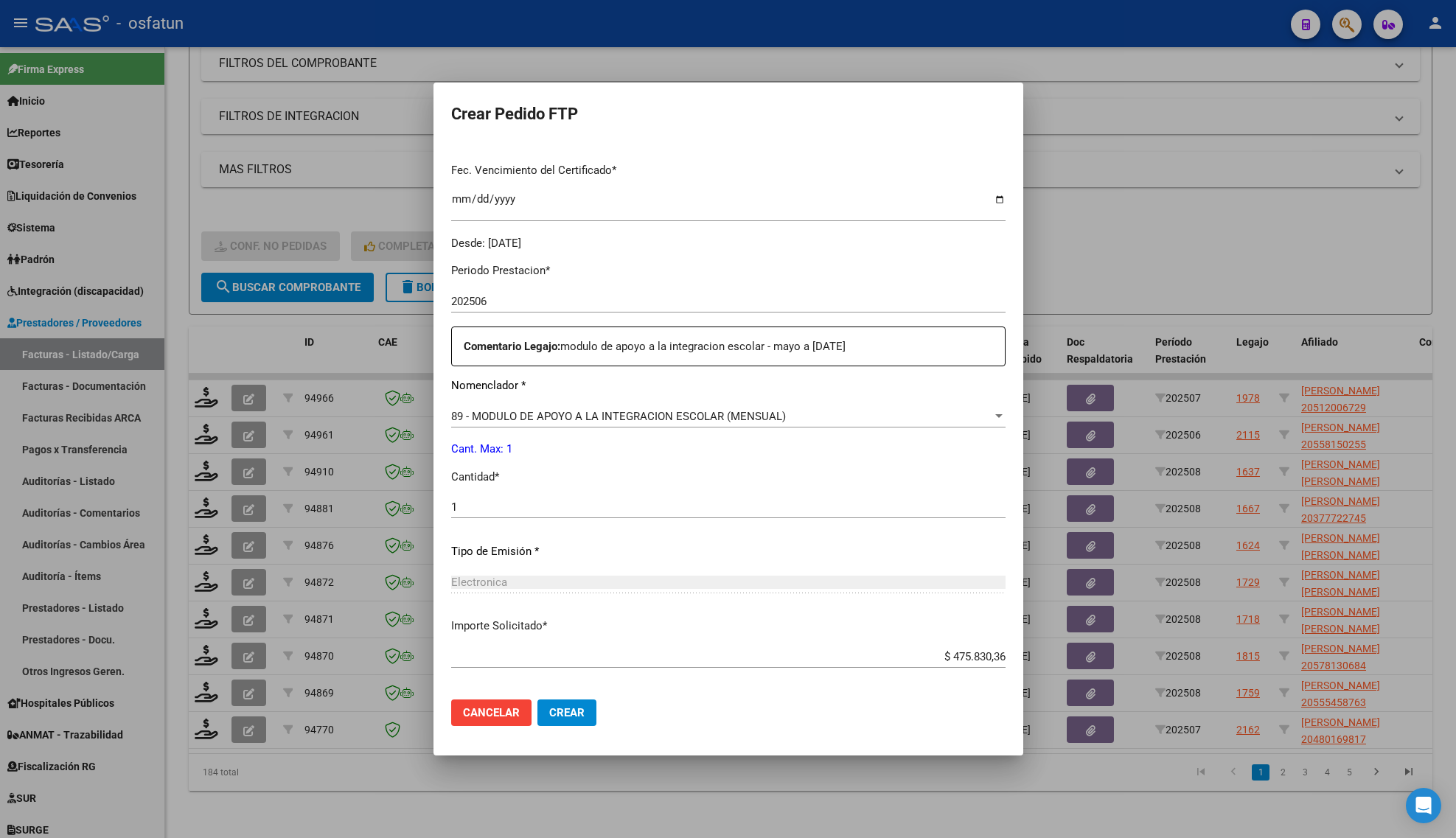
scroll to position [441, 0]
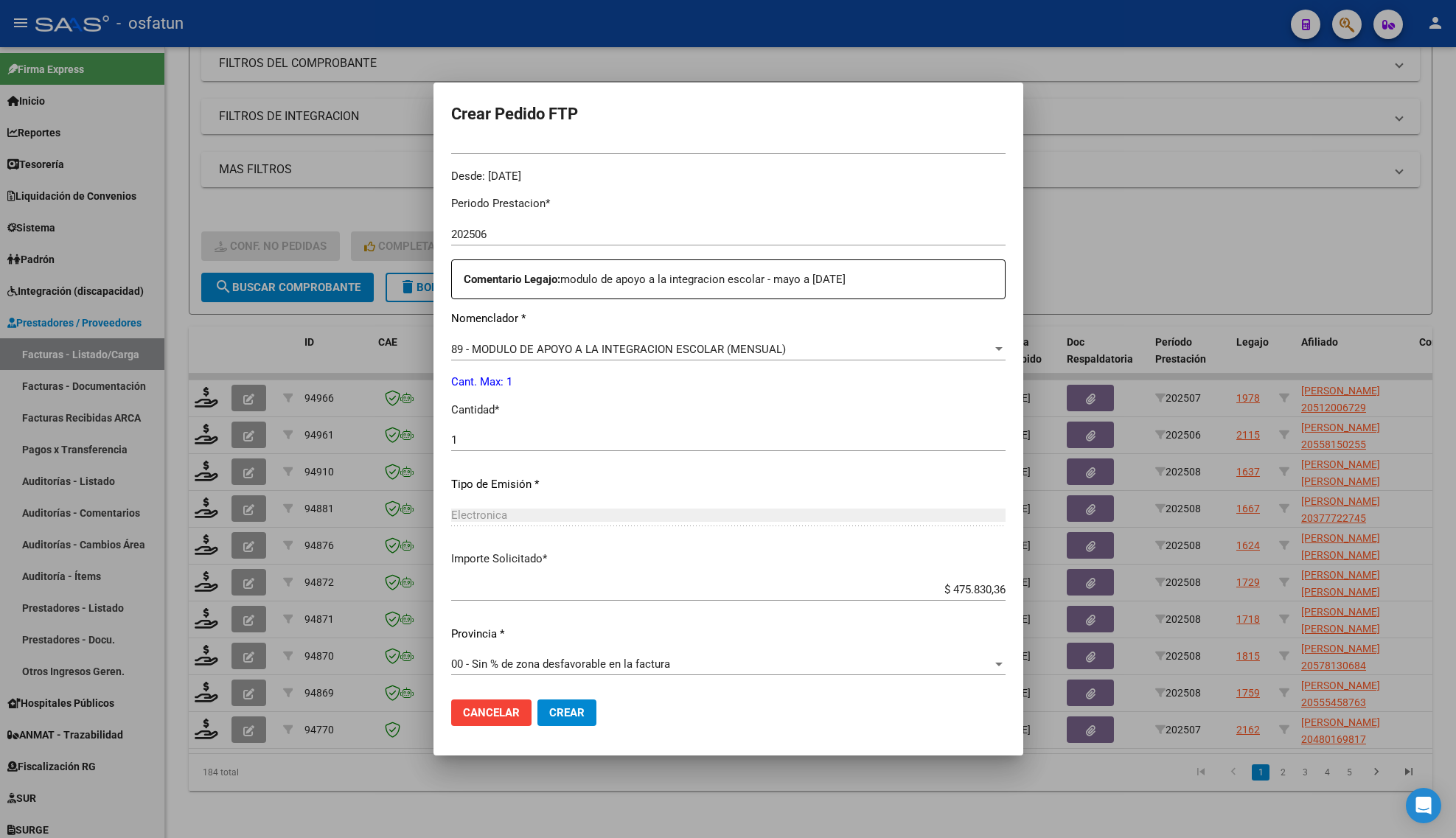
click at [568, 713] on span "Crear" at bounding box center [567, 712] width 36 height 13
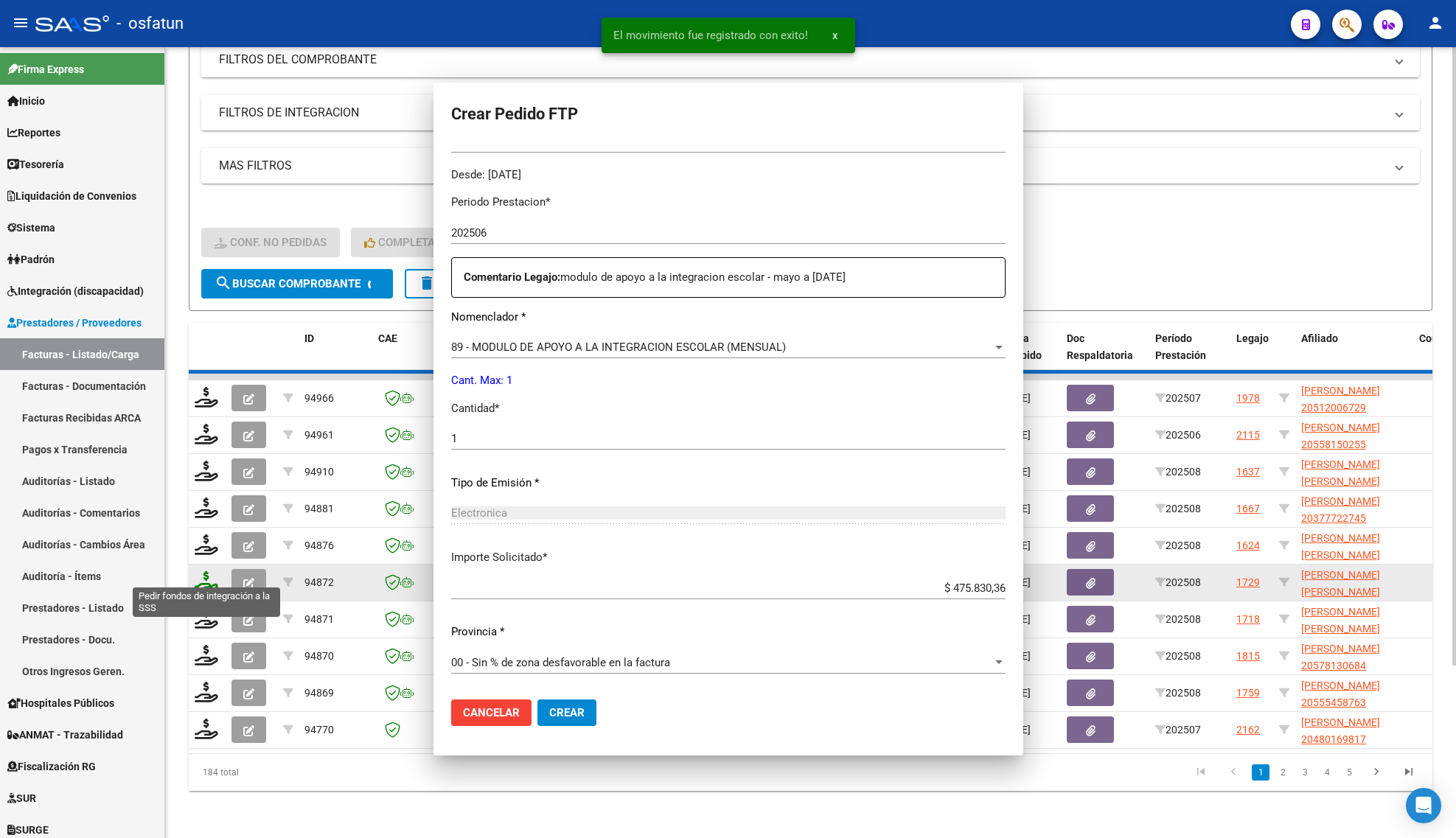
scroll to position [0, 0]
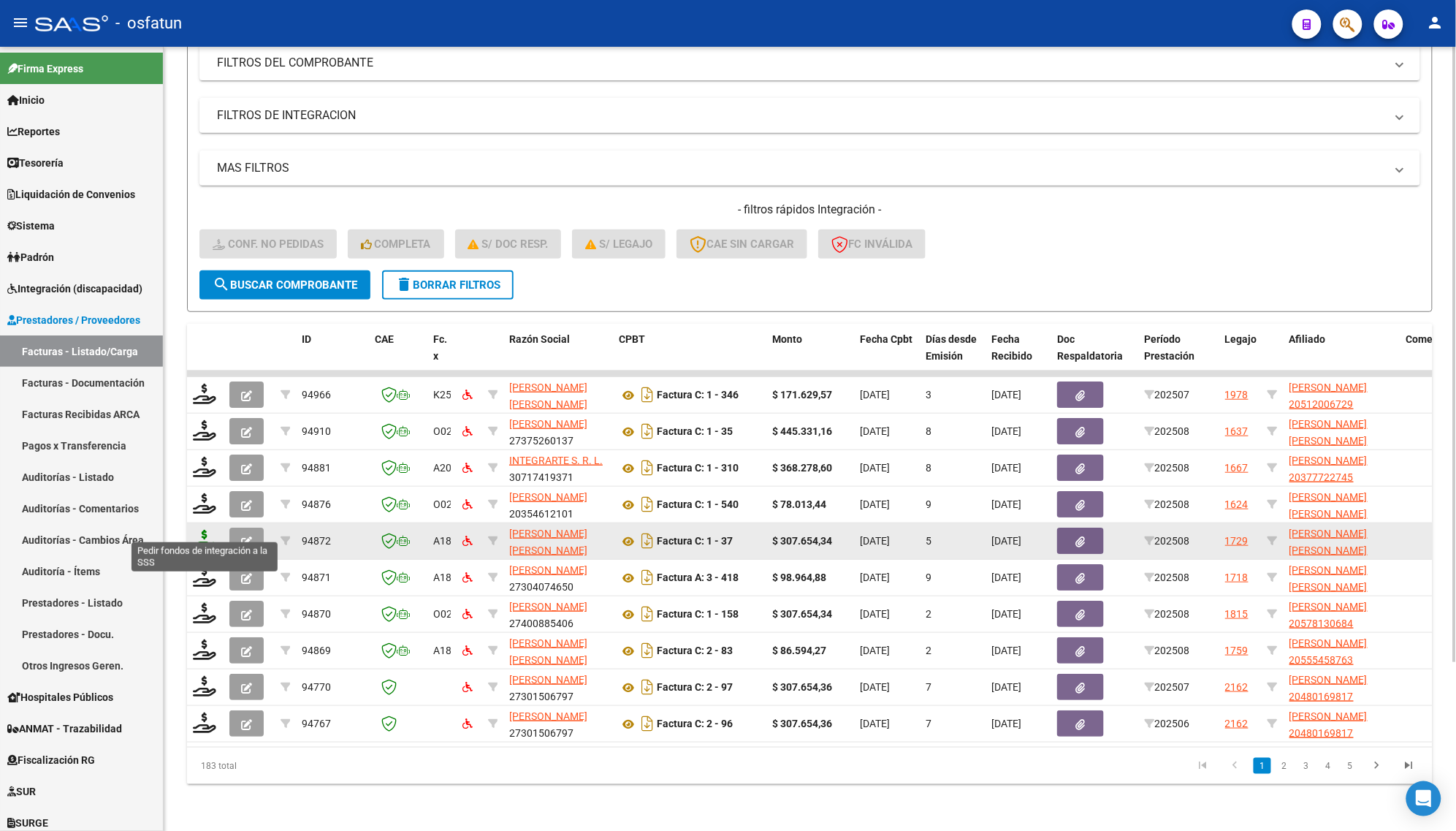
click at [196, 530] on icon at bounding box center [205, 540] width 24 height 21
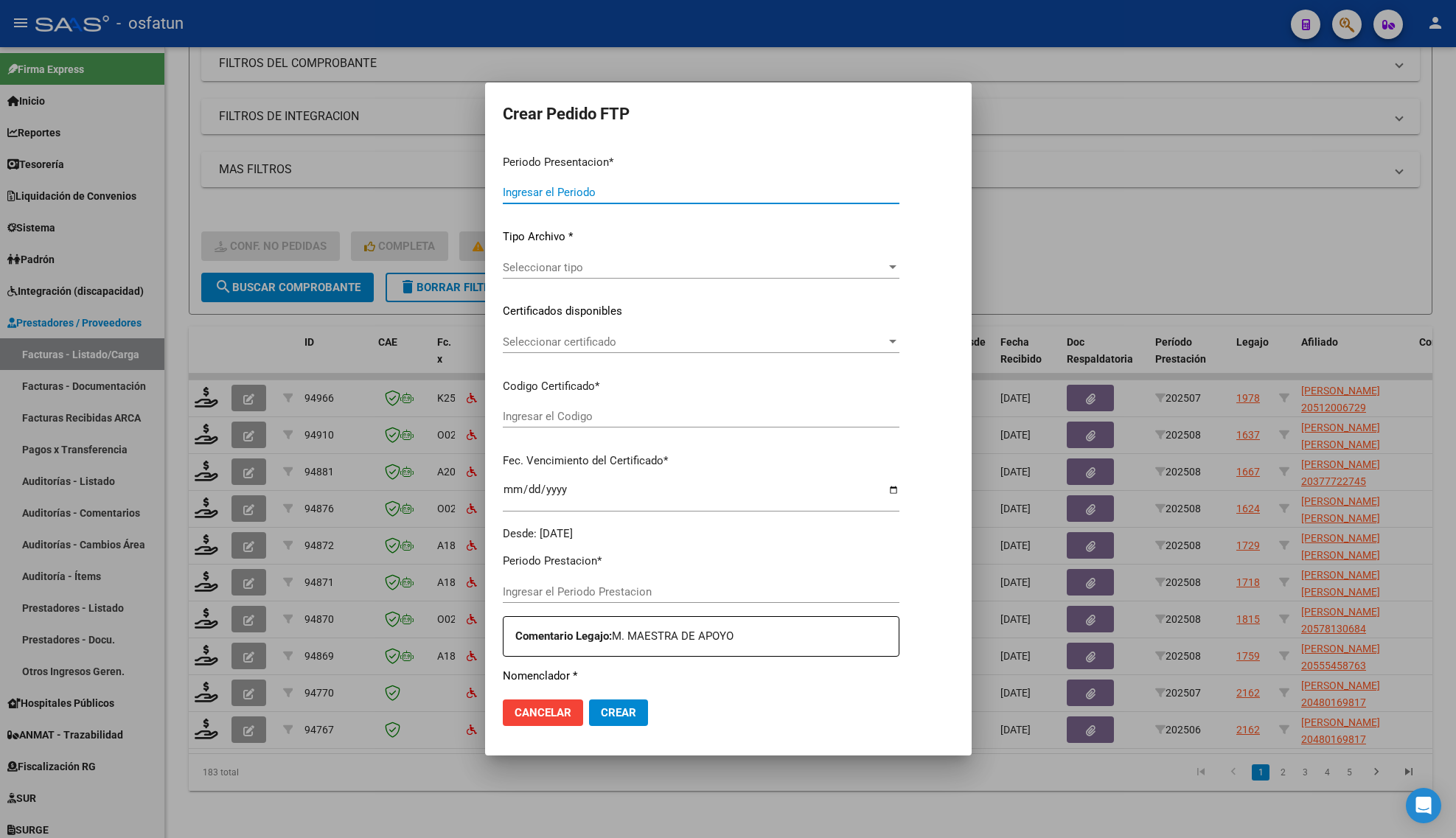
type input "202508"
type input "$ 307.654,34"
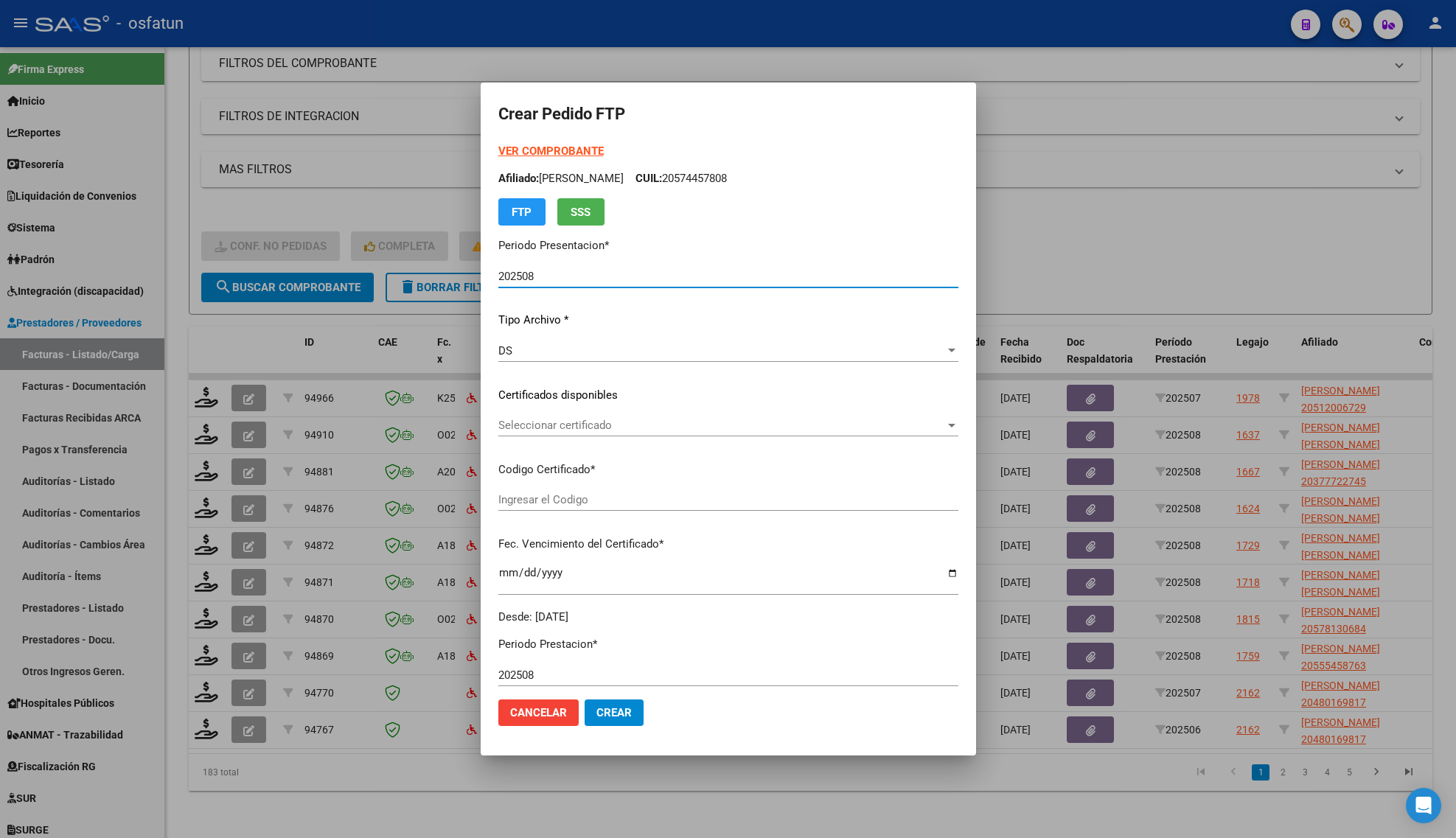
type input "ARG02000575807192023032020260320-MZA202"
type input "[DATE]"
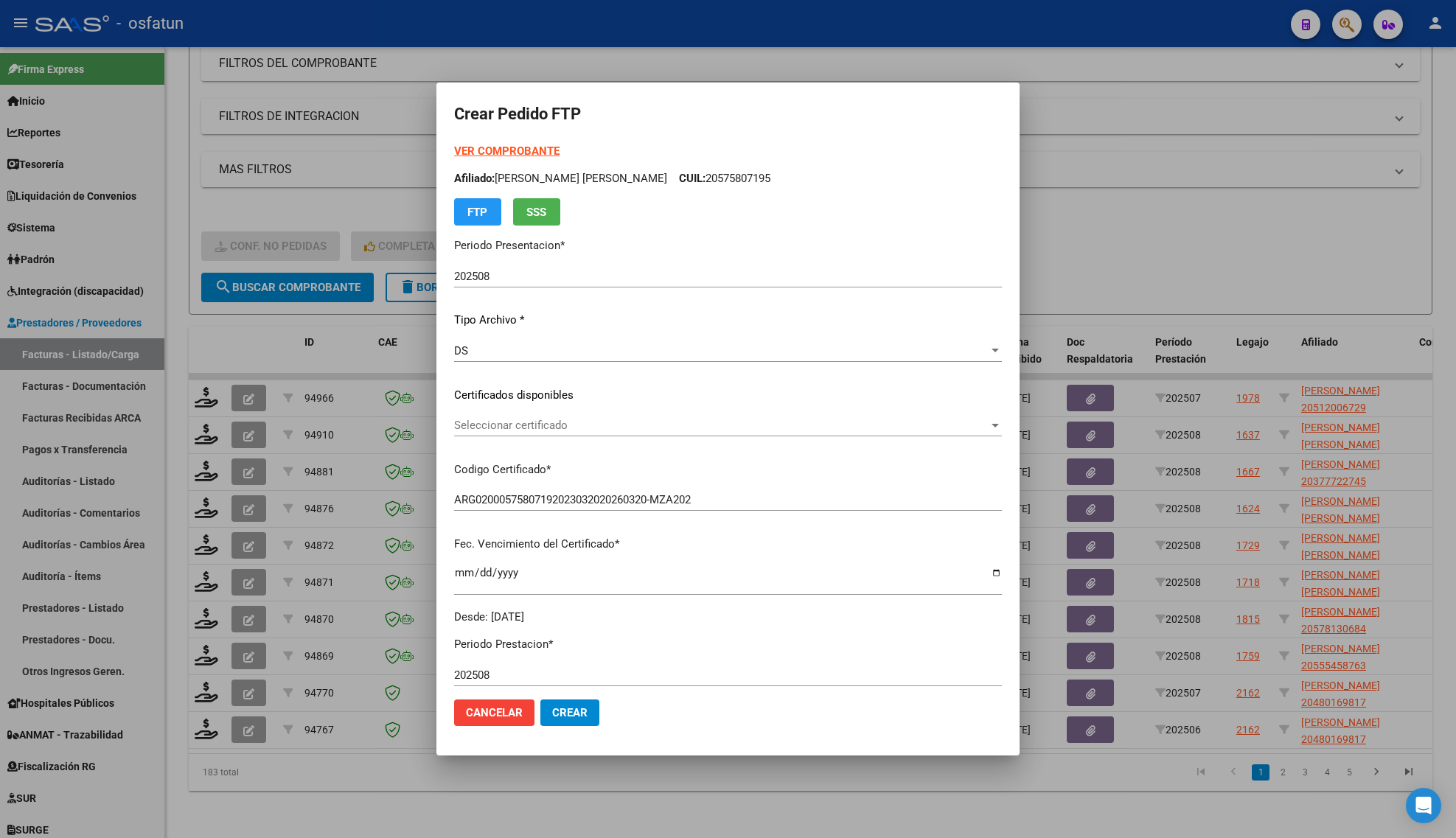
click at [528, 143] on div "VER COMPROBANTE ARCA Padrón Afiliado: [PERSON_NAME] [PERSON_NAME] CUIL: 2057580…" at bounding box center [728, 184] width 547 height 83
click at [526, 148] on strong "VER COMPROBANTE" at bounding box center [506, 151] width 105 height 13
drag, startPoint x: 1313, startPoint y: 226, endPoint x: 419, endPoint y: 410, distance: 912.7
click at [1312, 227] on div at bounding box center [728, 419] width 1456 height 838
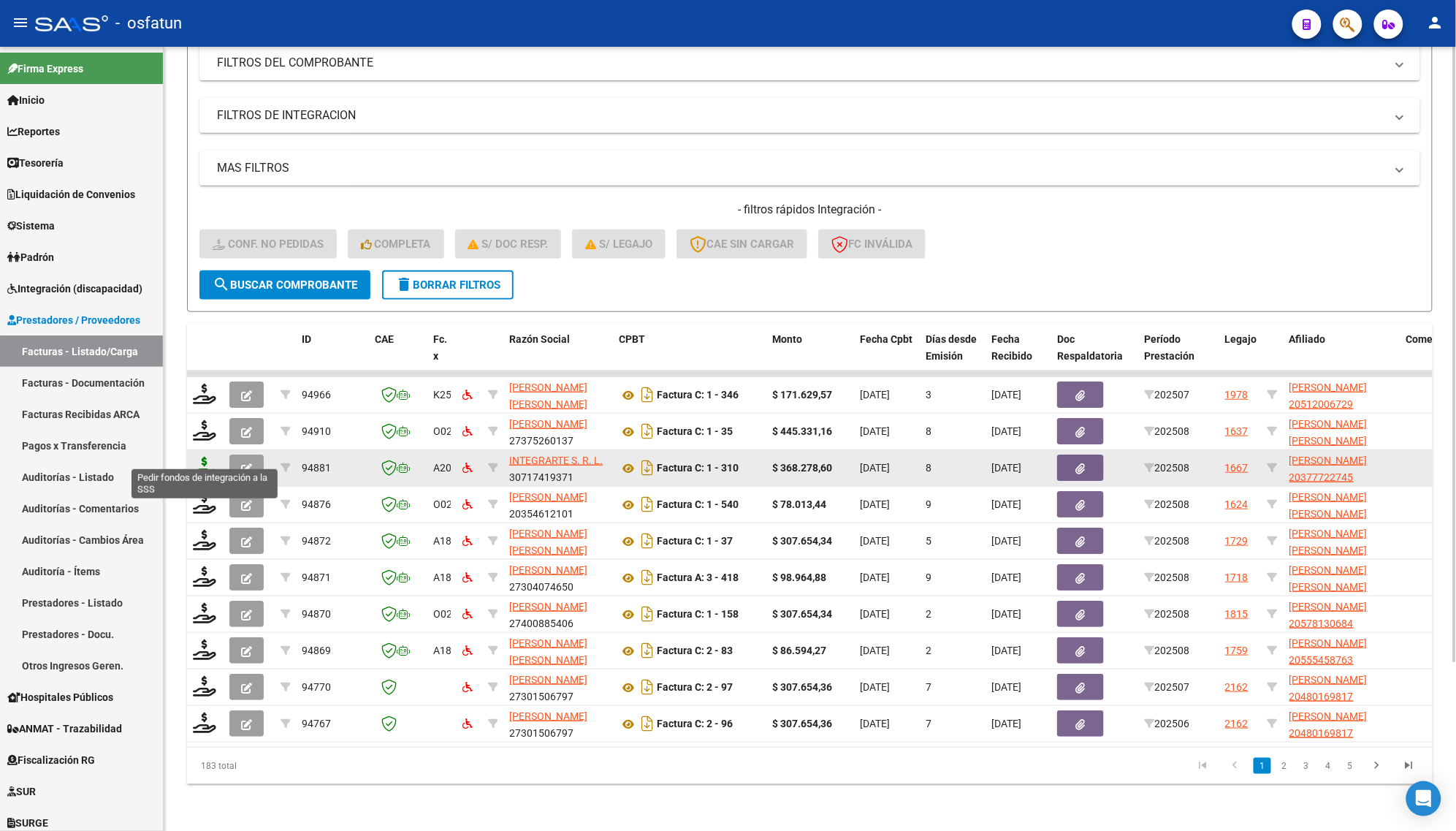
click at [199, 457] on icon at bounding box center [205, 467] width 24 height 21
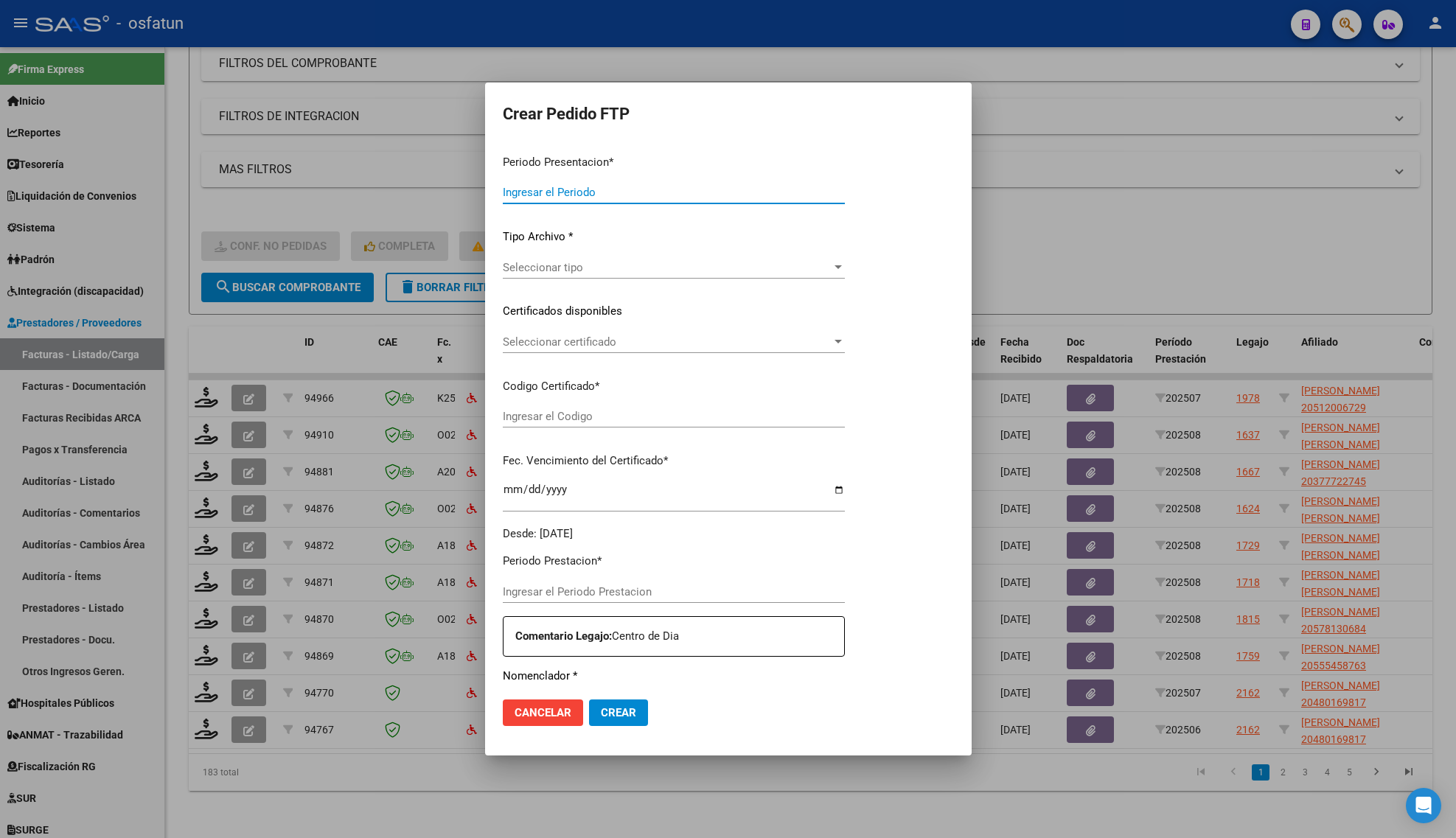
type input "202508"
type input "$ 368.278,60"
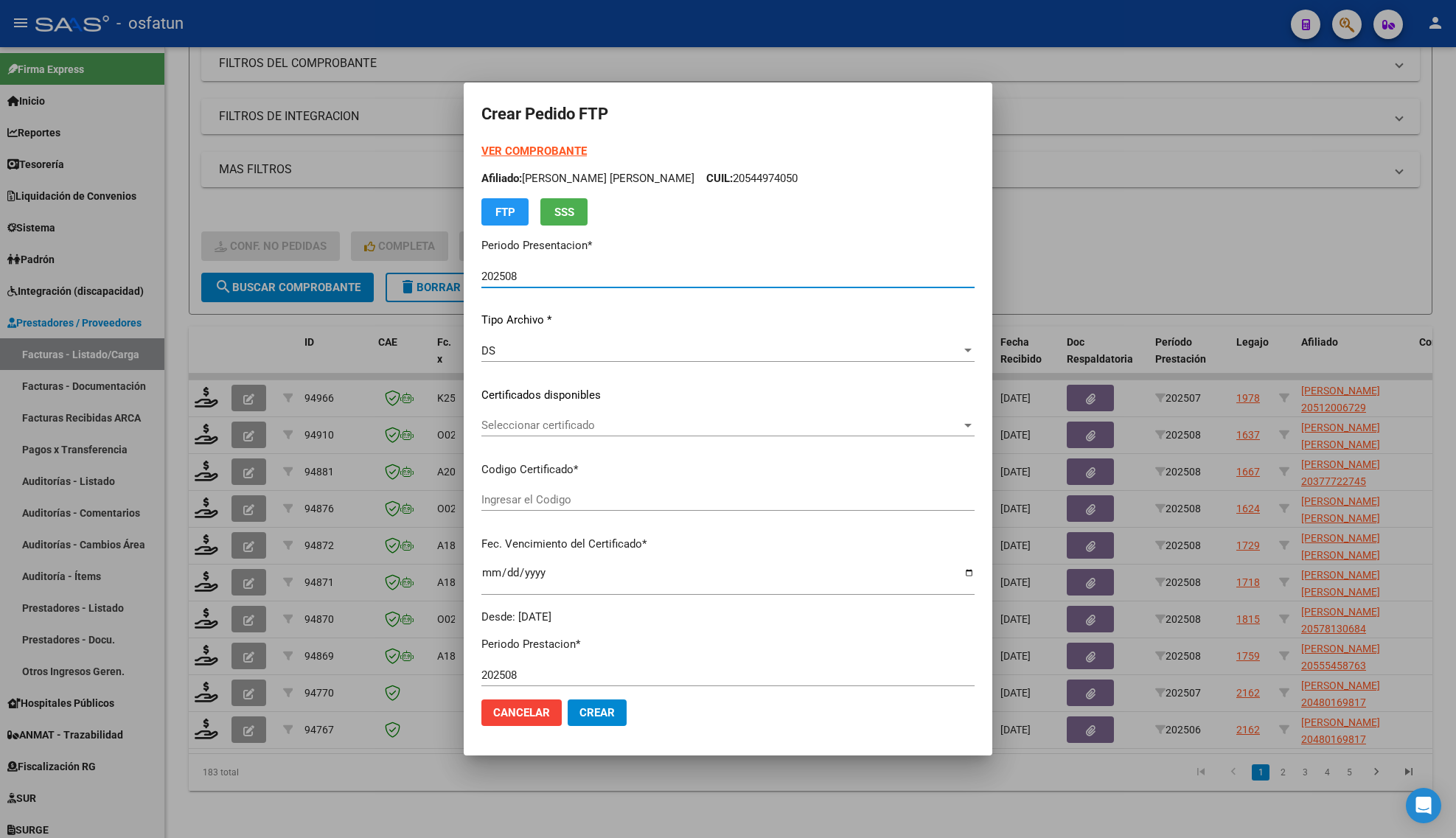
type input "ARG020003777722742018110220281102SFE164"
type input "[DATE]"
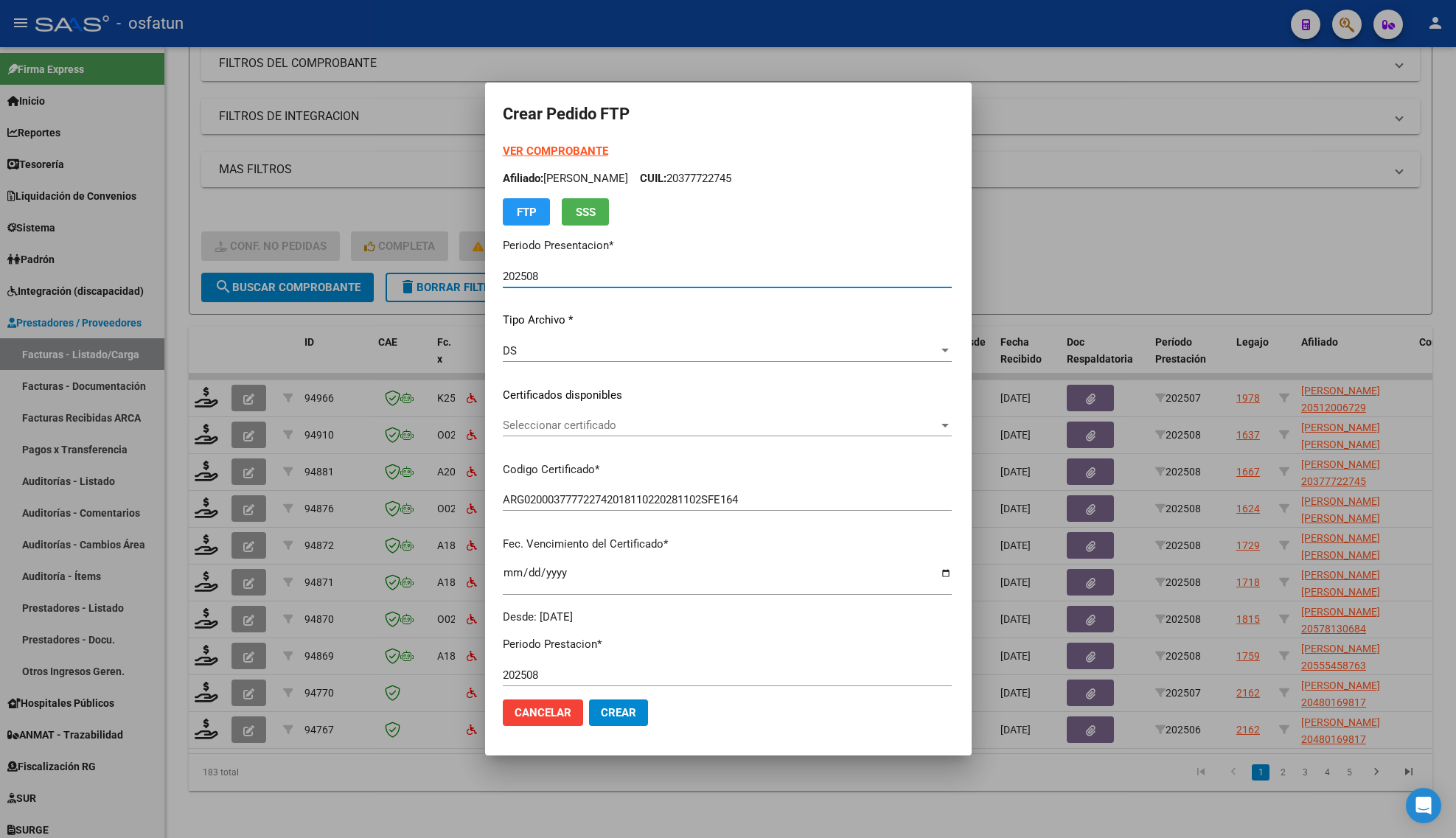
click at [540, 428] on span "Seleccionar certificado" at bounding box center [720, 425] width 435 height 13
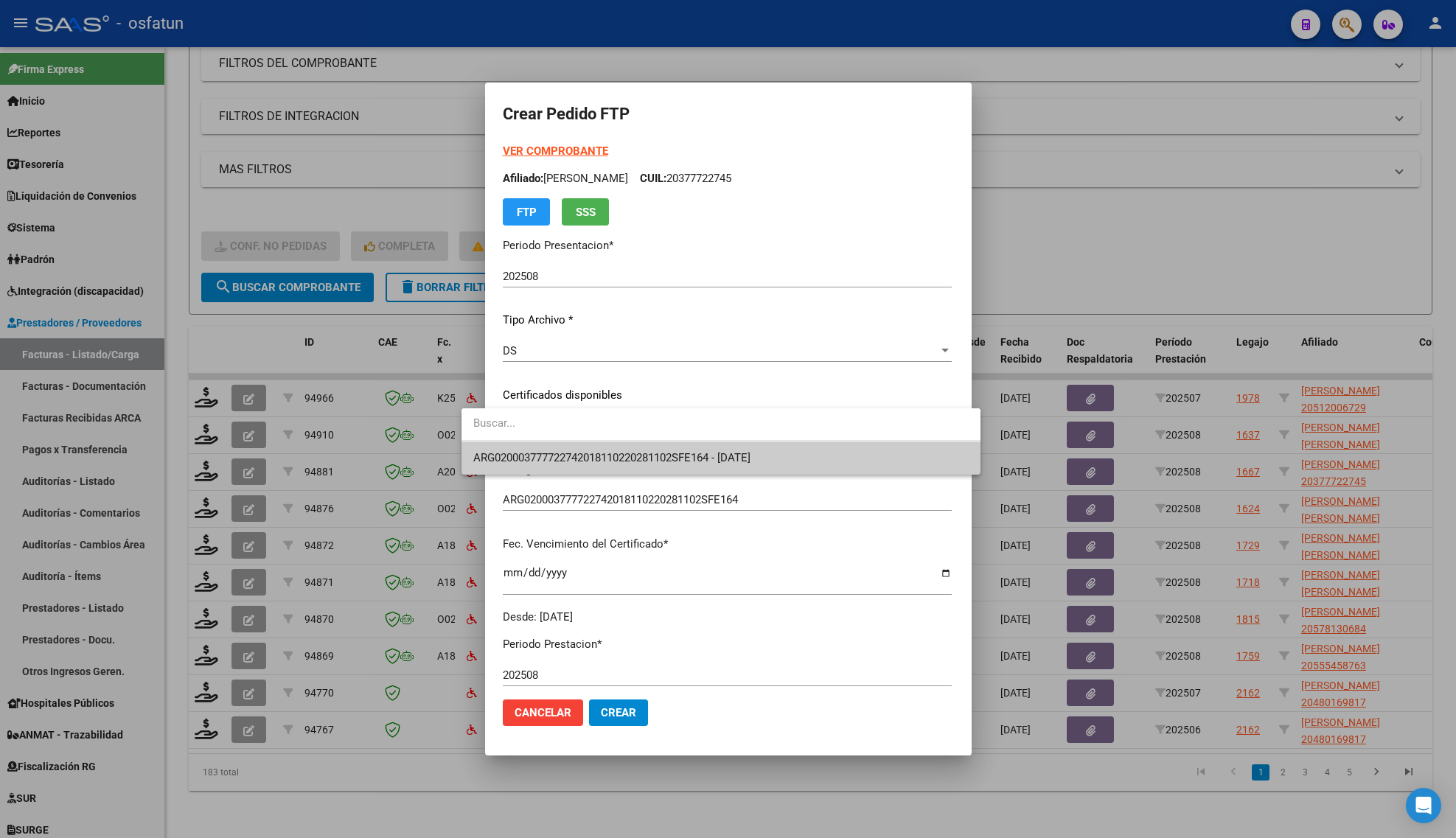
click at [549, 451] on span "ARG020003777722742018110220281102SFE164 - [DATE]" at bounding box center [612, 458] width 277 height 13
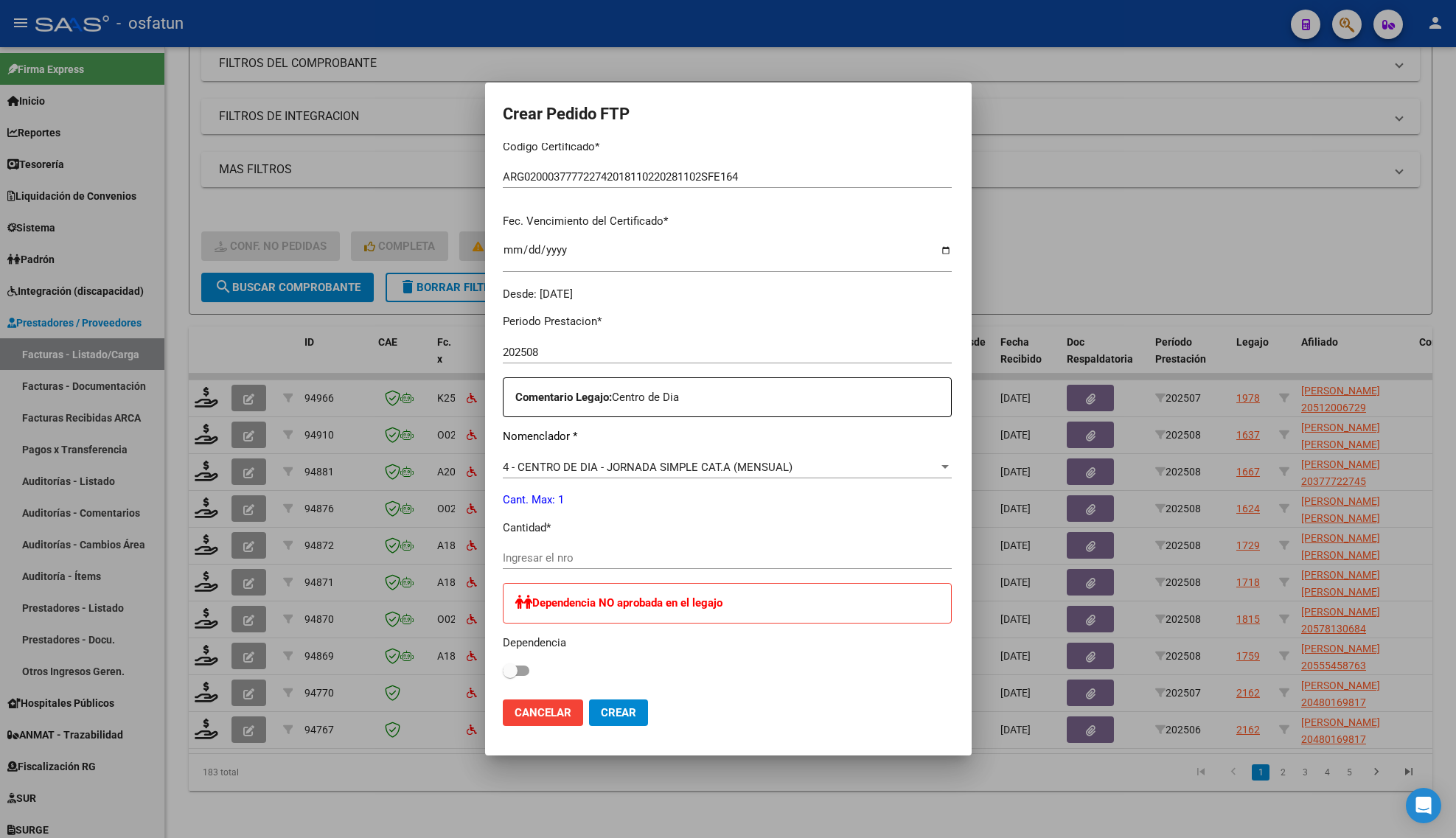
scroll to position [369, 0]
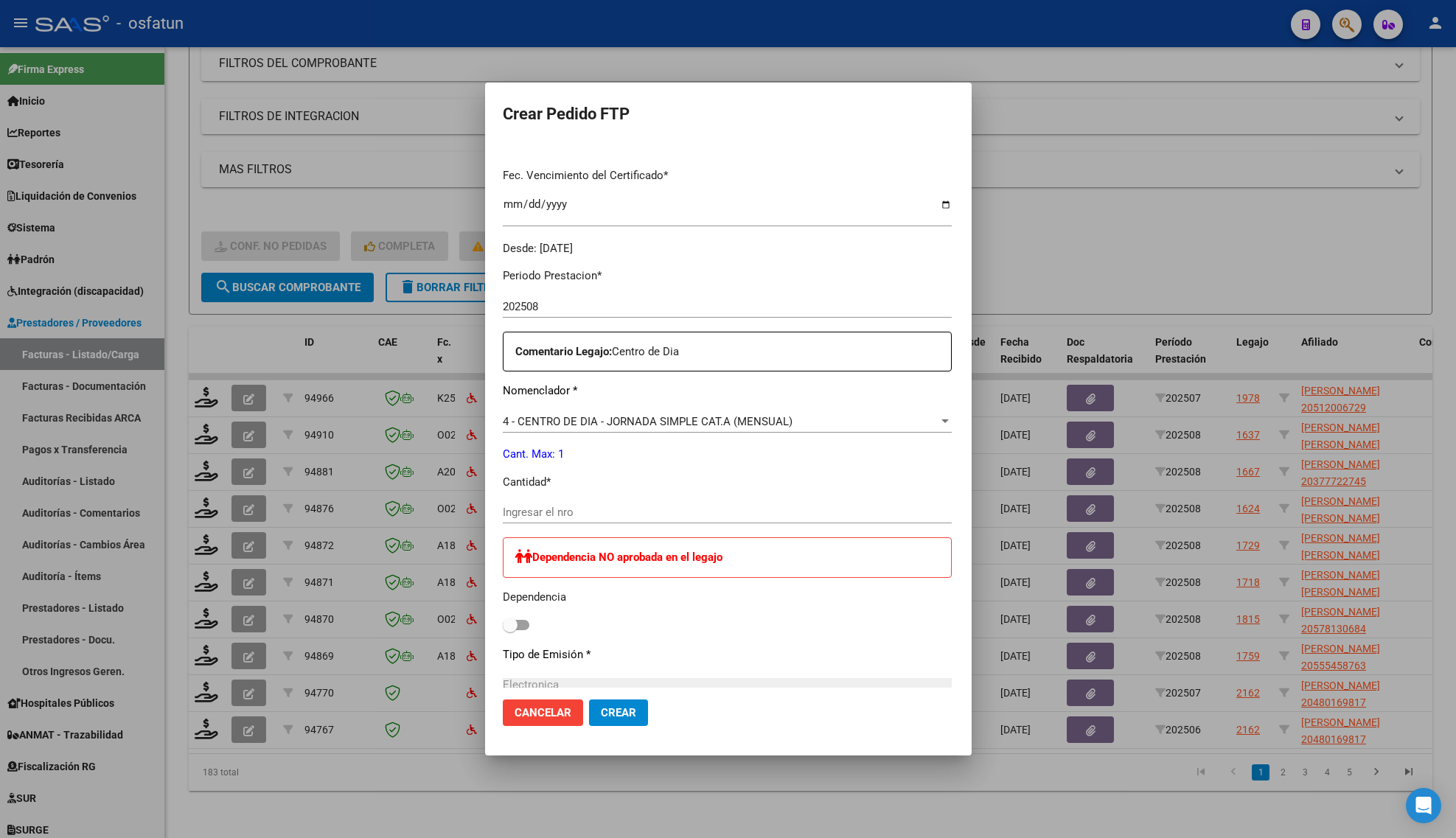
click at [540, 502] on div "Ingresar el nro" at bounding box center [727, 512] width 449 height 22
click at [517, 510] on input "Ingresar el nro" at bounding box center [727, 512] width 449 height 13
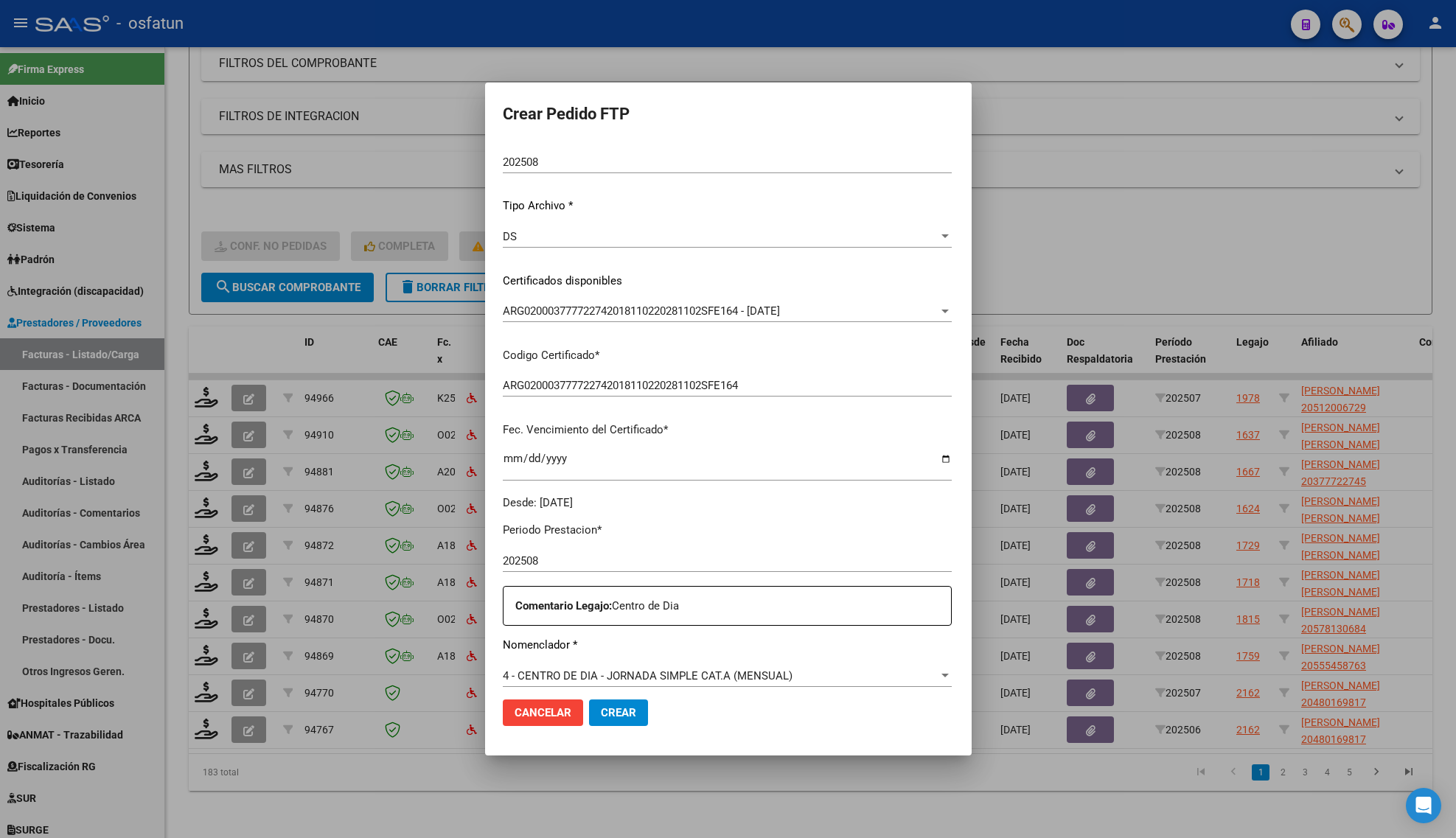
scroll to position [0, 0]
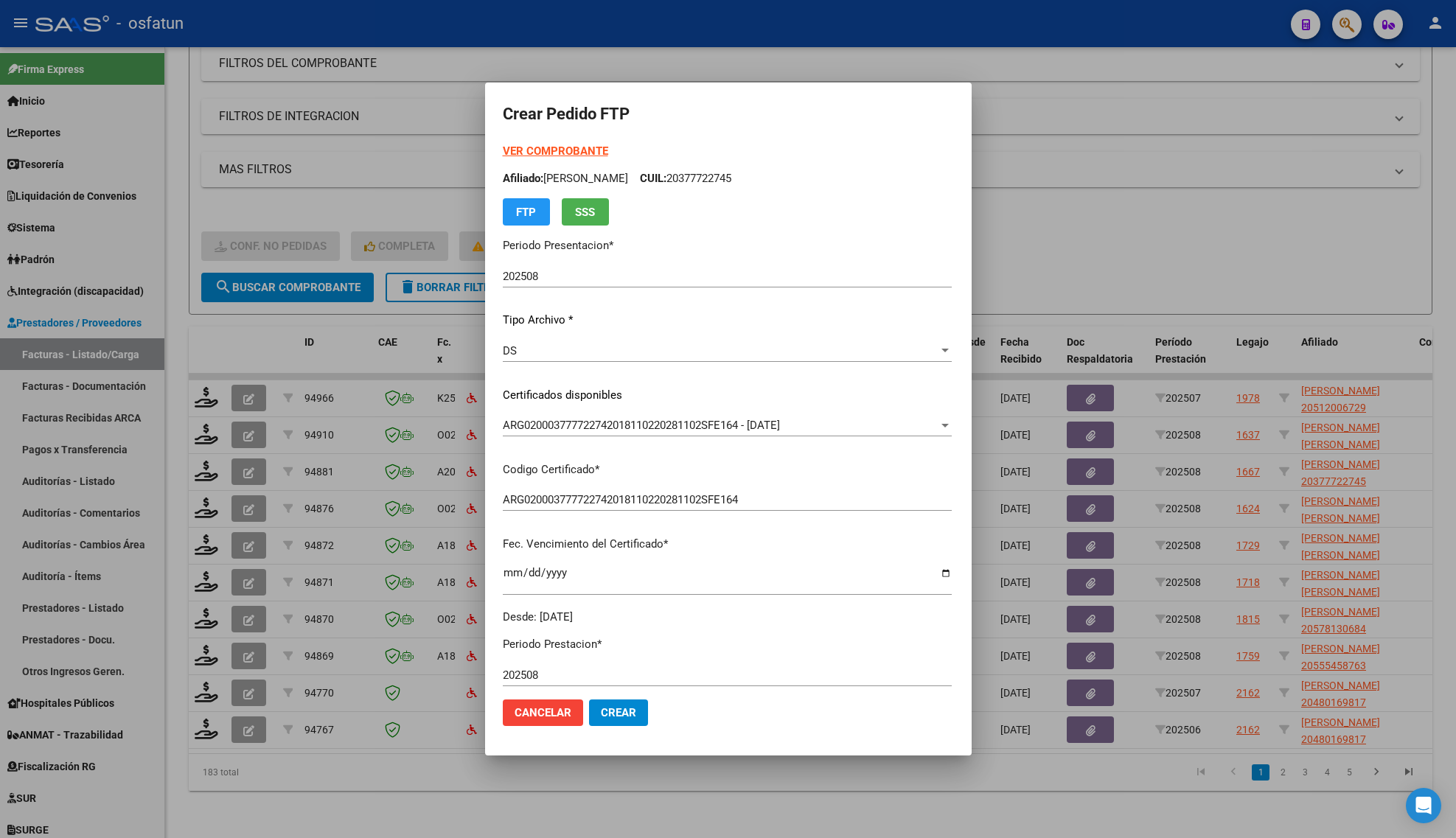
click at [516, 145] on strong "VER COMPROBANTE" at bounding box center [555, 151] width 105 height 13
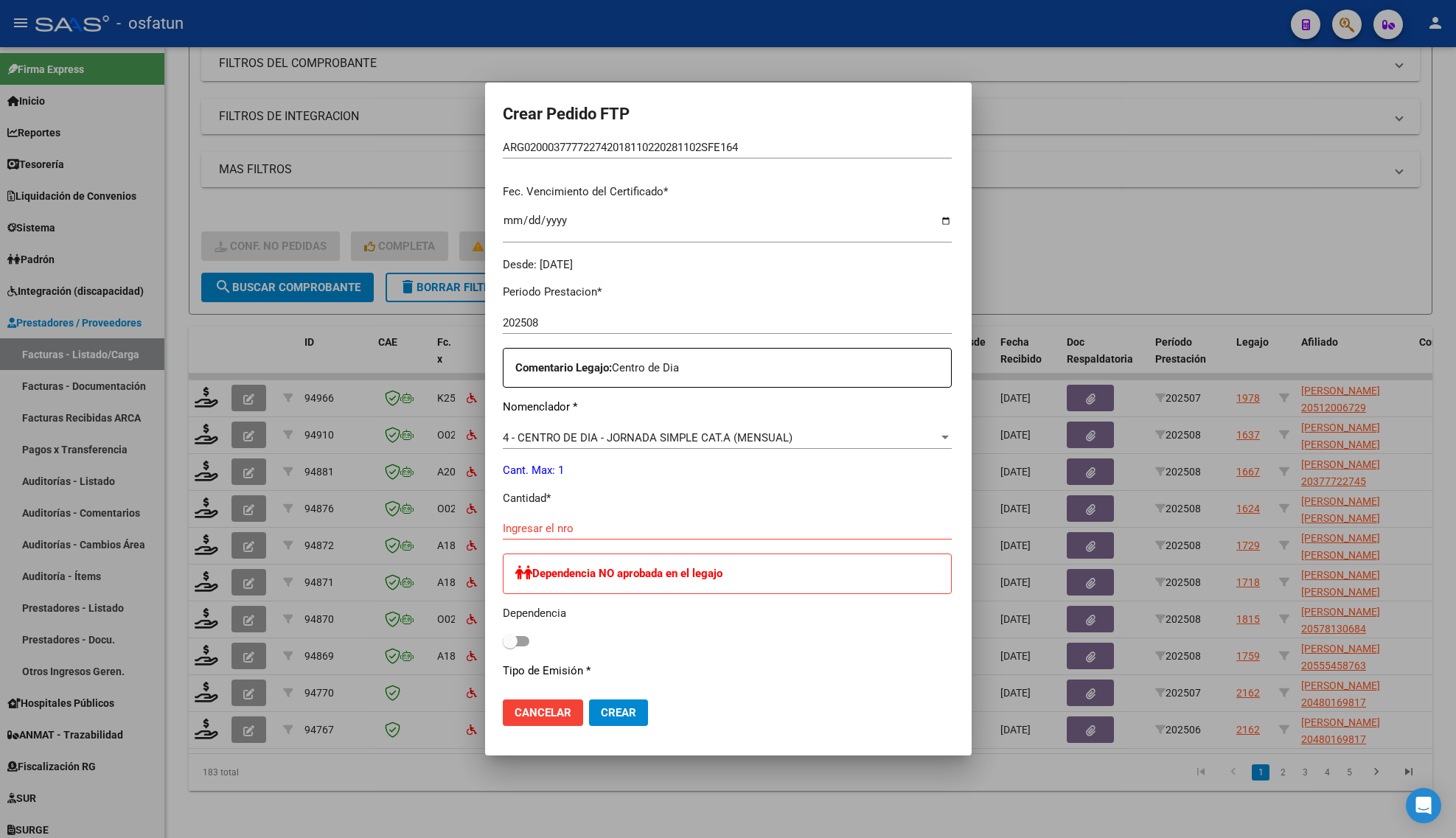
scroll to position [369, 0]
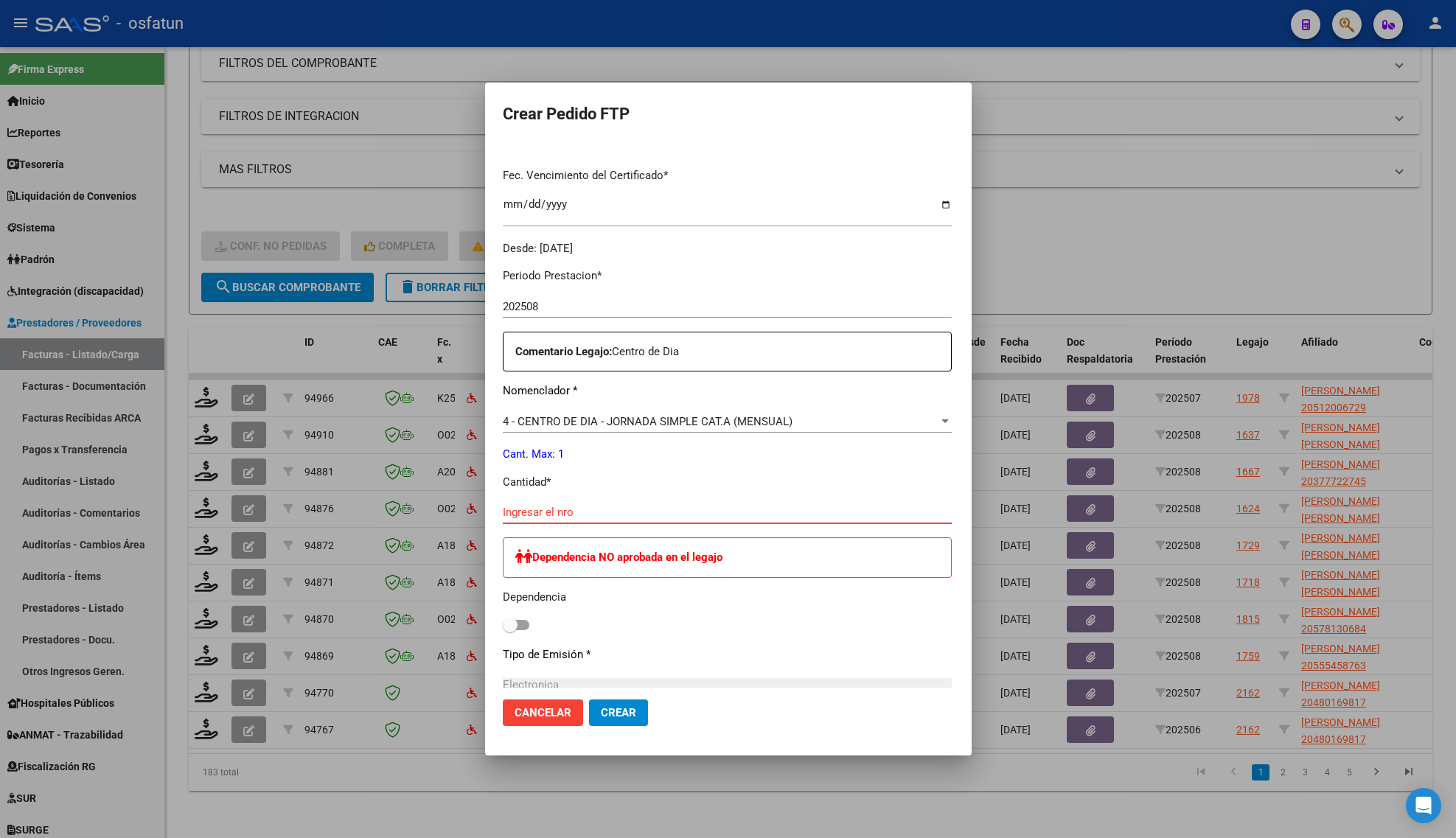
click at [639, 510] on input "Ingresar el nro" at bounding box center [727, 512] width 449 height 13
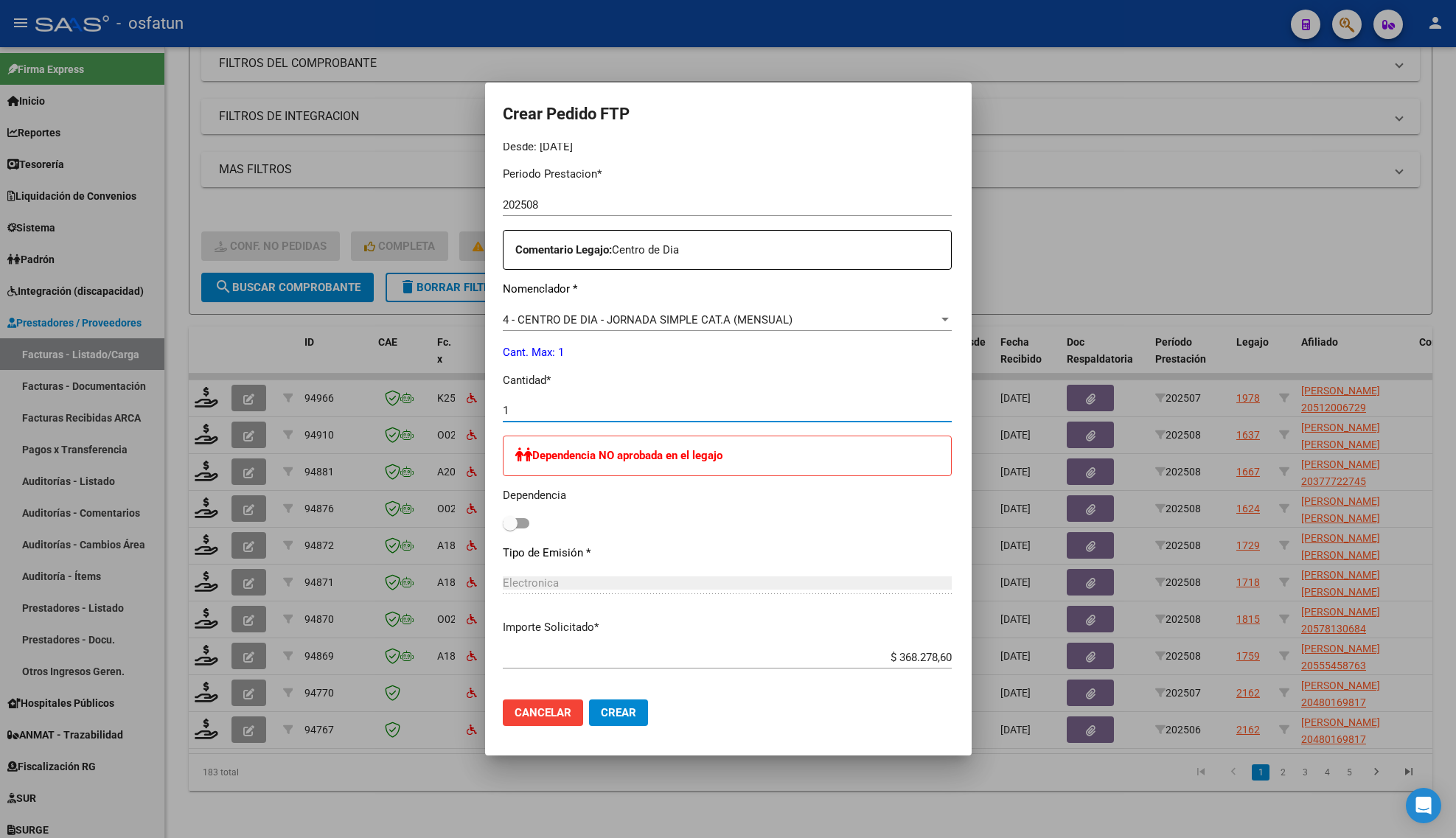
scroll to position [539, 0]
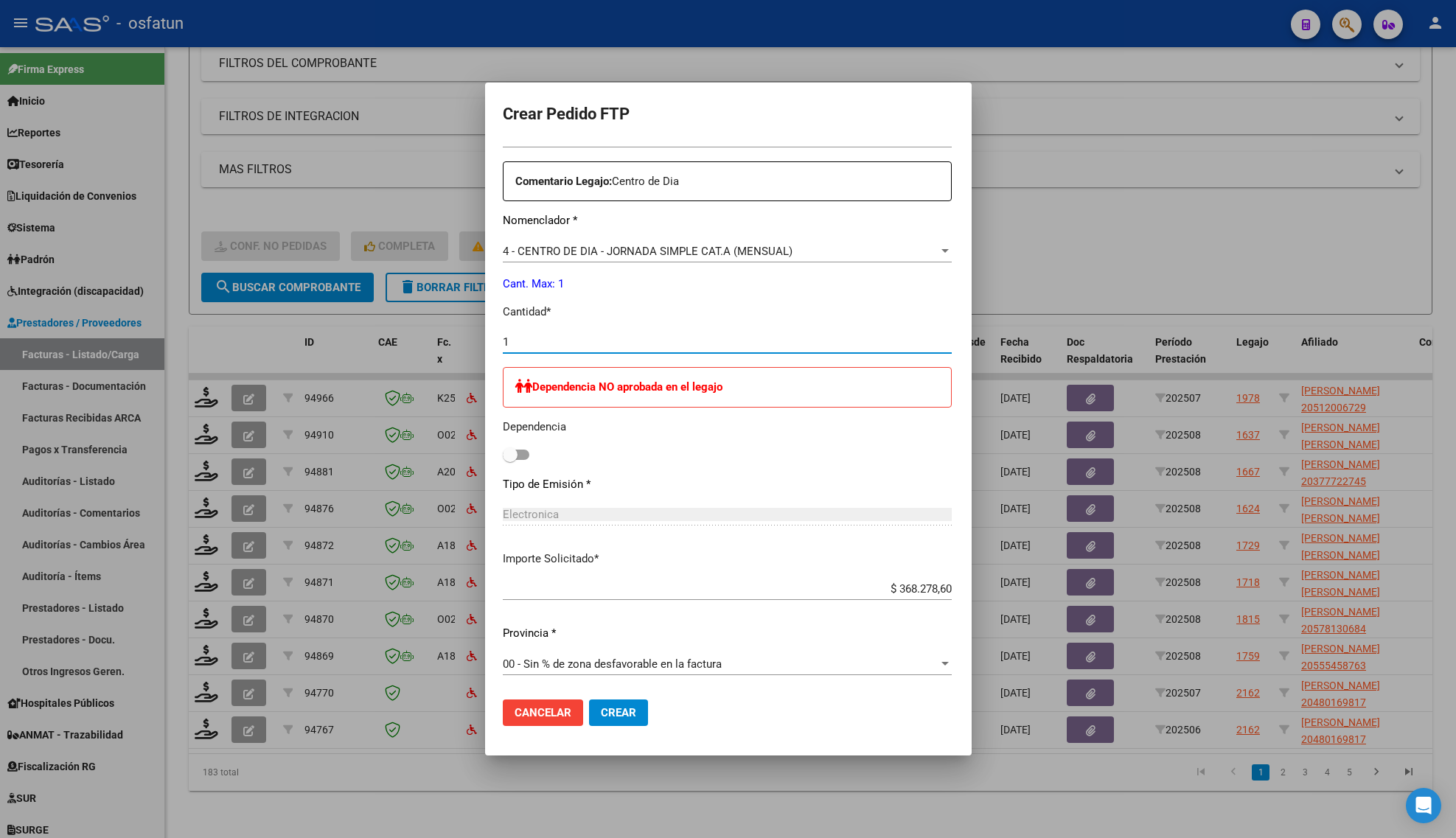
type input "1"
click at [601, 710] on span "Crear" at bounding box center [619, 712] width 36 height 13
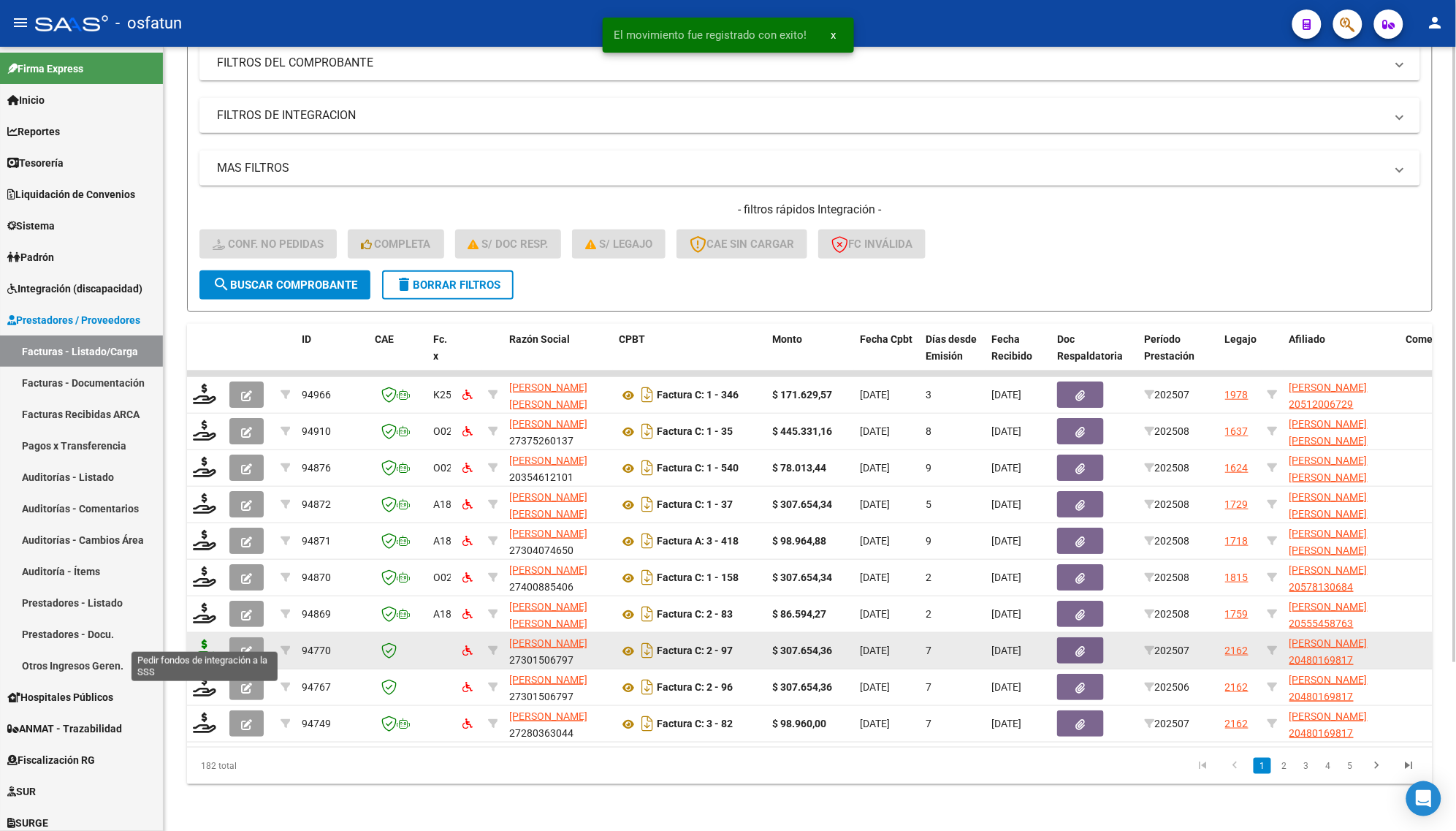
click at [202, 639] on icon at bounding box center [205, 649] width 24 height 21
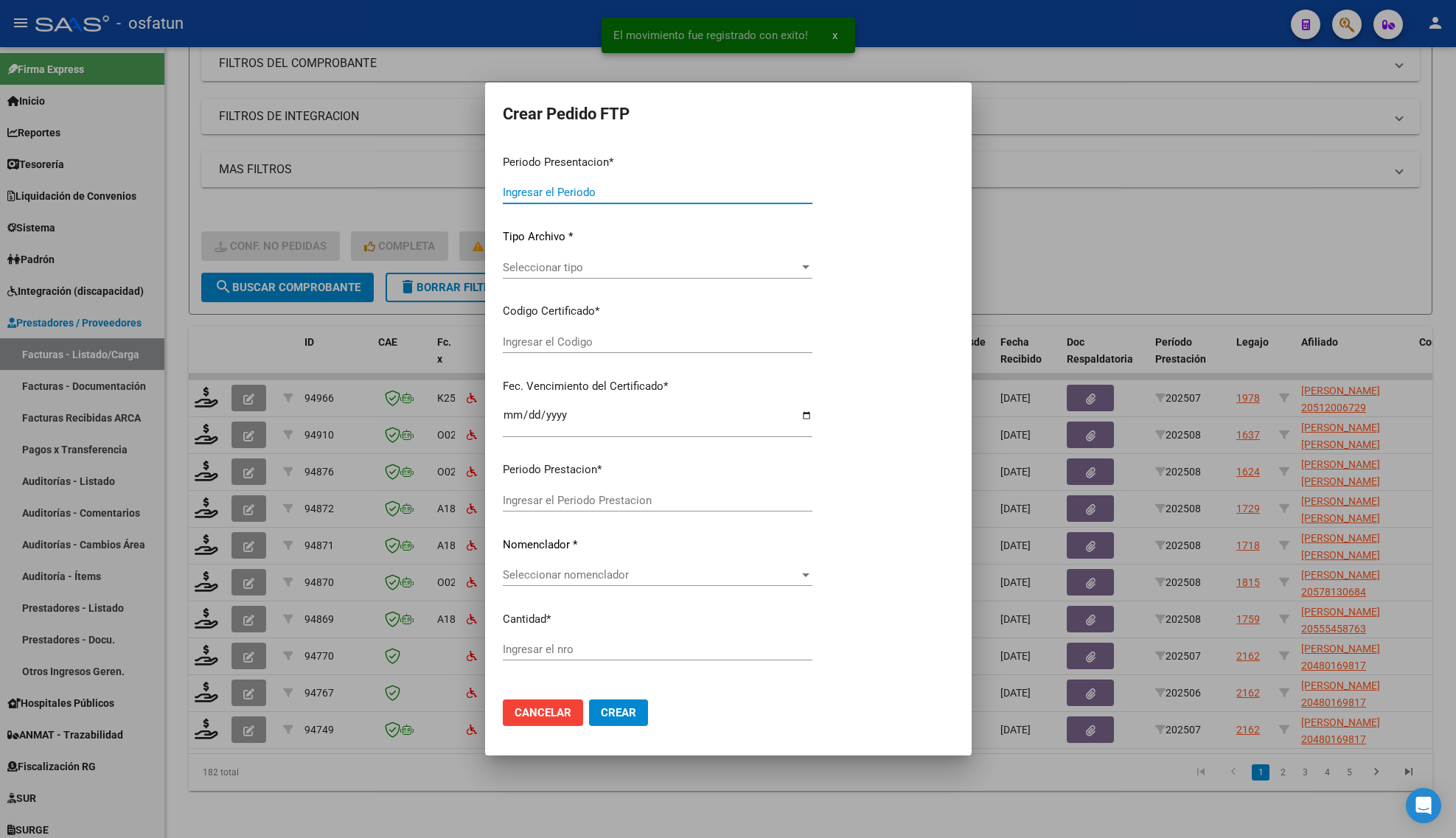
type input "202508"
type input "202507"
type input "$ 307.654,36"
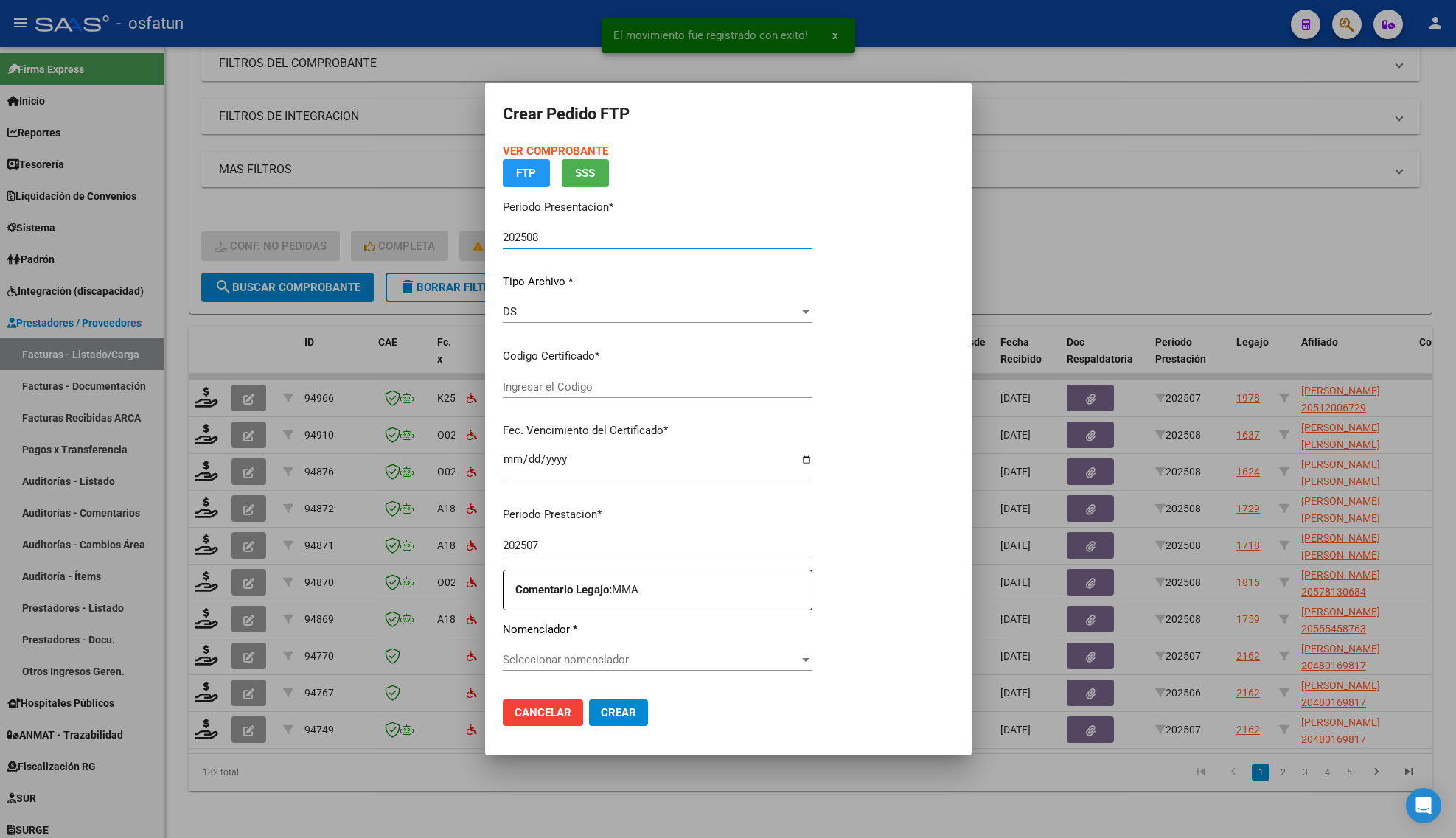
type input "ARG02000480169812024120920271209JUJ135"
type input "[DATE]"
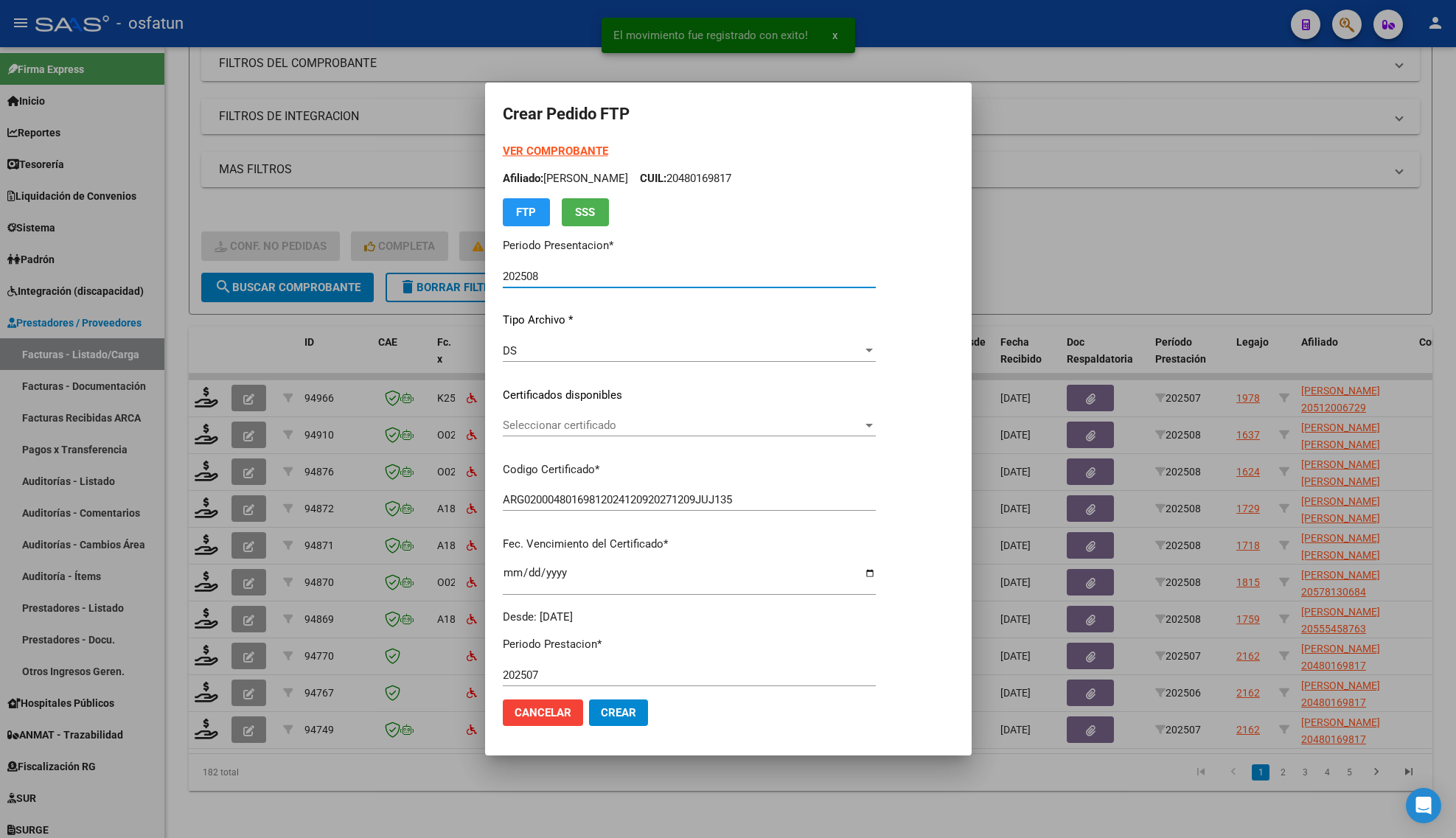
click at [540, 148] on strong "VER COMPROBANTE" at bounding box center [555, 151] width 105 height 13
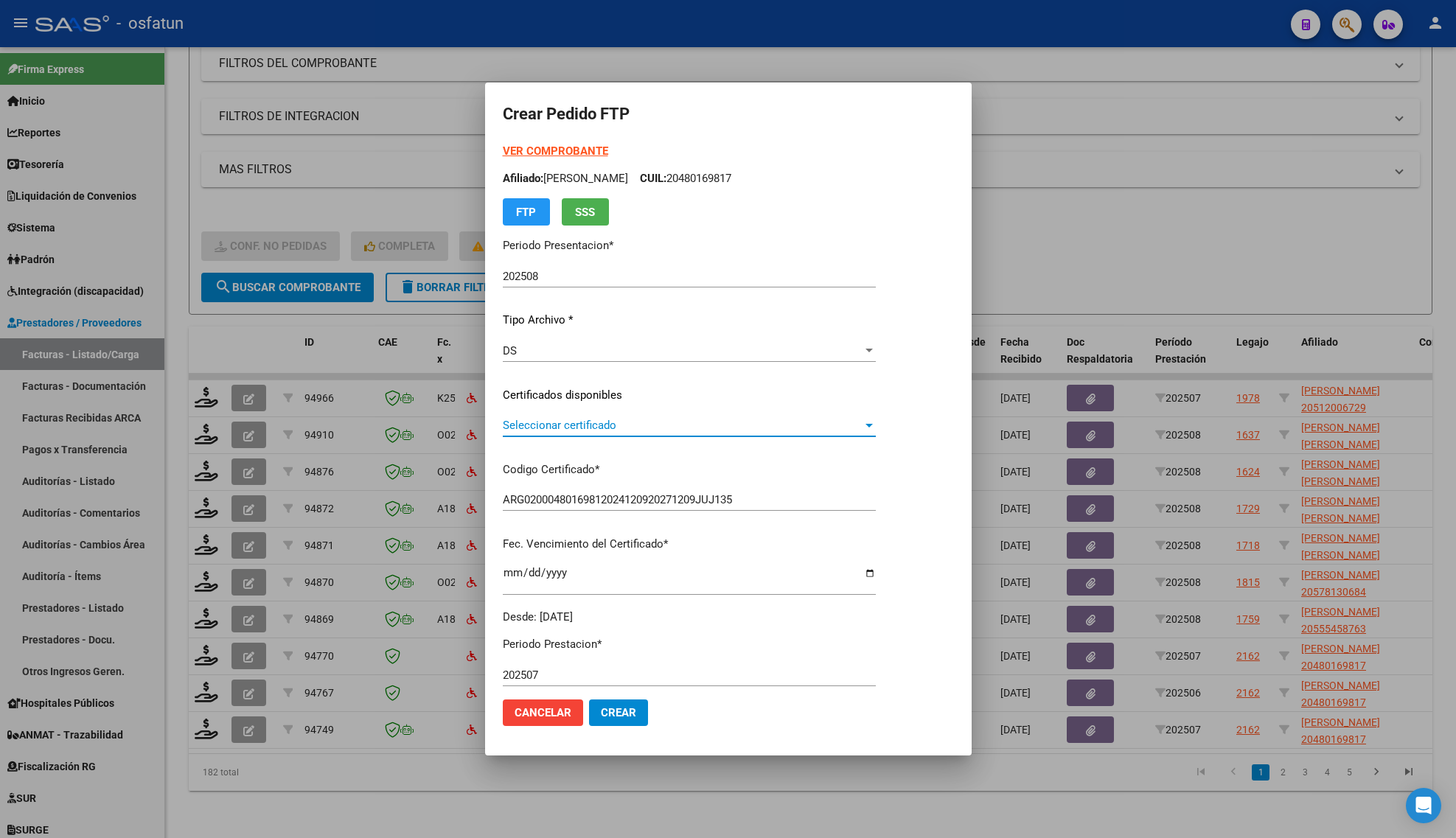
click at [550, 424] on span "Seleccionar certificado" at bounding box center [682, 425] width 360 height 13
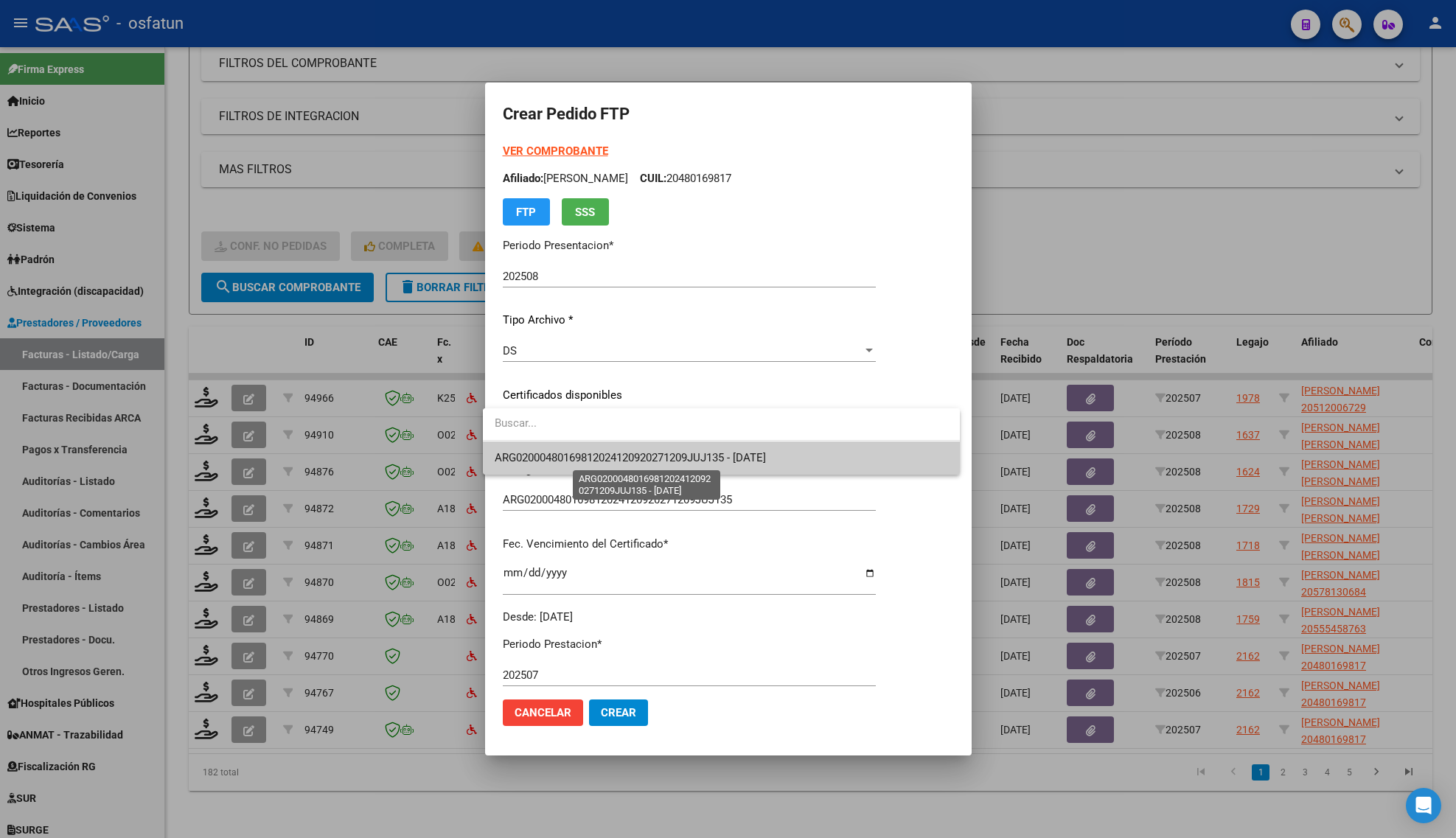
click at [549, 451] on span "ARG02000480169812024120920271209JUJ135 - [DATE]" at bounding box center [630, 458] width 271 height 13
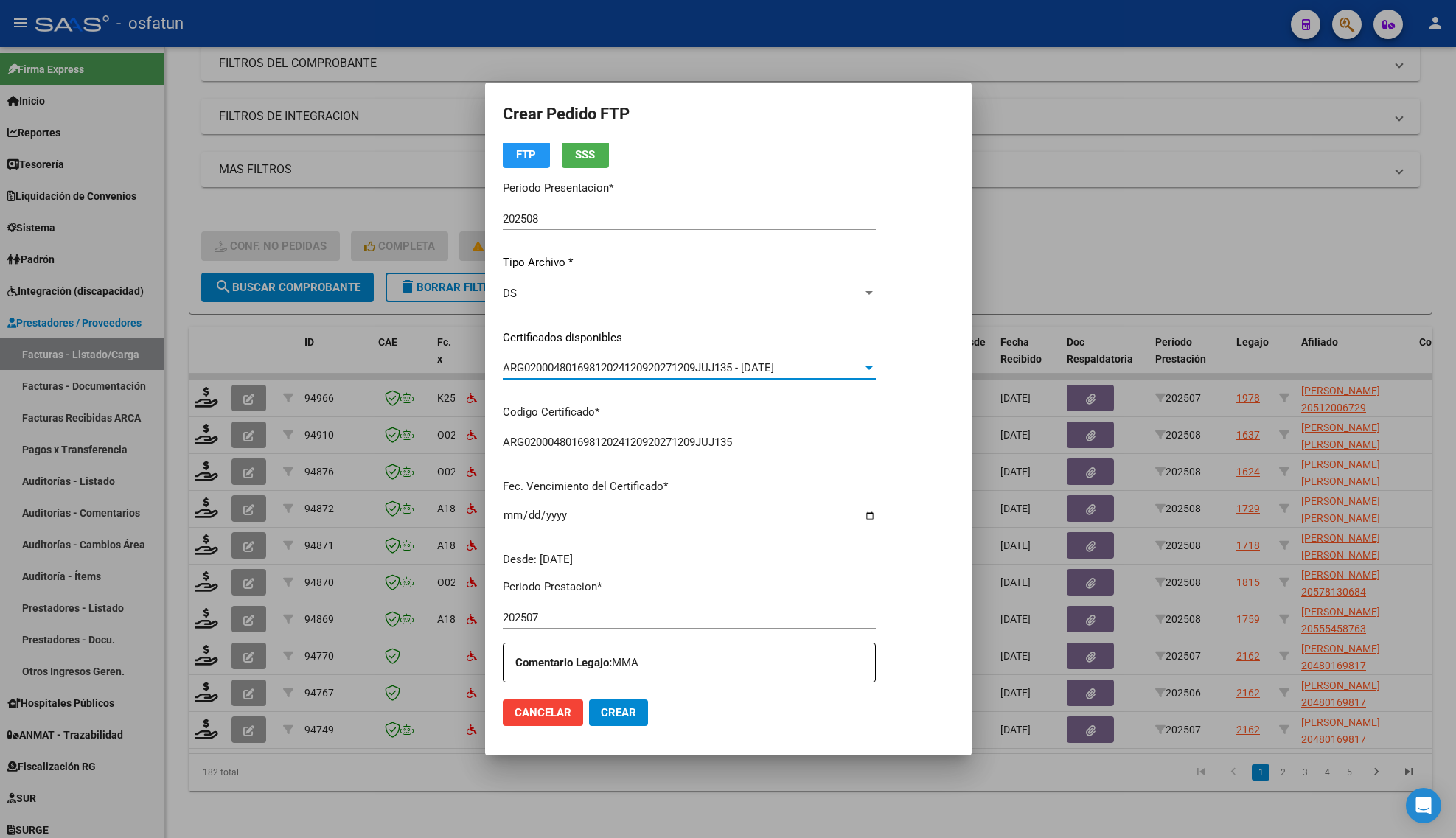
scroll to position [277, 0]
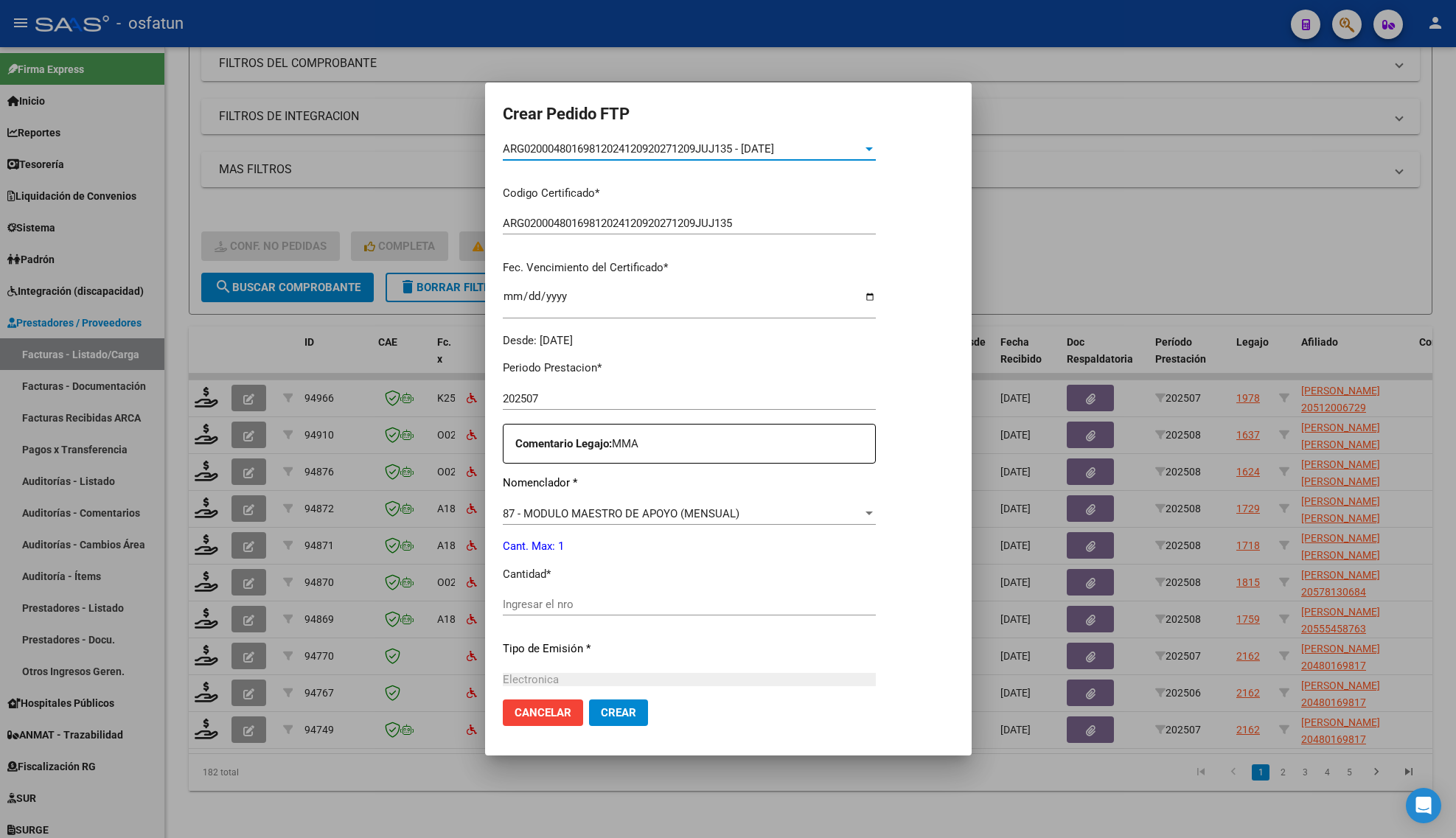
click at [598, 598] on input "Ingresar el nro" at bounding box center [689, 604] width 373 height 13
type input "1"
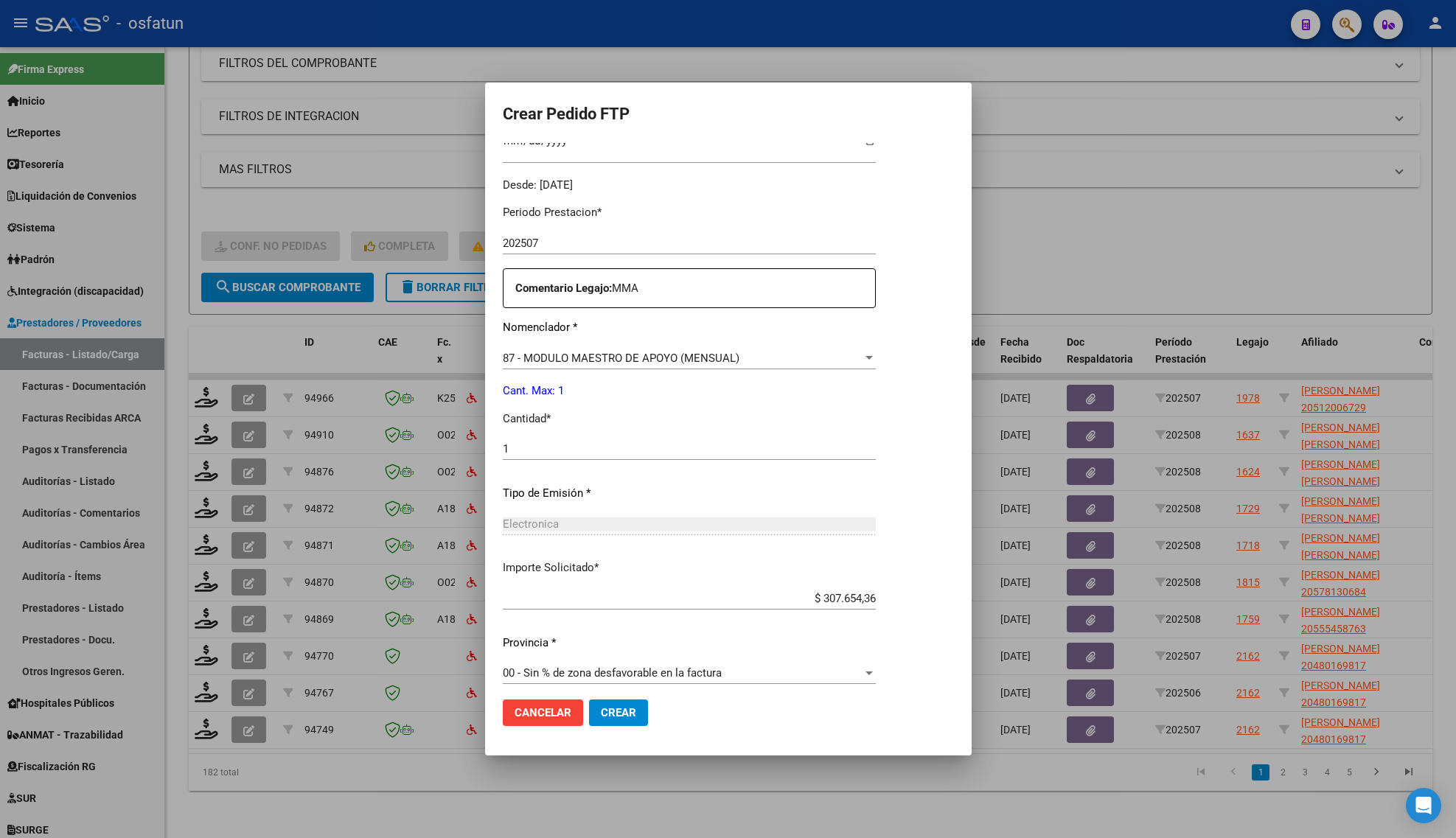
scroll to position [441, 0]
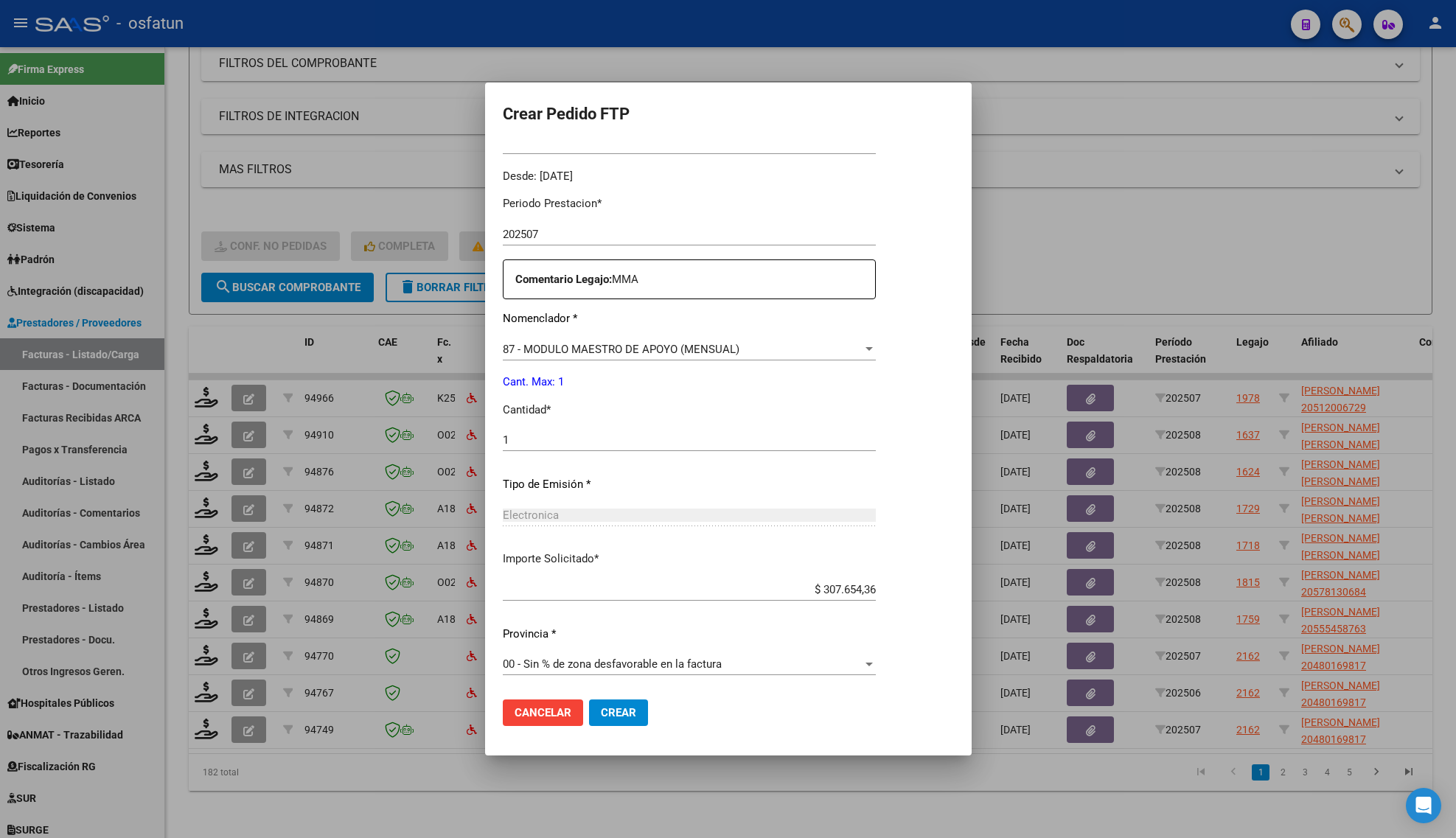
click at [623, 708] on span "Crear" at bounding box center [619, 712] width 36 height 13
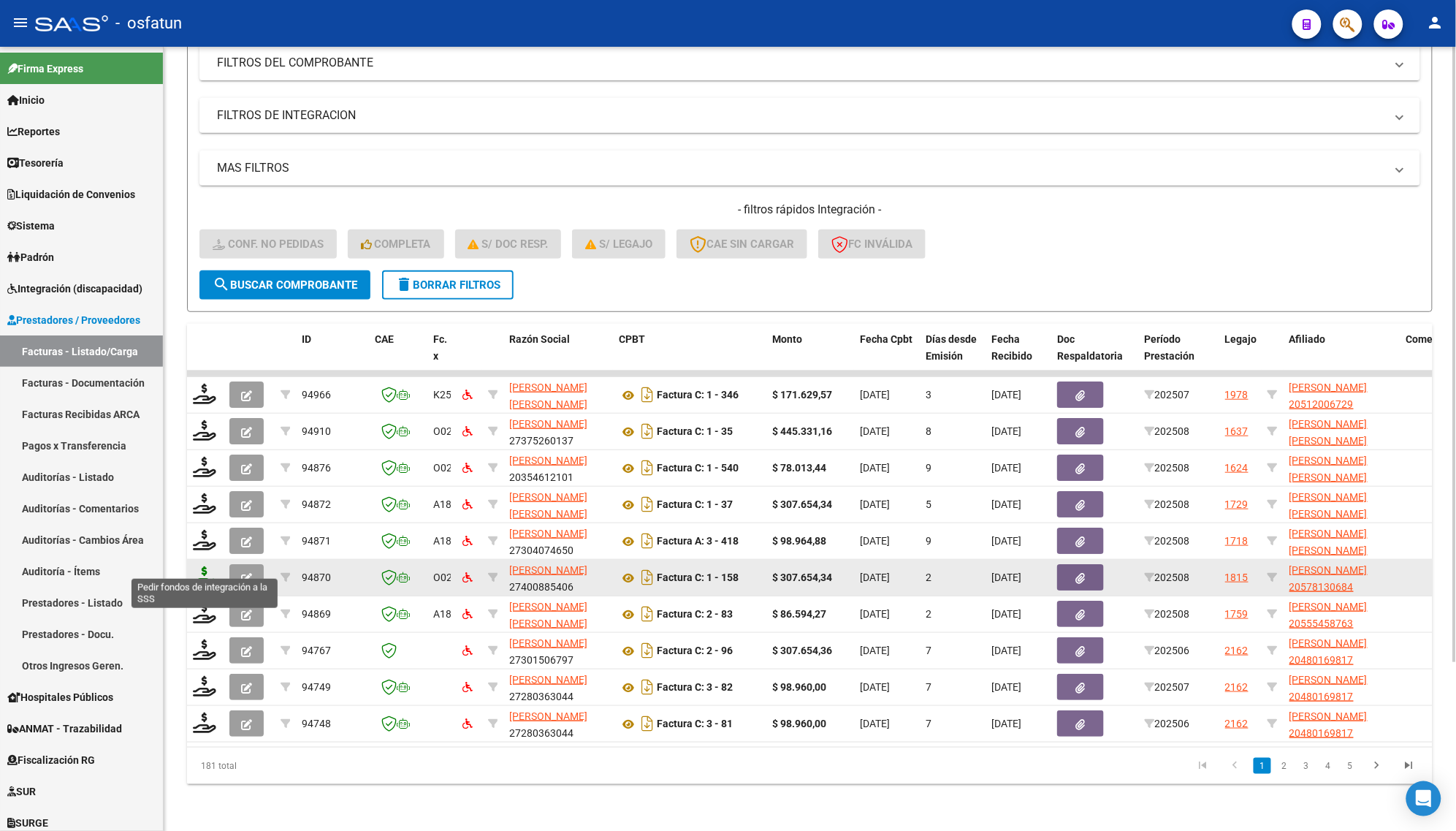
click at [202, 567] on icon at bounding box center [205, 576] width 24 height 21
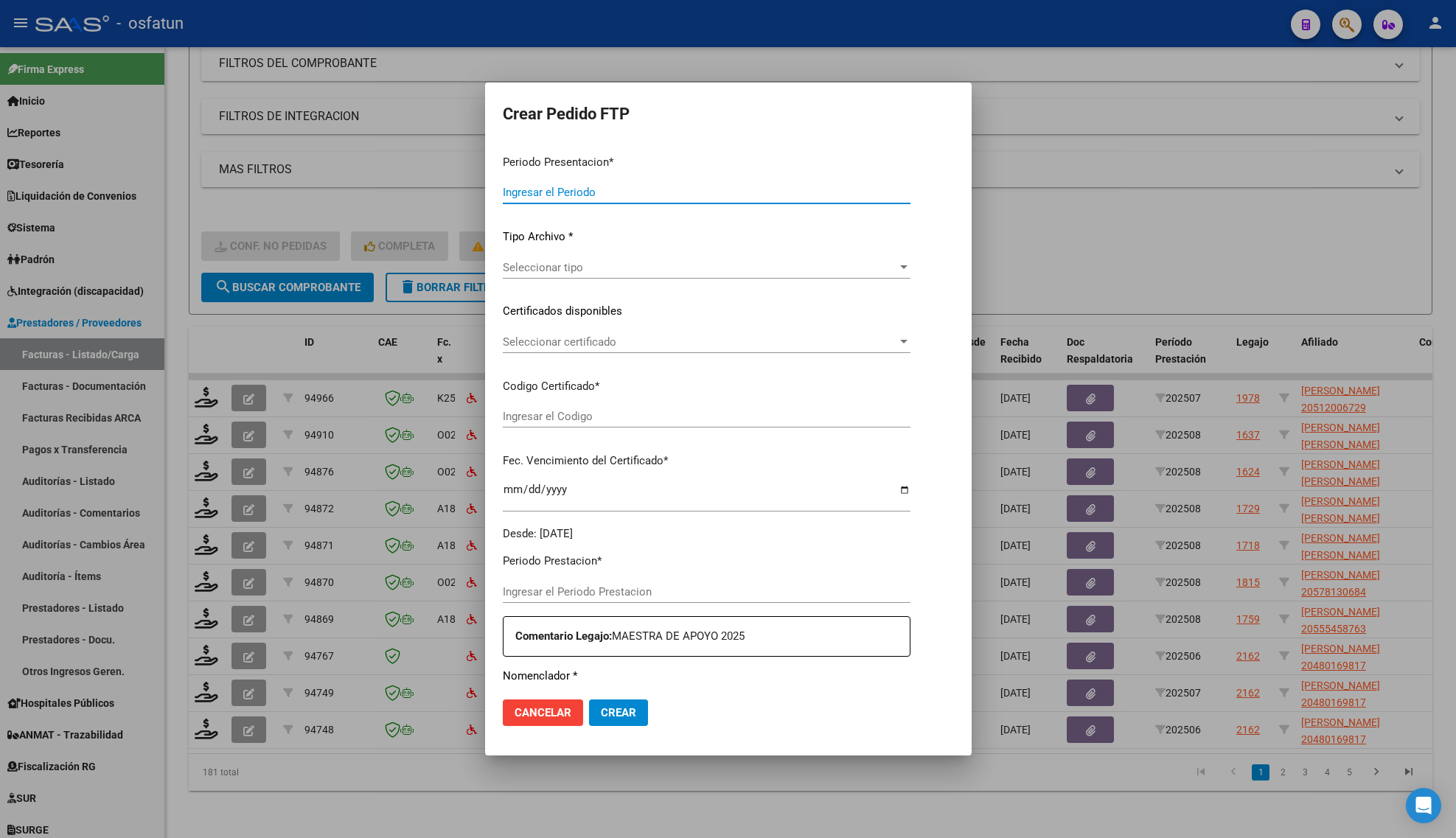
type input "202508"
type input "$ 307.654,34"
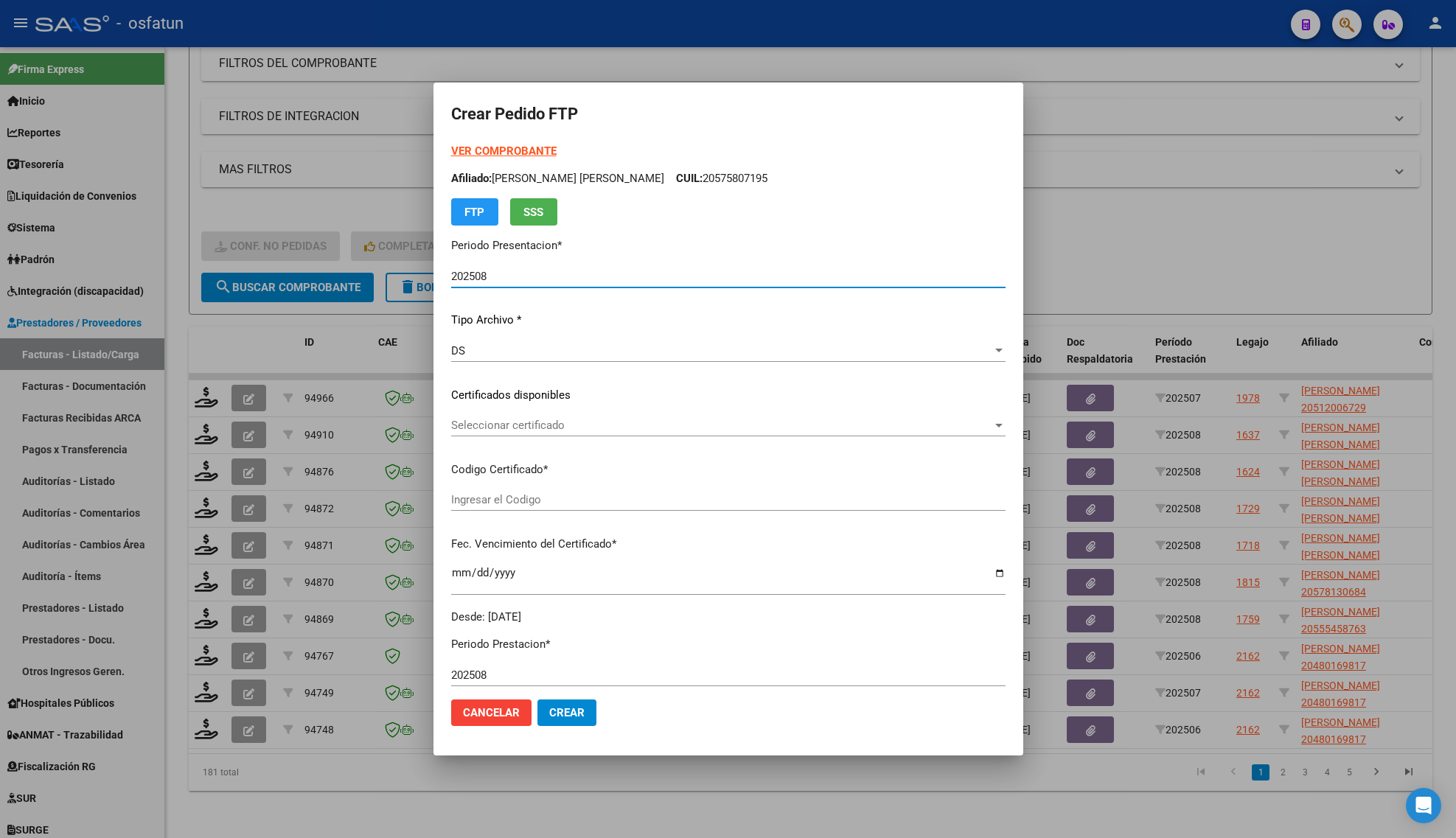
type input "ARG02000578130682022101720251017CAT242"
type input "[DATE]"
click at [509, 149] on strong "VER COMPROBANTE" at bounding box center [504, 151] width 105 height 13
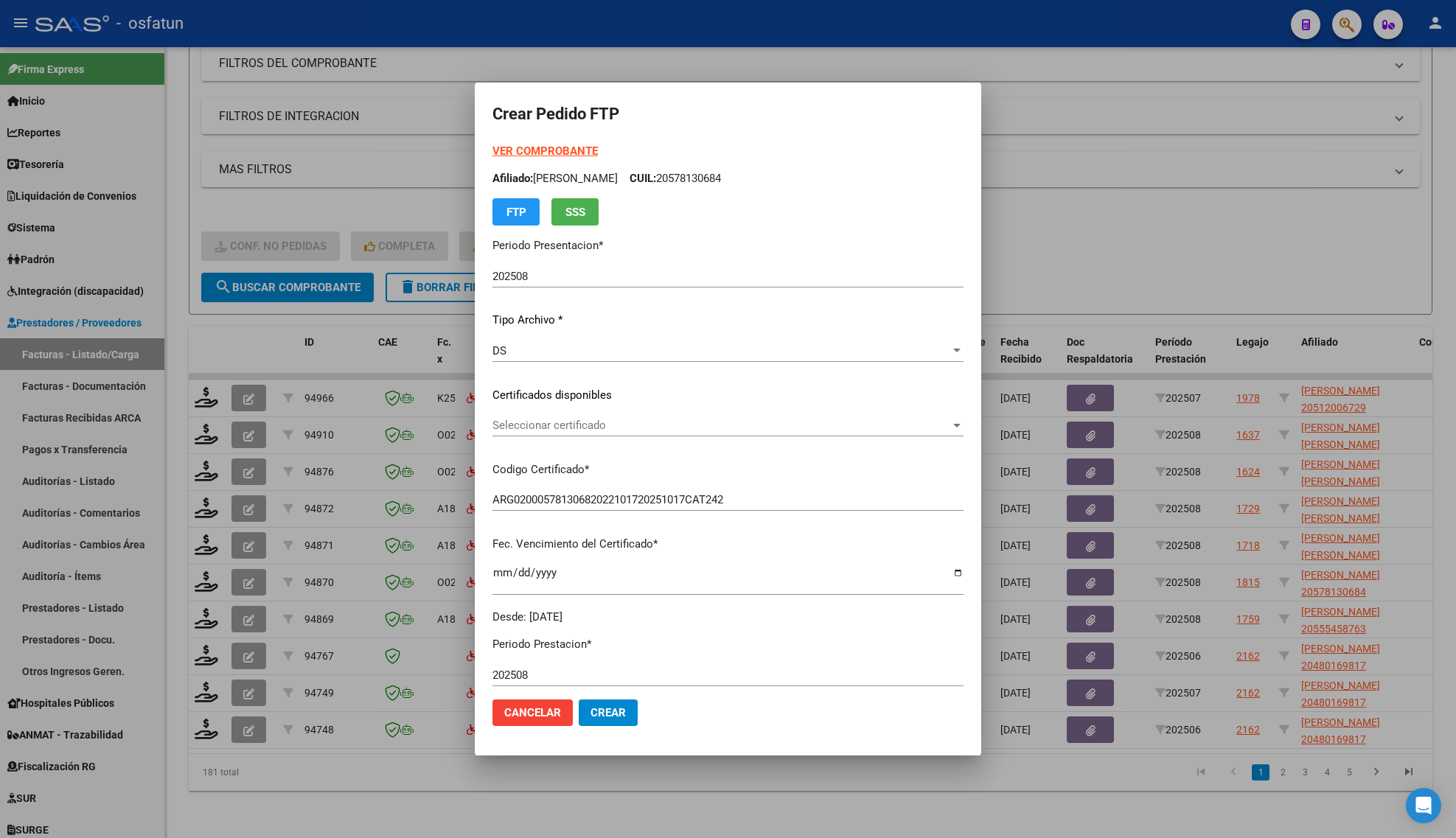
click at [536, 424] on span "Seleccionar certificado" at bounding box center [721, 425] width 458 height 13
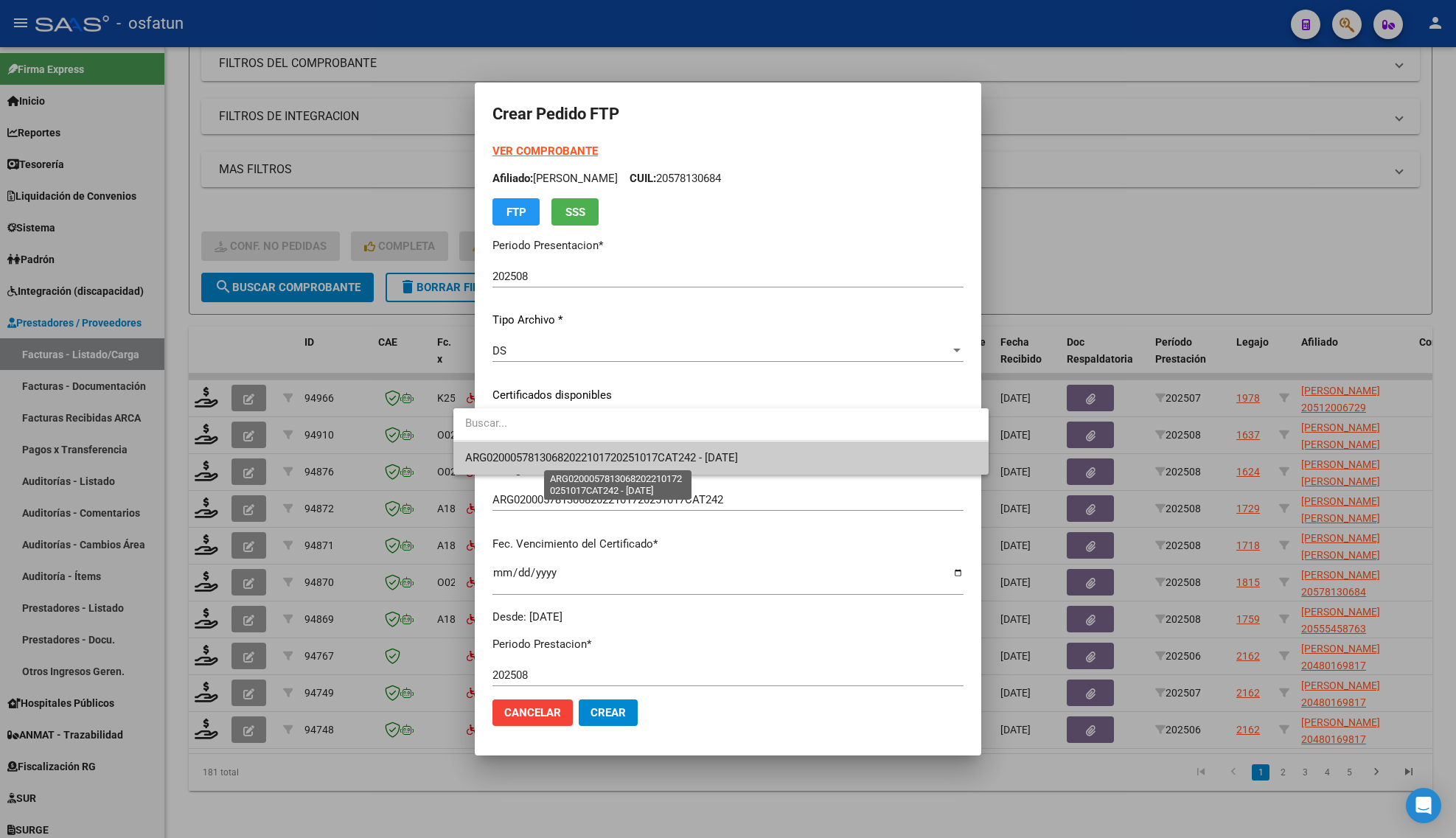
click at [528, 457] on span "ARG02000578130682022101720251017CAT242 - [DATE]" at bounding box center [602, 458] width 273 height 13
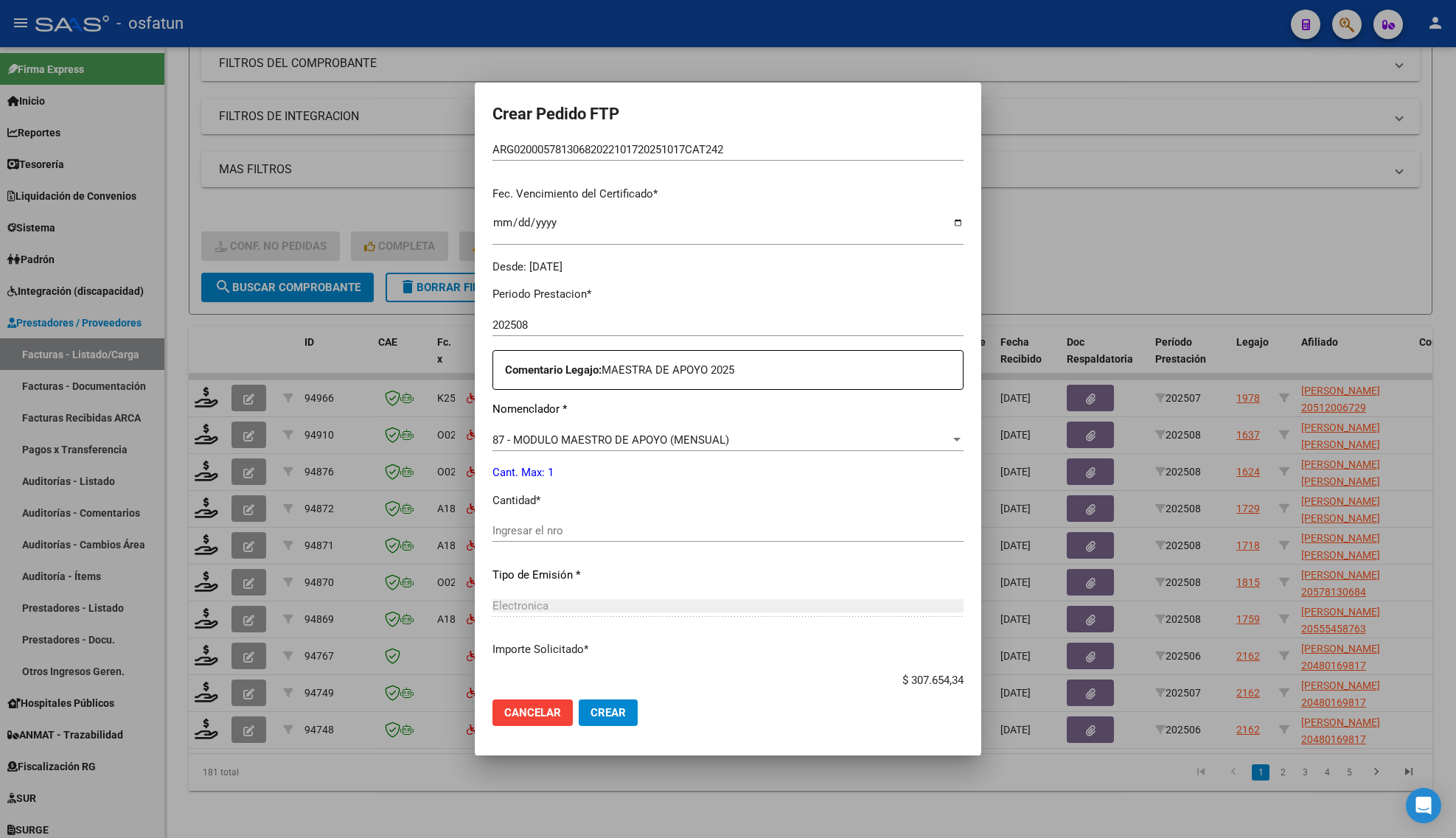
scroll to position [369, 0]
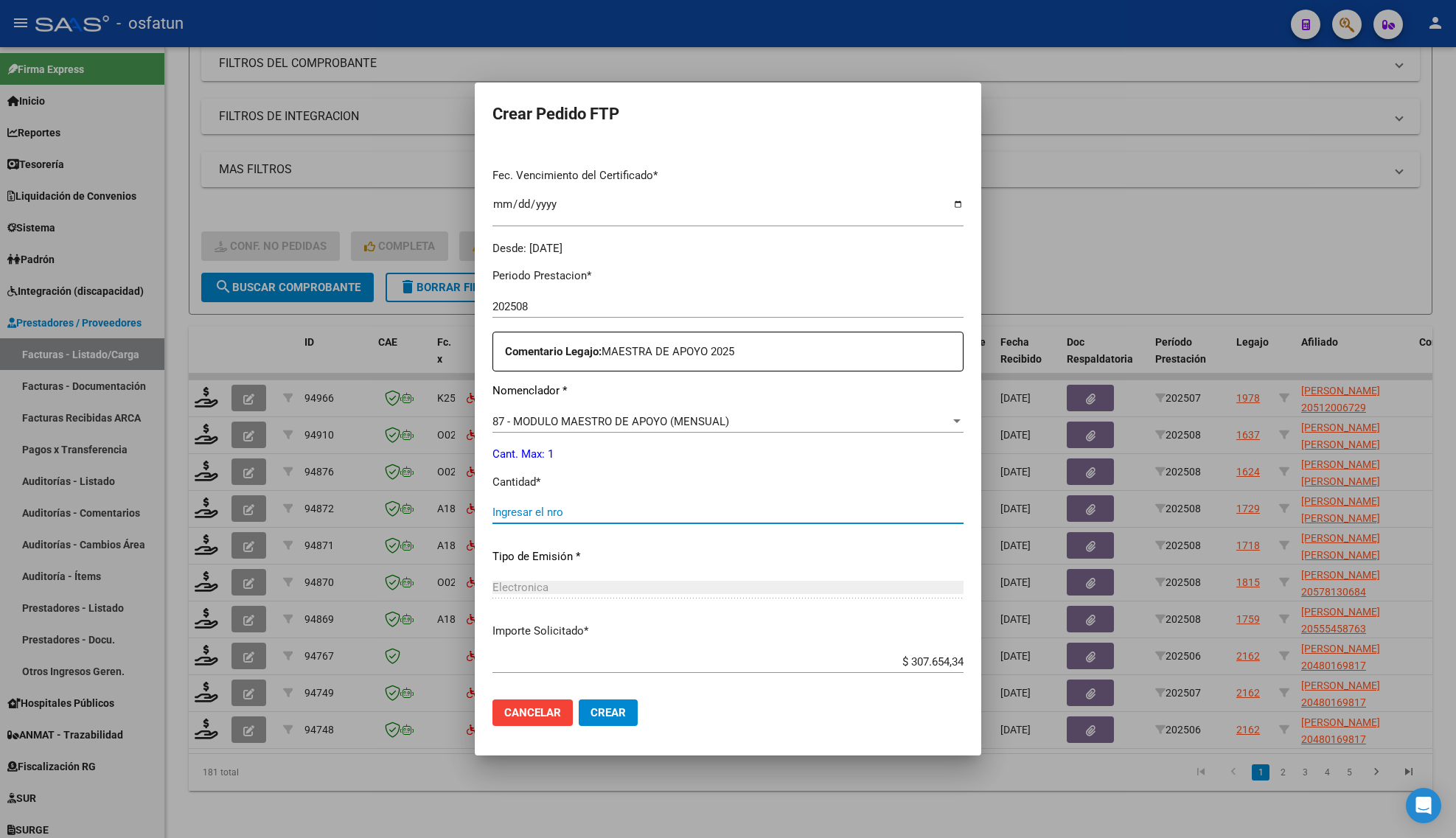
drag, startPoint x: 518, startPoint y: 507, endPoint x: 521, endPoint y: 484, distance: 23.2
click at [518, 499] on div "Periodo Prestacion * 202508 Ingresar el Periodo Prestacion Comentario Legajo: M…" at bounding box center [728, 509] width 471 height 505
click at [521, 515] on input "14" at bounding box center [728, 512] width 471 height 13
click at [520, 515] on input "14" at bounding box center [728, 512] width 471 height 13
type input "1"
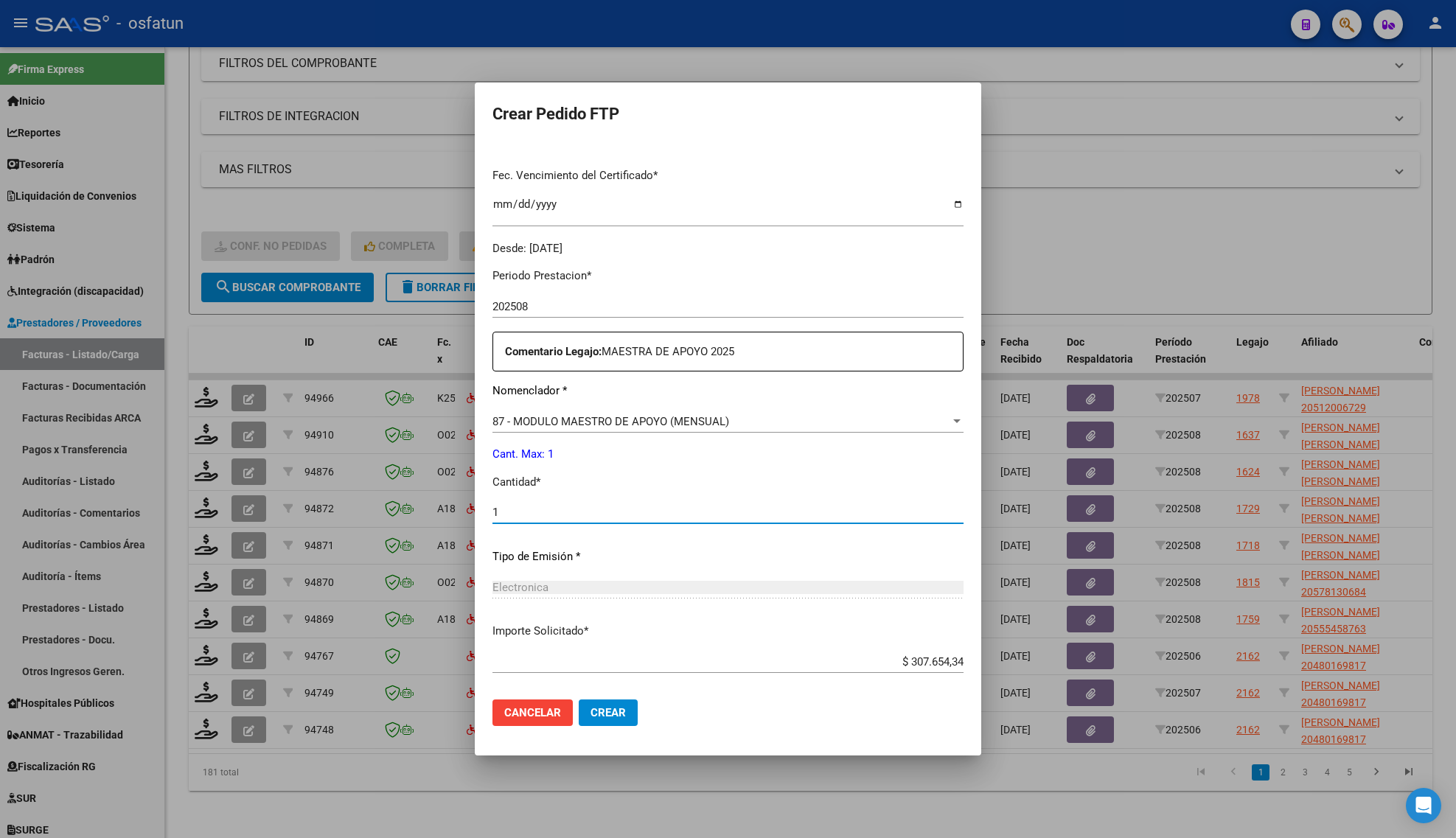
type input "1"
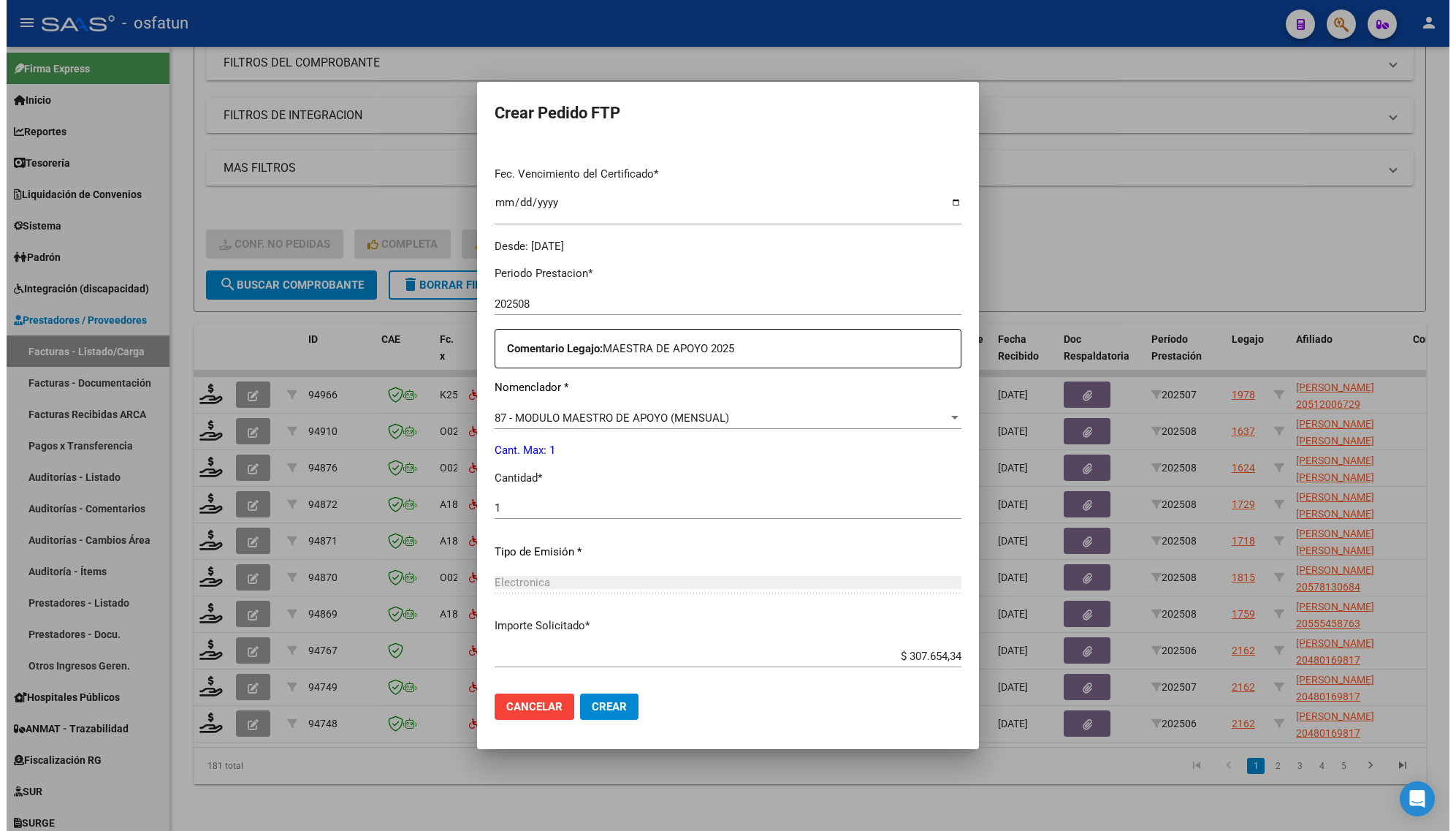
scroll to position [437, 0]
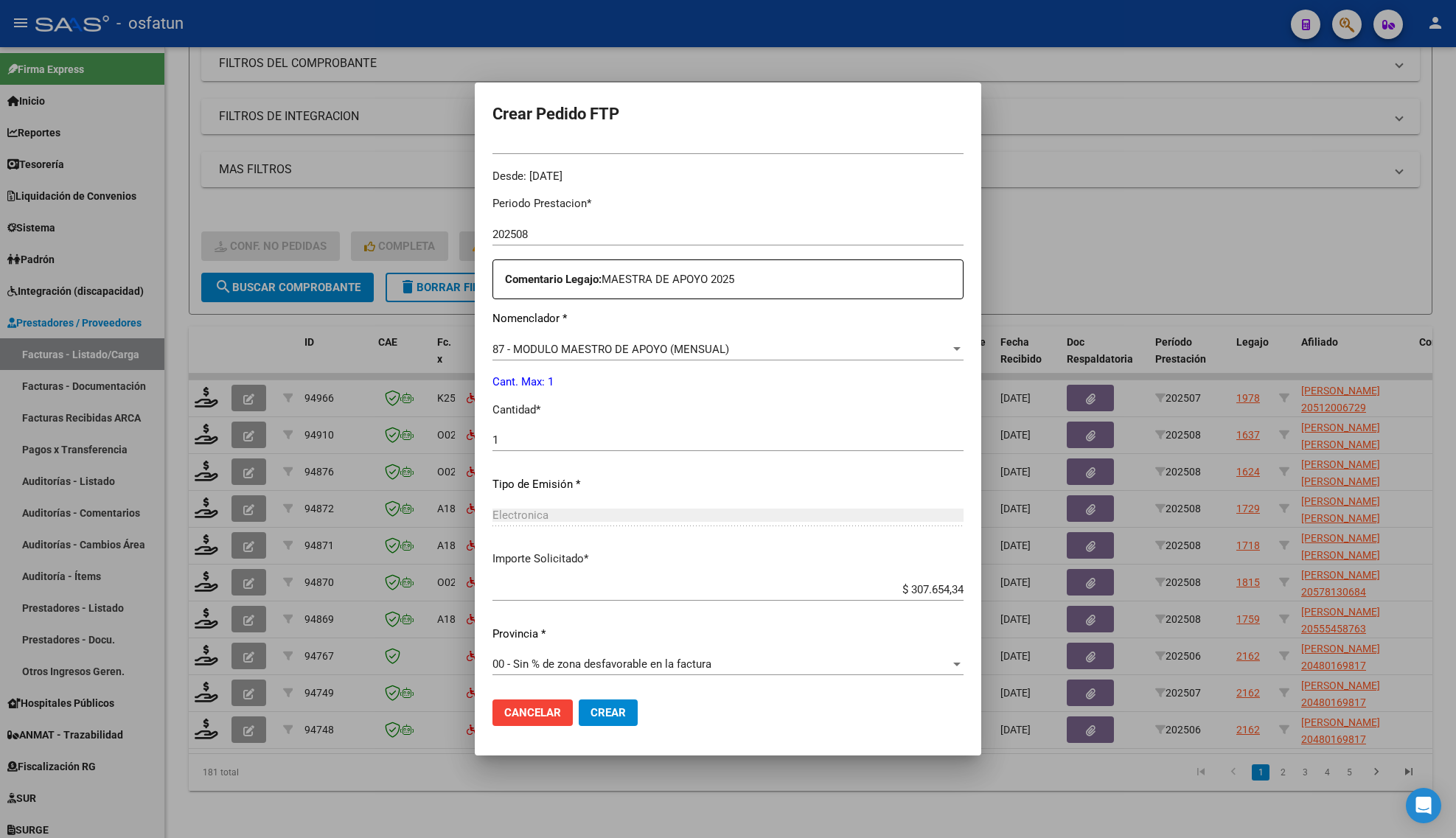
click at [1114, 196] on div at bounding box center [728, 419] width 1456 height 838
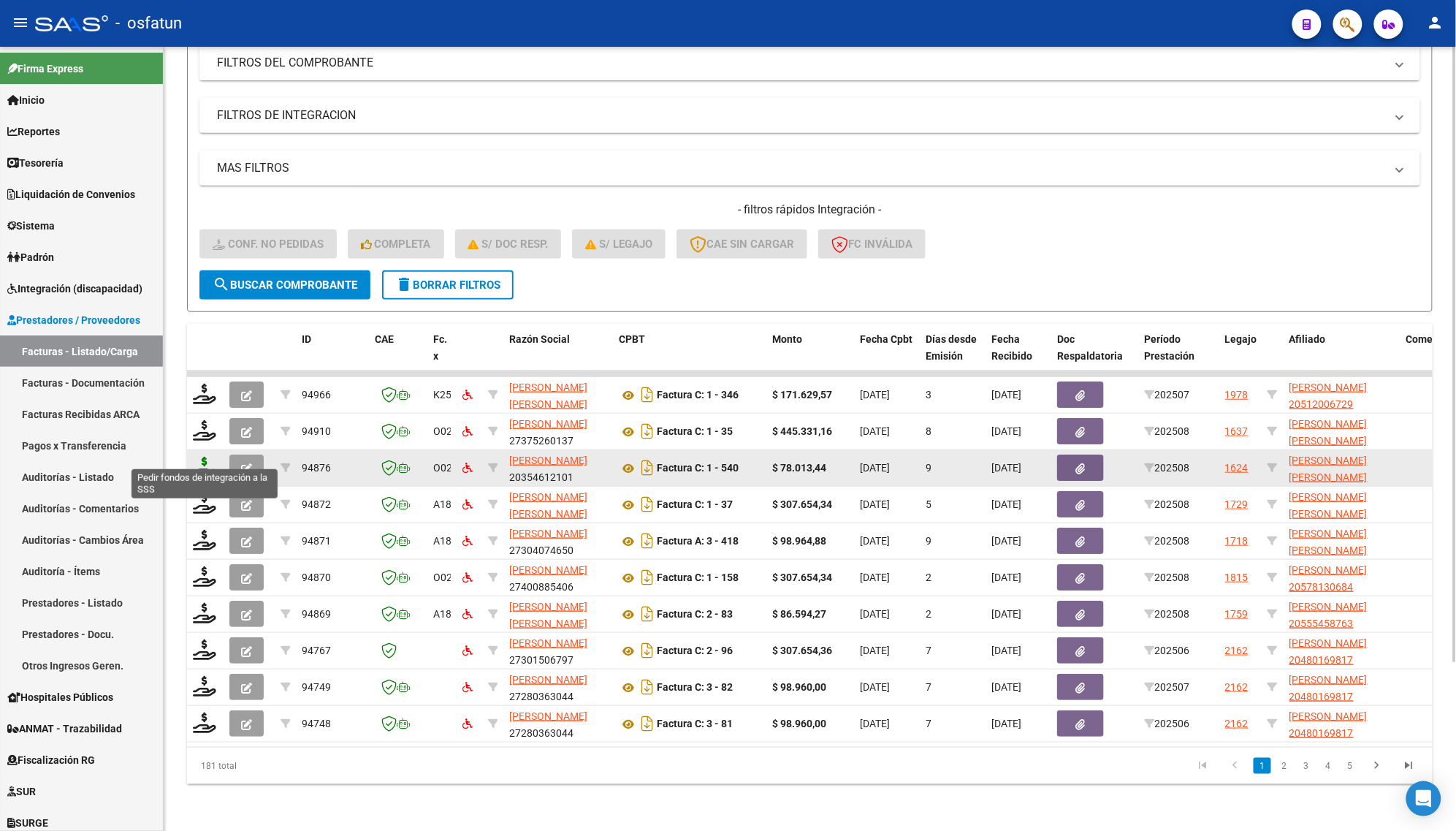
click at [197, 457] on icon at bounding box center [205, 467] width 24 height 21
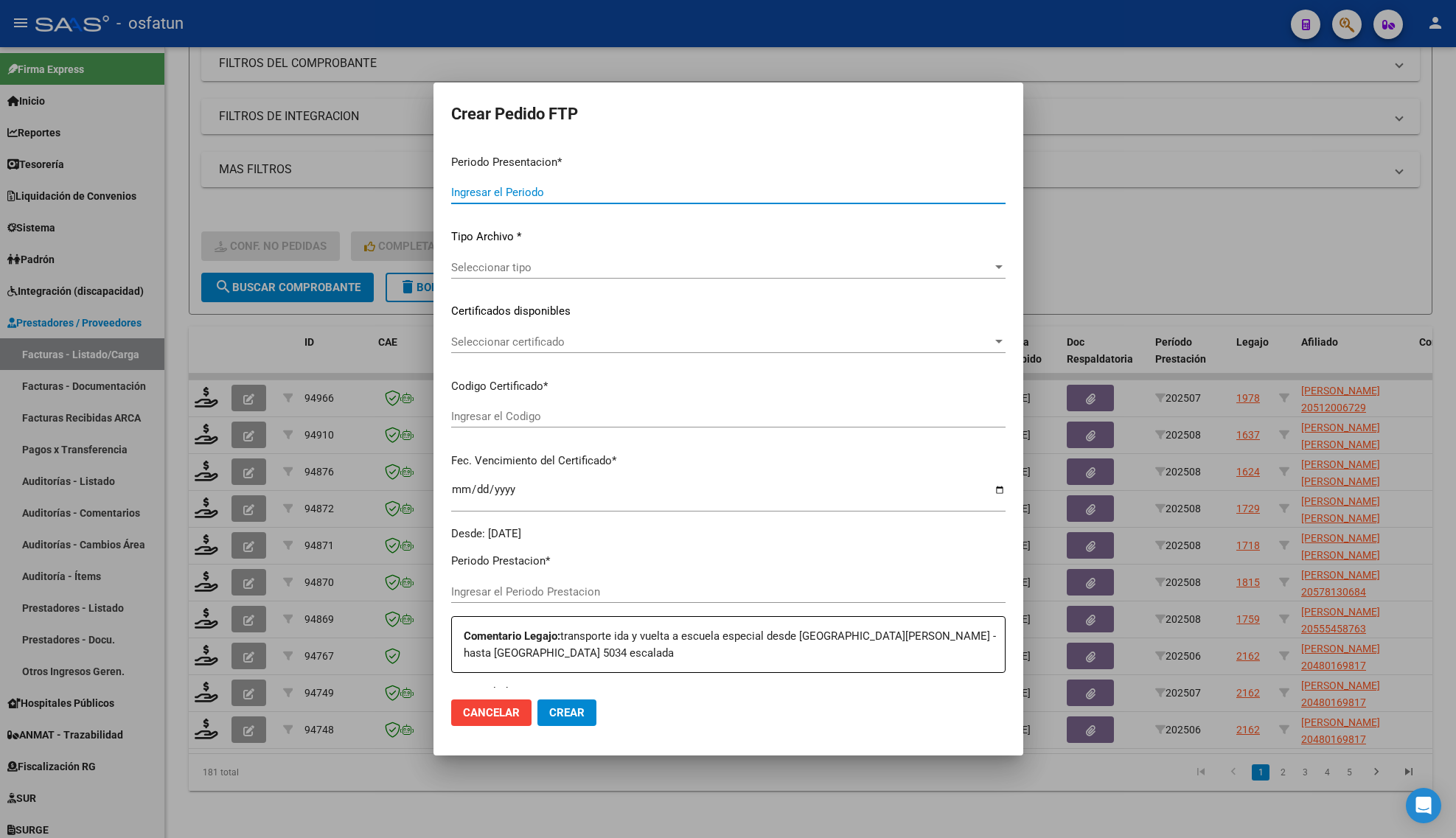
type input "202508"
type input "$ 78.013,44"
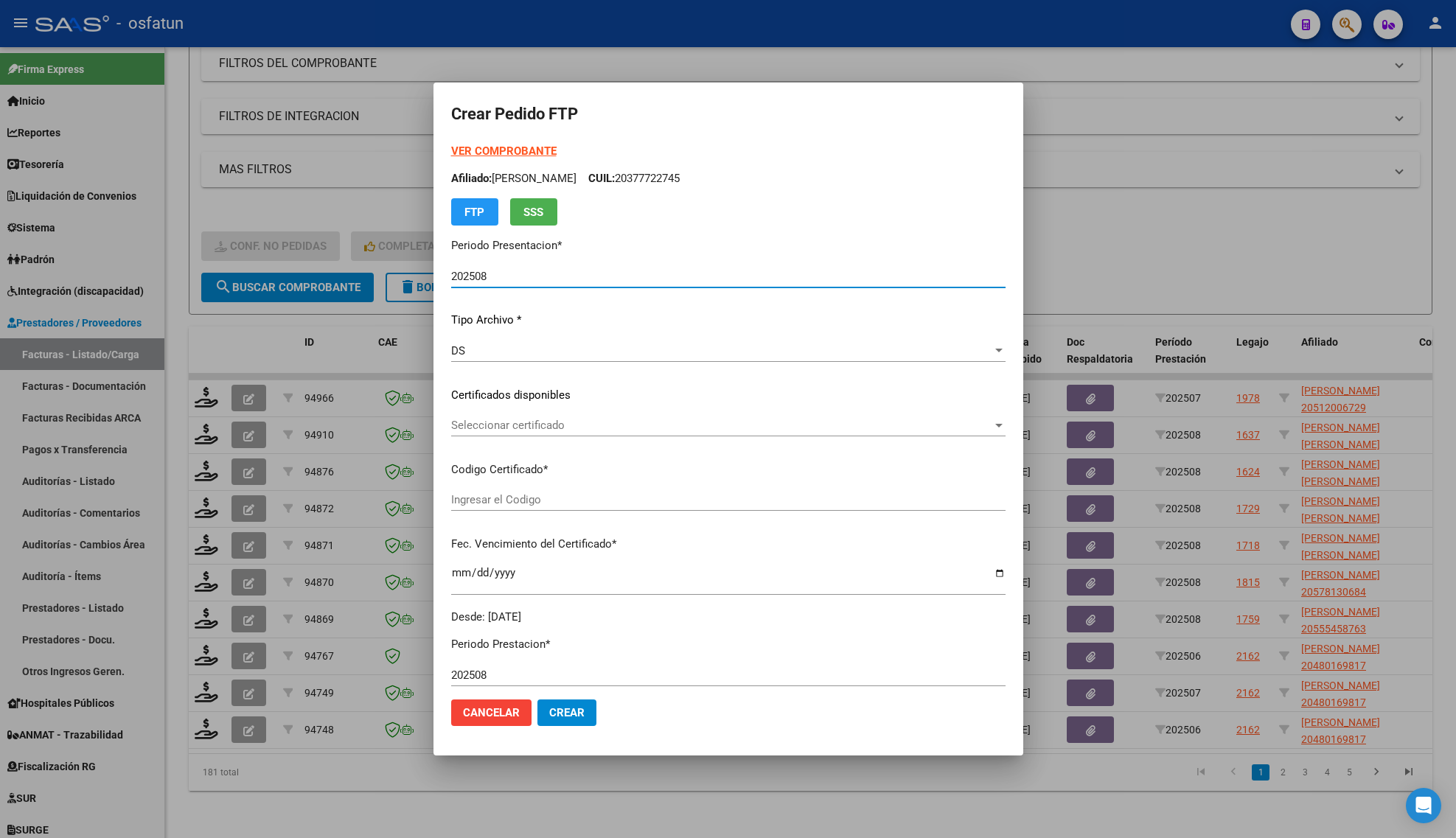
type input "ARG02000493086892021101220261012BS315"
type input "[DATE]"
click at [1259, 261] on div at bounding box center [728, 419] width 1456 height 838
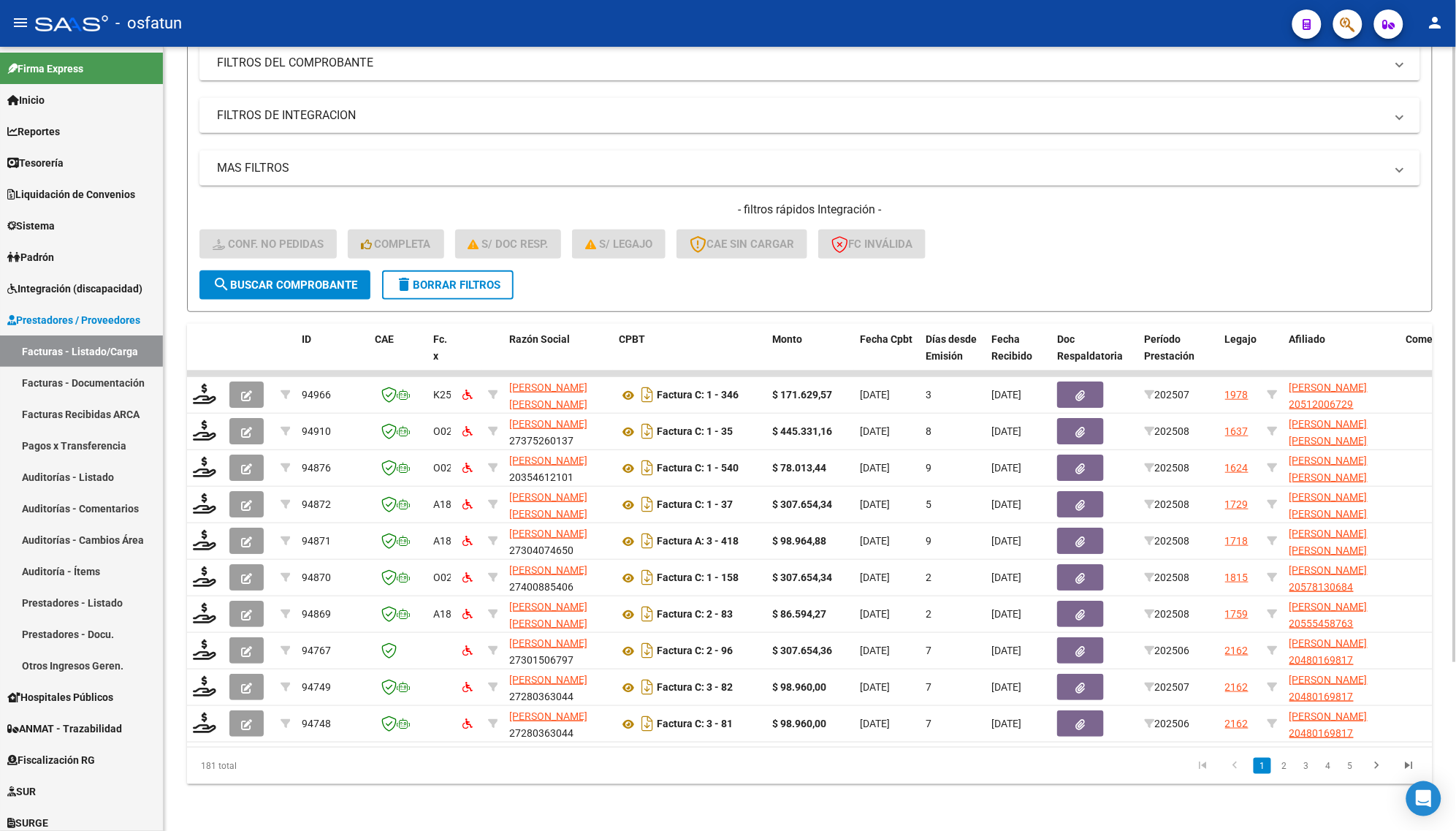
click at [608, 773] on datatable-pager "1 2 3 4 5" at bounding box center [933, 766] width 985 height 25
click at [359, 798] on div "Video tutorial PRESTADORES -> Listado de CPBTs Emitidos por Prestadores / Prove…" at bounding box center [810, 337] width 1293 height 987
